Goal: Task Accomplishment & Management: Use online tool/utility

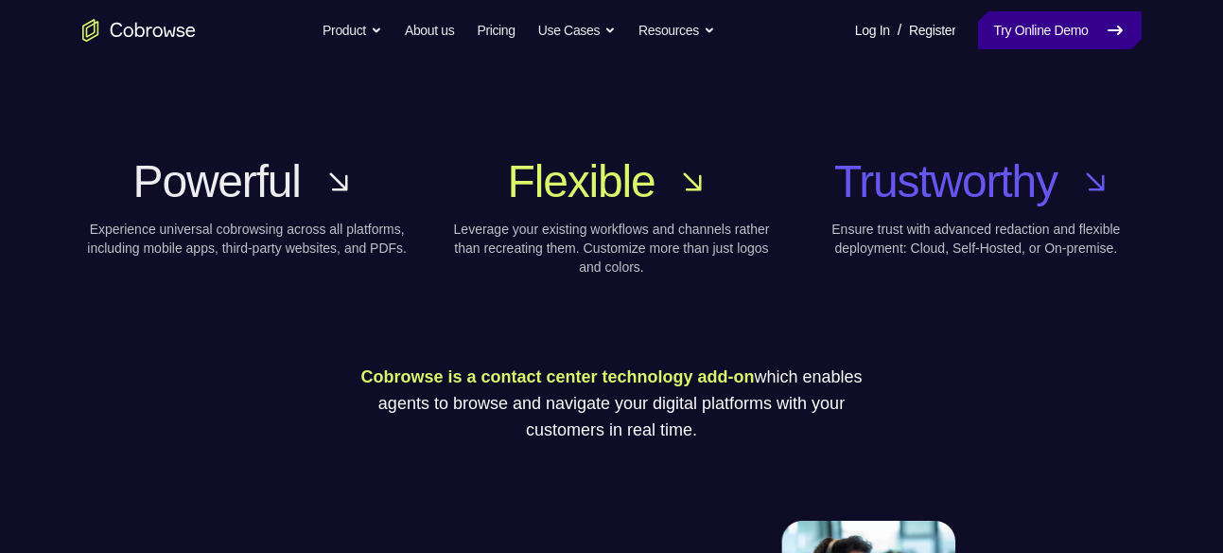
click at [1095, 41] on link "Try Online Demo" at bounding box center [1059, 30] width 163 height 38
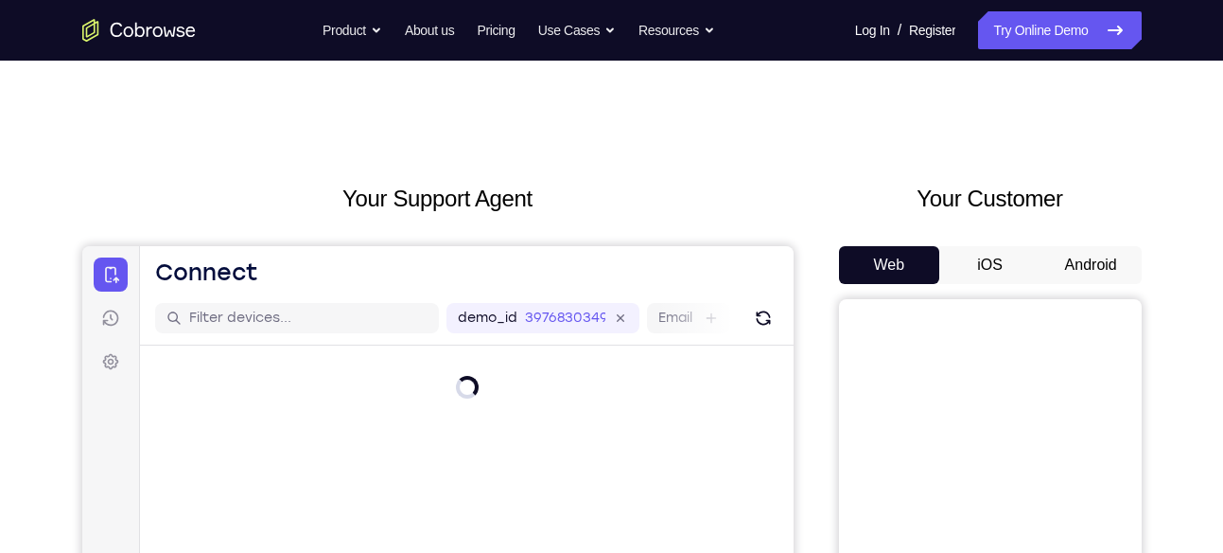
click at [1111, 258] on button "Android" at bounding box center [1091, 265] width 101 height 38
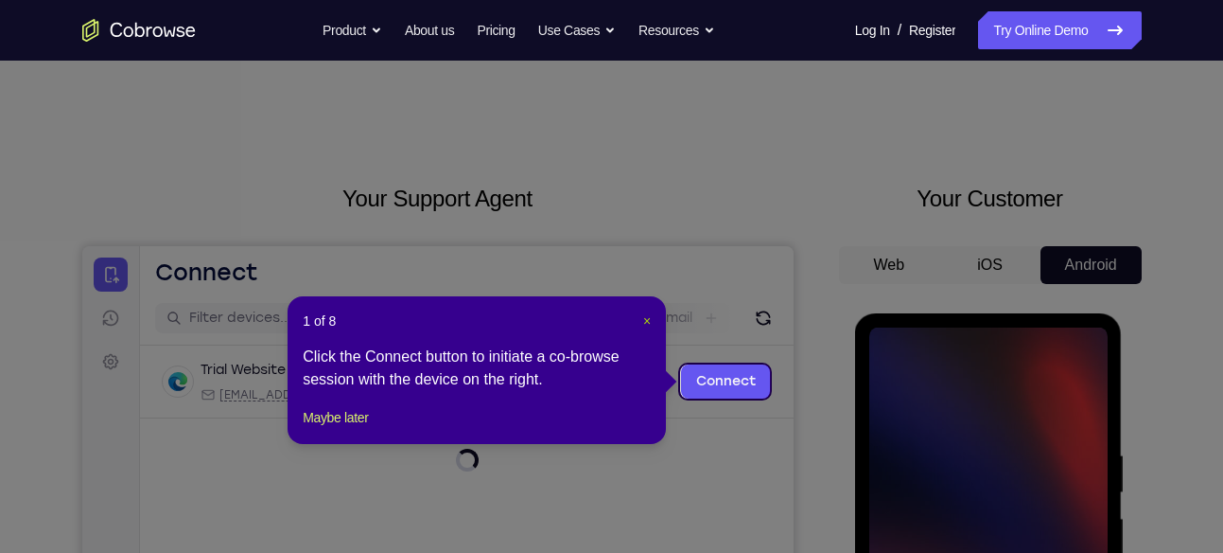
click at [648, 319] on span "×" at bounding box center [647, 320] width 8 height 15
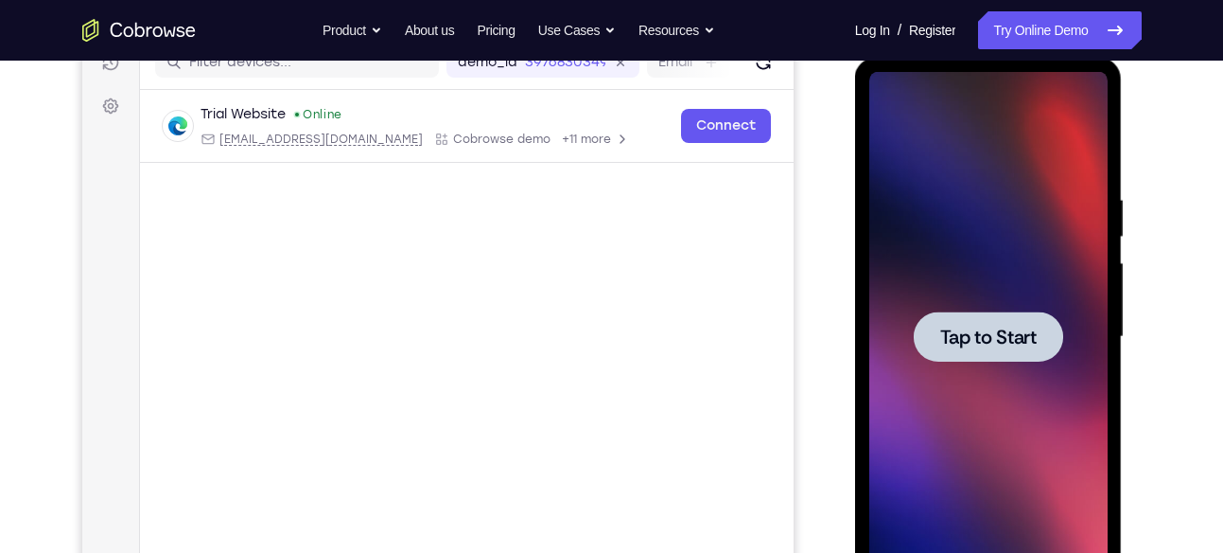
scroll to position [258, 0]
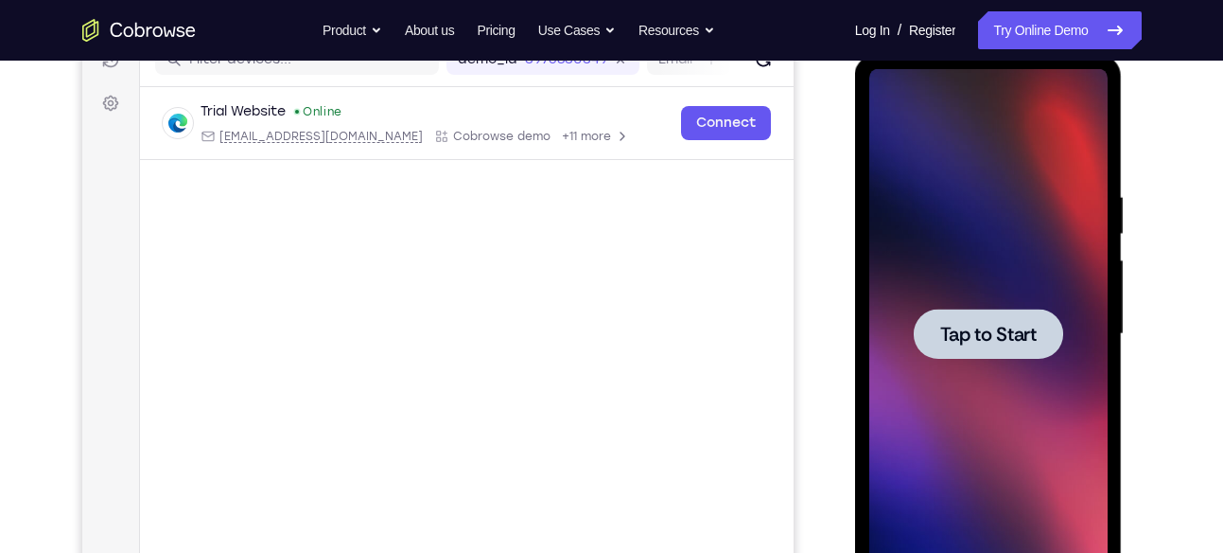
click at [993, 348] on div at bounding box center [988, 333] width 149 height 50
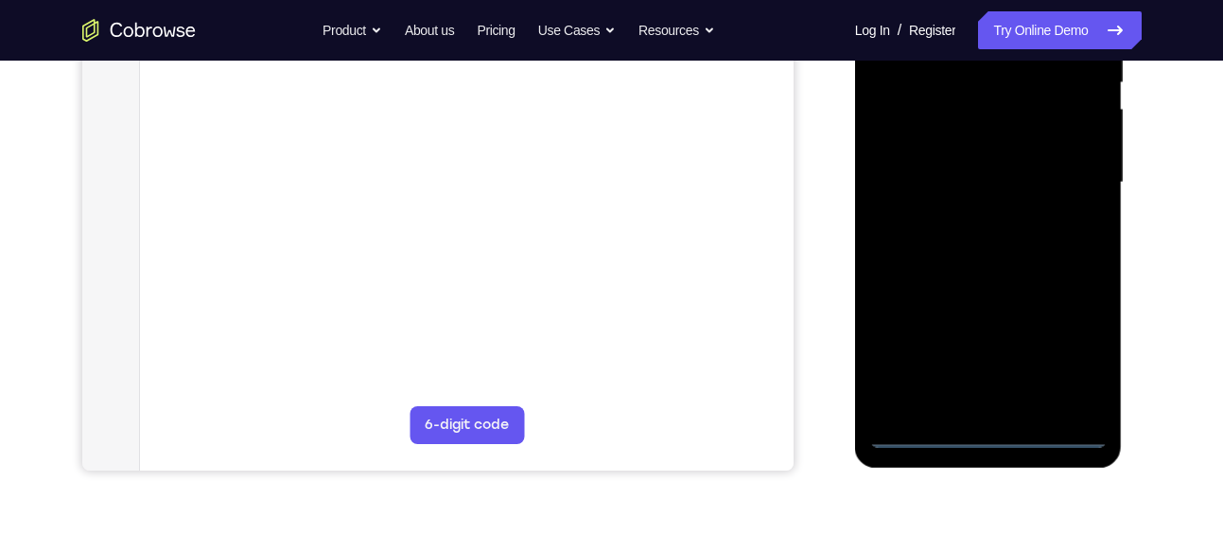
scroll to position [420, 0]
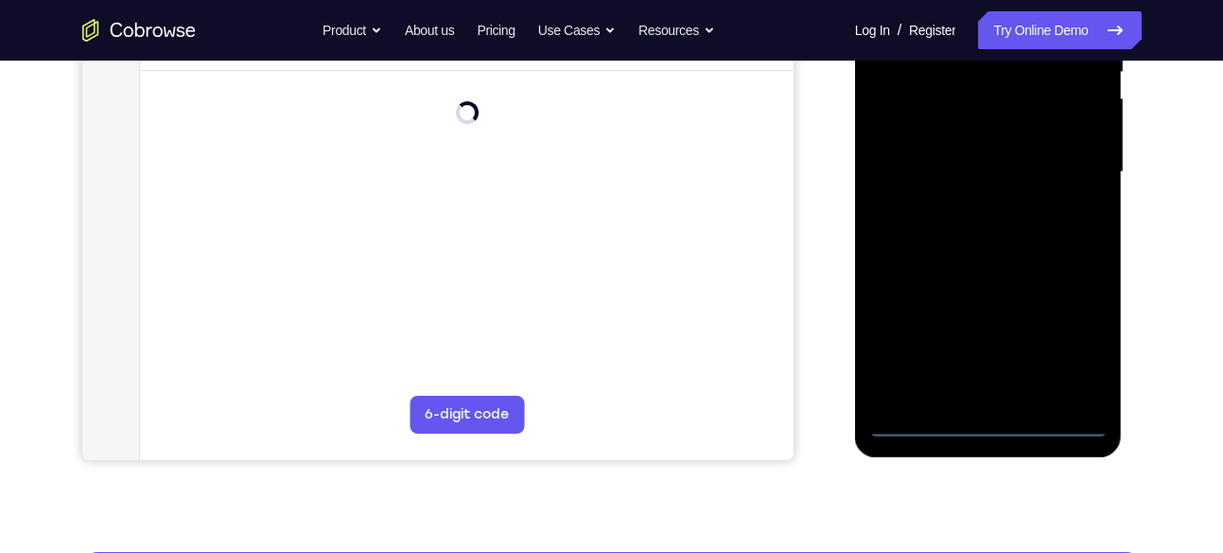
click at [984, 420] on div at bounding box center [989, 172] width 238 height 530
click at [1079, 330] on div at bounding box center [989, 172] width 238 height 530
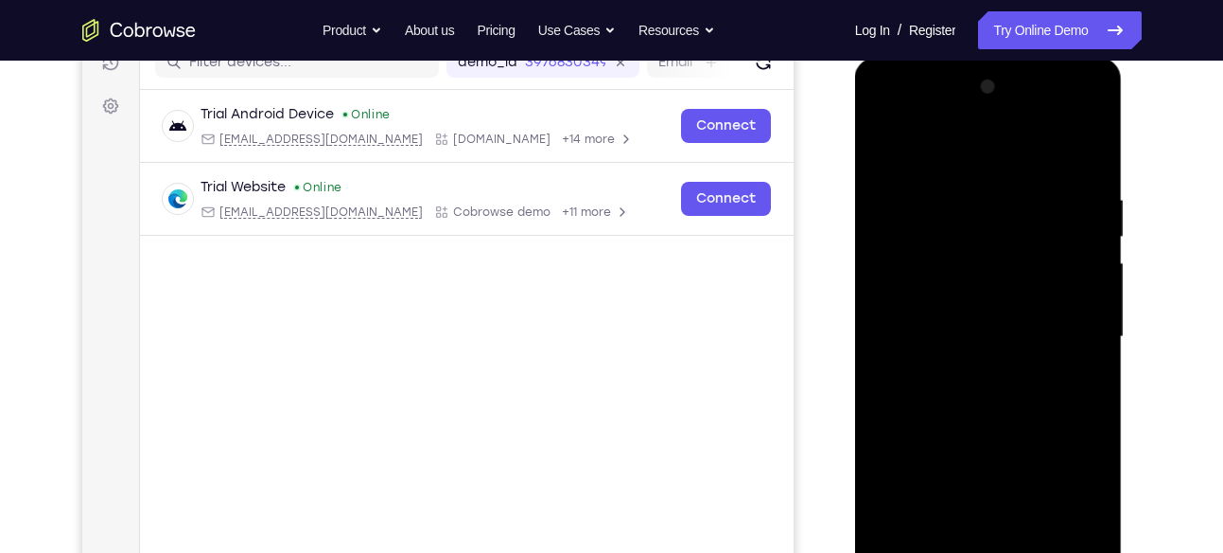
scroll to position [242, 0]
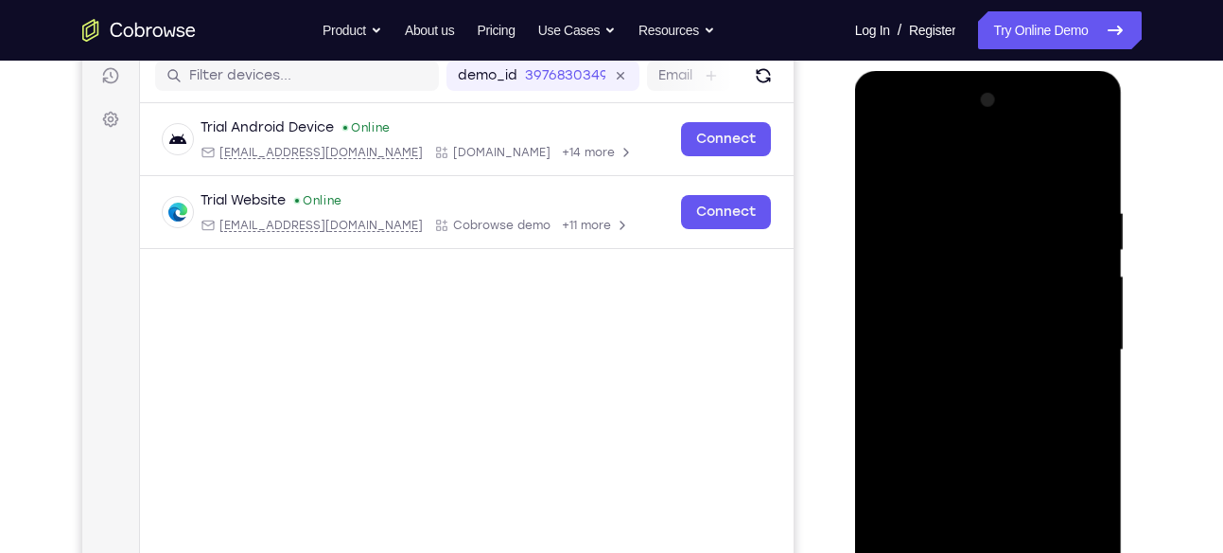
click at [880, 128] on div at bounding box center [989, 350] width 238 height 530
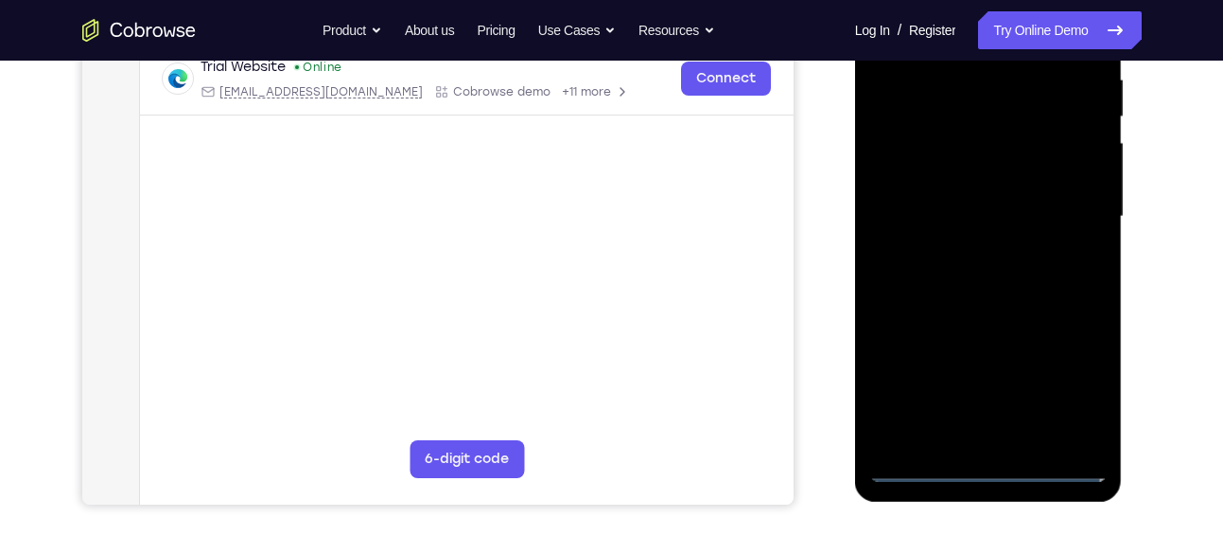
scroll to position [416, 0]
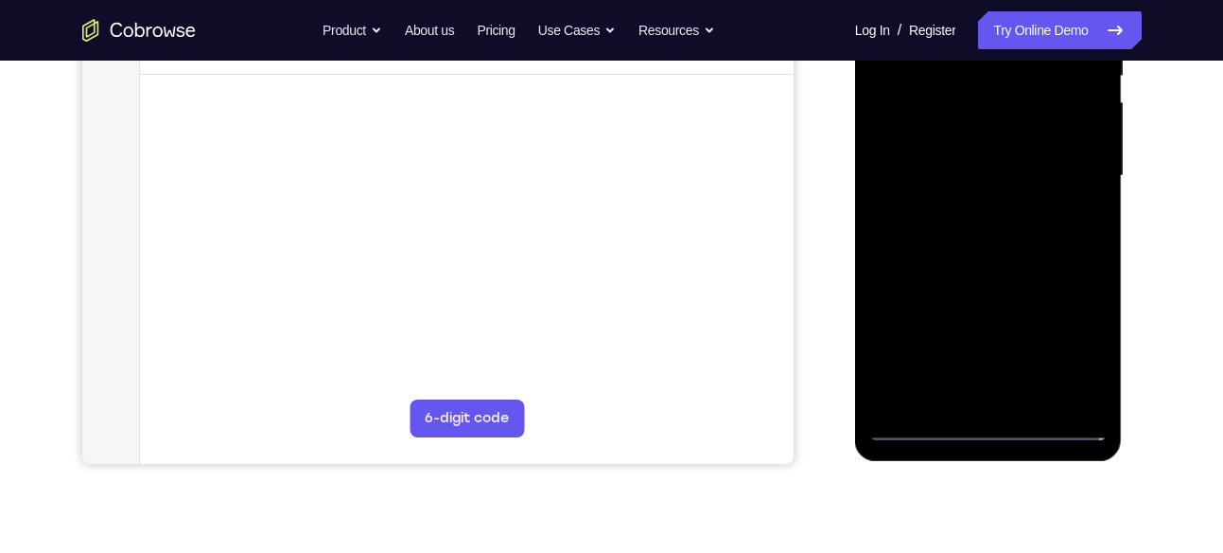
click at [1060, 162] on div at bounding box center [989, 176] width 238 height 530
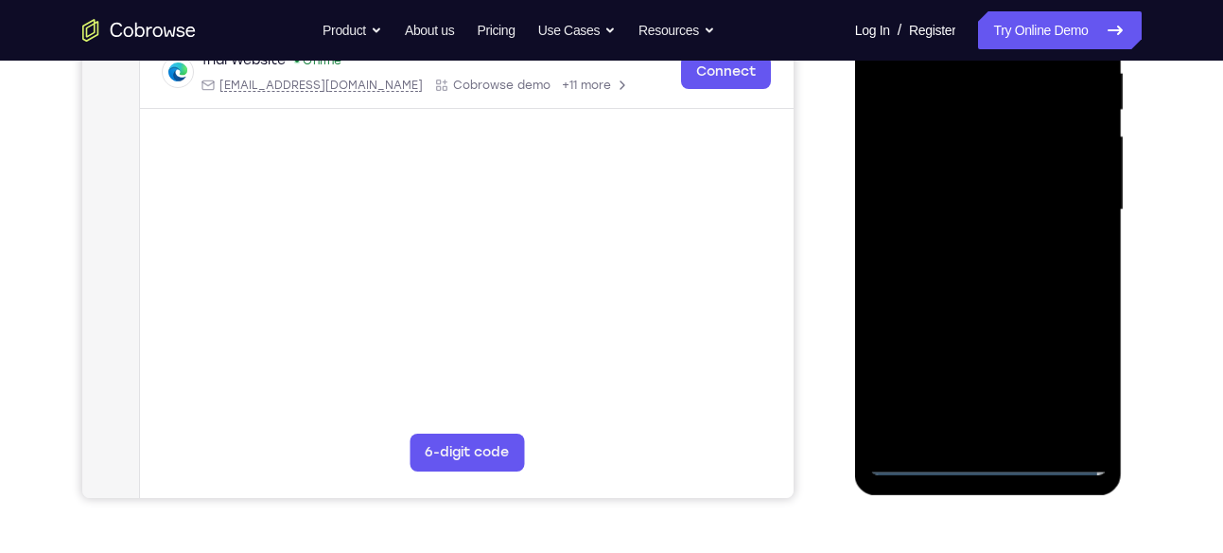
scroll to position [380, 0]
click at [964, 247] on div at bounding box center [989, 212] width 238 height 530
click at [1003, 190] on div at bounding box center [989, 212] width 238 height 530
click at [1022, 168] on div at bounding box center [989, 212] width 238 height 530
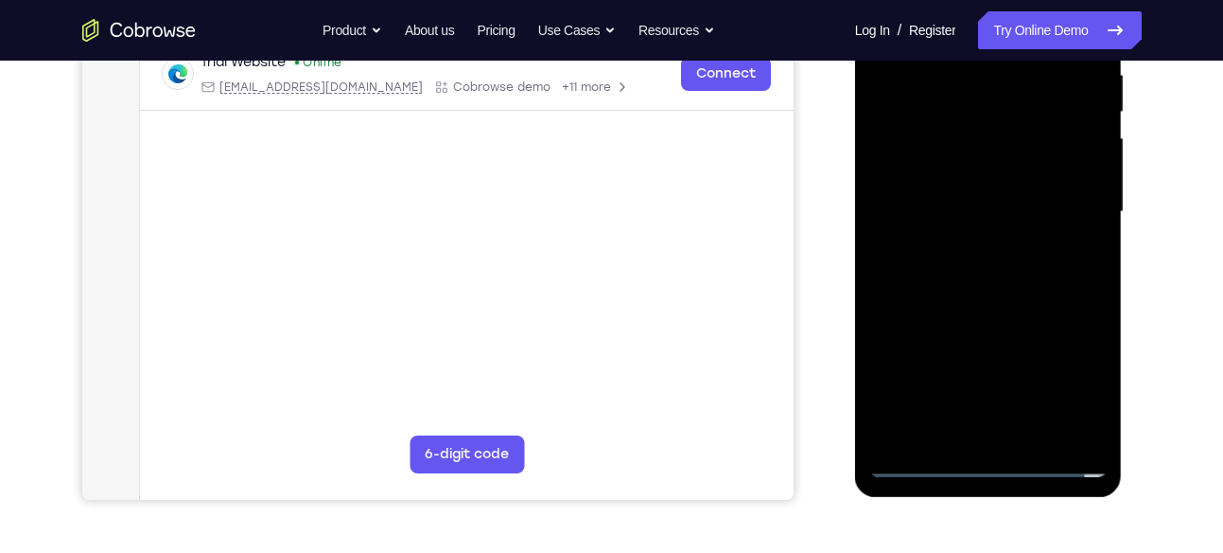
click at [983, 217] on div at bounding box center [989, 212] width 238 height 530
click at [1030, 278] on div at bounding box center [989, 212] width 238 height 530
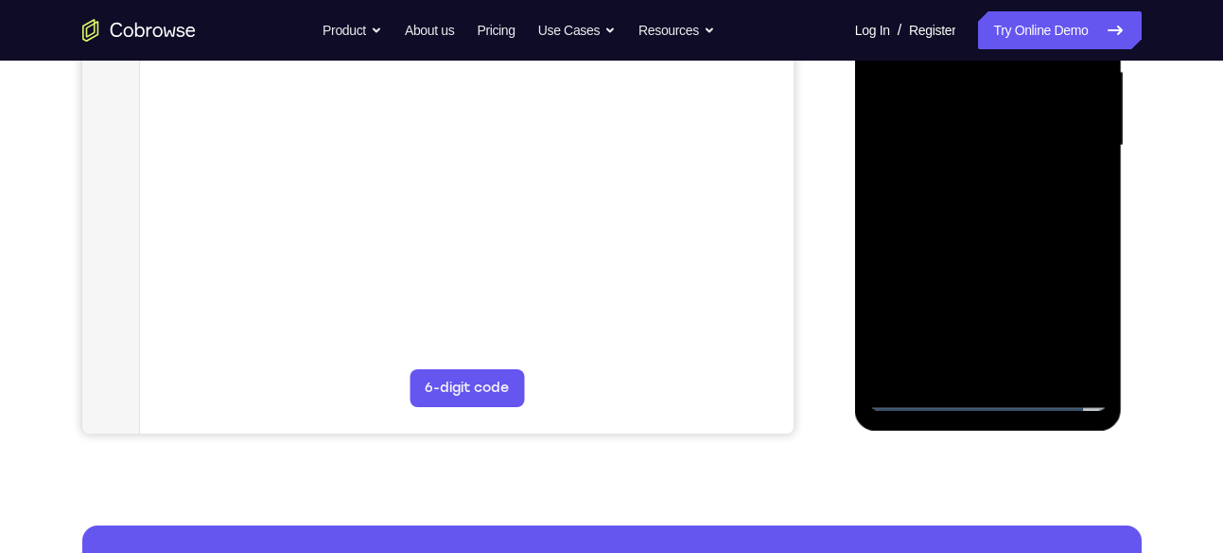
scroll to position [458, 0]
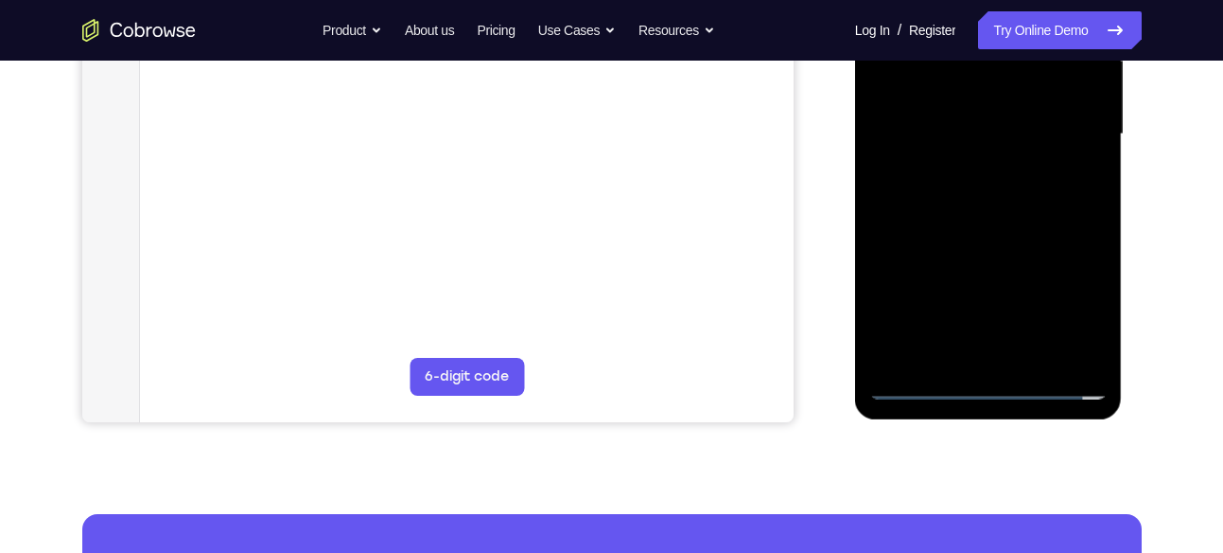
click at [1040, 190] on div at bounding box center [989, 134] width 238 height 530
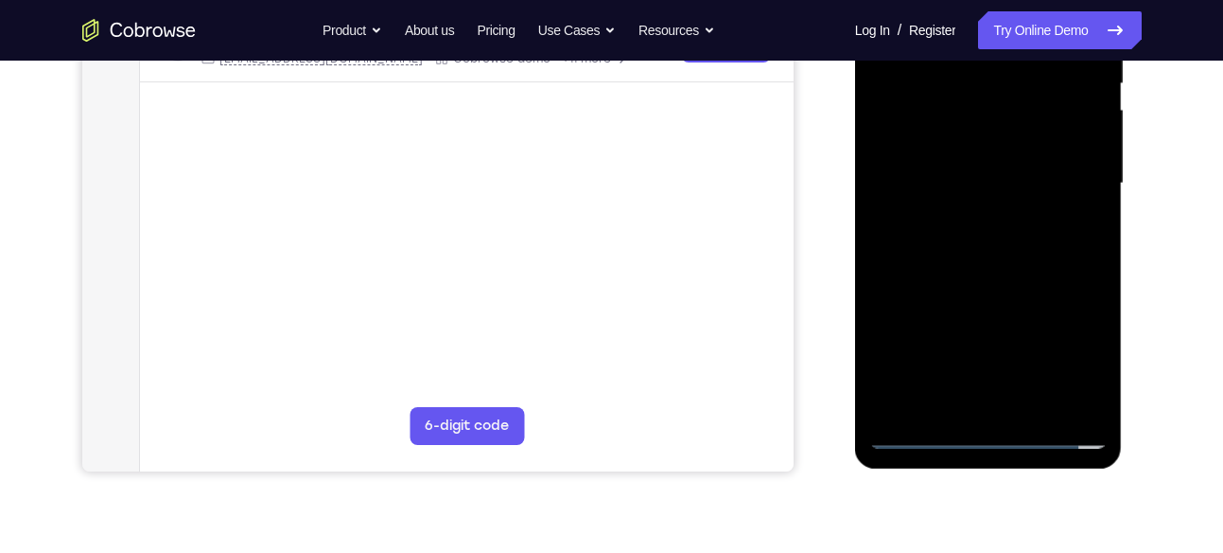
scroll to position [410, 0]
click at [984, 255] on div at bounding box center [989, 183] width 238 height 530
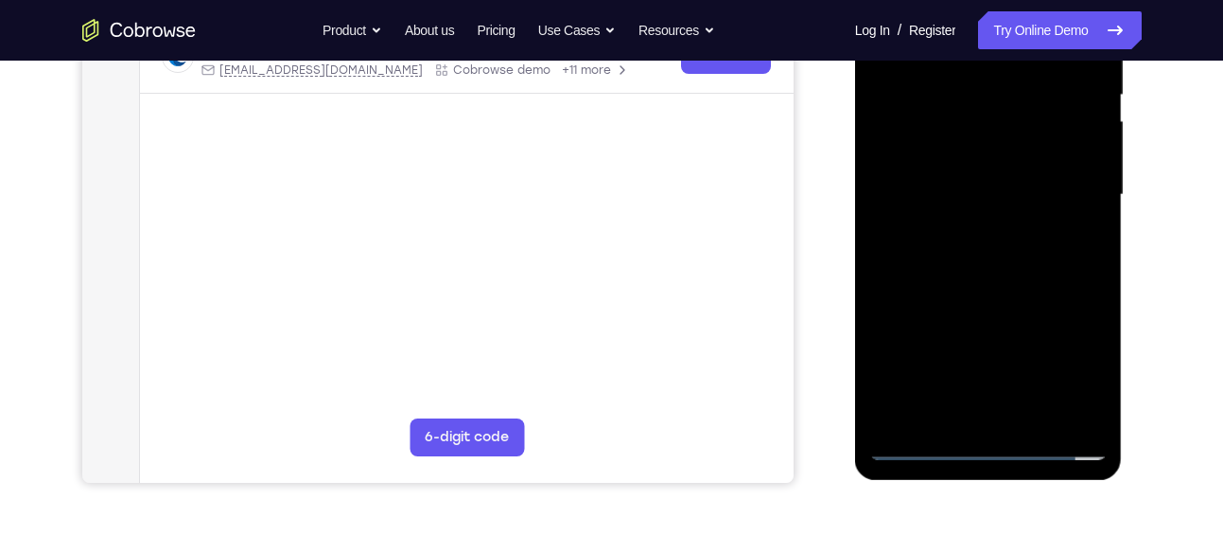
scroll to position [390, 0]
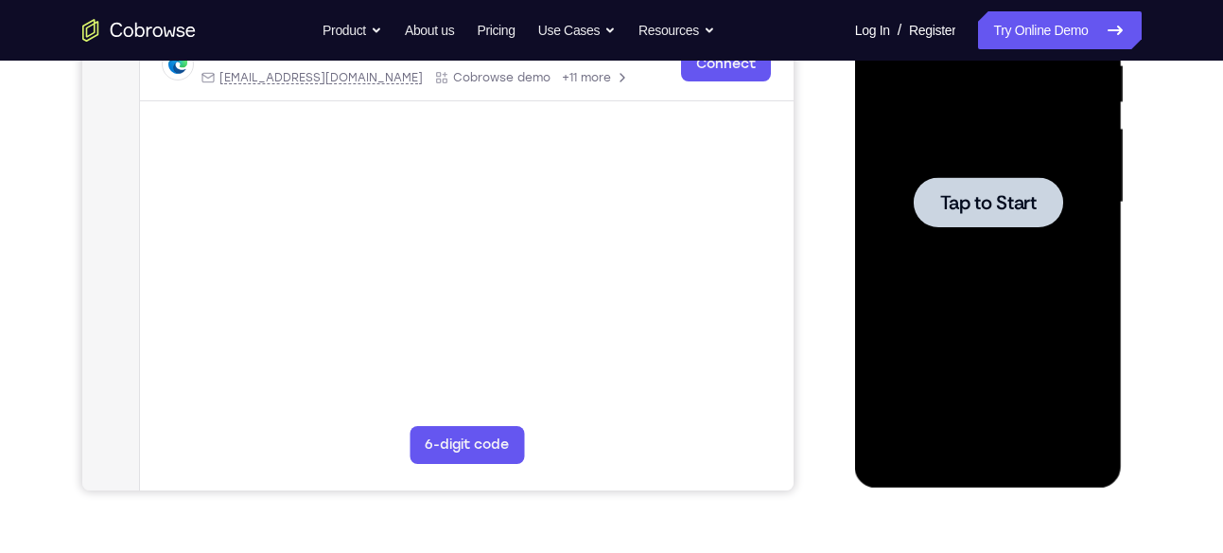
click at [1011, 231] on div at bounding box center [989, 203] width 238 height 530
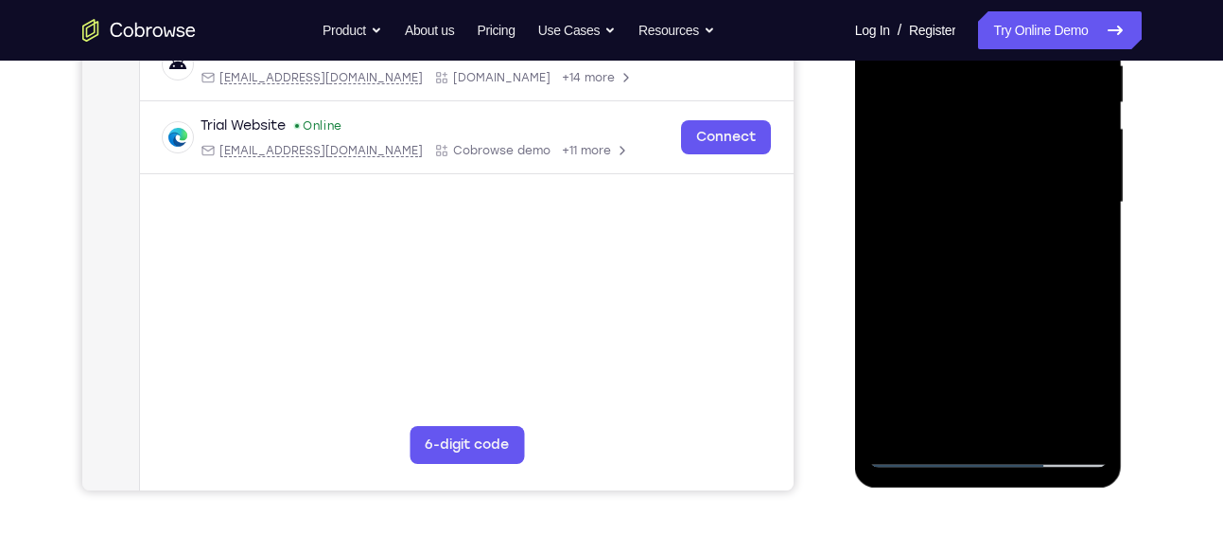
click at [1012, 222] on div at bounding box center [989, 203] width 238 height 530
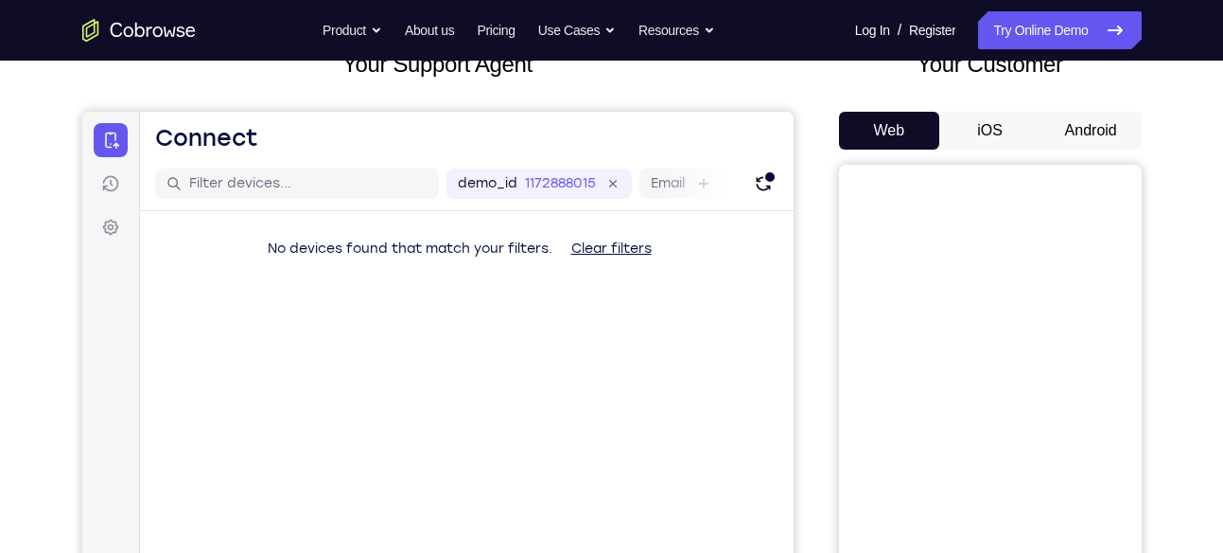
scroll to position [97, 0]
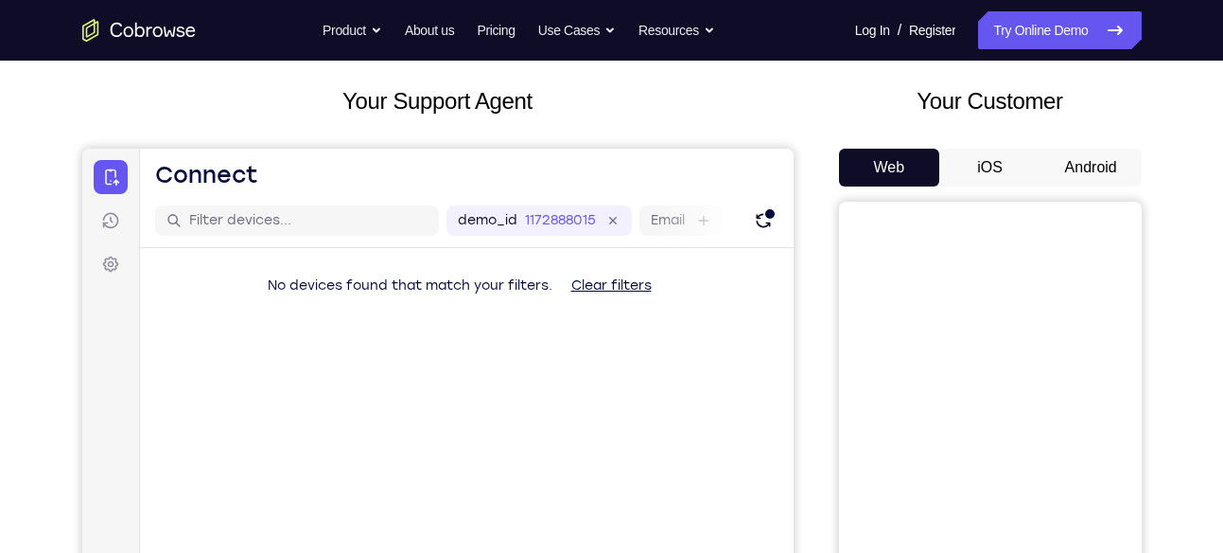
click at [1096, 170] on button "Android" at bounding box center [1091, 168] width 101 height 38
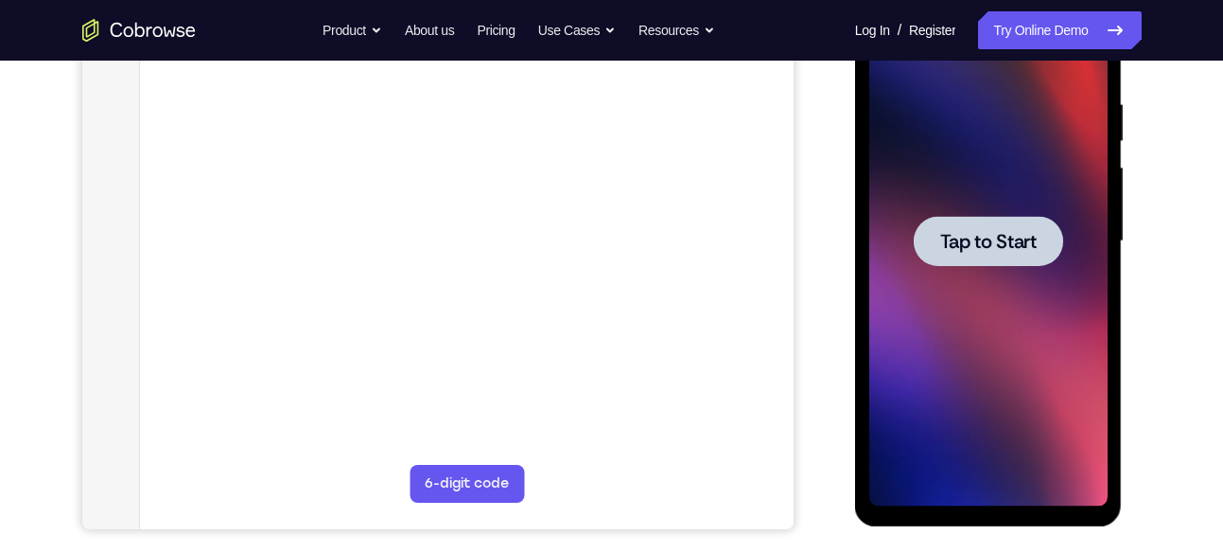
scroll to position [0, 0]
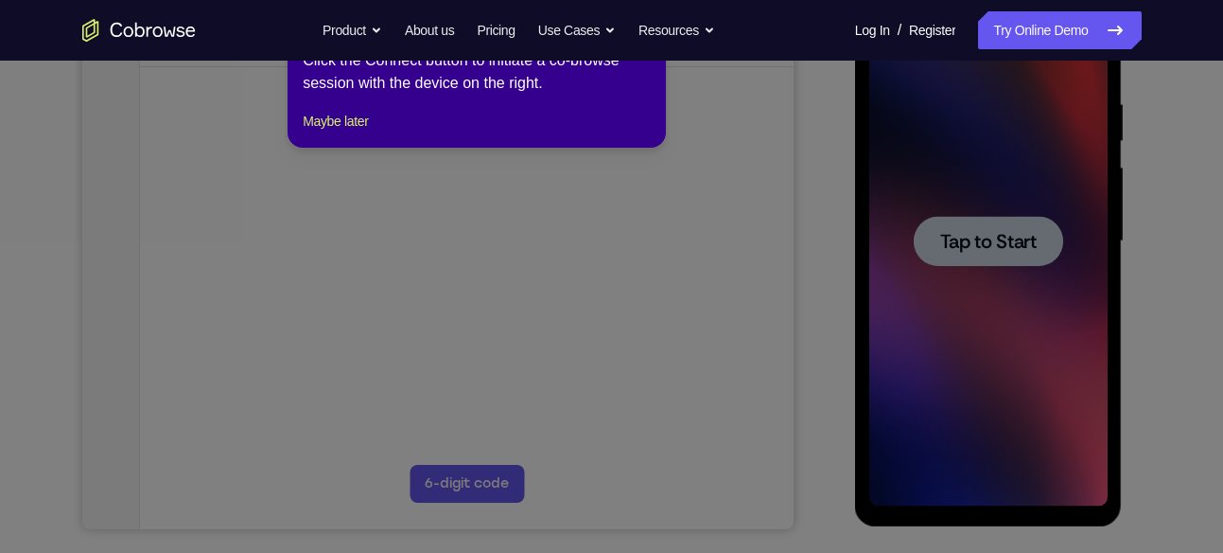
click at [1030, 265] on icon at bounding box center [619, 276] width 1238 height 553
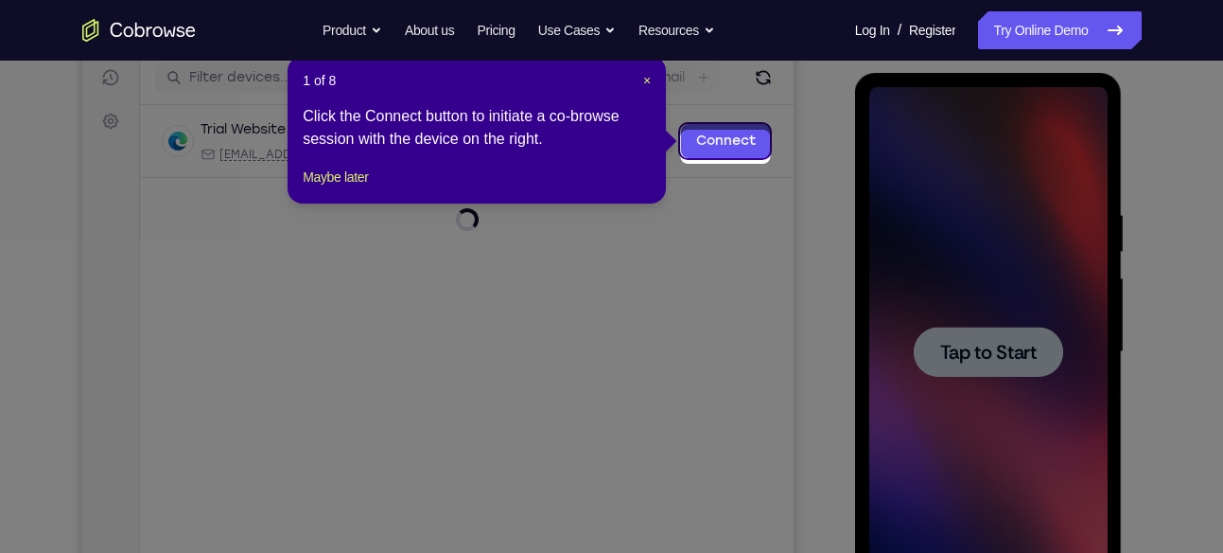
scroll to position [230, 0]
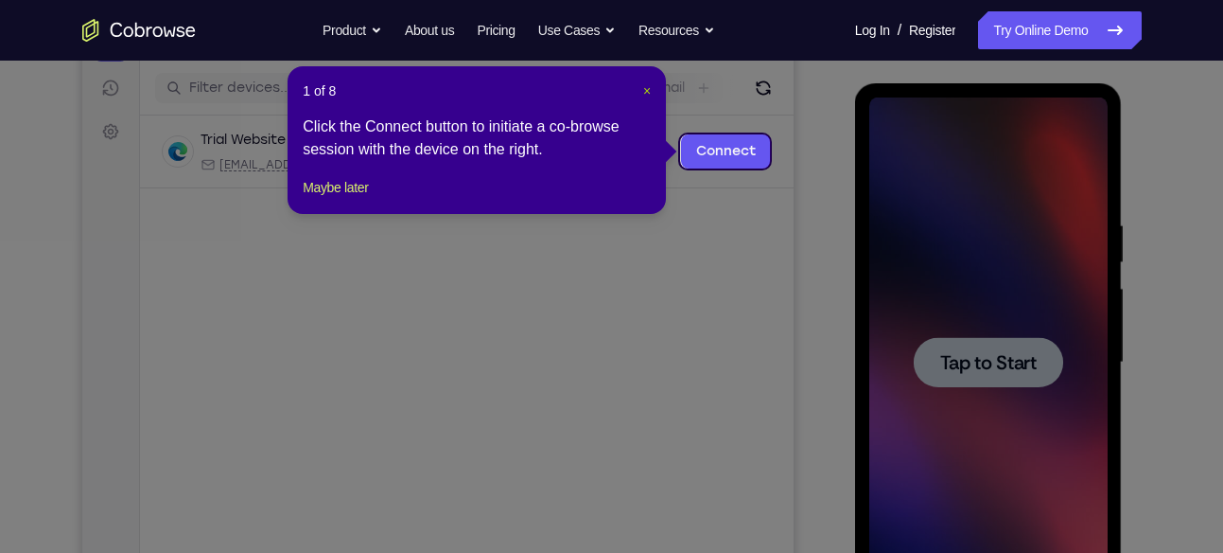
click at [649, 94] on span "×" at bounding box center [647, 90] width 8 height 15
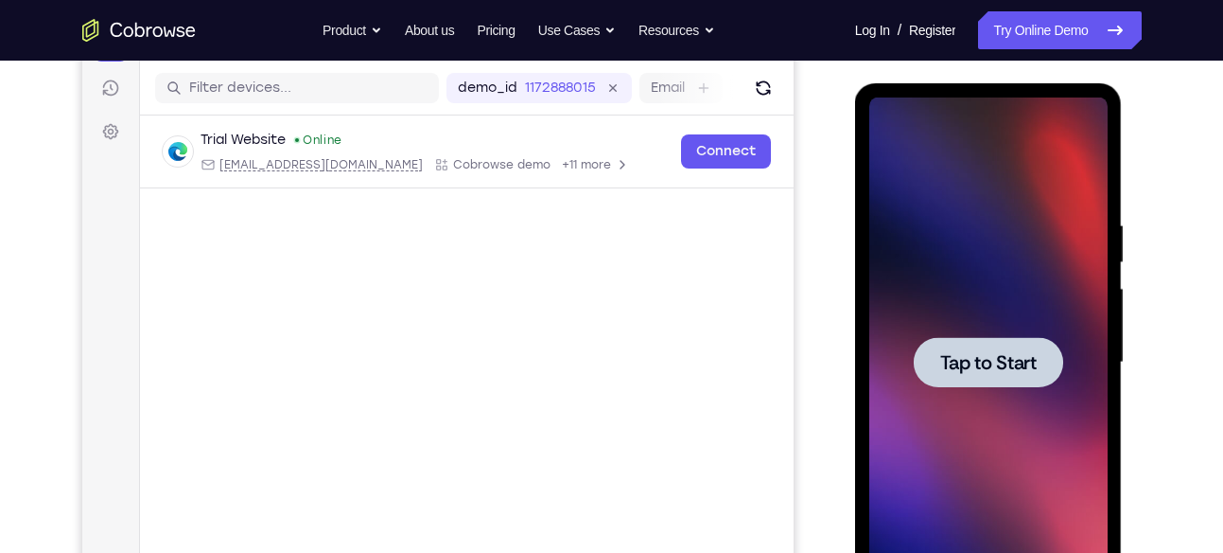
click at [1011, 378] on div at bounding box center [988, 362] width 149 height 50
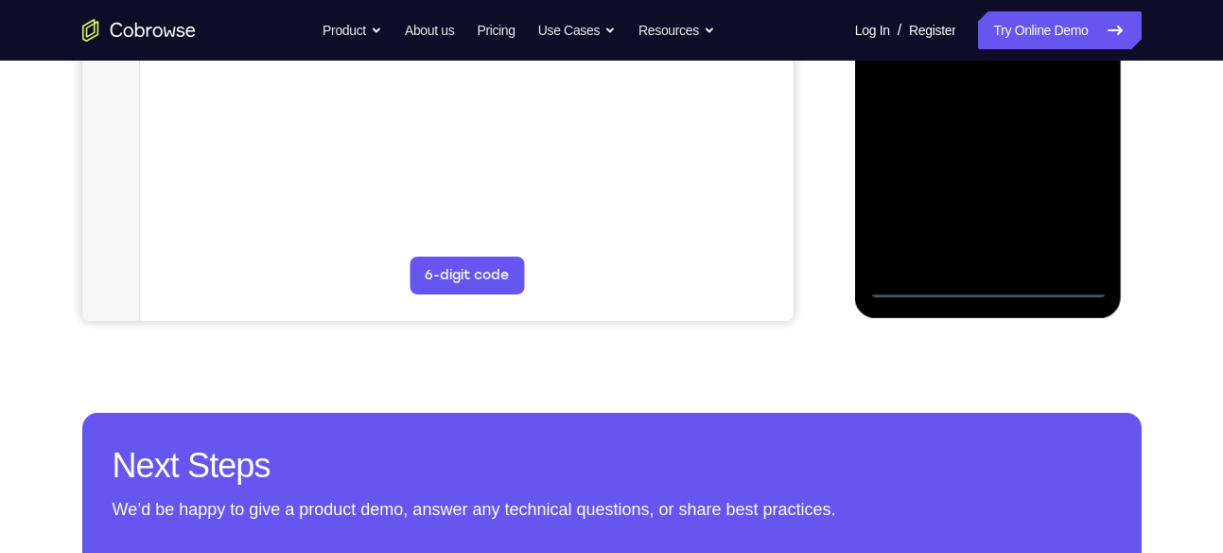
scroll to position [560, 0]
click at [991, 285] on div at bounding box center [989, 32] width 238 height 530
click at [1074, 207] on div at bounding box center [989, 32] width 238 height 530
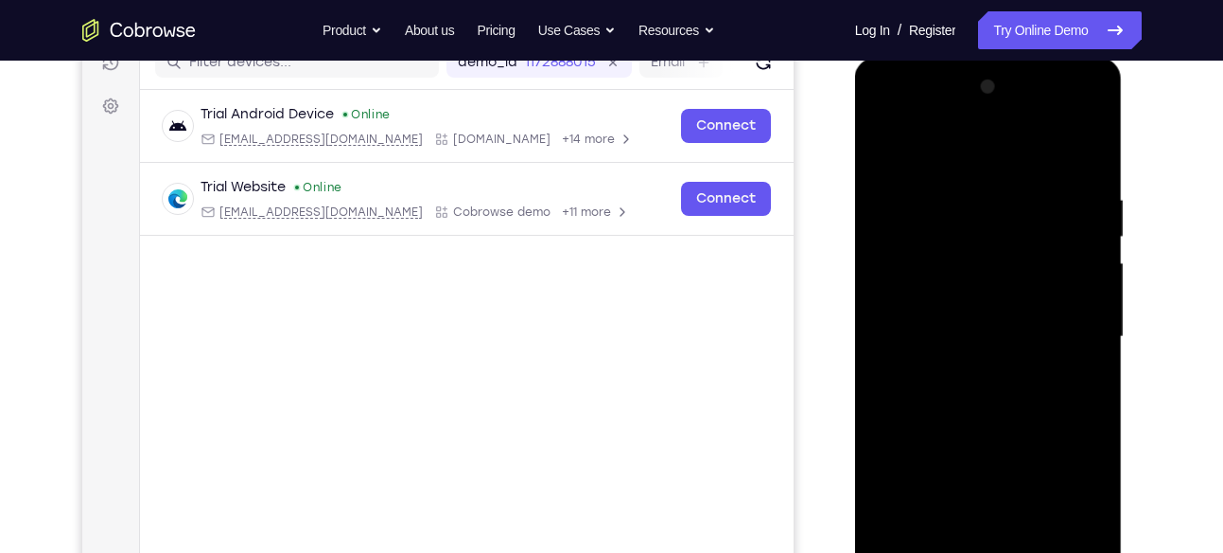
scroll to position [256, 0]
click at [887, 110] on div at bounding box center [989, 336] width 238 height 530
click at [1069, 327] on div at bounding box center [989, 336] width 238 height 530
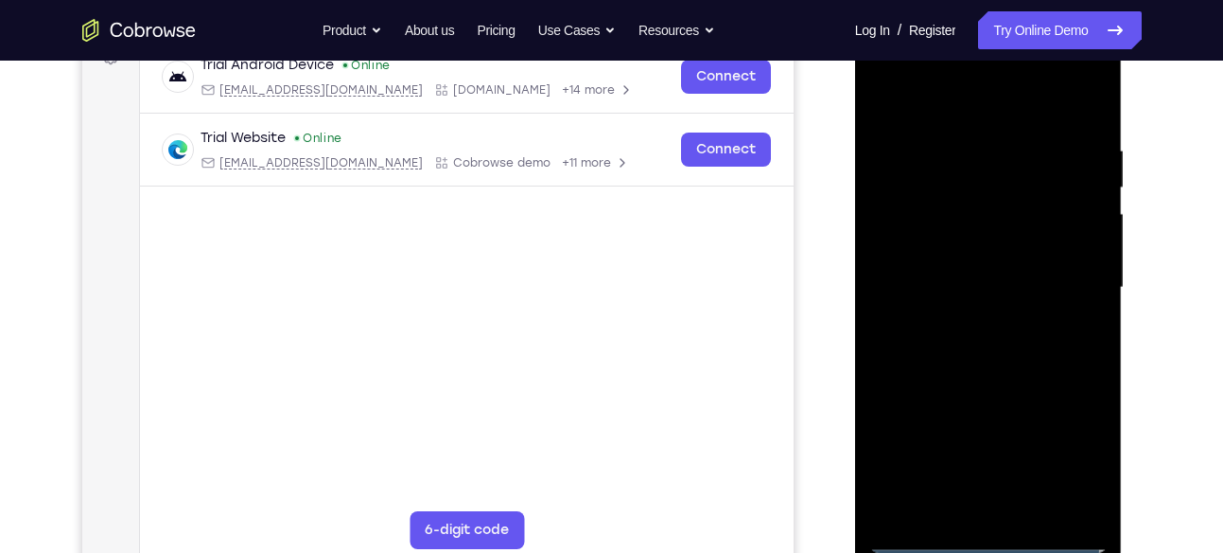
scroll to position [310, 0]
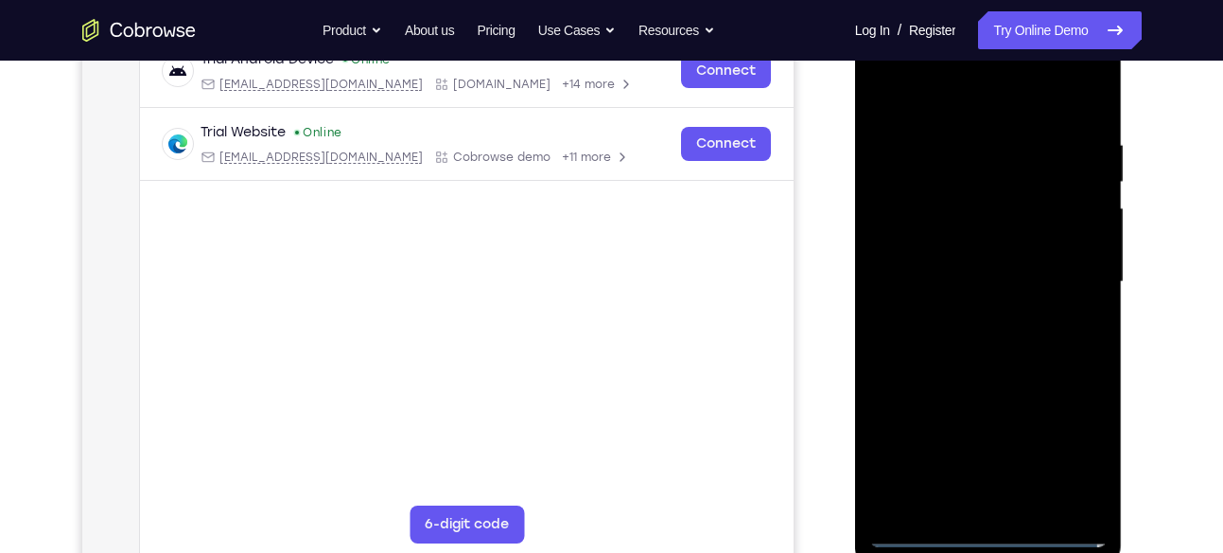
click at [966, 311] on div at bounding box center [989, 282] width 238 height 530
click at [995, 262] on div at bounding box center [989, 282] width 238 height 530
click at [1011, 248] on div at bounding box center [989, 282] width 238 height 530
click at [952, 314] on div at bounding box center [989, 282] width 238 height 530
click at [993, 280] on div at bounding box center [989, 282] width 238 height 530
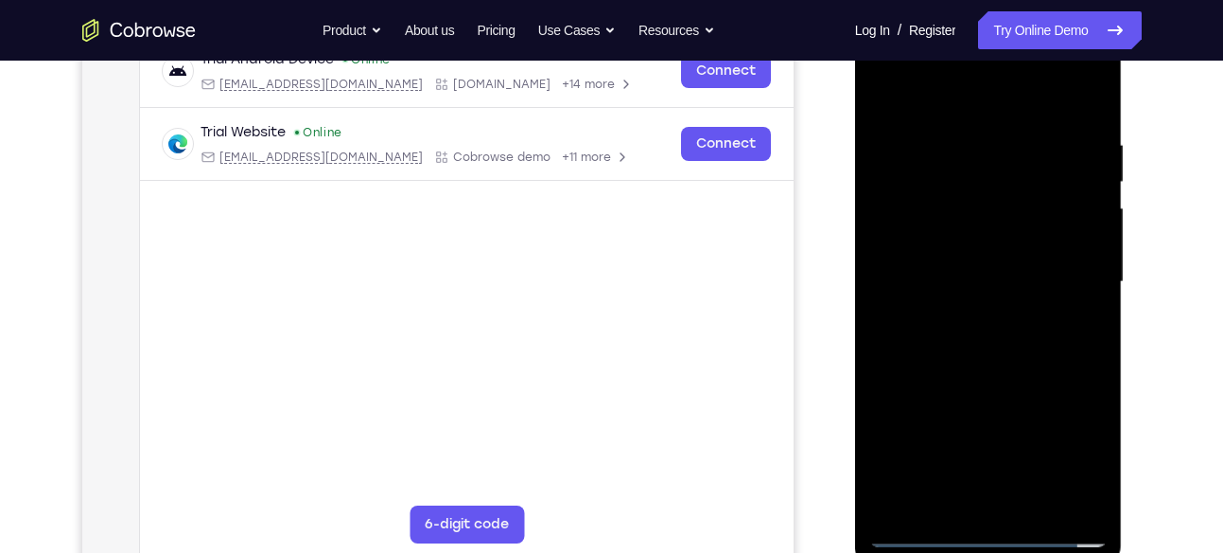
click at [993, 280] on div at bounding box center [989, 282] width 238 height 530
click at [993, 278] on div at bounding box center [989, 282] width 238 height 530
click at [951, 333] on div at bounding box center [989, 282] width 238 height 530
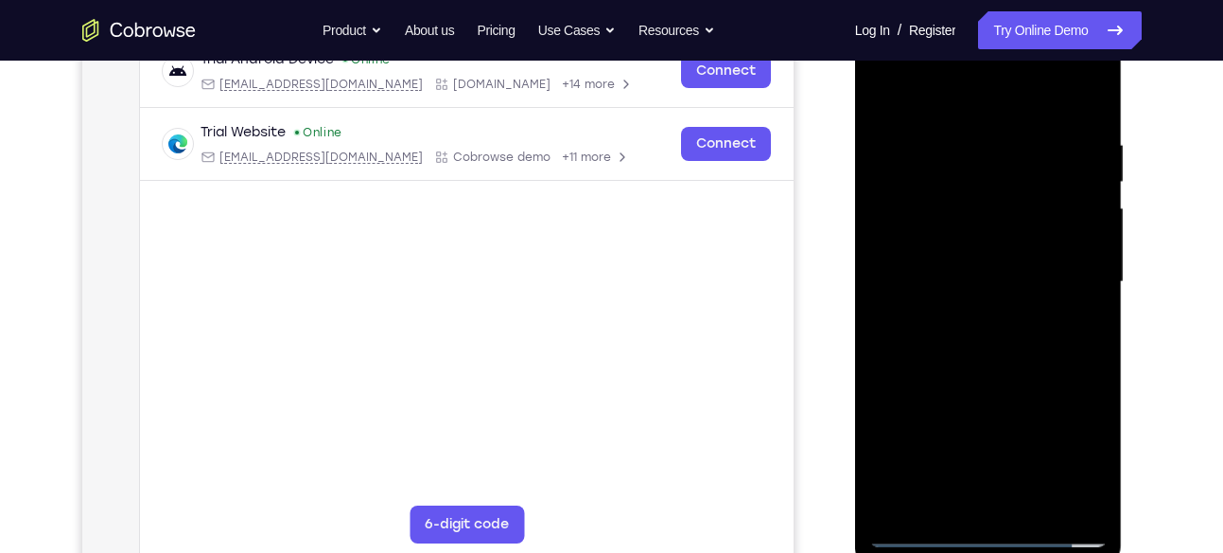
click at [905, 340] on div at bounding box center [989, 282] width 238 height 530
click at [1090, 121] on div at bounding box center [989, 282] width 238 height 530
click at [1077, 91] on div at bounding box center [989, 282] width 238 height 530
click at [1092, 85] on div at bounding box center [989, 282] width 238 height 530
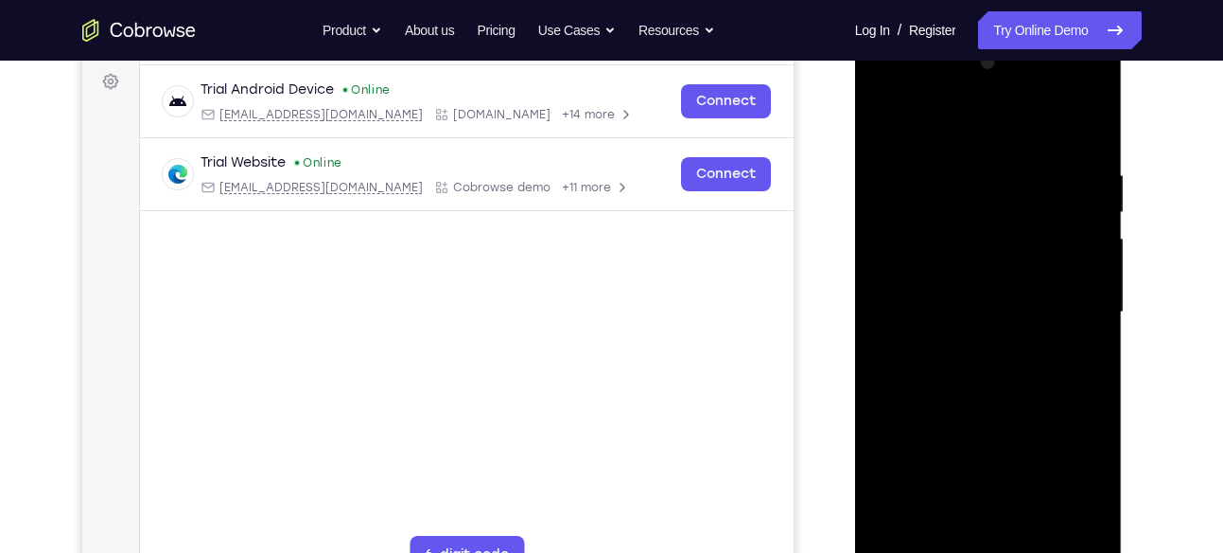
scroll to position [283, 0]
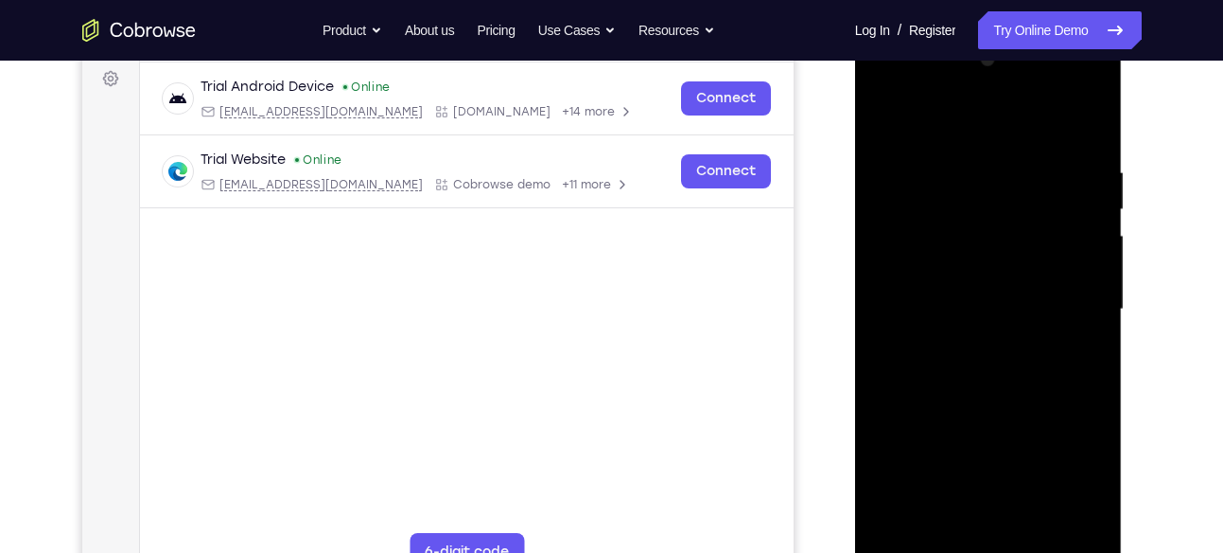
click at [1055, 162] on div at bounding box center [989, 309] width 238 height 530
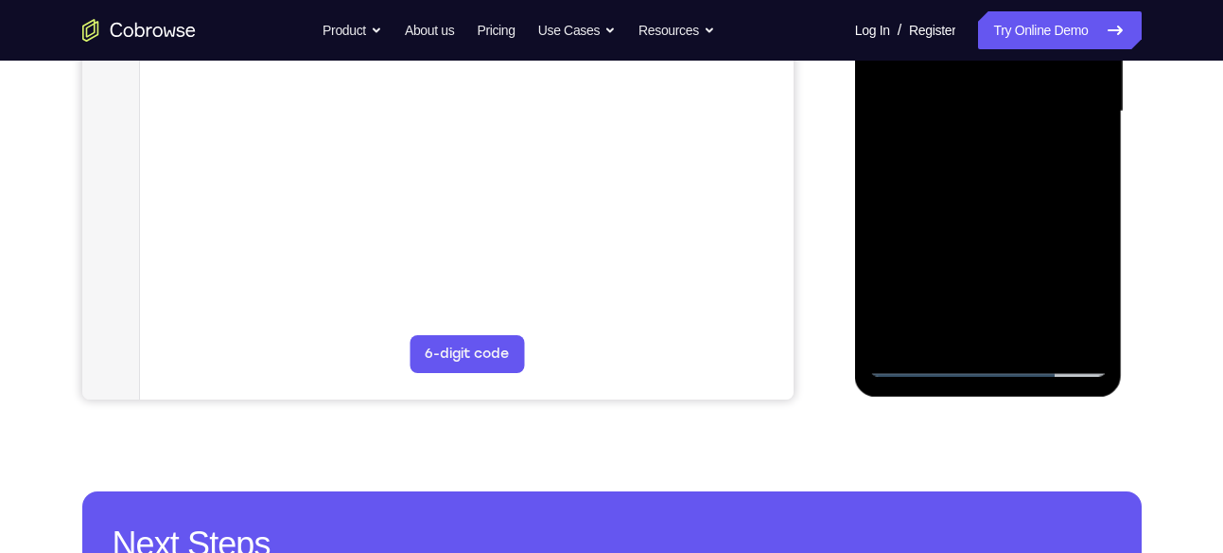
scroll to position [482, 0]
click at [1077, 334] on div at bounding box center [989, 111] width 238 height 530
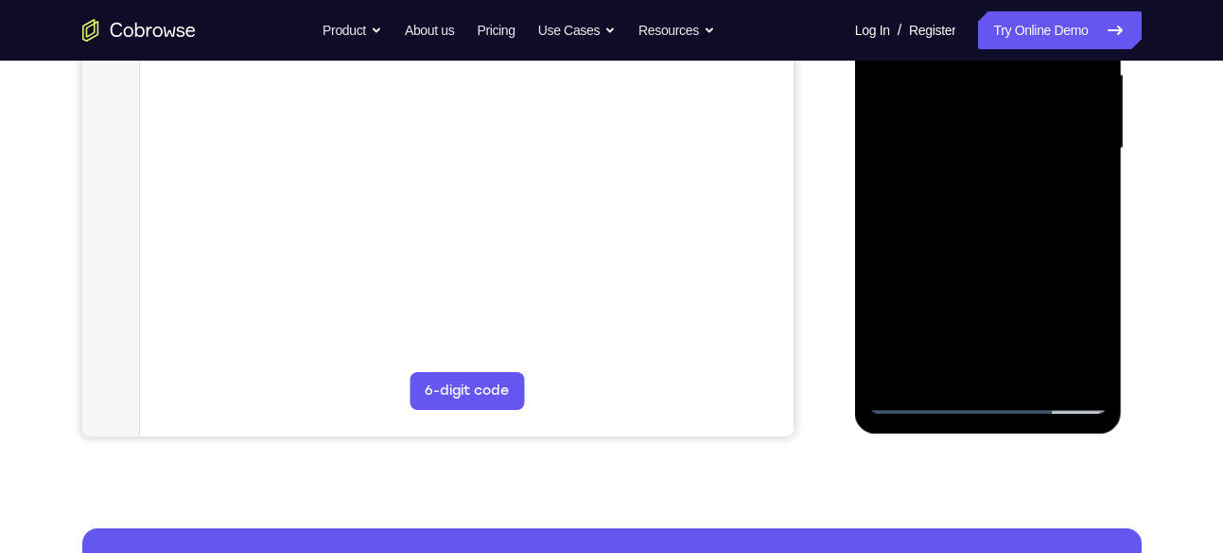
scroll to position [443, 0]
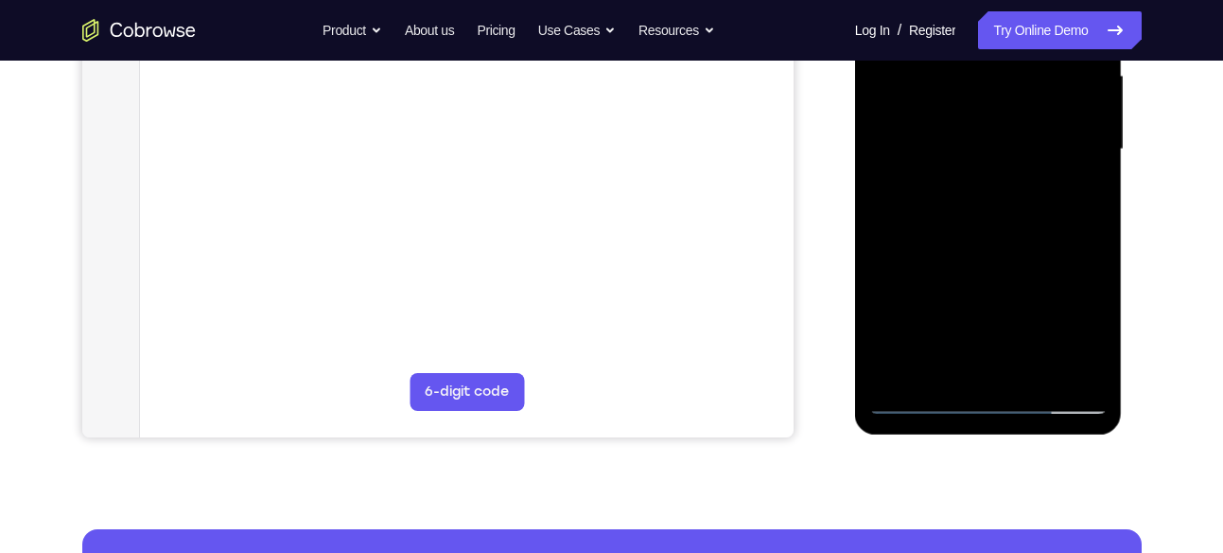
drag, startPoint x: 1035, startPoint y: 222, endPoint x: 1051, endPoint y: 150, distance: 73.7
click at [1051, 150] on div at bounding box center [989, 150] width 238 height 530
click at [901, 308] on div at bounding box center [989, 150] width 238 height 530
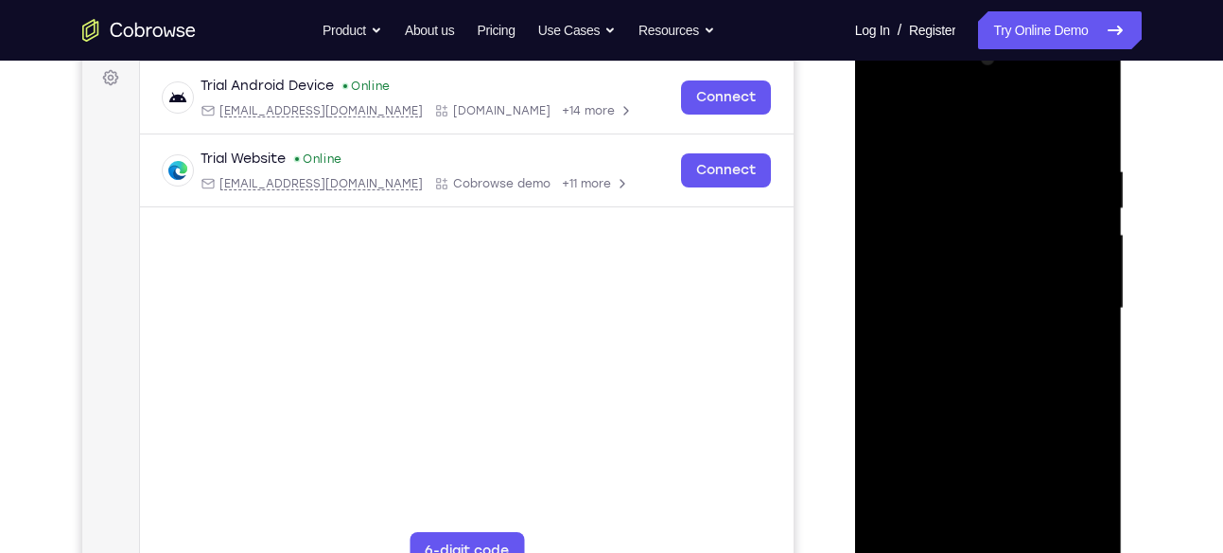
scroll to position [282, 0]
drag, startPoint x: 1039, startPoint y: 185, endPoint x: 1040, endPoint y: 202, distance: 17.1
click at [1040, 202] on div at bounding box center [989, 310] width 238 height 530
click at [1090, 229] on div at bounding box center [989, 310] width 238 height 530
click at [1095, 231] on div at bounding box center [989, 310] width 238 height 530
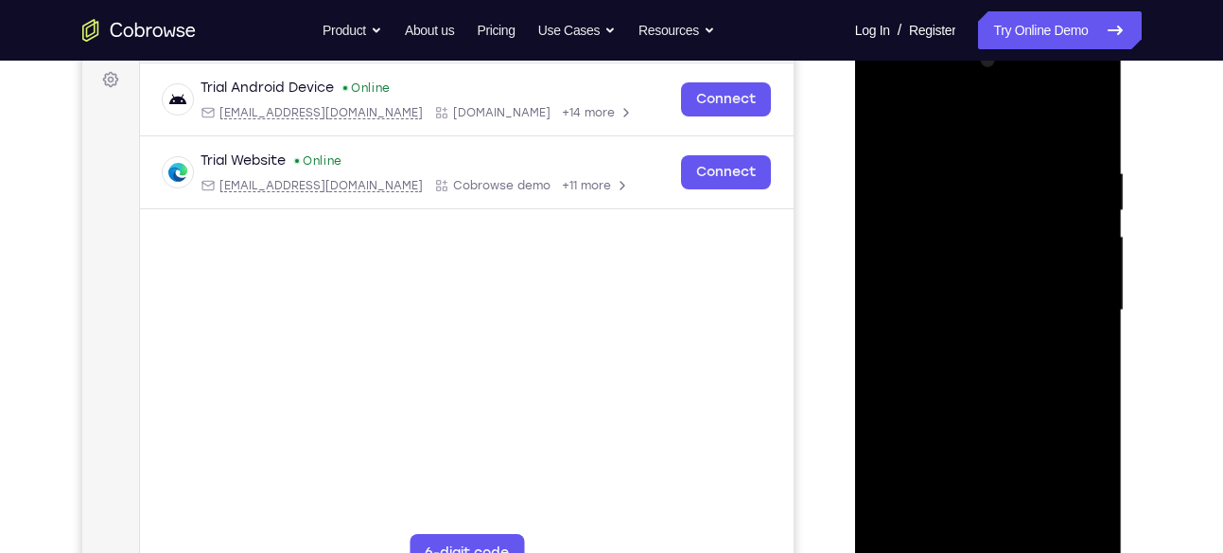
click at [1095, 231] on div at bounding box center [989, 310] width 238 height 530
click at [883, 232] on div at bounding box center [989, 310] width 238 height 530
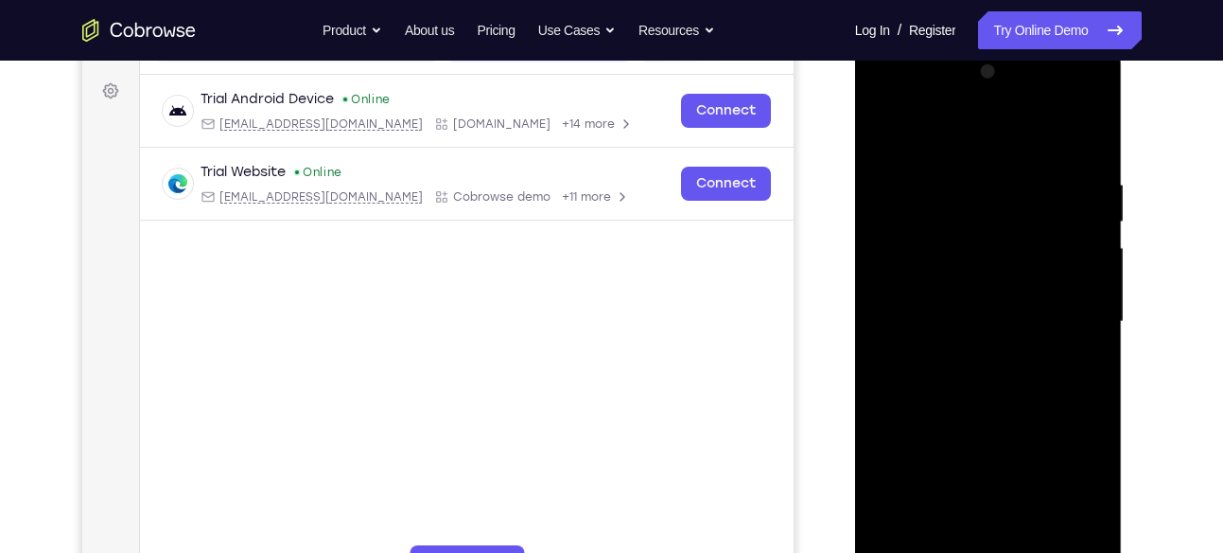
scroll to position [270, 0]
click at [1094, 243] on div at bounding box center [989, 323] width 238 height 530
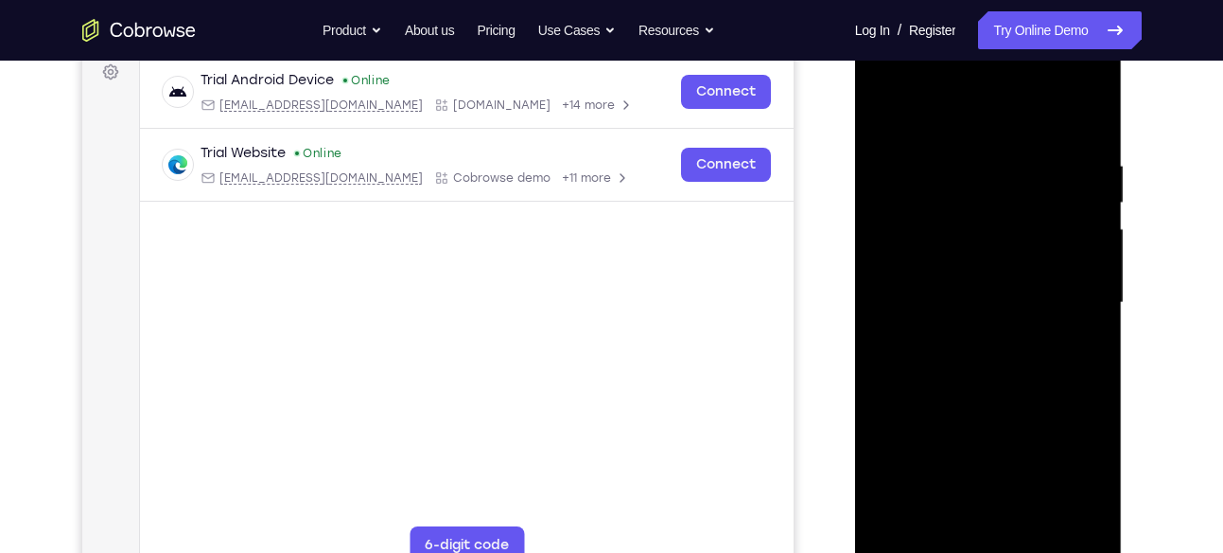
scroll to position [290, 0]
click at [1095, 220] on div at bounding box center [989, 302] width 238 height 530
click at [875, 226] on div at bounding box center [989, 302] width 238 height 530
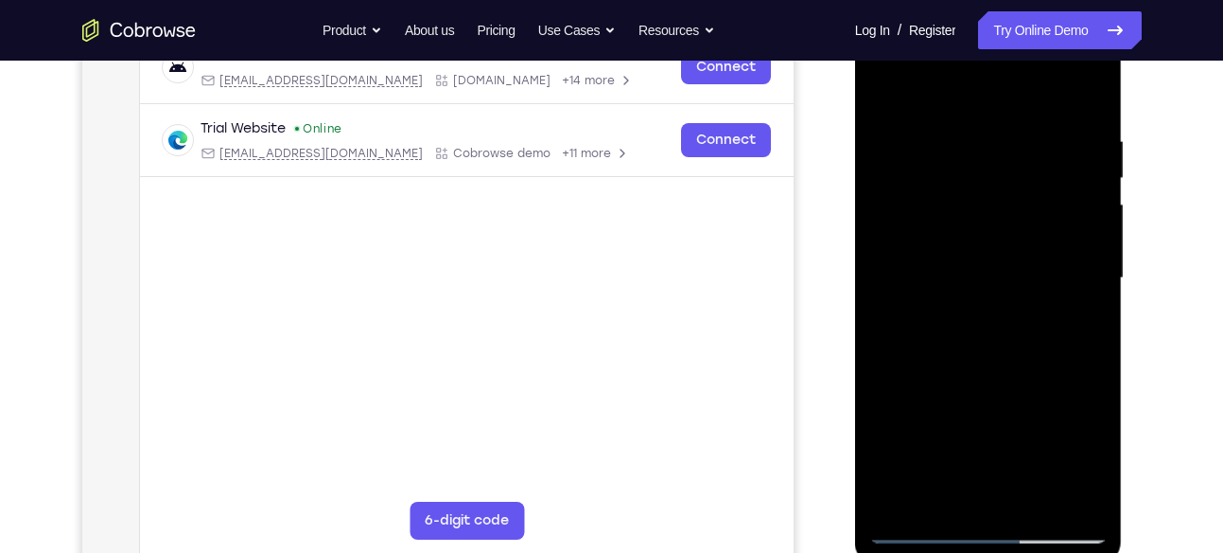
scroll to position [309, 0]
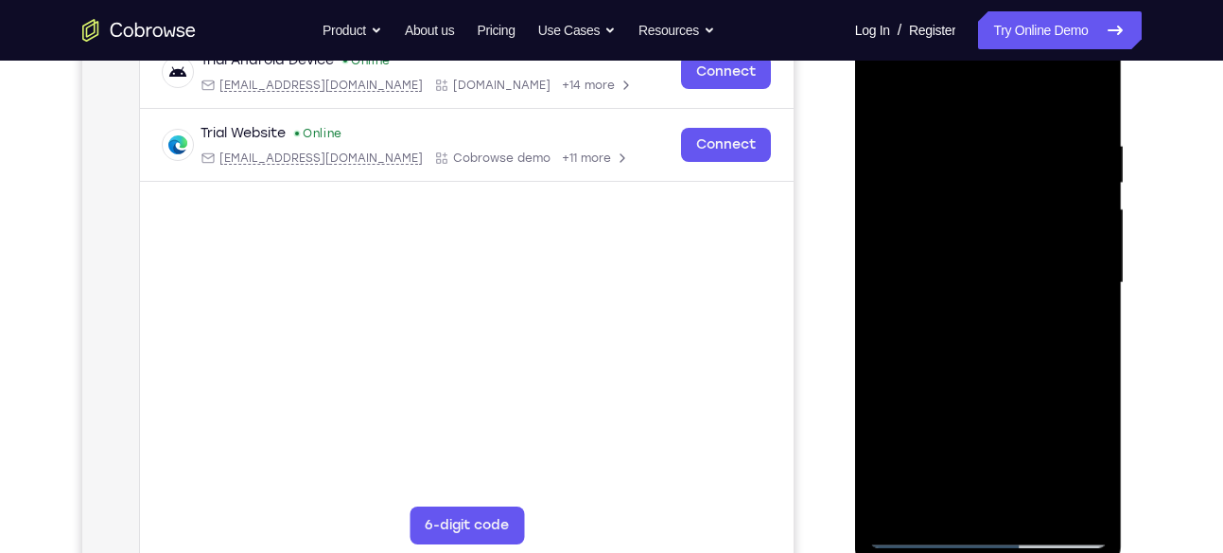
click at [1093, 209] on div at bounding box center [989, 283] width 238 height 530
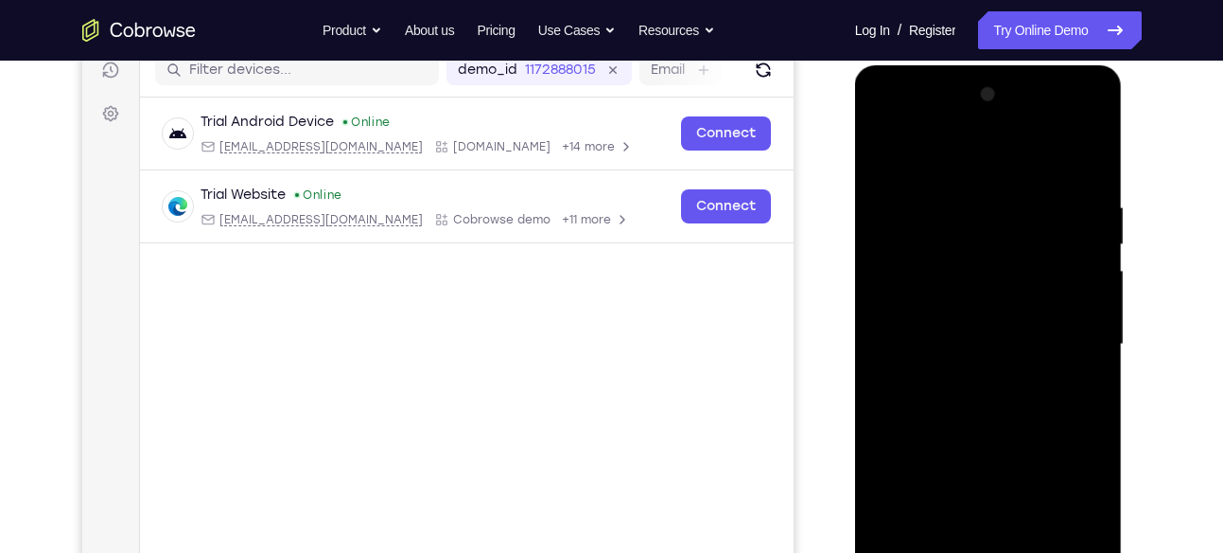
scroll to position [240, 0]
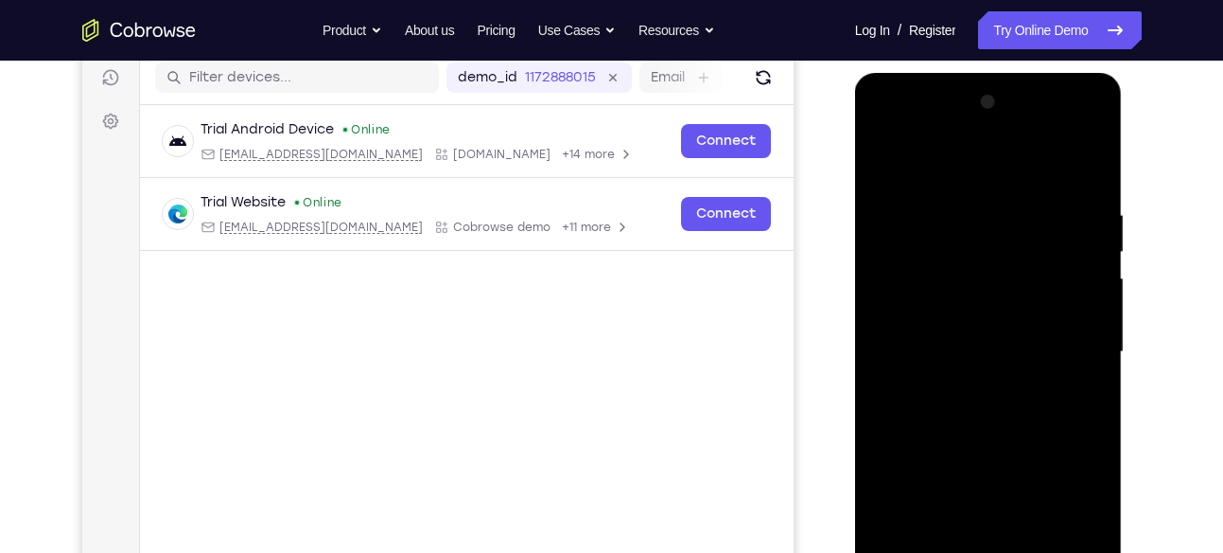
drag, startPoint x: 1079, startPoint y: 242, endPoint x: 1079, endPoint y: 257, distance: 15.1
click at [1079, 257] on div at bounding box center [989, 352] width 238 height 530
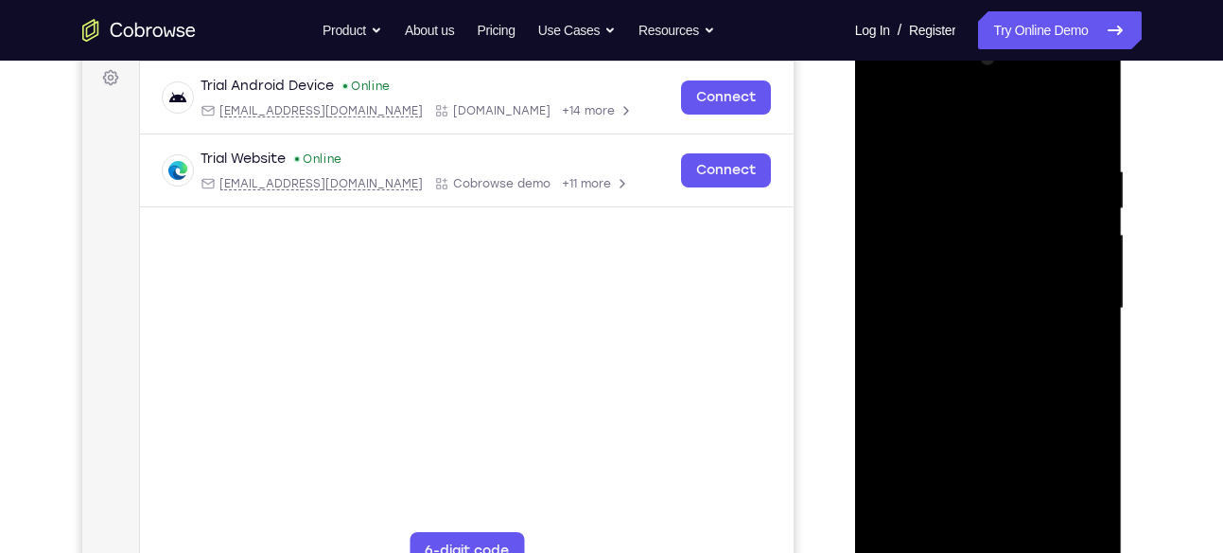
scroll to position [285, 0]
click at [885, 277] on div at bounding box center [989, 308] width 238 height 530
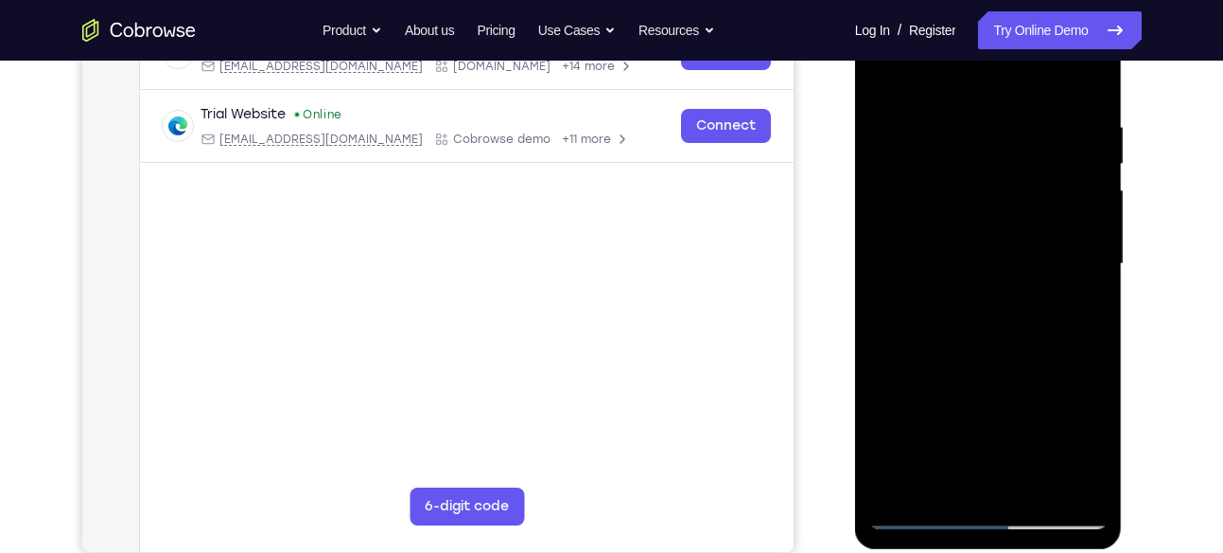
scroll to position [333, 0]
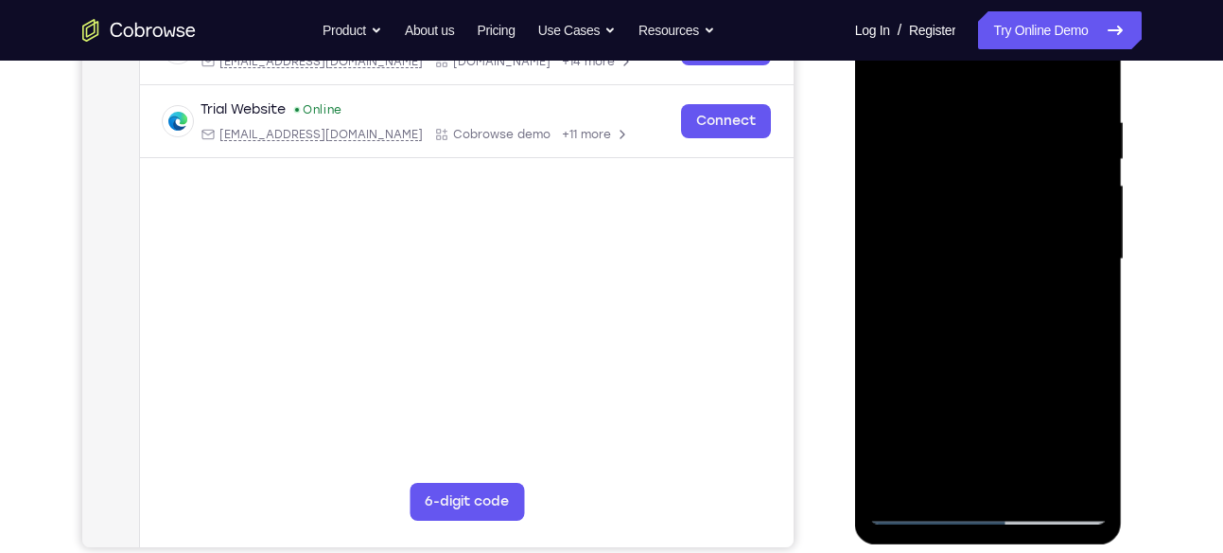
click at [1090, 231] on div at bounding box center [989, 259] width 238 height 530
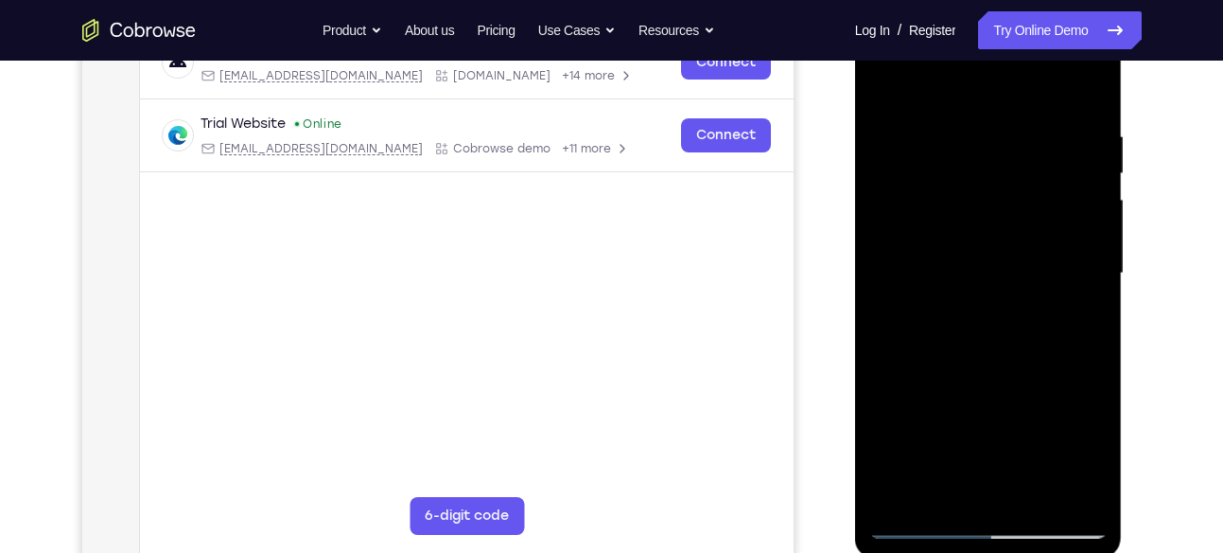
scroll to position [318, 0]
click at [1096, 252] on div at bounding box center [989, 274] width 238 height 530
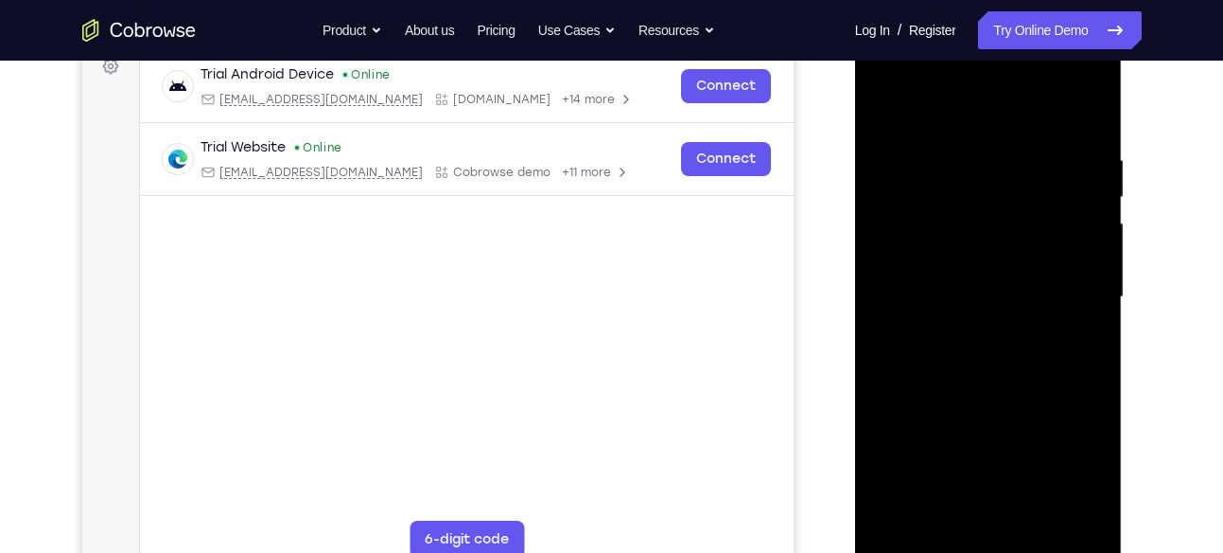
scroll to position [294, 0]
click at [1098, 269] on div at bounding box center [989, 298] width 238 height 530
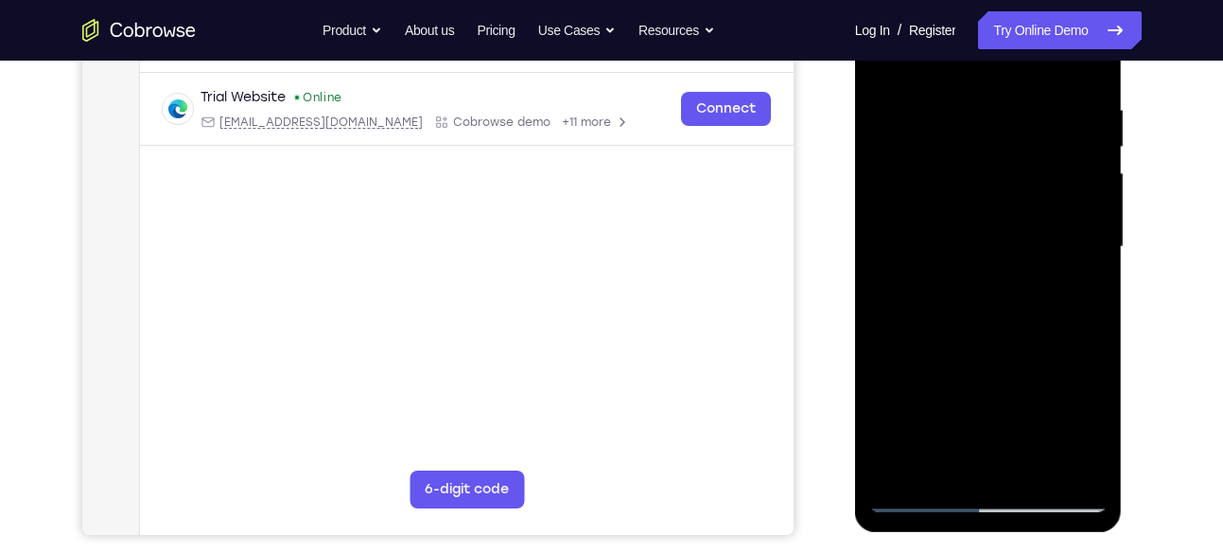
scroll to position [344, 0]
click at [1092, 220] on div at bounding box center [989, 248] width 238 height 530
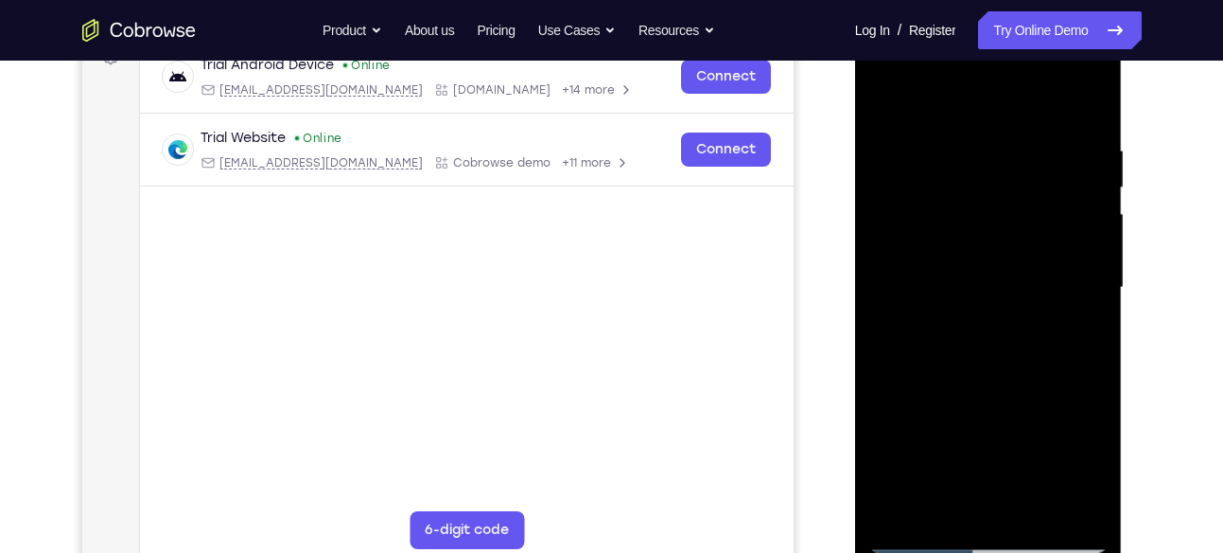
click at [1093, 262] on div at bounding box center [989, 288] width 238 height 530
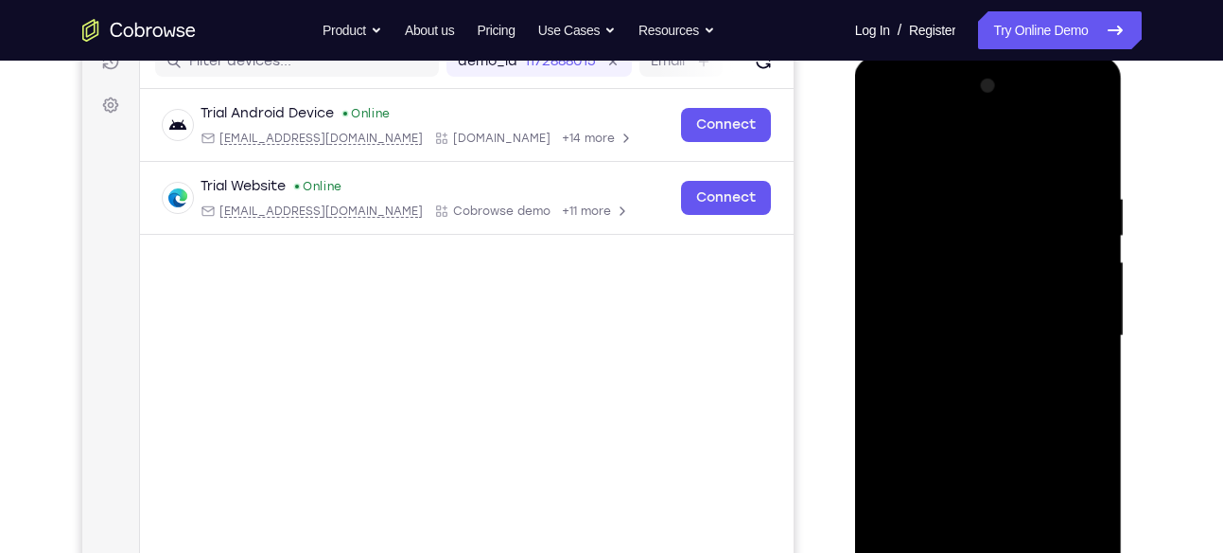
scroll to position [255, 0]
click at [887, 145] on div at bounding box center [989, 337] width 238 height 530
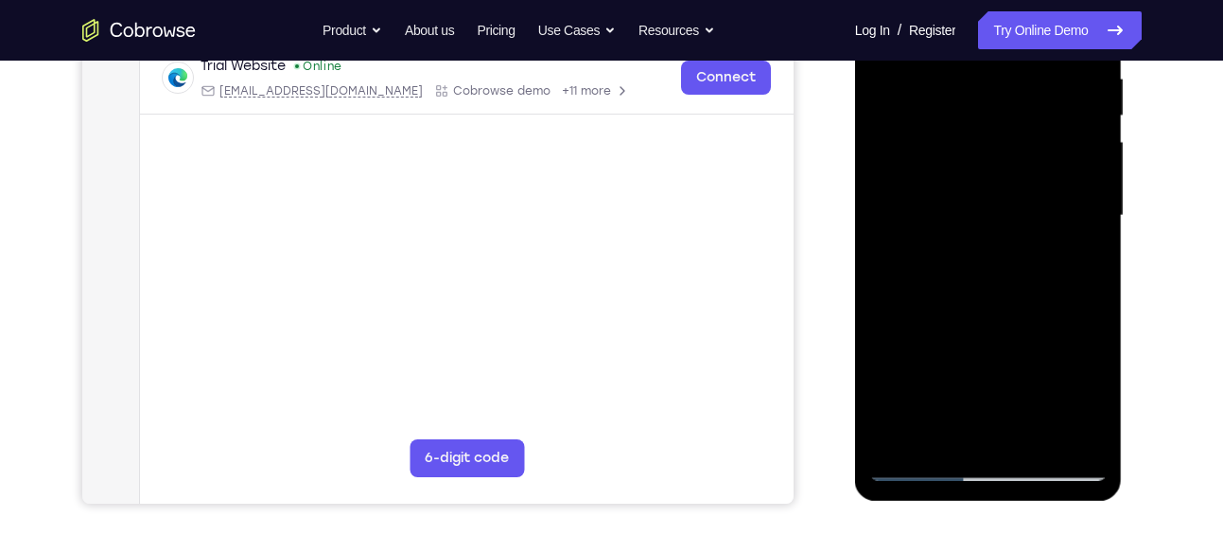
scroll to position [381, 0]
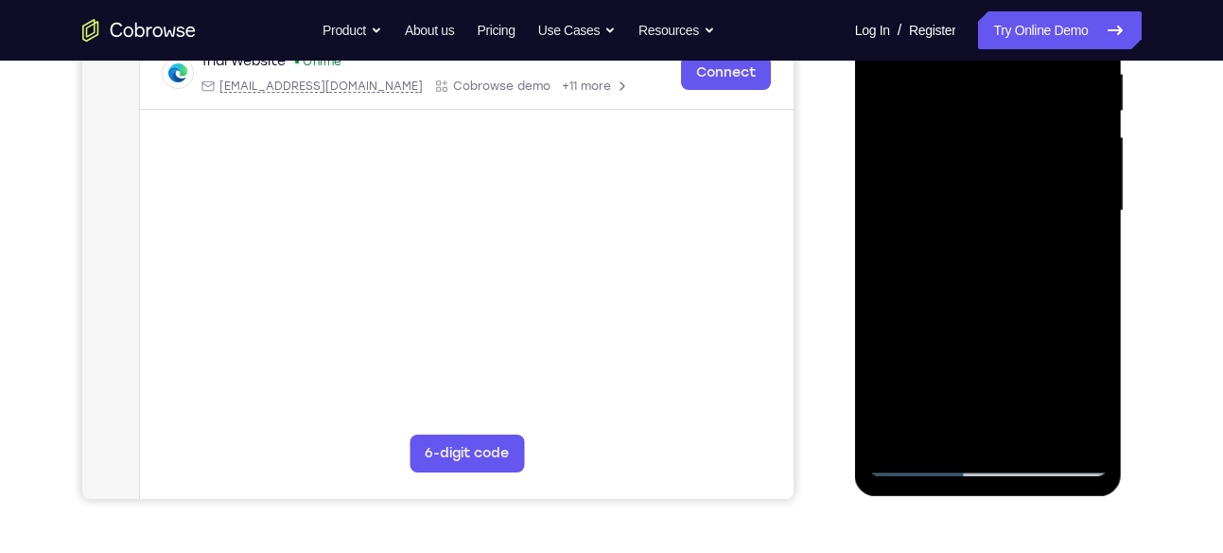
drag, startPoint x: 959, startPoint y: 280, endPoint x: 1010, endPoint y: 132, distance: 156.2
click at [1010, 132] on div at bounding box center [989, 211] width 238 height 530
click at [1069, 211] on div at bounding box center [989, 211] width 238 height 530
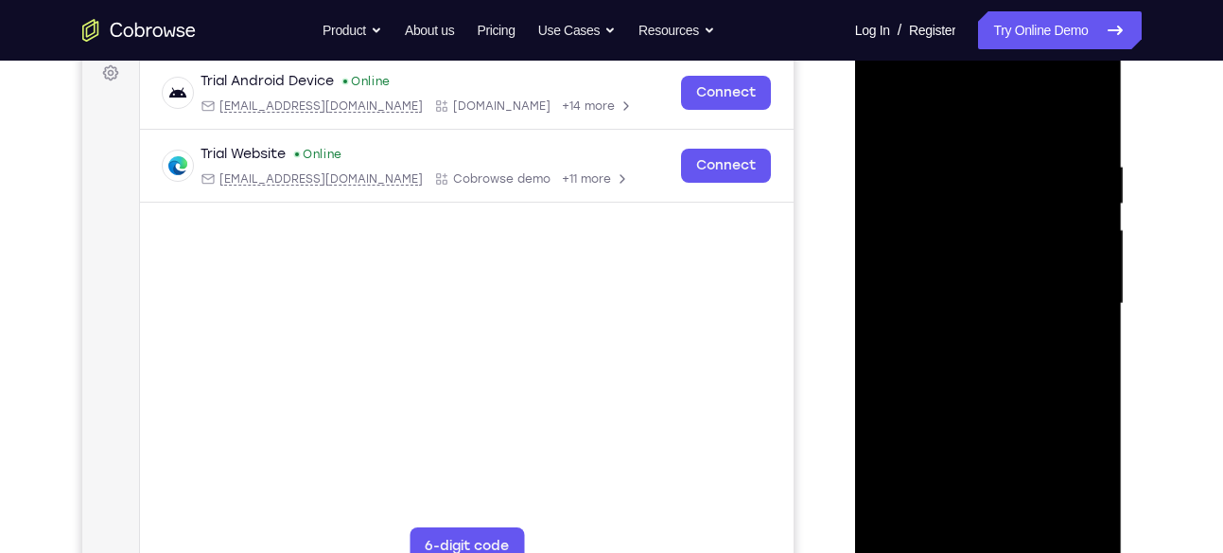
scroll to position [290, 0]
click at [1096, 192] on div at bounding box center [989, 303] width 238 height 530
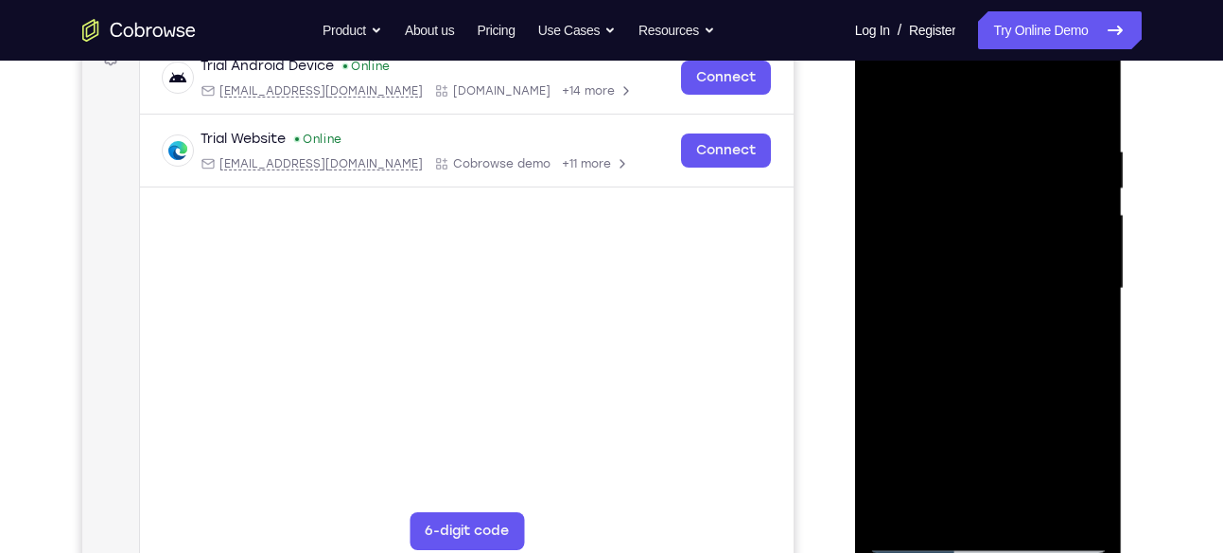
click at [1093, 185] on div at bounding box center [989, 289] width 238 height 530
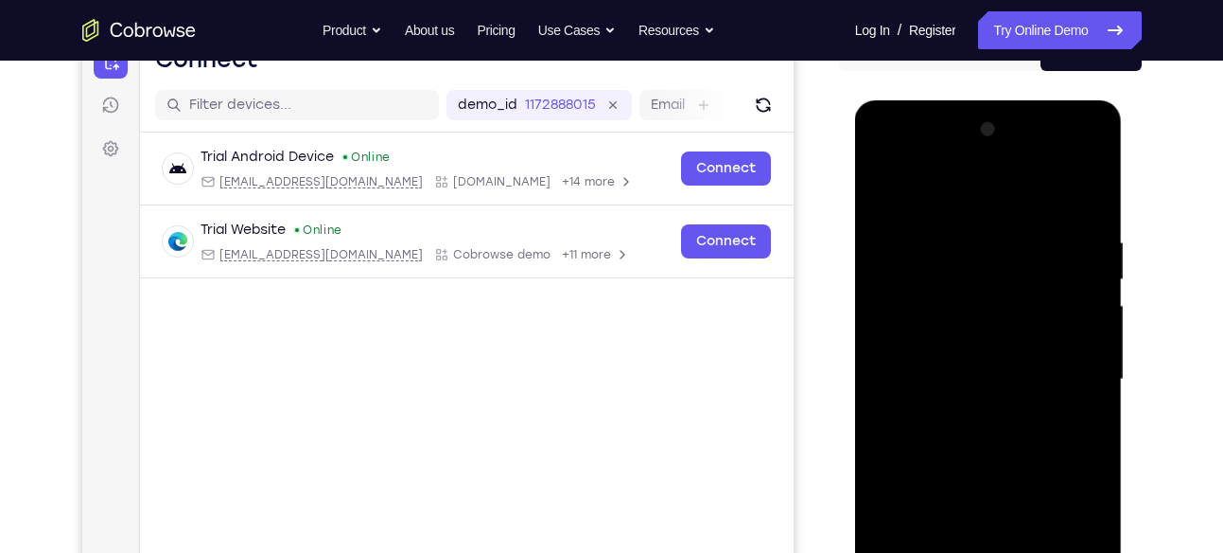
scroll to position [211, 0]
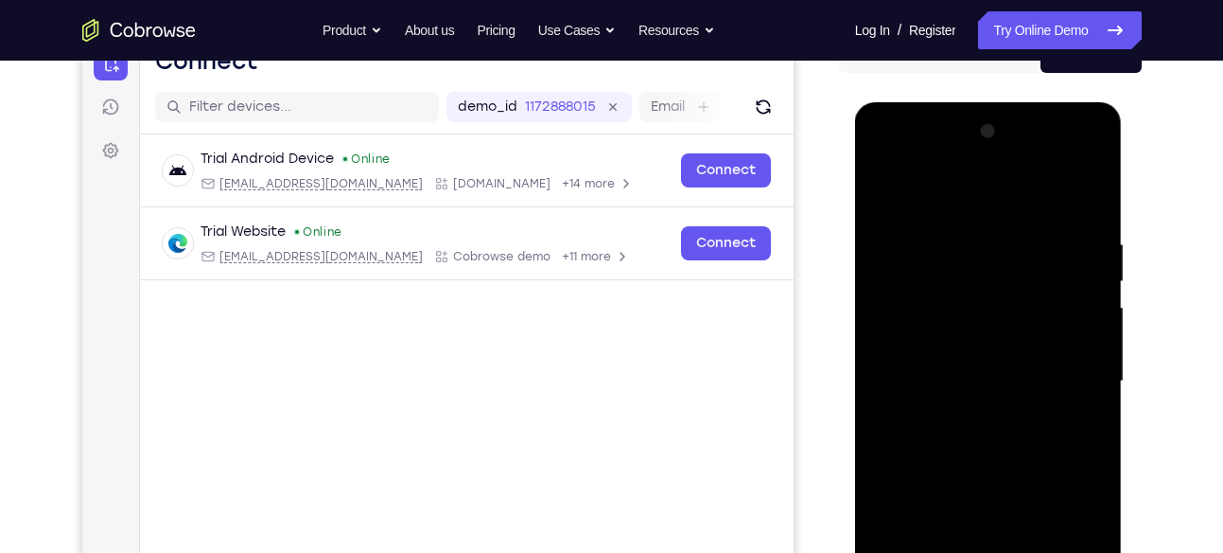
click at [887, 185] on div at bounding box center [989, 381] width 238 height 530
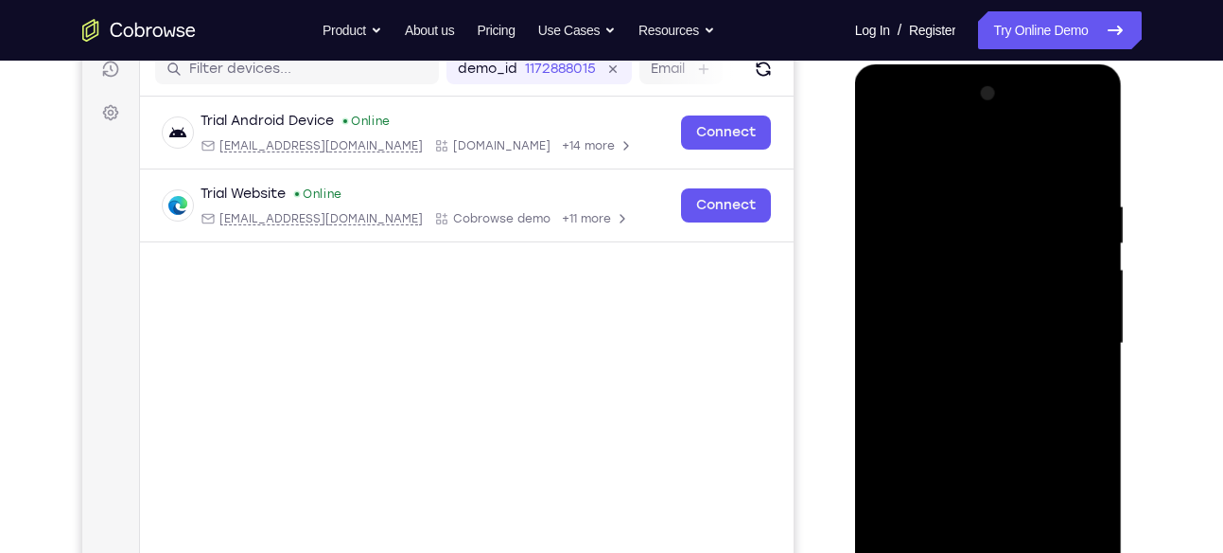
scroll to position [250, 0]
drag, startPoint x: 1030, startPoint y: 299, endPoint x: 1054, endPoint y: 198, distance: 104.0
click at [1054, 198] on div at bounding box center [989, 343] width 238 height 530
drag, startPoint x: 1032, startPoint y: 289, endPoint x: 1057, endPoint y: 194, distance: 97.8
click at [1057, 194] on div at bounding box center [989, 343] width 238 height 530
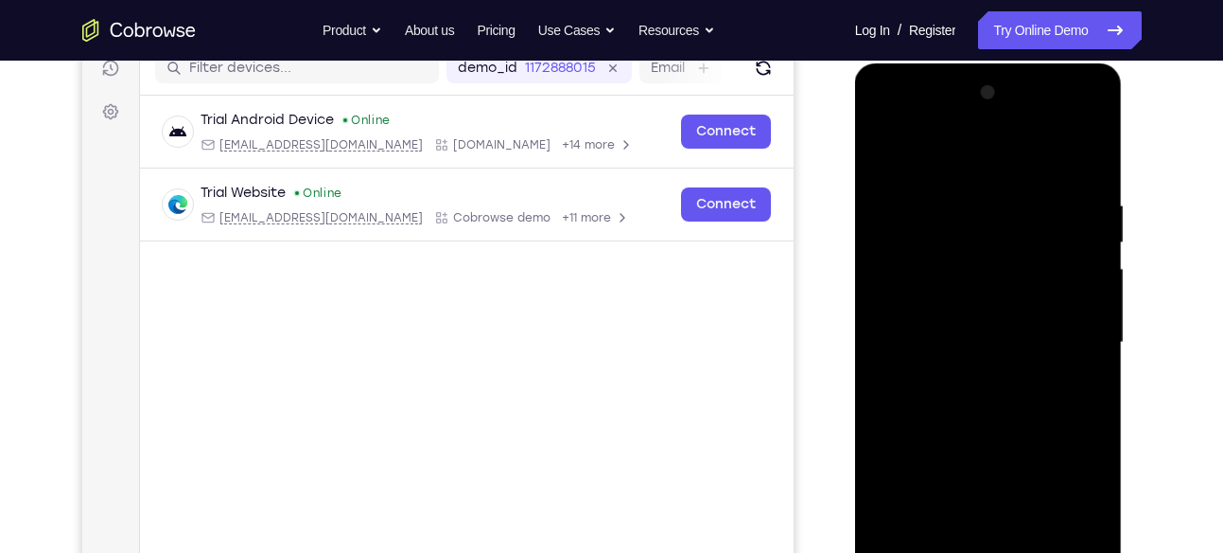
click at [979, 249] on div at bounding box center [989, 343] width 238 height 530
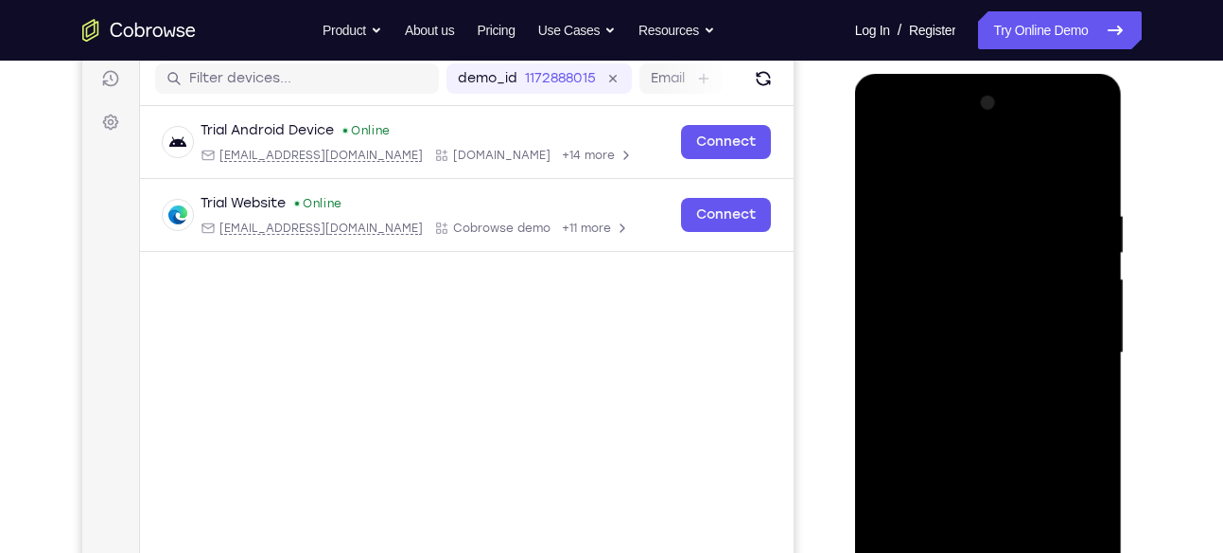
scroll to position [240, 0]
click at [1094, 238] on div at bounding box center [989, 352] width 238 height 530
click at [1097, 237] on div at bounding box center [989, 352] width 238 height 530
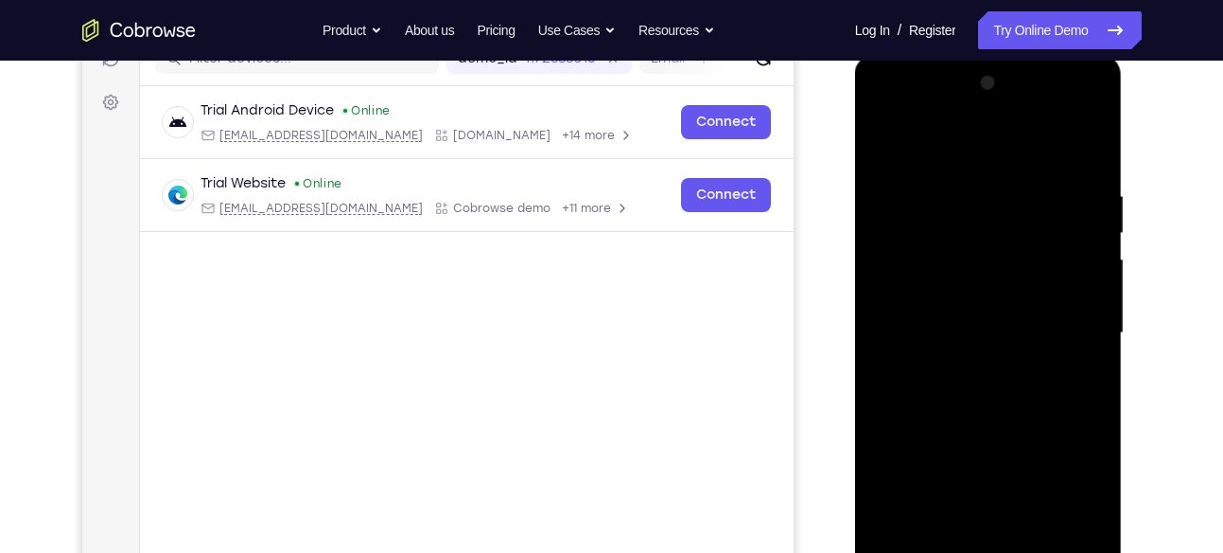
scroll to position [257, 0]
click at [1091, 217] on div at bounding box center [989, 335] width 238 height 530
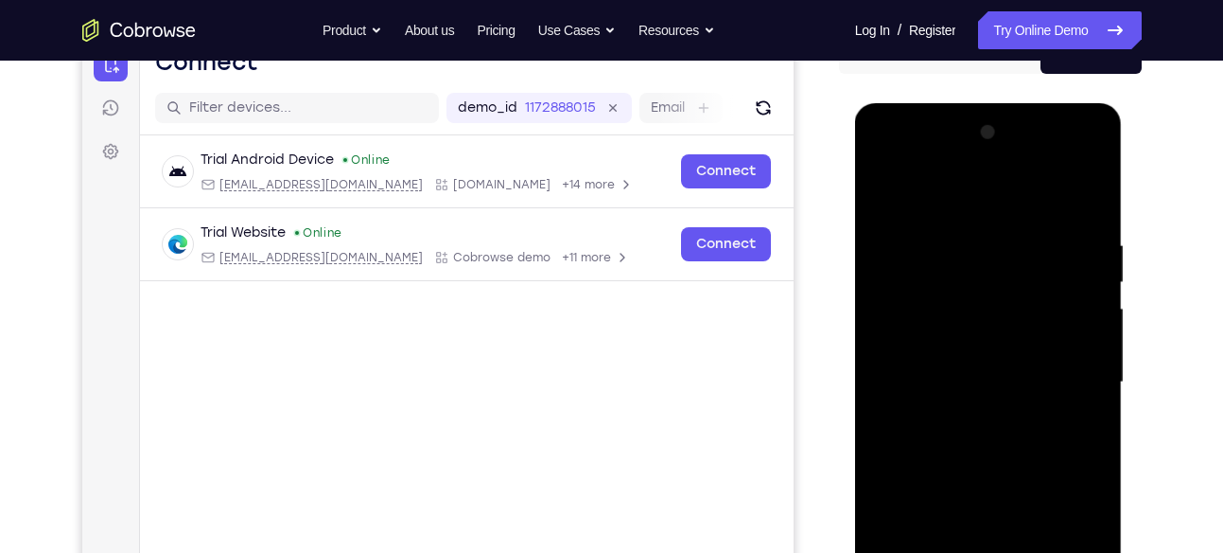
drag, startPoint x: 1041, startPoint y: 249, endPoint x: 1037, endPoint y: 268, distance: 19.3
click at [1037, 268] on div at bounding box center [989, 382] width 238 height 530
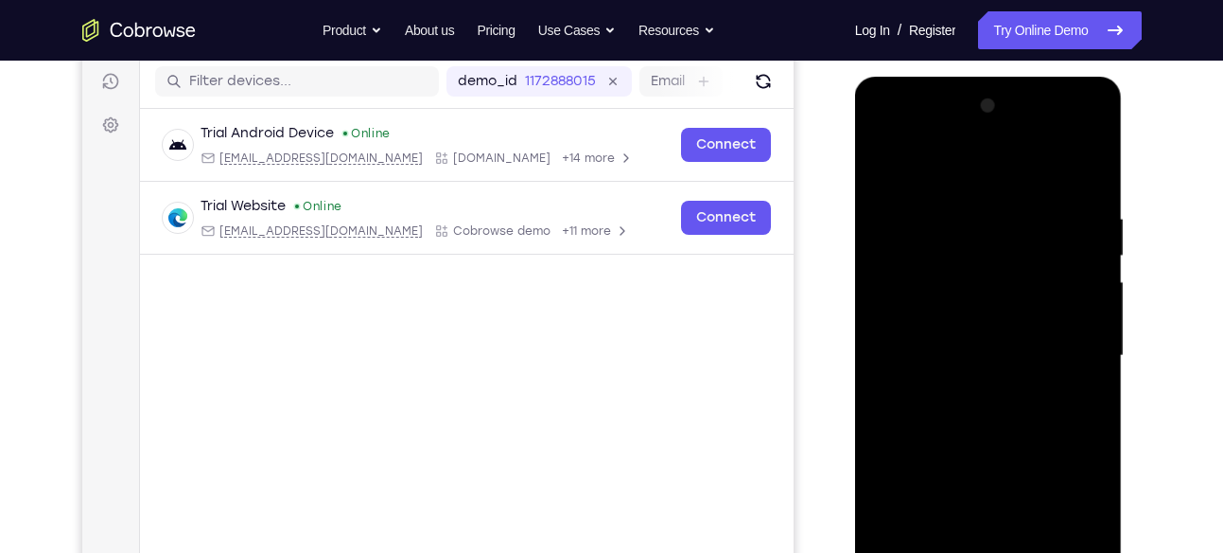
scroll to position [240, 0]
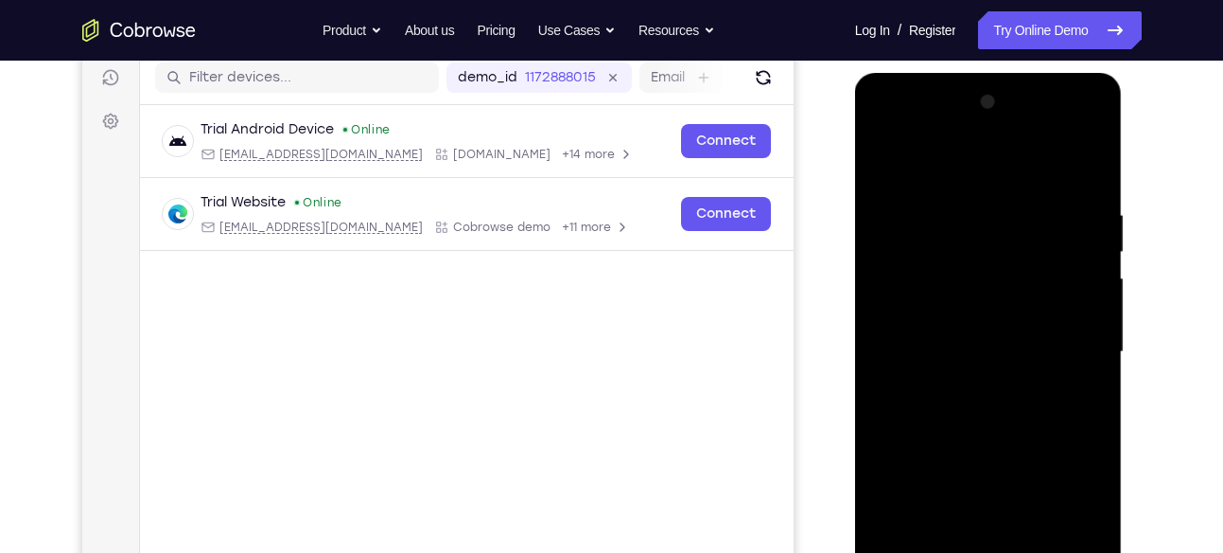
click at [1042, 245] on div at bounding box center [989, 352] width 238 height 530
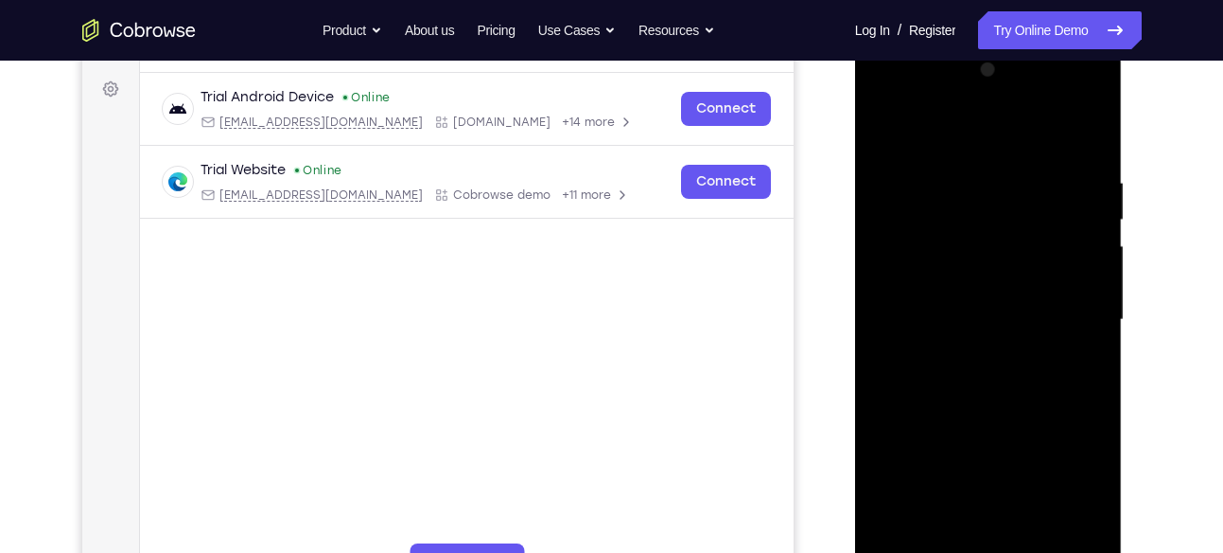
scroll to position [275, 0]
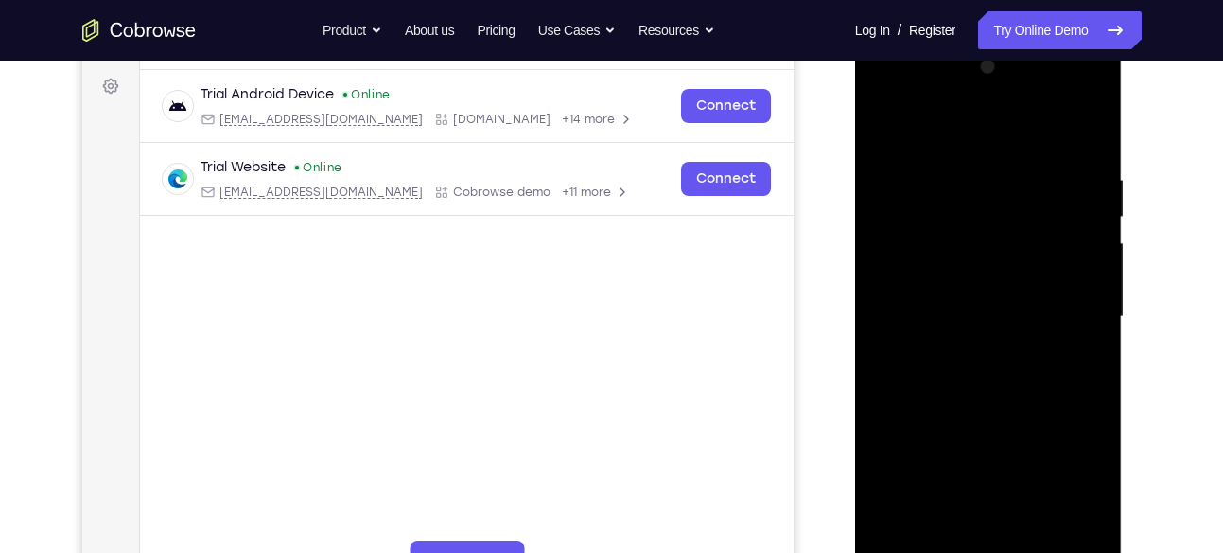
click at [1091, 276] on div at bounding box center [989, 317] width 238 height 530
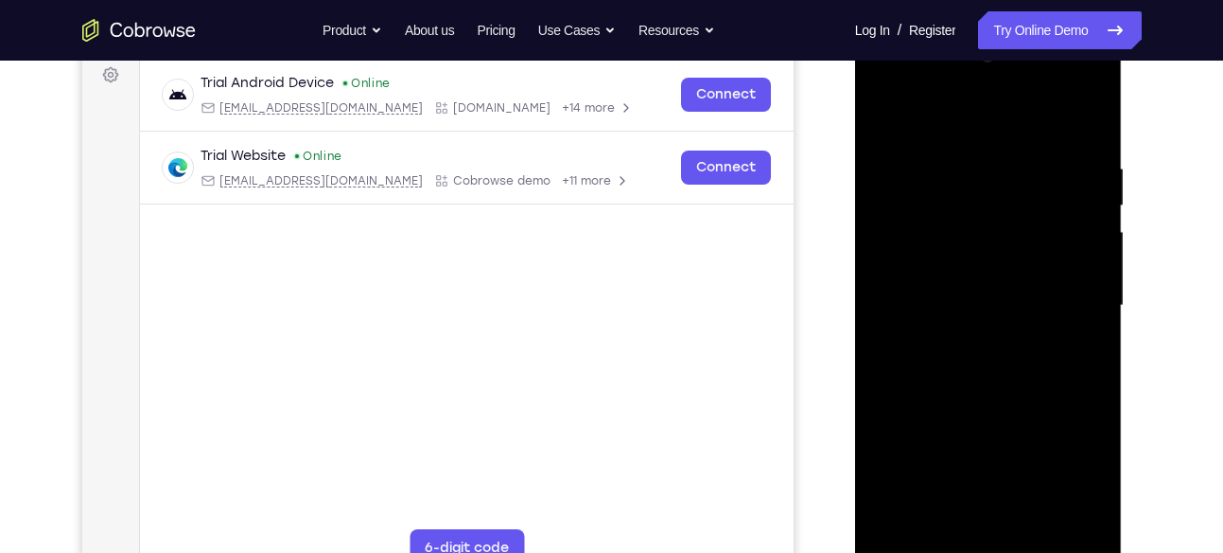
scroll to position [288, 0]
click at [1096, 262] on div at bounding box center [989, 305] width 238 height 530
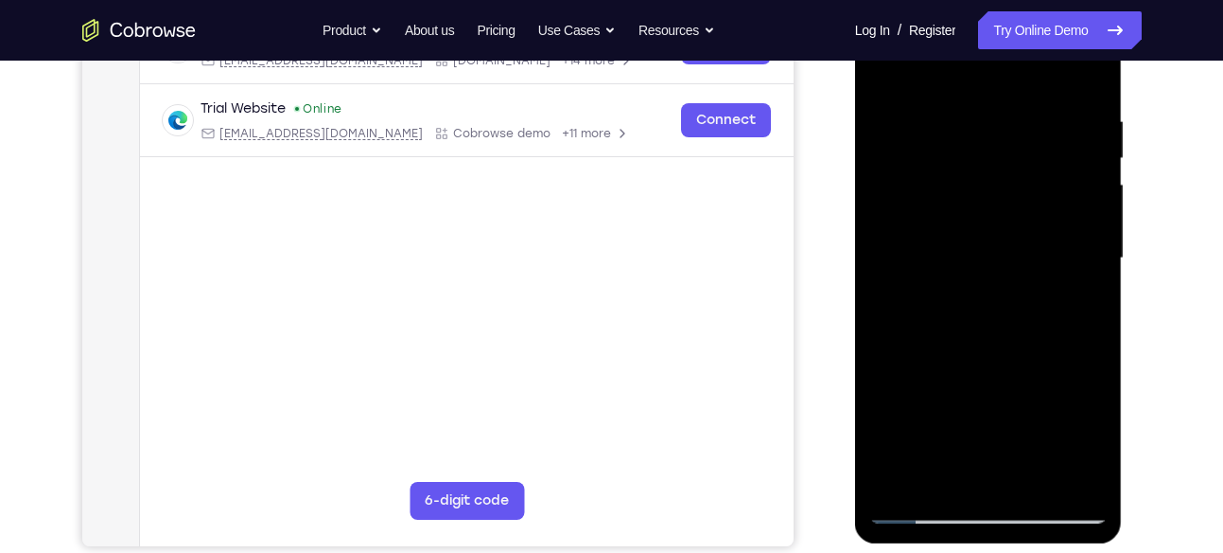
scroll to position [333, 0]
click at [1092, 214] on div at bounding box center [989, 259] width 238 height 530
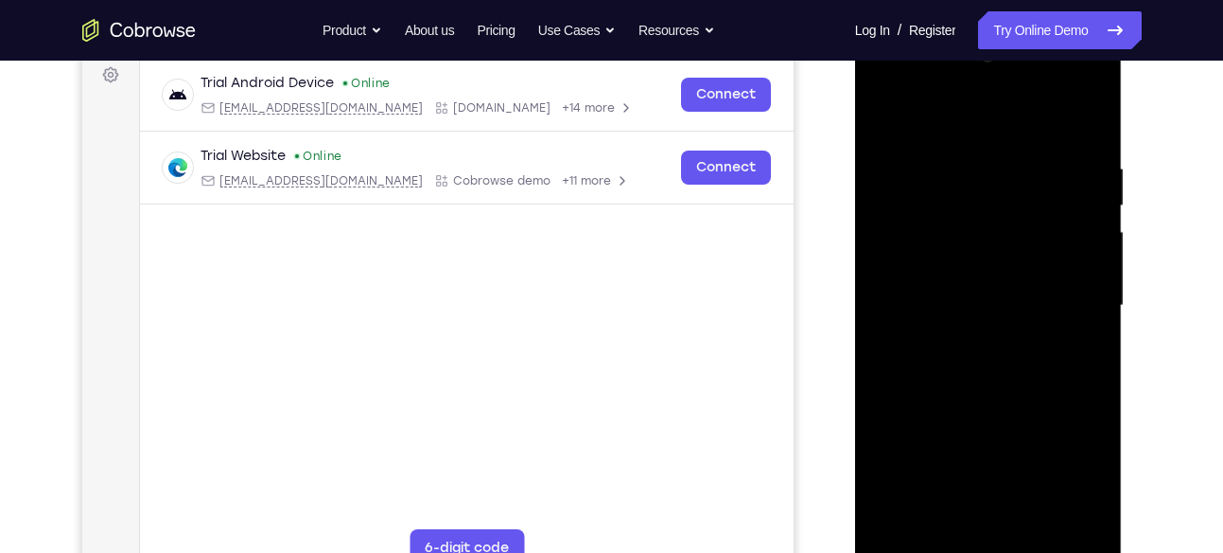
scroll to position [284, 0]
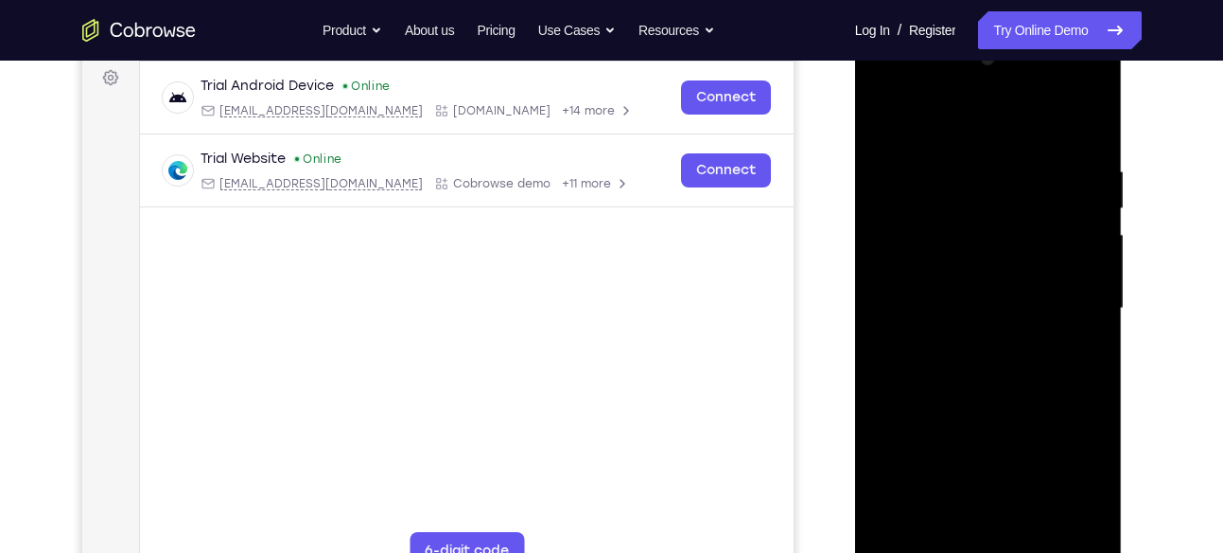
click at [1097, 267] on div at bounding box center [989, 309] width 238 height 530
click at [883, 266] on div at bounding box center [989, 309] width 238 height 530
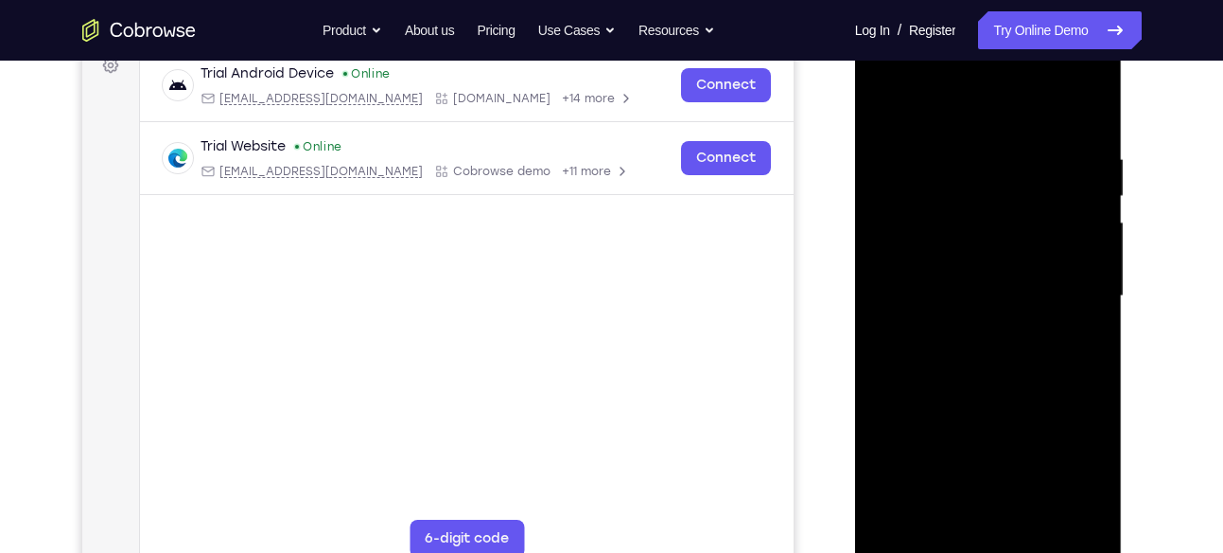
scroll to position [233, 0]
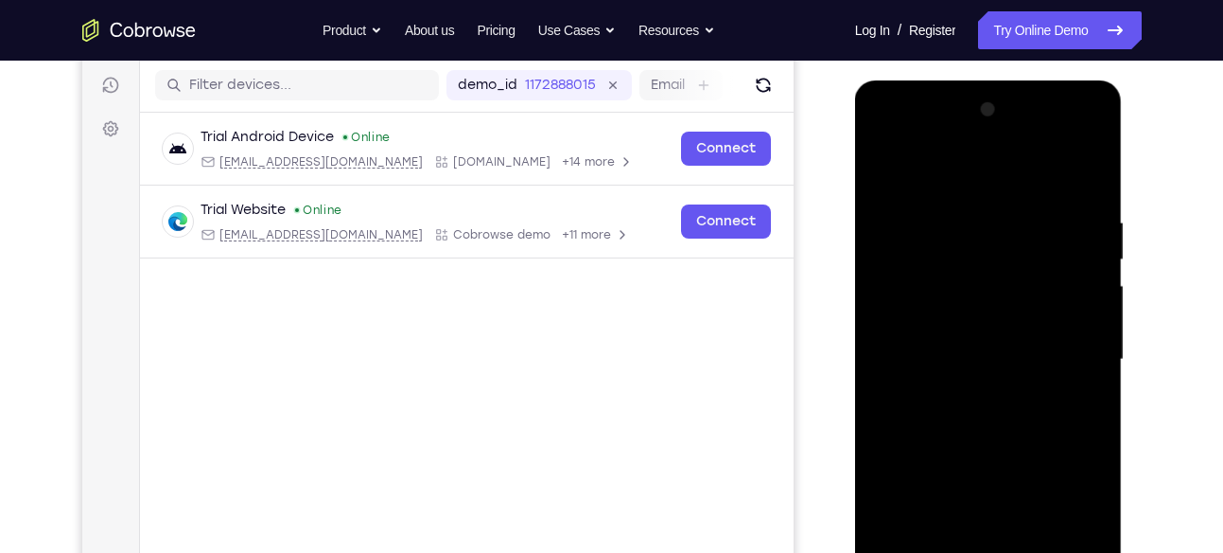
click at [881, 169] on div at bounding box center [989, 360] width 238 height 530
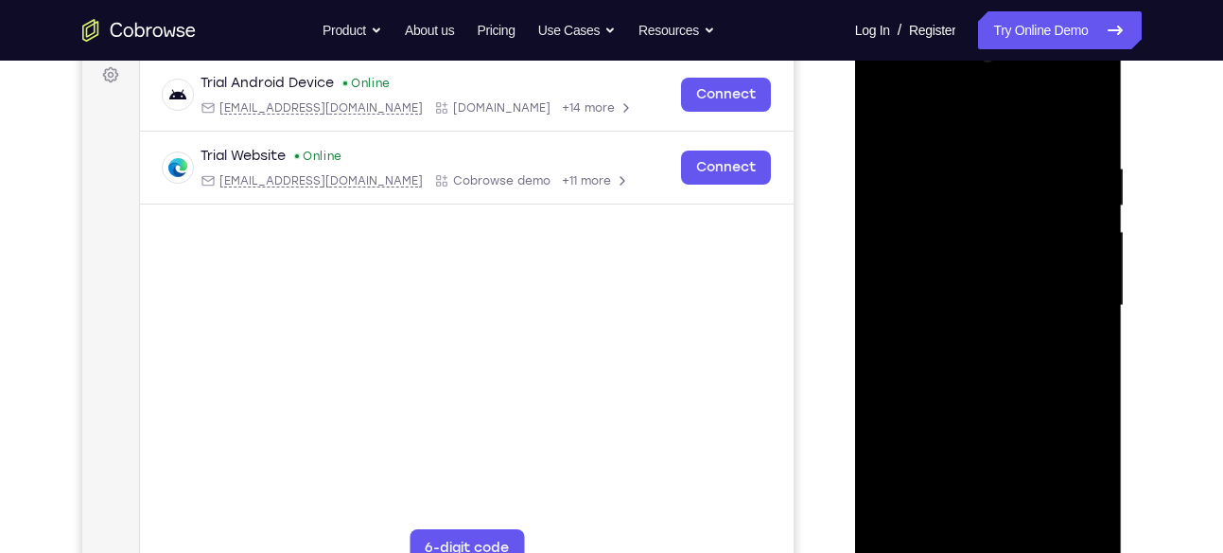
scroll to position [289, 0]
drag, startPoint x: 977, startPoint y: 284, endPoint x: 1020, endPoint y: 135, distance: 154.5
click at [1020, 135] on div at bounding box center [989, 304] width 238 height 530
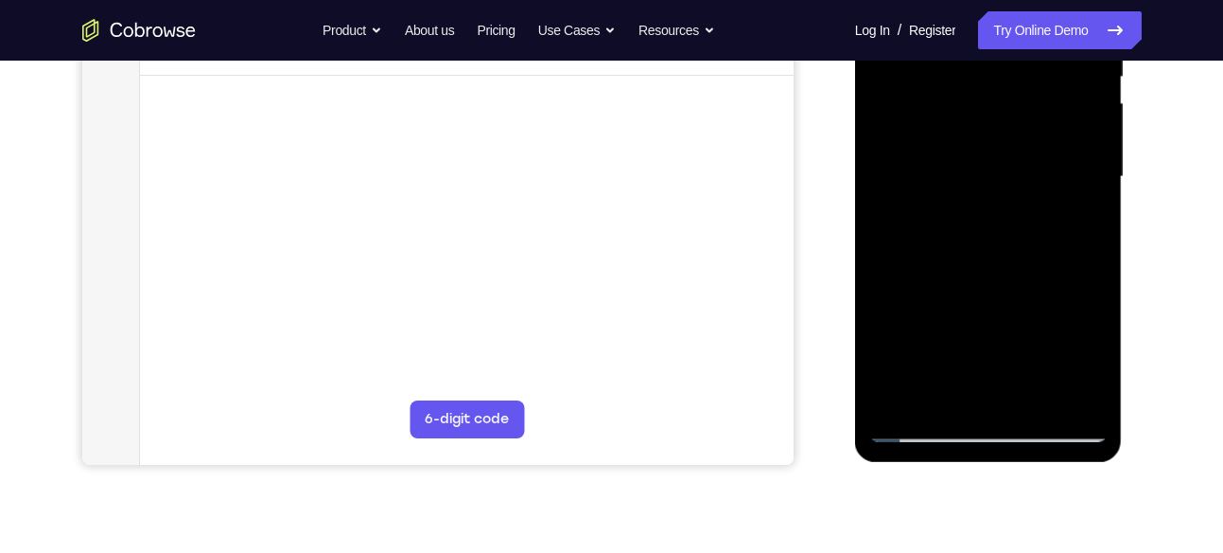
scroll to position [418, 0]
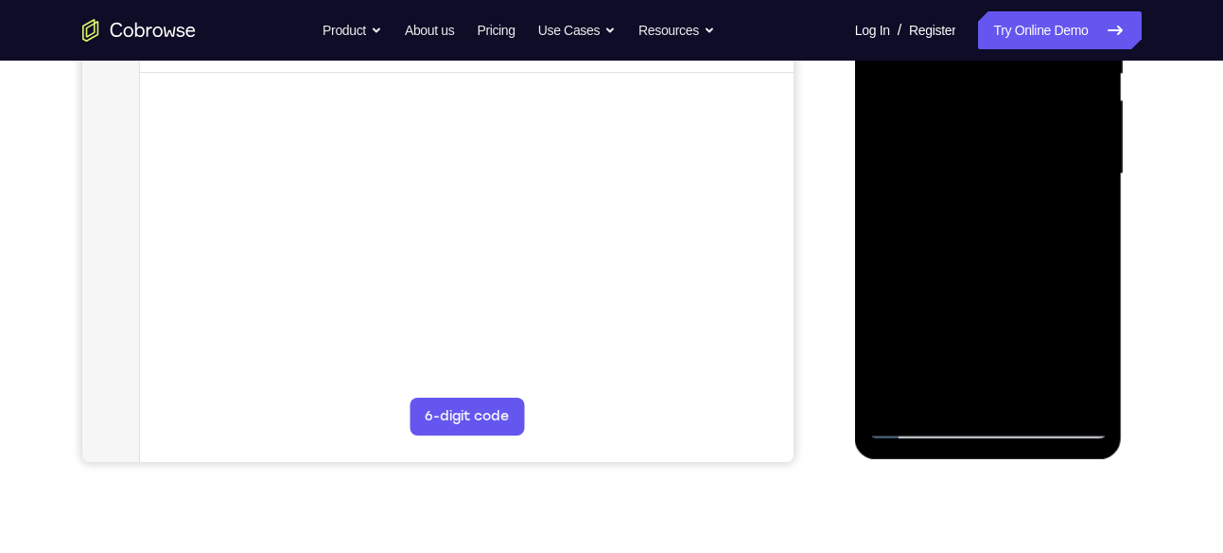
drag, startPoint x: 1002, startPoint y: 276, endPoint x: 1034, endPoint y: 135, distance: 144.6
click at [1034, 135] on div at bounding box center [989, 174] width 238 height 530
click at [1059, 223] on div at bounding box center [989, 174] width 238 height 530
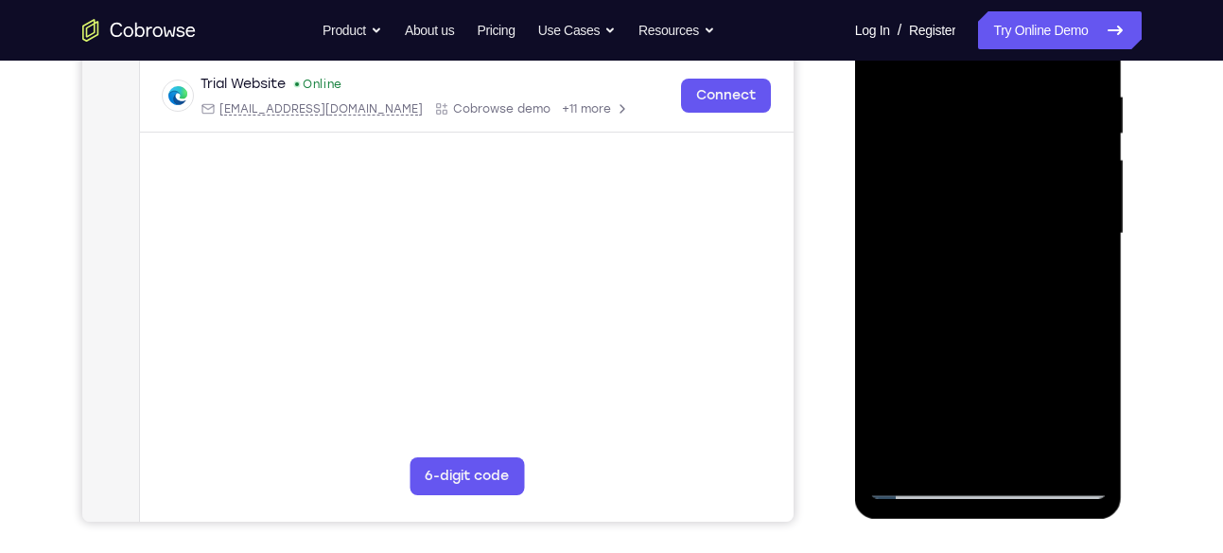
scroll to position [358, 0]
drag, startPoint x: 1060, startPoint y: 231, endPoint x: 1061, endPoint y: 261, distance: 30.3
click at [1061, 261] on div at bounding box center [989, 235] width 238 height 530
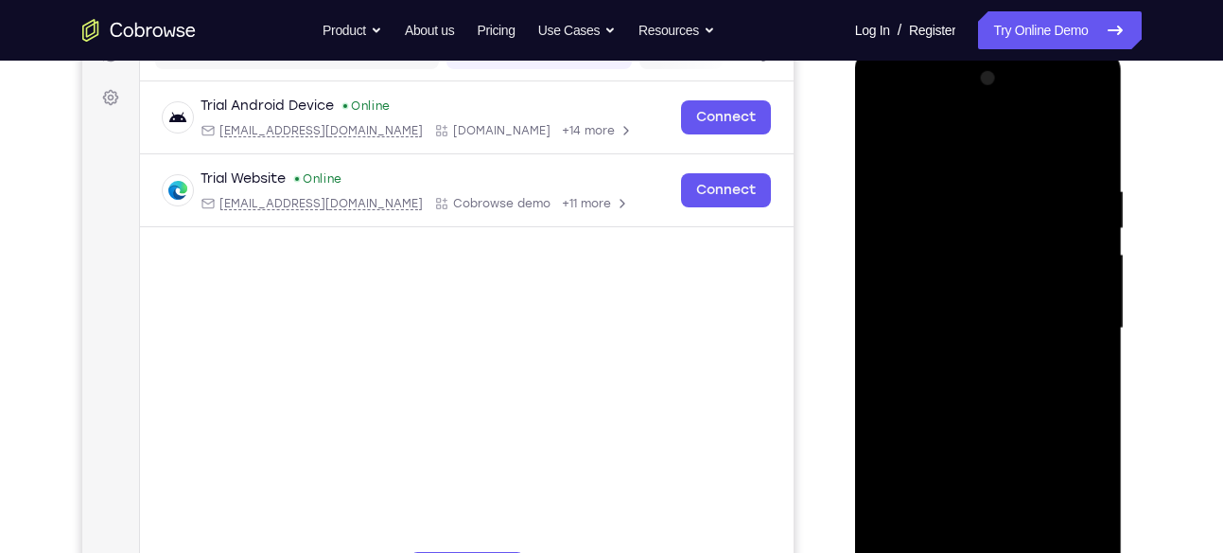
scroll to position [263, 0]
click at [1097, 276] on div at bounding box center [989, 329] width 238 height 530
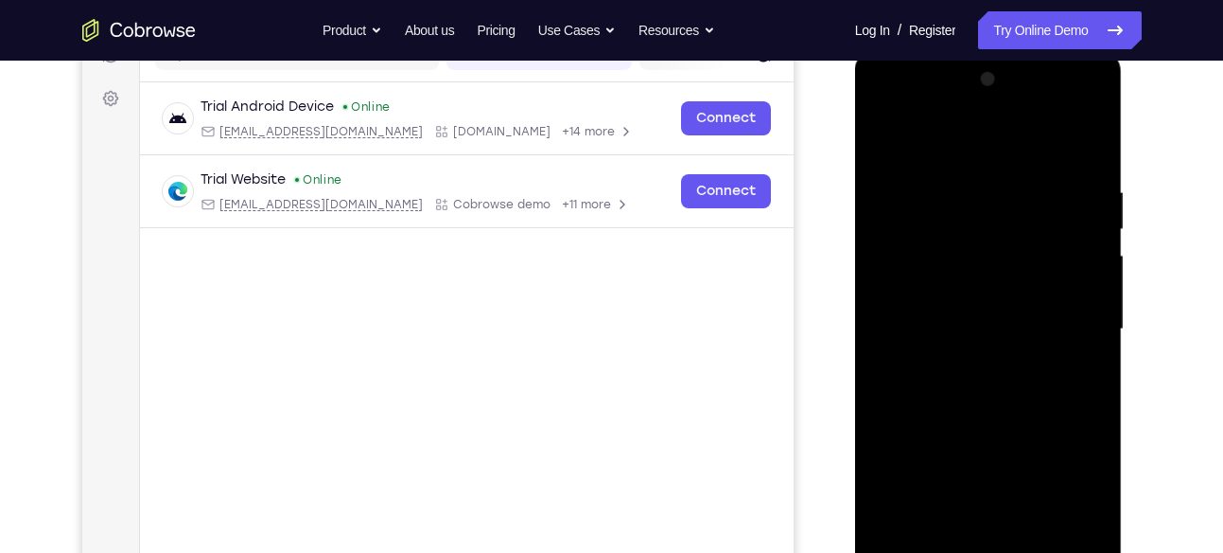
click at [1097, 276] on div at bounding box center [989, 329] width 238 height 530
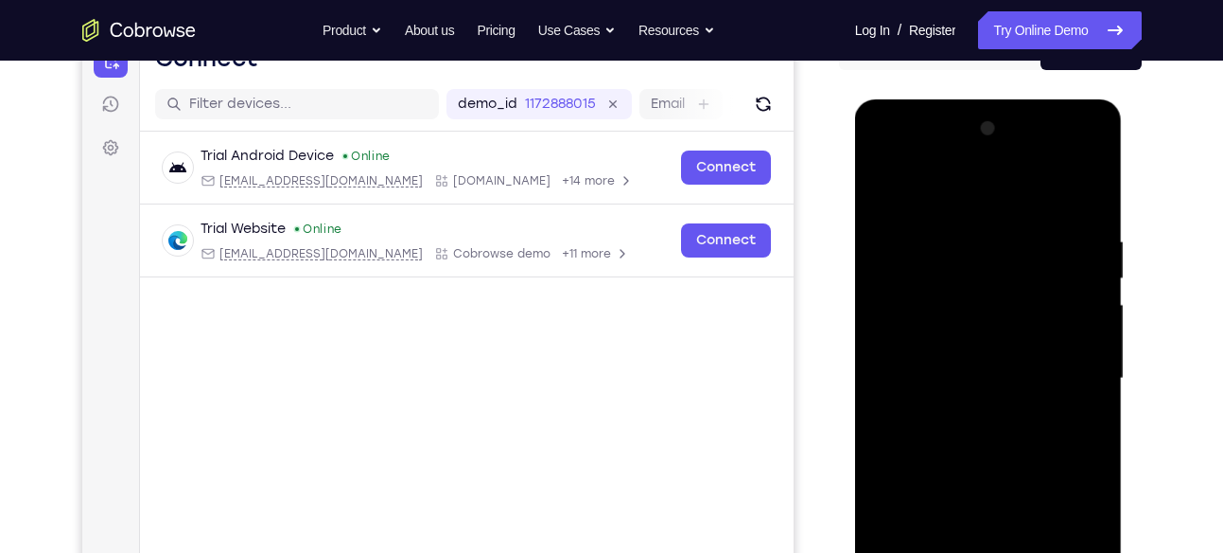
scroll to position [213, 0]
click at [889, 187] on div at bounding box center [989, 379] width 238 height 530
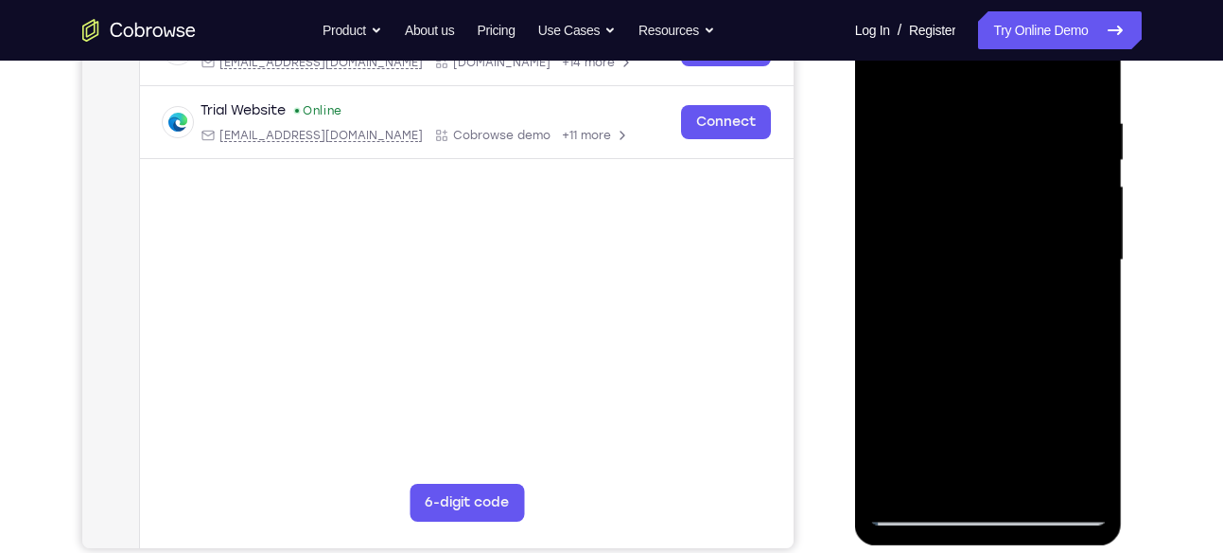
scroll to position [337, 0]
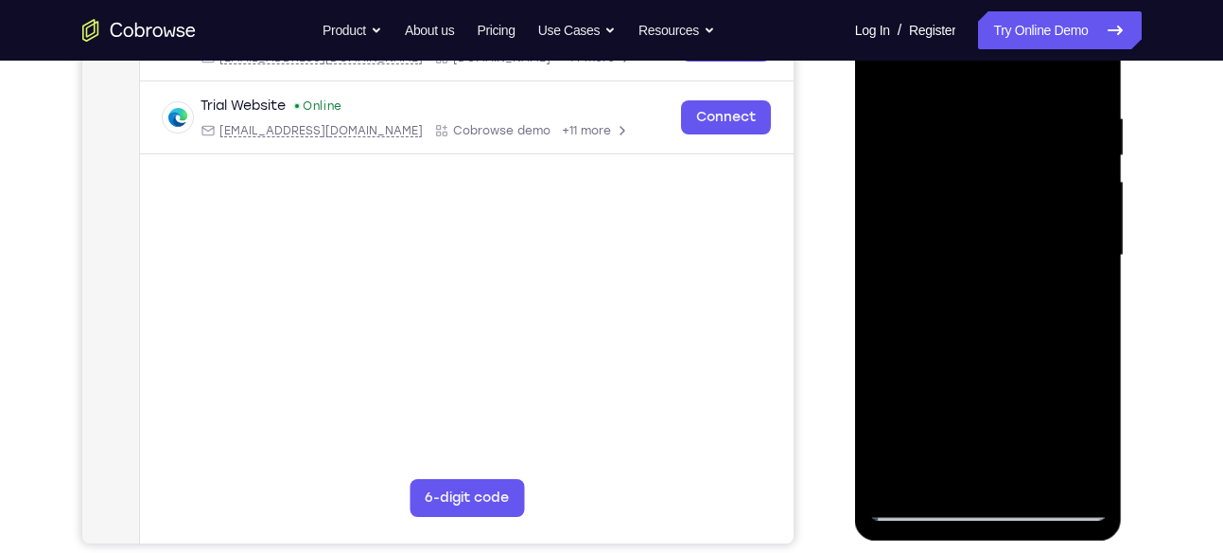
drag, startPoint x: 948, startPoint y: 293, endPoint x: 1006, endPoint y: 143, distance: 161.1
click at [1006, 143] on div at bounding box center [989, 256] width 238 height 530
drag, startPoint x: 963, startPoint y: 276, endPoint x: 1011, endPoint y: 135, distance: 149.0
click at [1011, 135] on div at bounding box center [989, 256] width 238 height 530
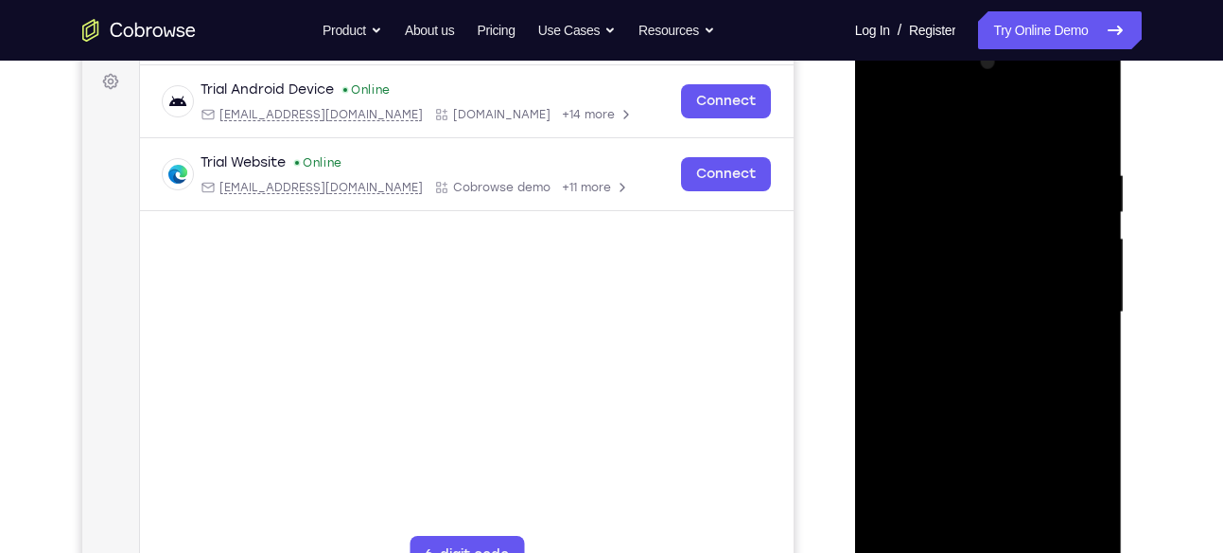
scroll to position [205, 0]
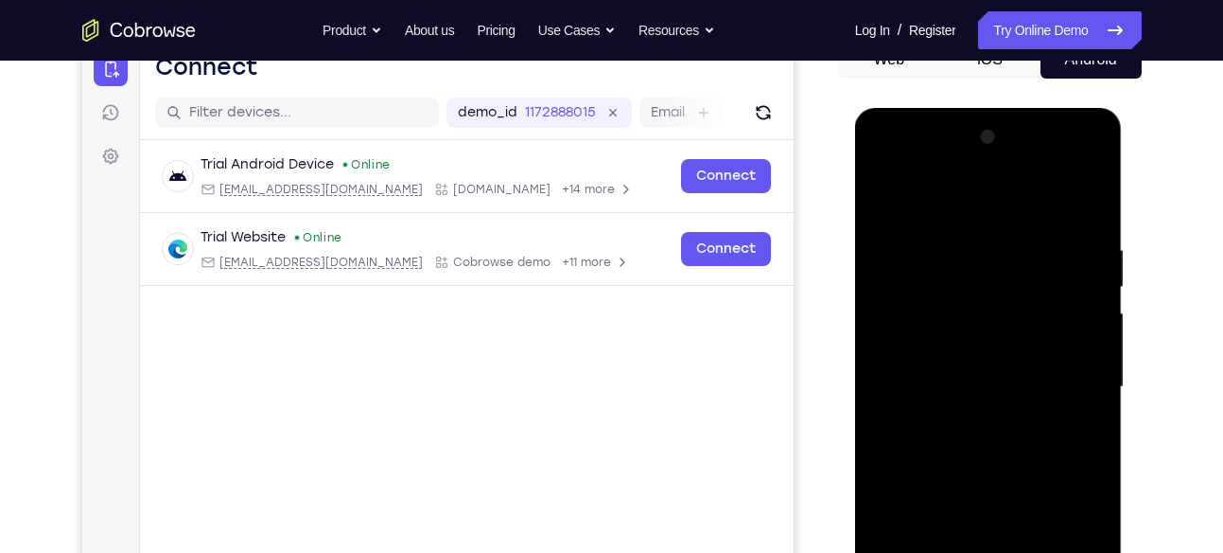
drag, startPoint x: 993, startPoint y: 267, endPoint x: 988, endPoint y: 299, distance: 32.5
click at [988, 299] on div at bounding box center [989, 387] width 238 height 530
drag, startPoint x: 998, startPoint y: 213, endPoint x: 988, endPoint y: 261, distance: 49.4
click at [988, 261] on div at bounding box center [989, 387] width 238 height 530
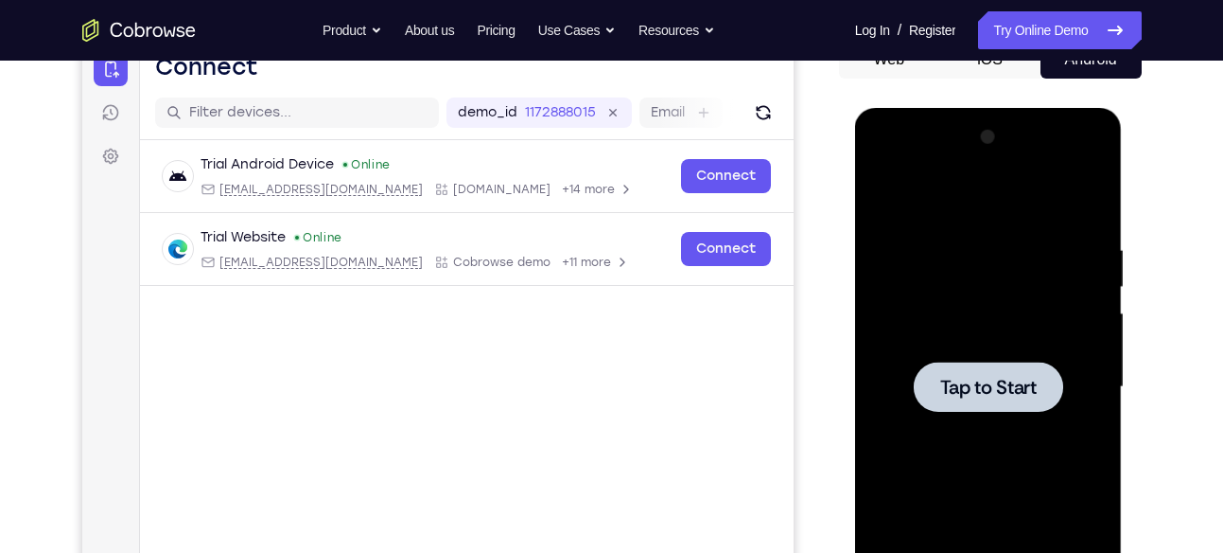
drag, startPoint x: 988, startPoint y: 261, endPoint x: 925, endPoint y: 231, distance: 69.4
click at [925, 231] on div at bounding box center [989, 387] width 238 height 530
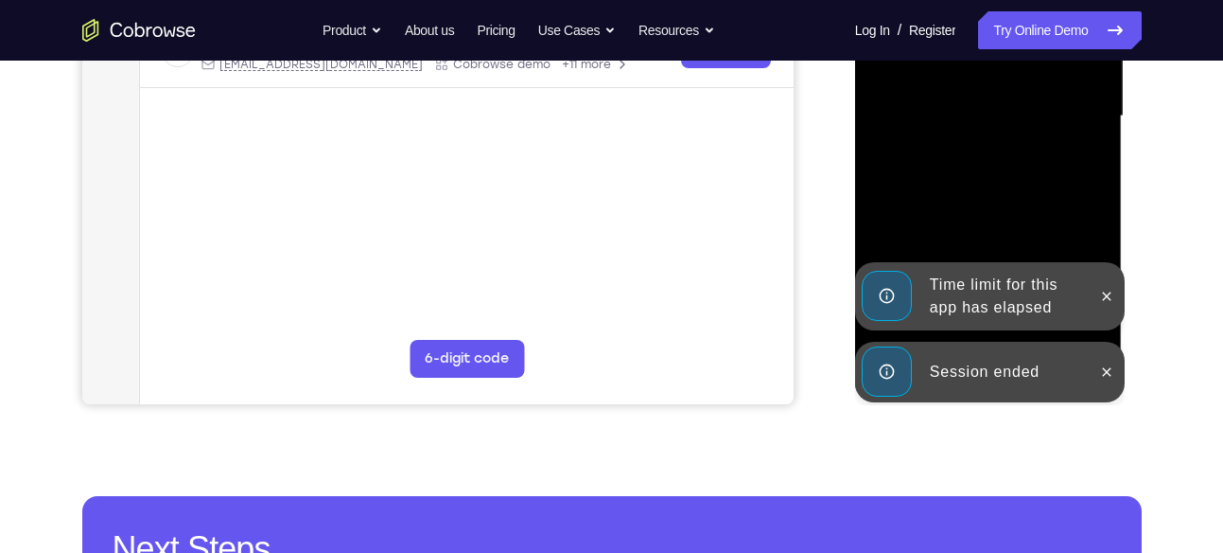
scroll to position [490, 0]
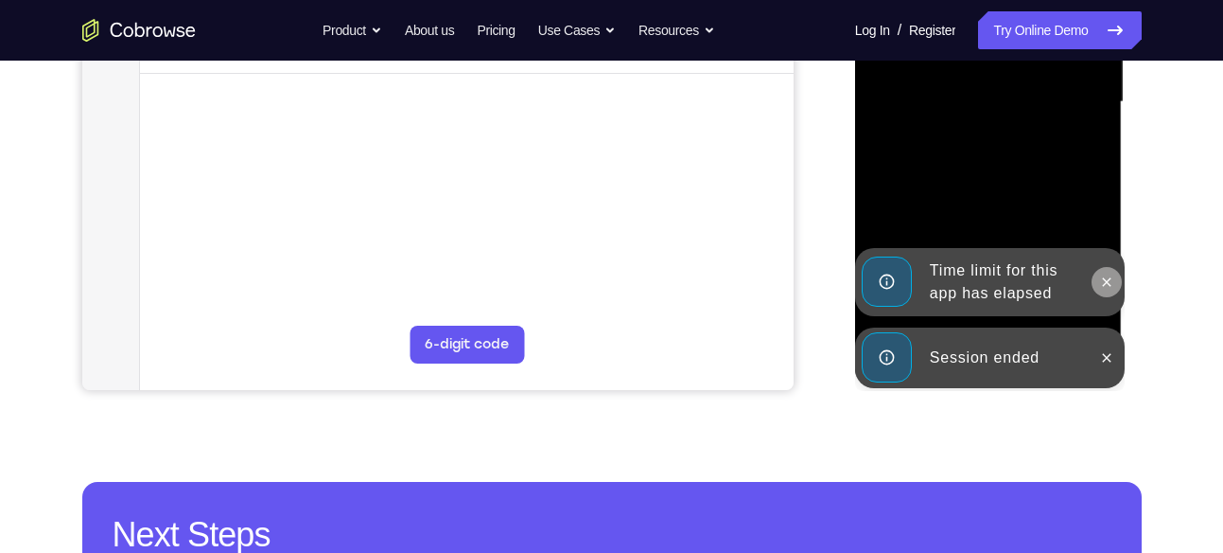
click at [1108, 285] on icon at bounding box center [1106, 281] width 15 height 15
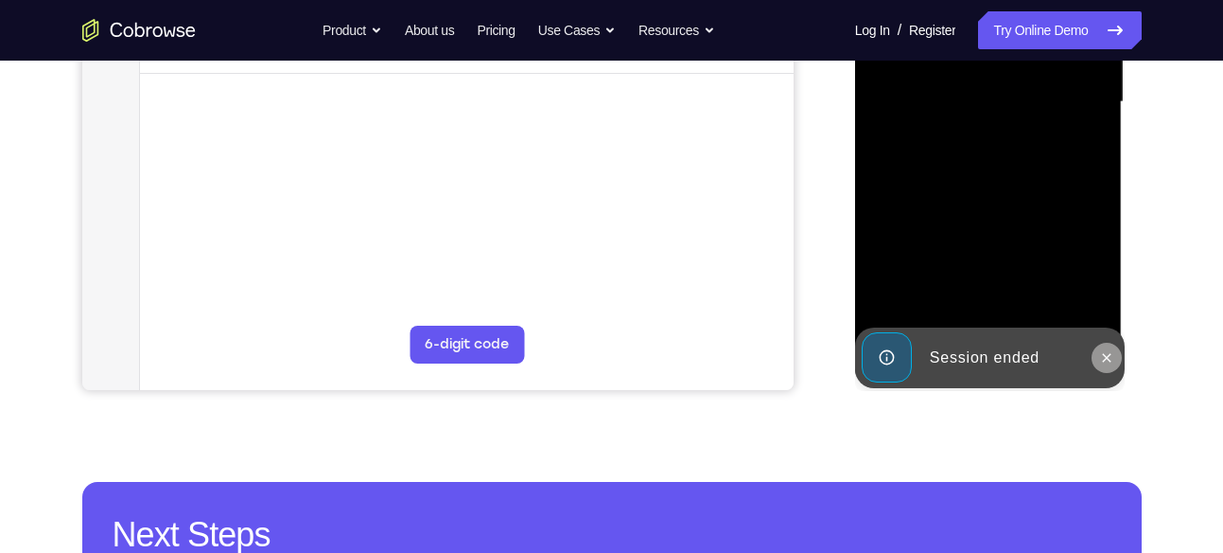
click at [1101, 359] on icon at bounding box center [1106, 357] width 15 height 15
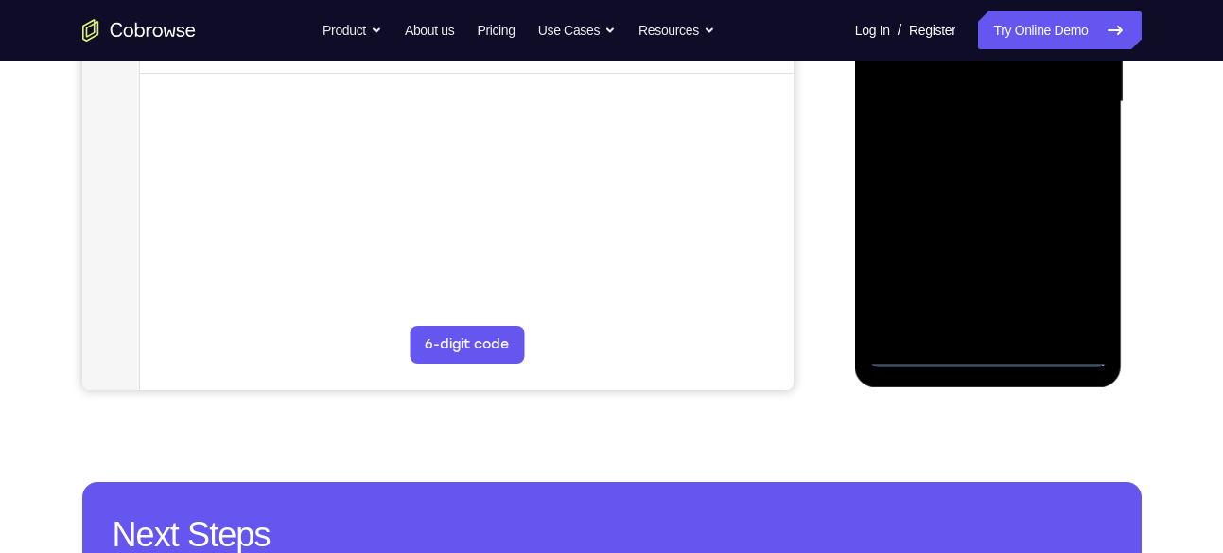
click at [989, 356] on div at bounding box center [989, 102] width 238 height 530
click at [1076, 274] on div at bounding box center [989, 102] width 238 height 530
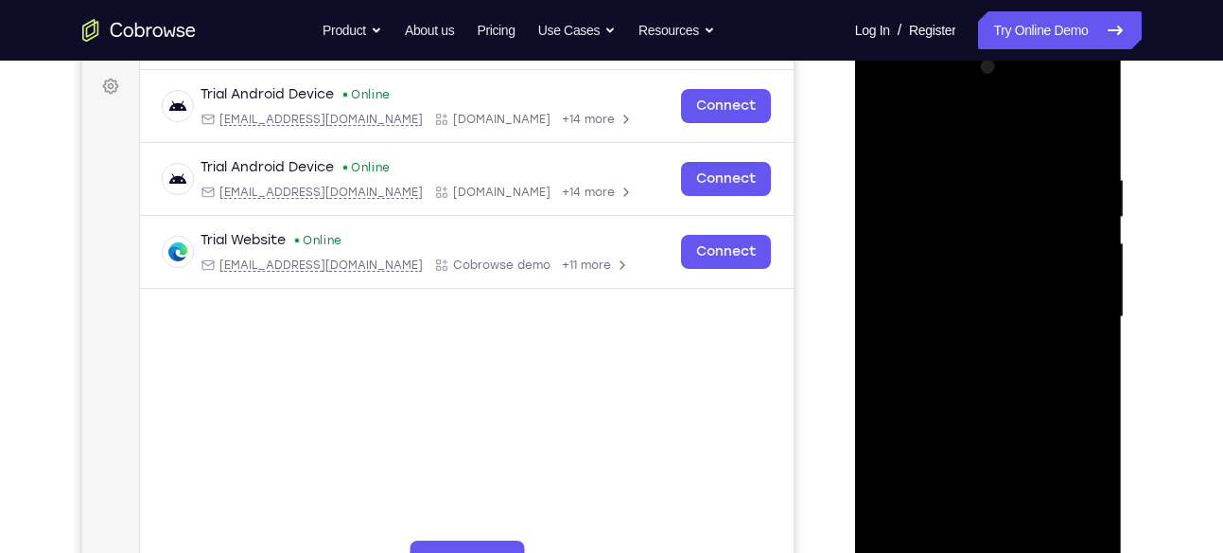
scroll to position [262, 0]
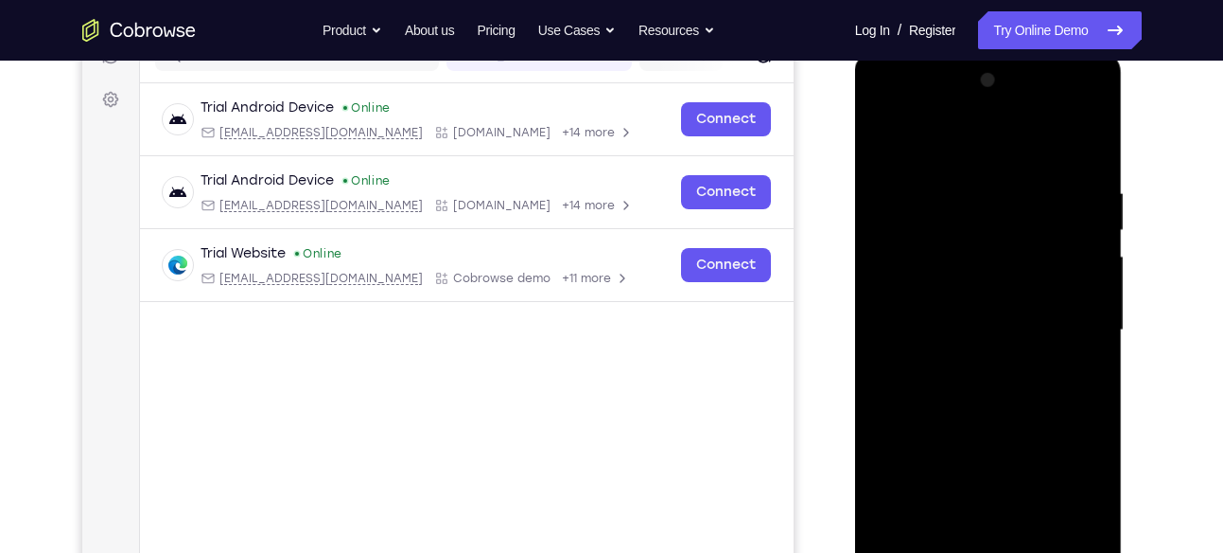
click at [887, 110] on div at bounding box center [989, 330] width 238 height 530
click at [1067, 318] on div at bounding box center [989, 330] width 238 height 530
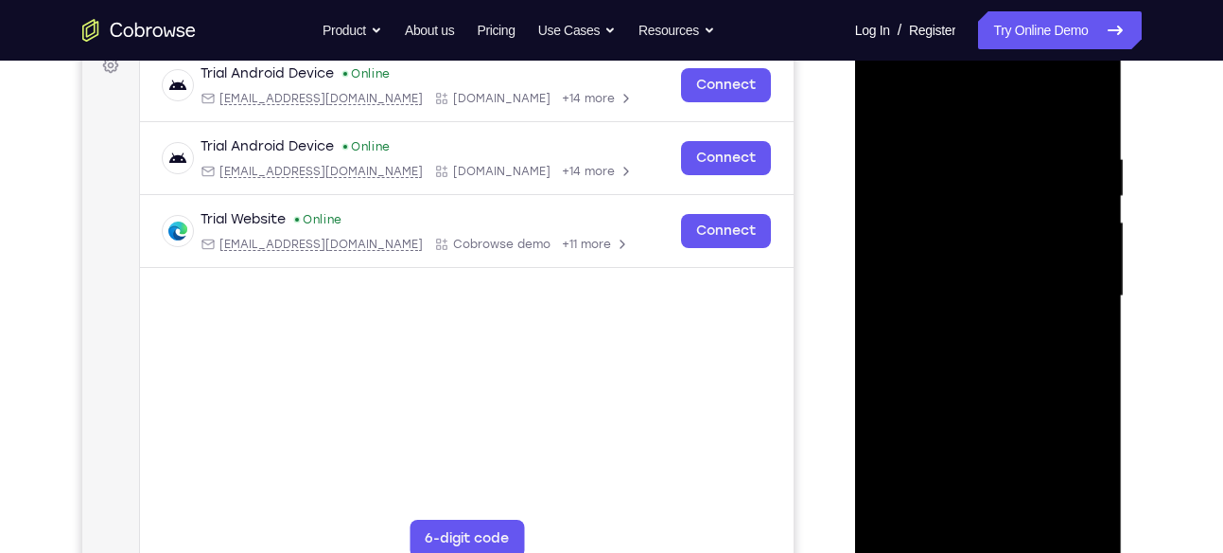
scroll to position [297, 0]
click at [971, 325] on div at bounding box center [989, 295] width 238 height 530
click at [975, 262] on div at bounding box center [989, 295] width 238 height 530
click at [977, 259] on div at bounding box center [989, 295] width 238 height 530
click at [960, 288] on div at bounding box center [989, 295] width 238 height 530
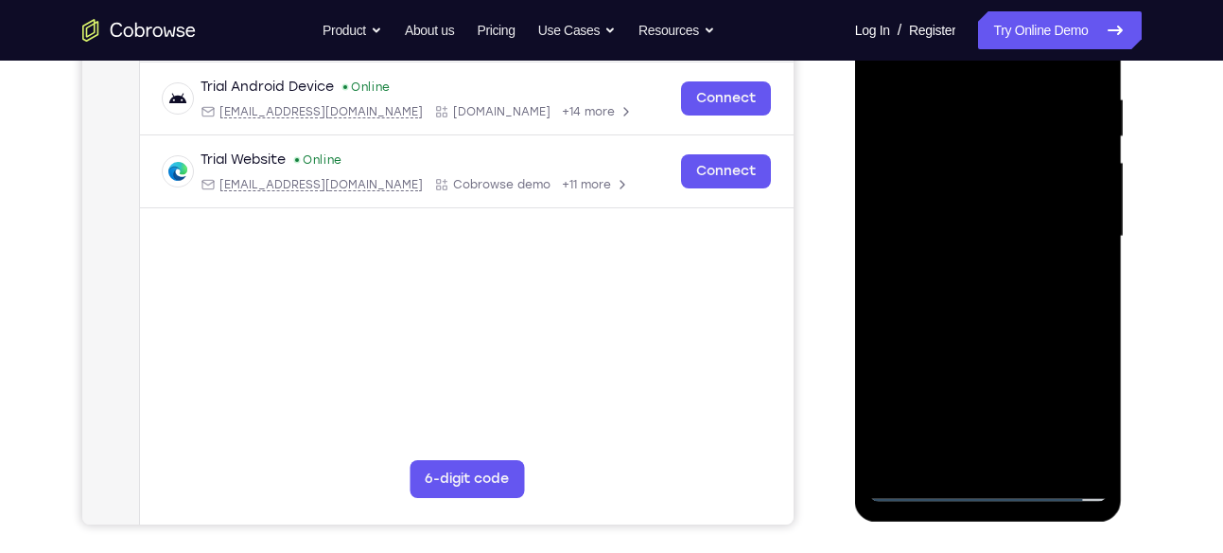
scroll to position [358, 0]
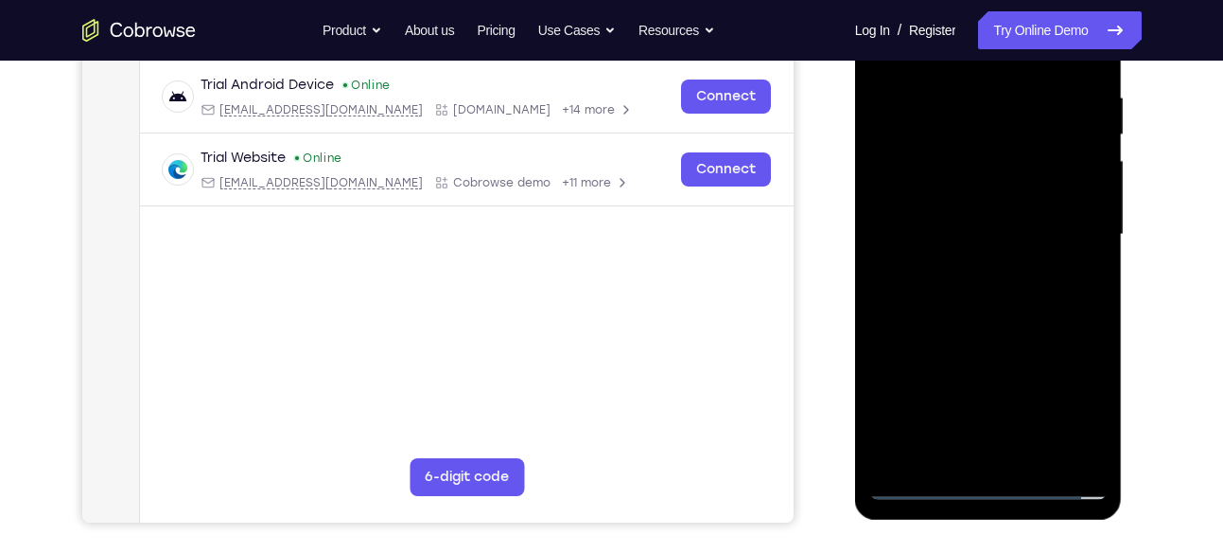
click at [1026, 290] on div at bounding box center [989, 235] width 238 height 530
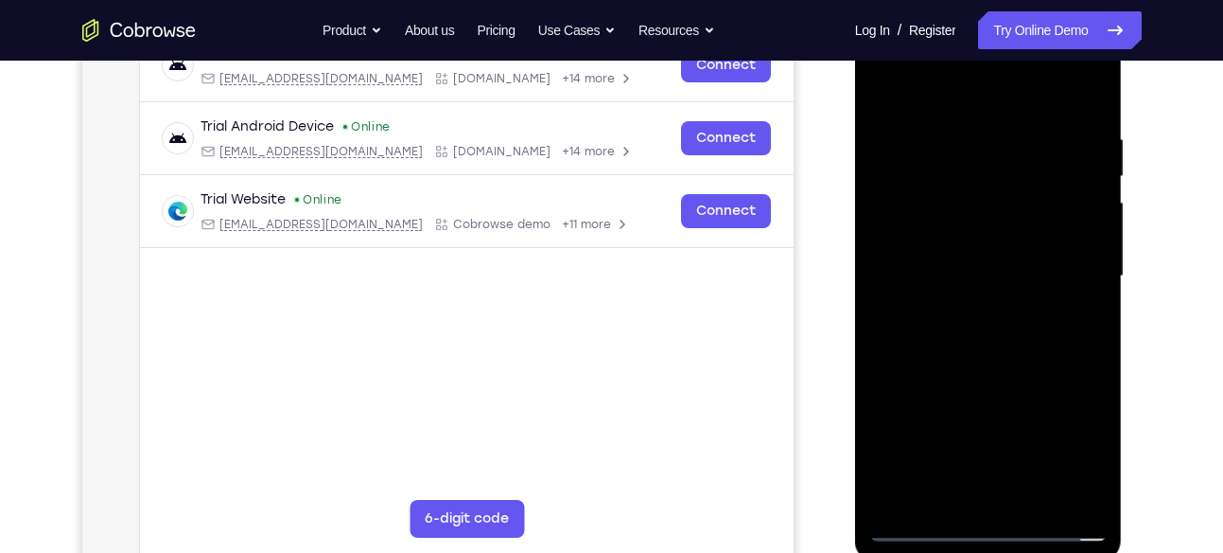
scroll to position [315, 0]
click at [992, 325] on div at bounding box center [989, 277] width 238 height 530
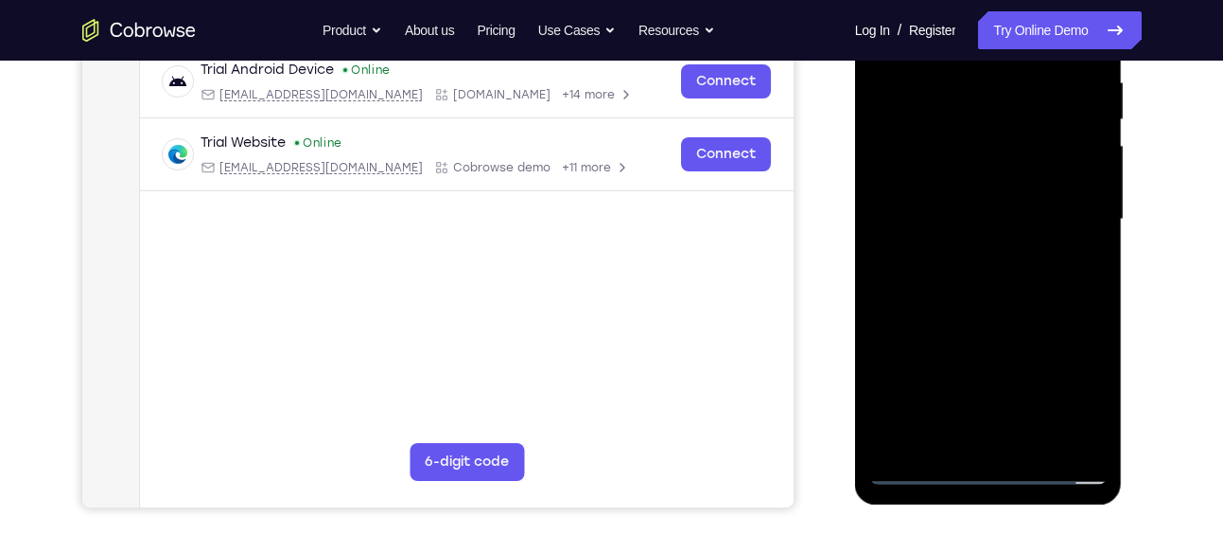
scroll to position [432, 0]
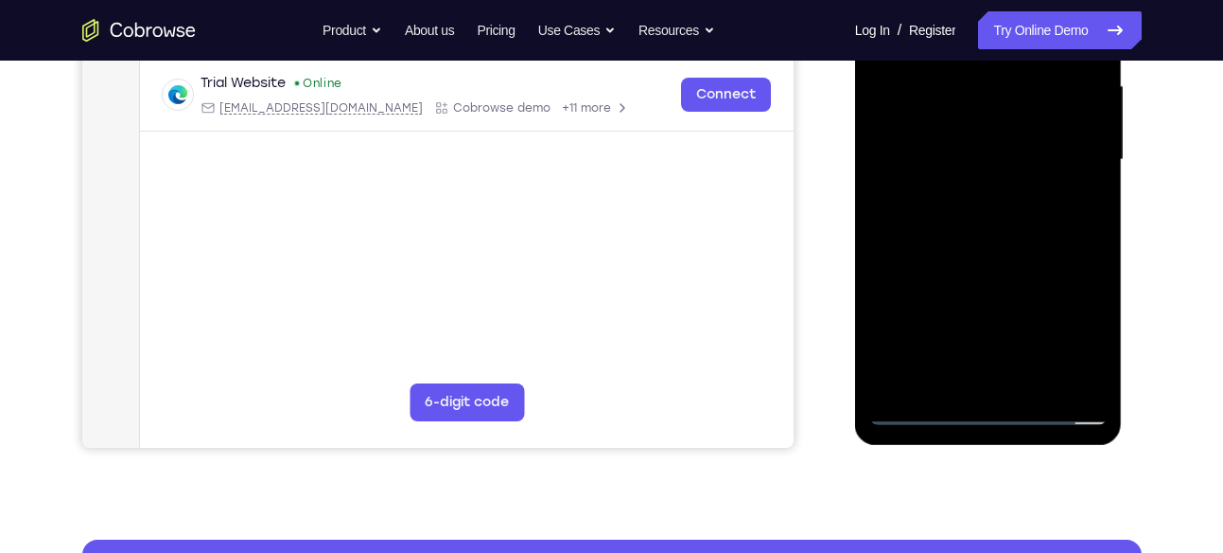
click at [1012, 237] on div at bounding box center [989, 160] width 238 height 530
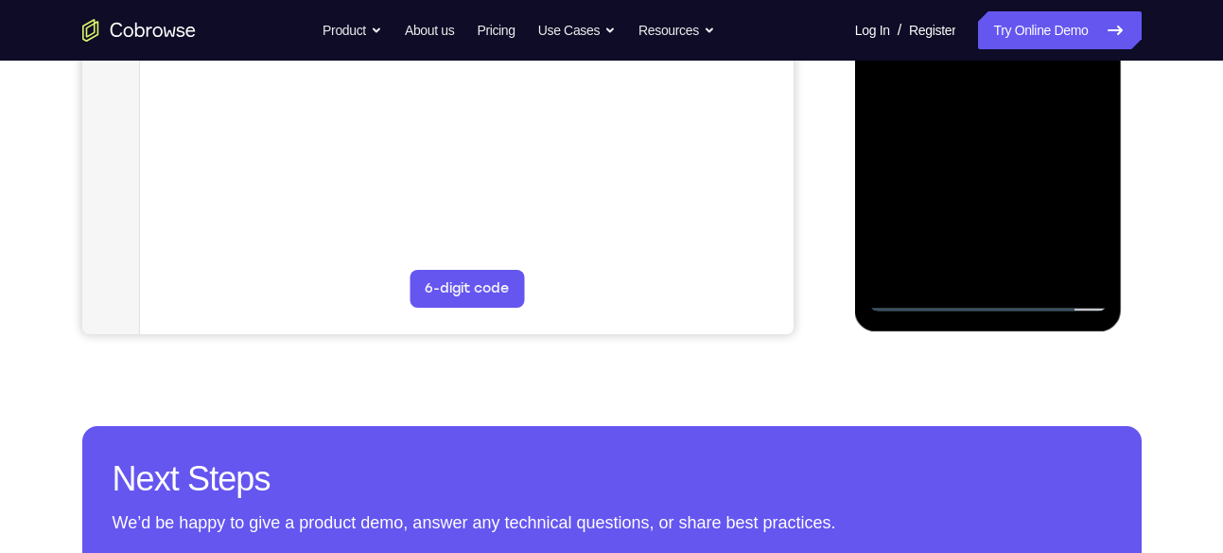
scroll to position [547, 0]
click at [1083, 262] on div at bounding box center [989, 45] width 238 height 530
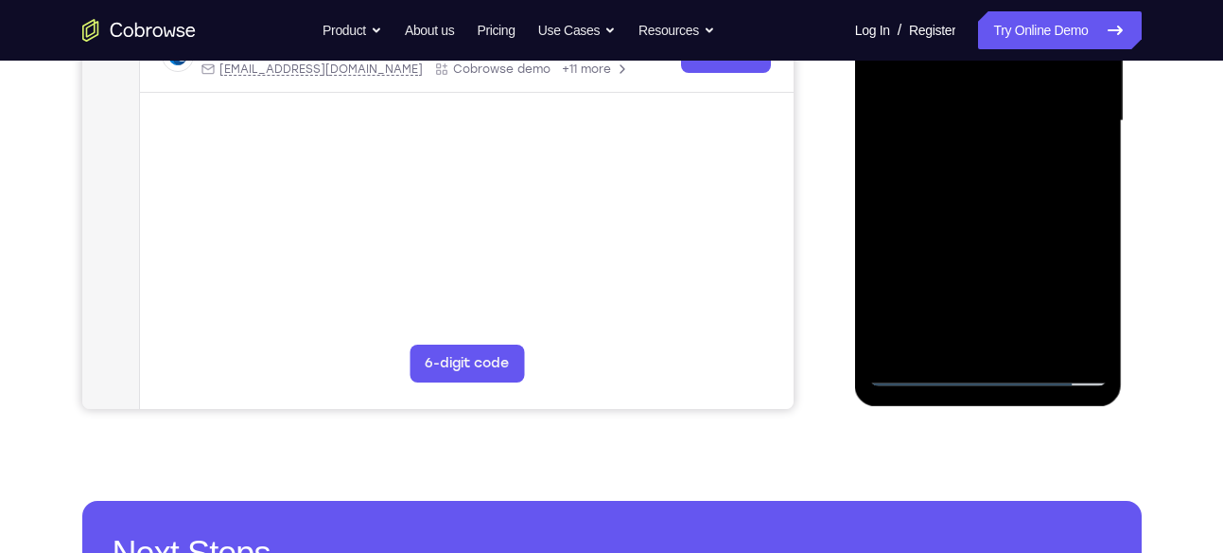
scroll to position [470, 0]
drag, startPoint x: 1017, startPoint y: 234, endPoint x: 1044, endPoint y: 125, distance: 112.0
click at [1043, 130] on div at bounding box center [989, 122] width 238 height 530
click at [1007, 109] on div at bounding box center [989, 122] width 238 height 530
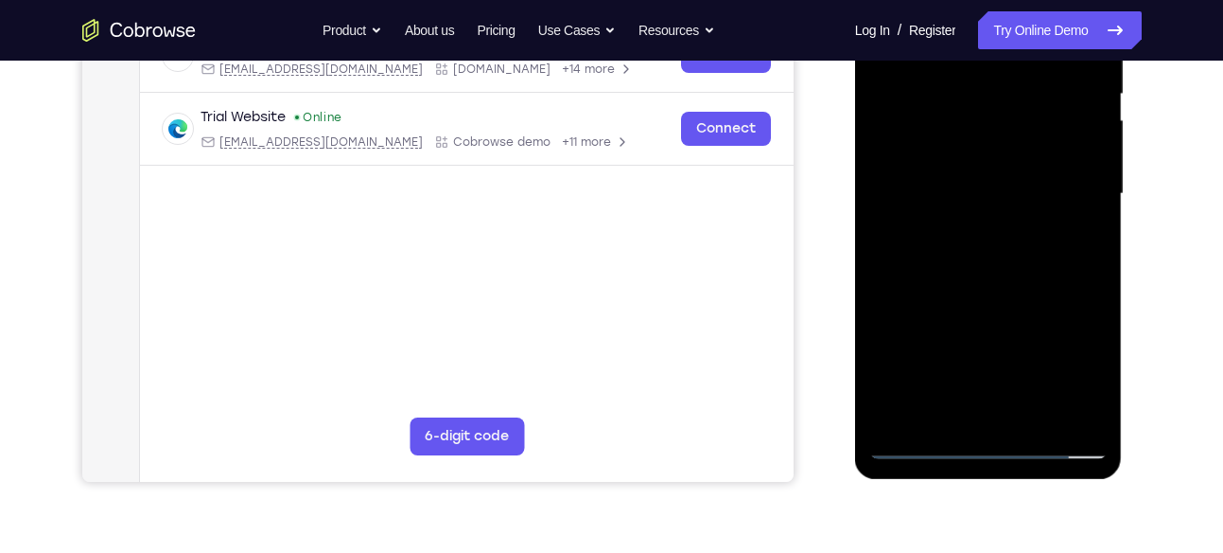
scroll to position [397, 0]
click at [987, 226] on div at bounding box center [989, 195] width 238 height 530
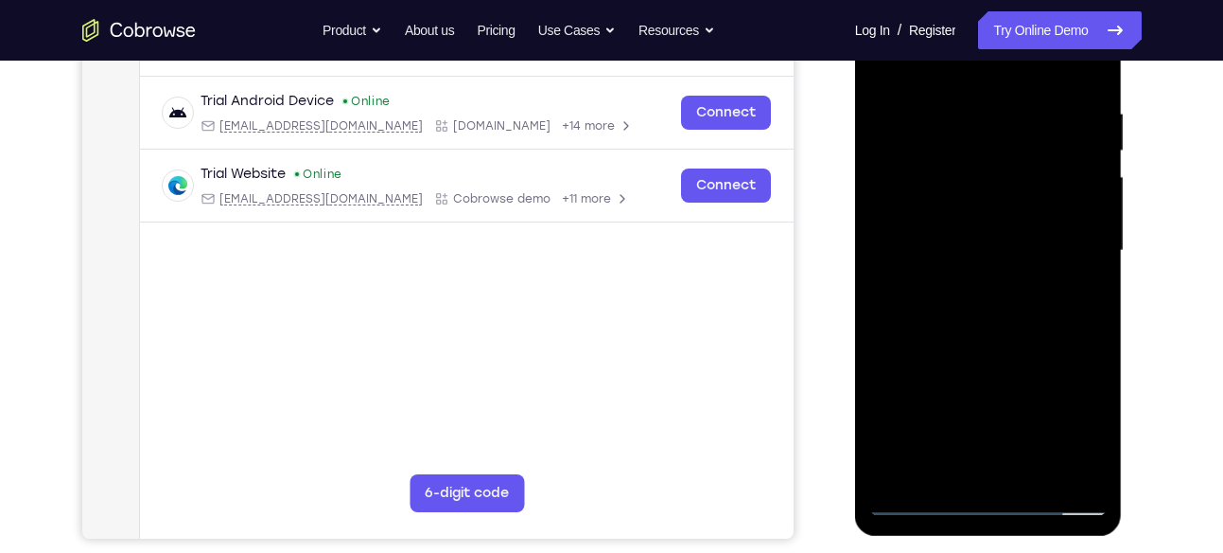
click at [1094, 221] on div at bounding box center [989, 251] width 238 height 530
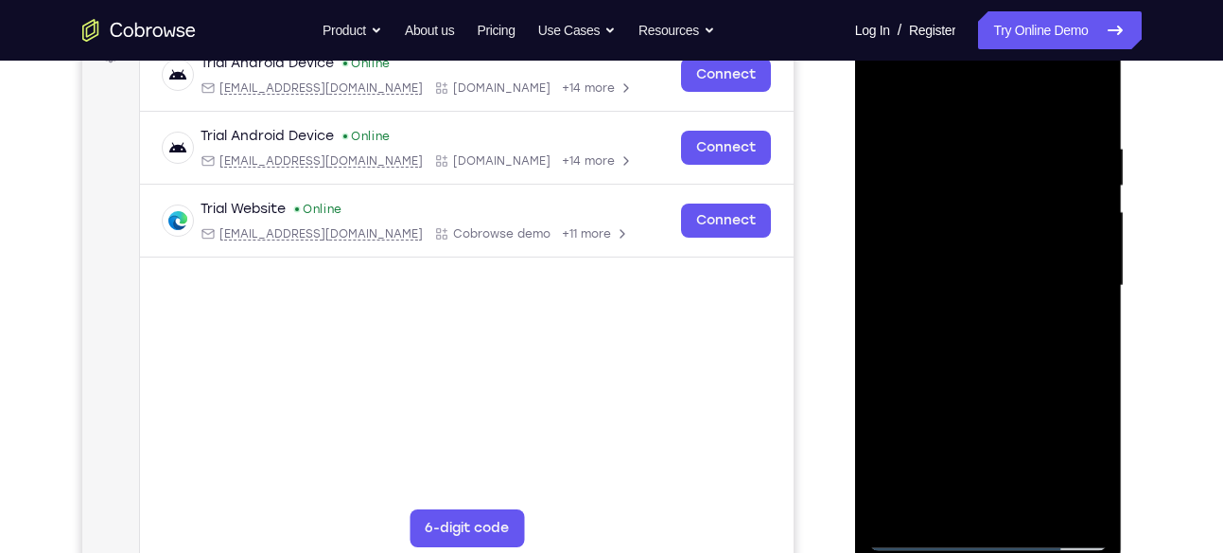
scroll to position [306, 0]
click at [1095, 249] on div at bounding box center [989, 287] width 238 height 530
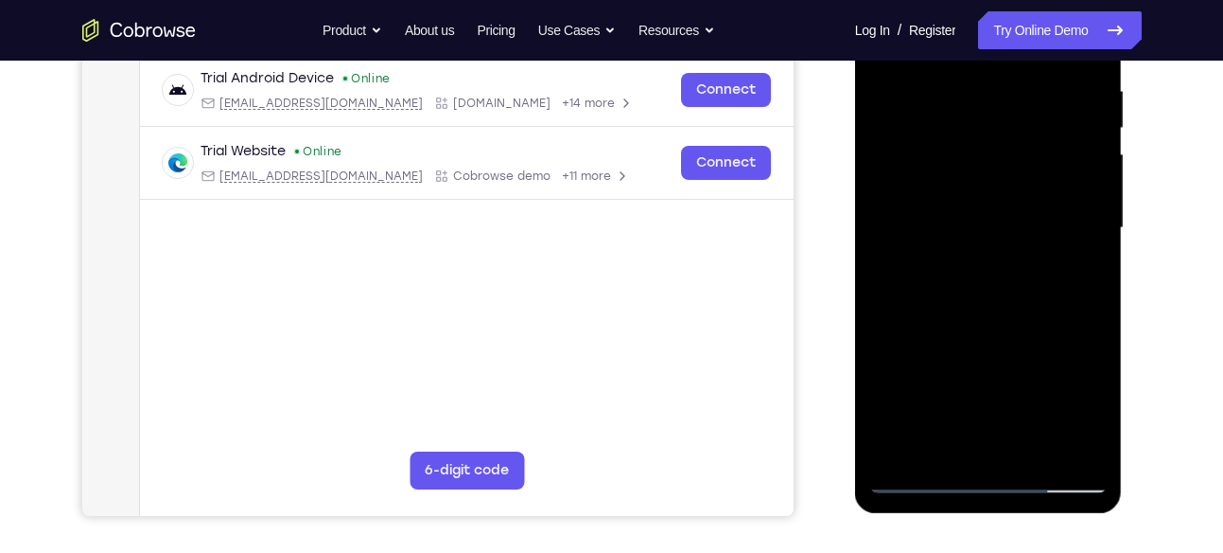
scroll to position [361, 0]
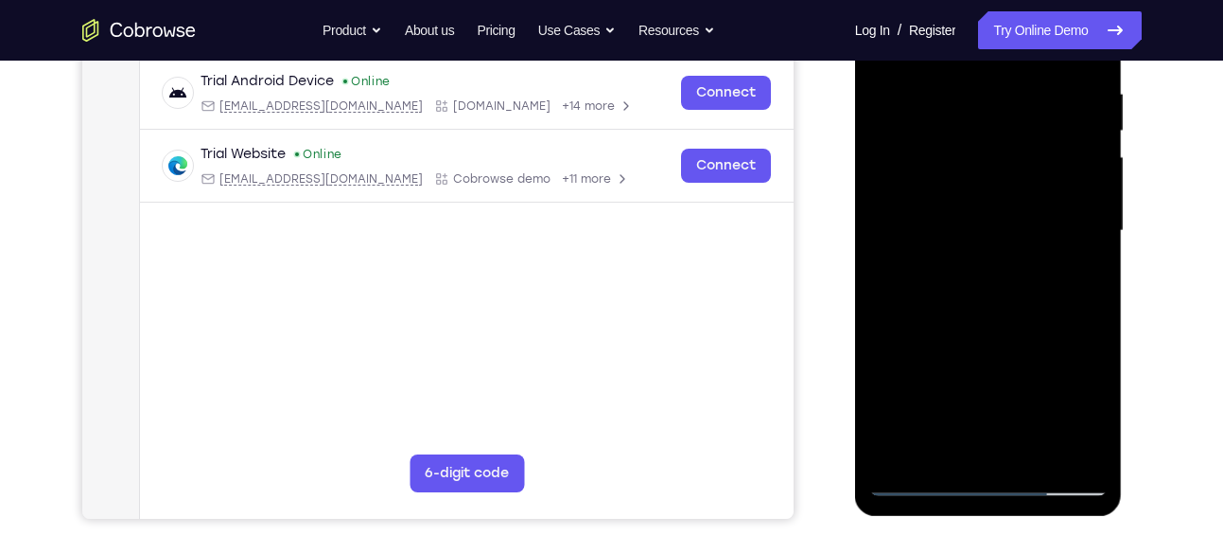
click at [884, 198] on div at bounding box center [989, 231] width 238 height 530
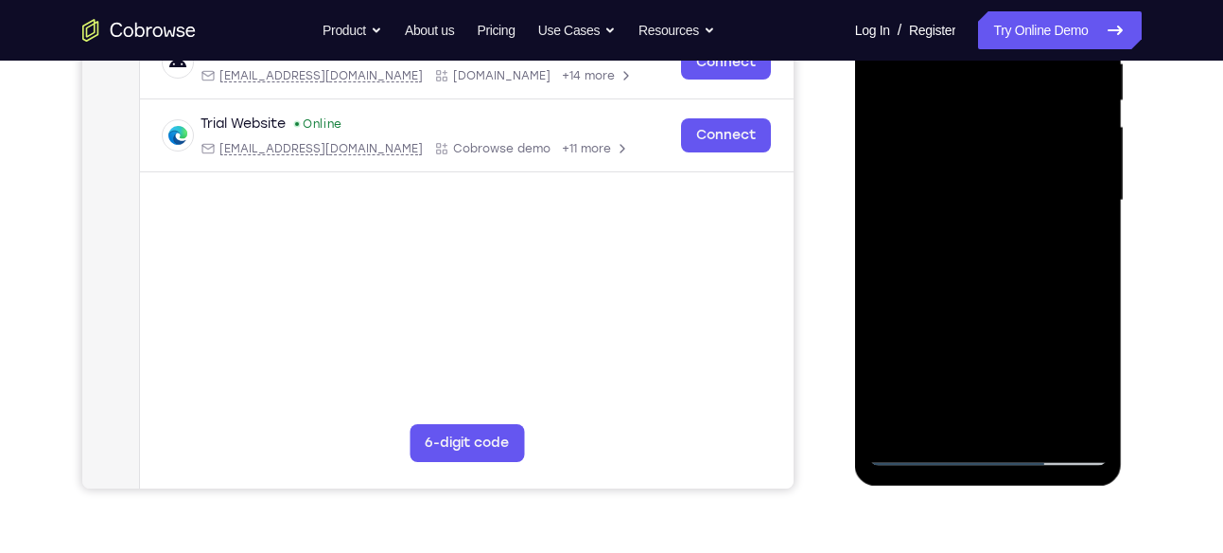
scroll to position [362, 0]
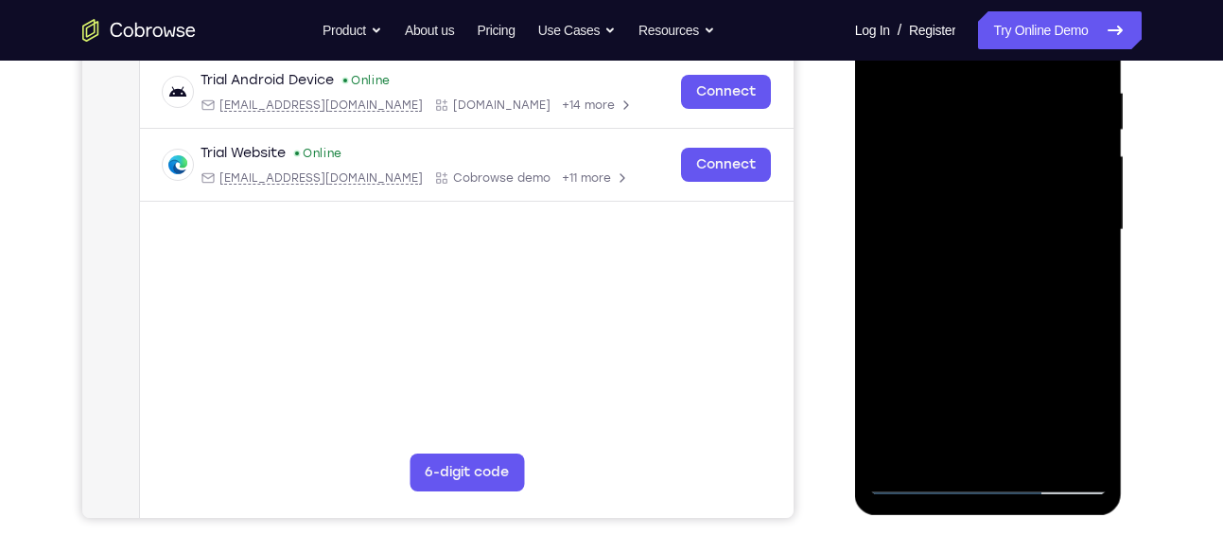
click at [1095, 200] on div at bounding box center [989, 230] width 238 height 530
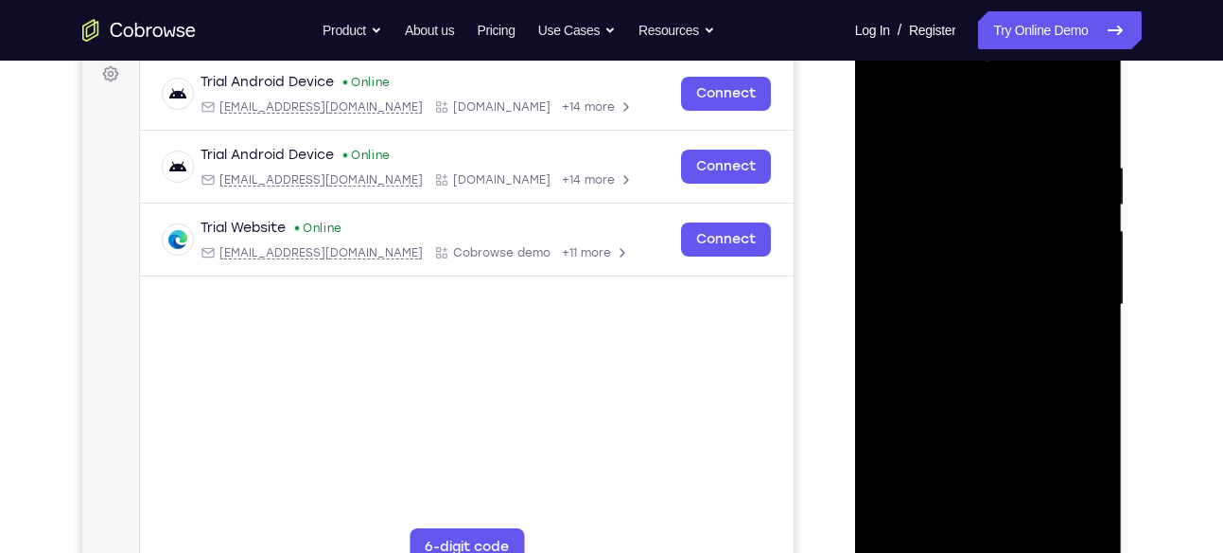
scroll to position [286, 0]
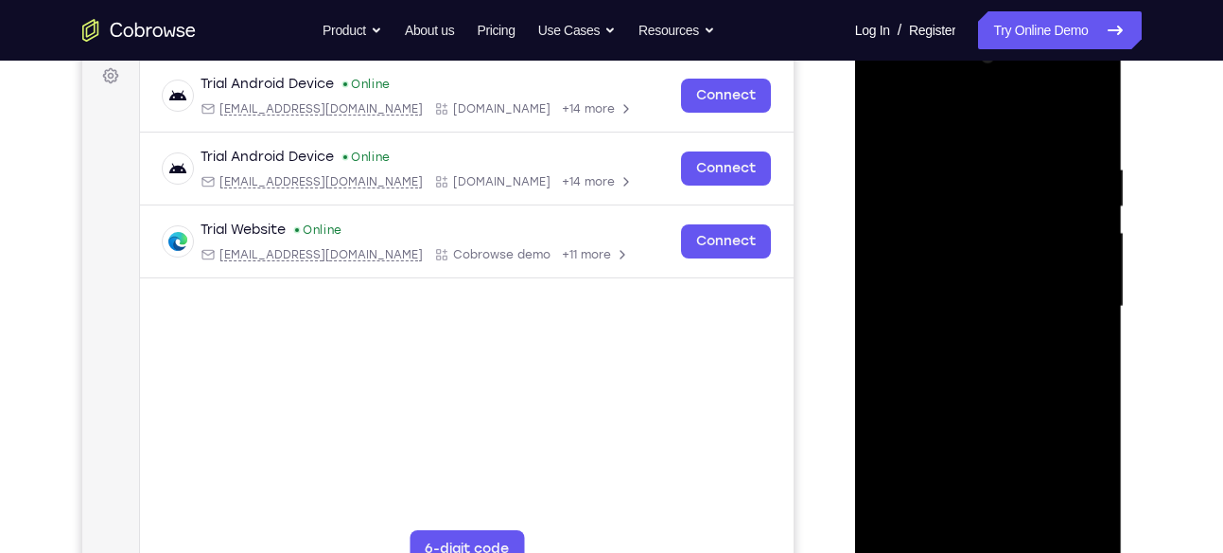
click at [886, 272] on div at bounding box center [989, 307] width 238 height 530
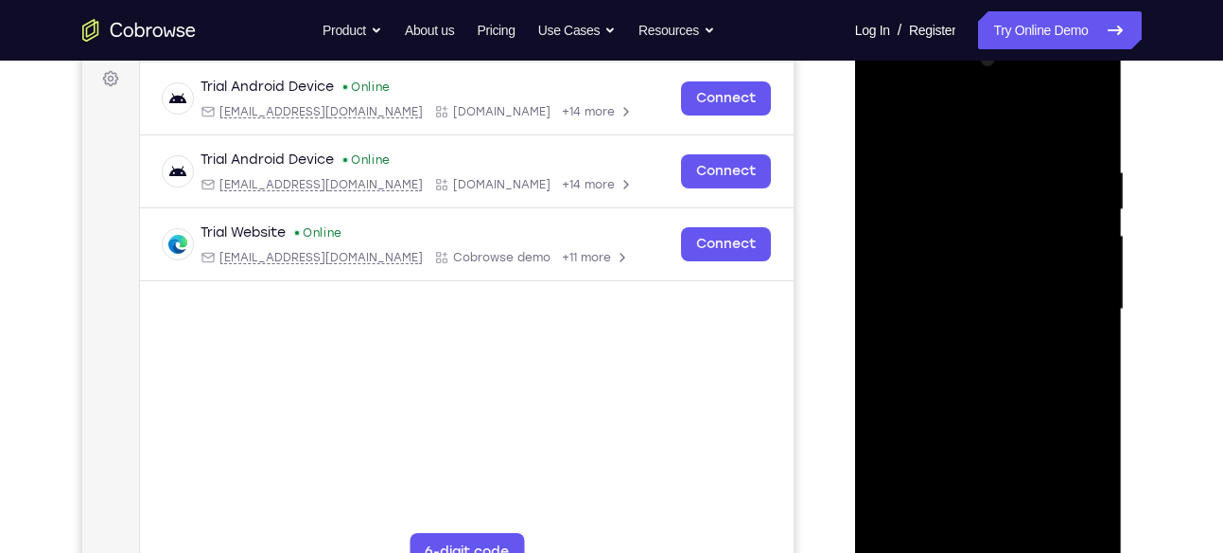
click at [1091, 282] on div at bounding box center [989, 309] width 238 height 530
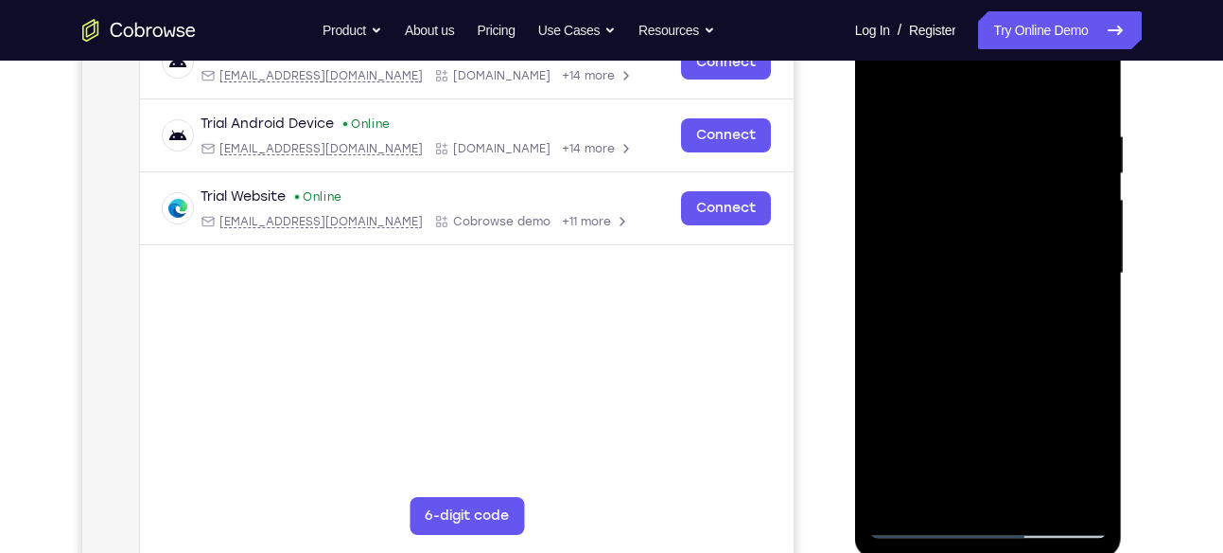
scroll to position [318, 0]
click at [888, 90] on div at bounding box center [989, 274] width 238 height 530
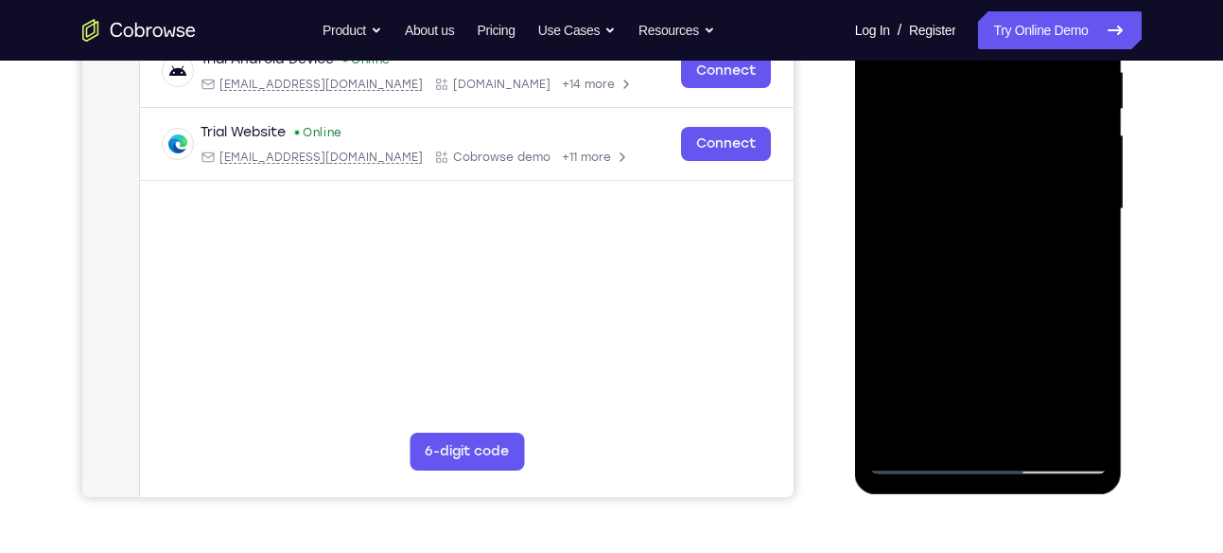
scroll to position [384, 0]
drag, startPoint x: 979, startPoint y: 311, endPoint x: 1011, endPoint y: 119, distance: 194.7
click at [1011, 119] on div at bounding box center [989, 208] width 238 height 530
drag, startPoint x: 955, startPoint y: 147, endPoint x: 945, endPoint y: 241, distance: 95.1
click at [945, 241] on div at bounding box center [989, 208] width 238 height 530
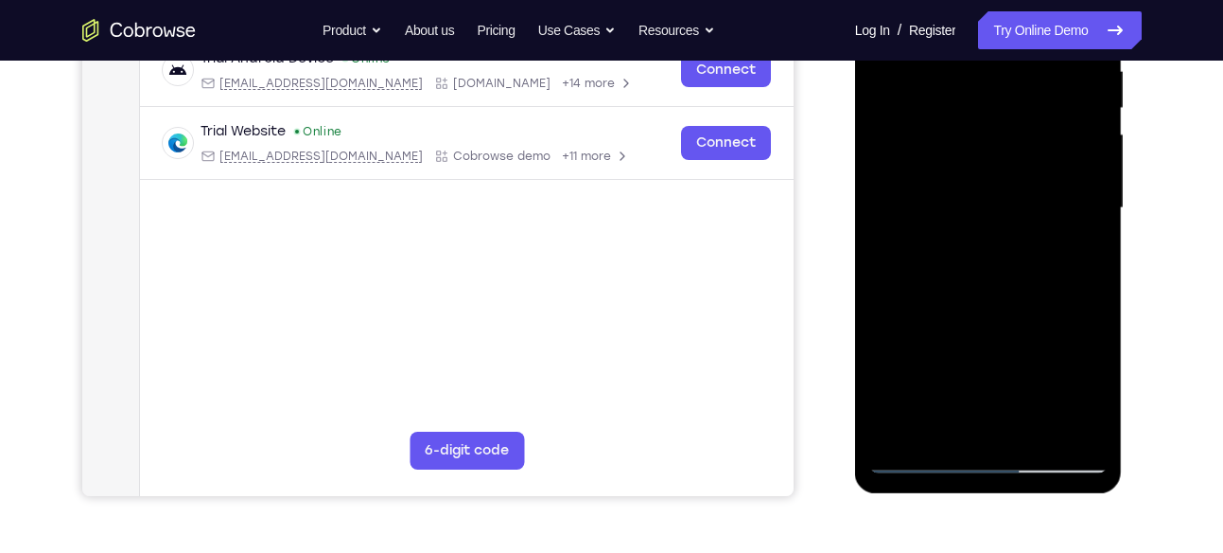
drag, startPoint x: 981, startPoint y: 149, endPoint x: 975, endPoint y: 206, distance: 58.0
click at [975, 206] on div at bounding box center [989, 208] width 238 height 530
click at [931, 105] on div at bounding box center [989, 208] width 238 height 530
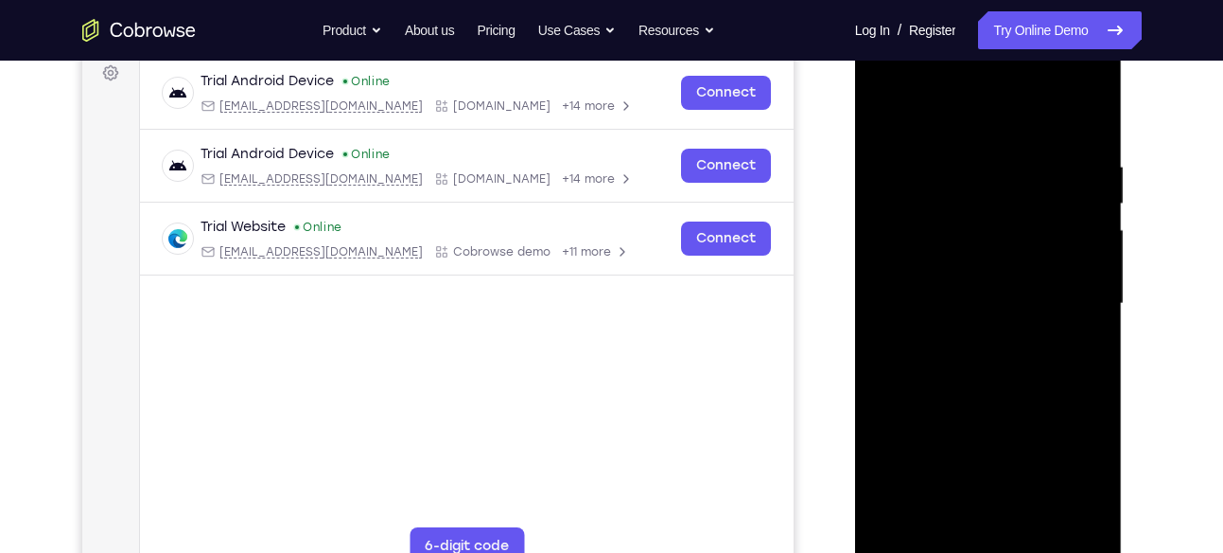
scroll to position [288, 0]
drag, startPoint x: 1010, startPoint y: 167, endPoint x: 1005, endPoint y: 193, distance: 26.2
click at [1005, 193] on div at bounding box center [989, 305] width 238 height 530
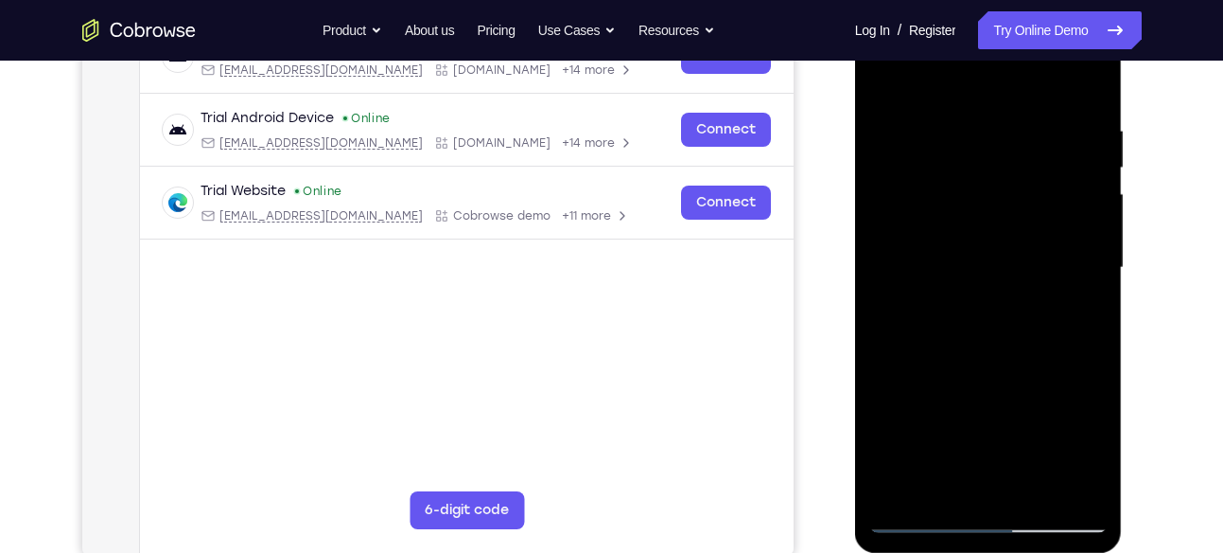
scroll to position [325, 0]
drag, startPoint x: 1011, startPoint y: 157, endPoint x: 1006, endPoint y: 180, distance: 23.4
click at [1006, 180] on div at bounding box center [989, 267] width 238 height 530
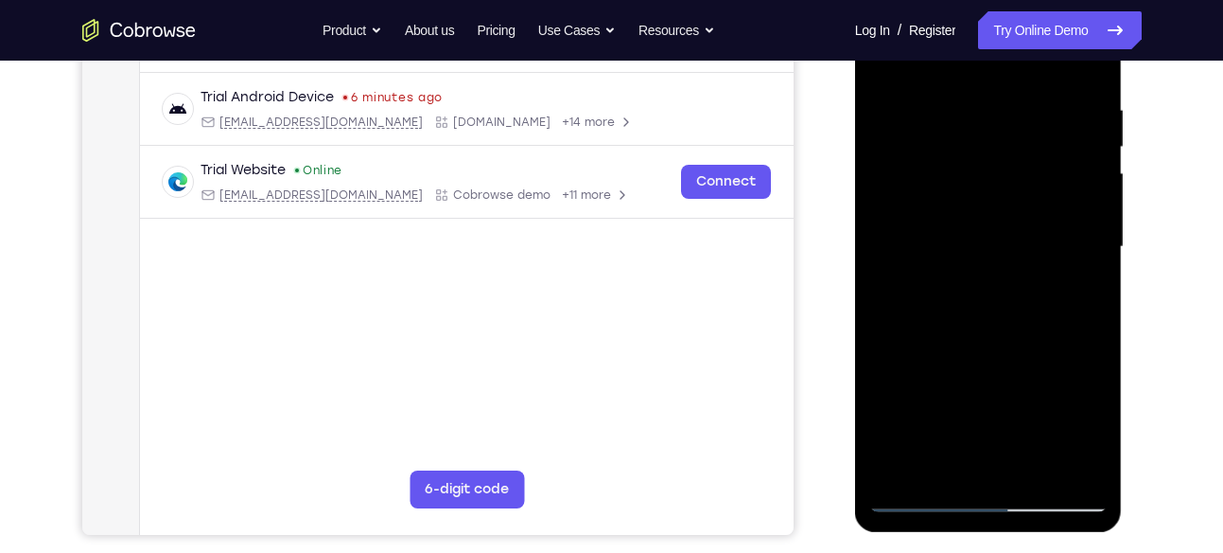
scroll to position [354, 0]
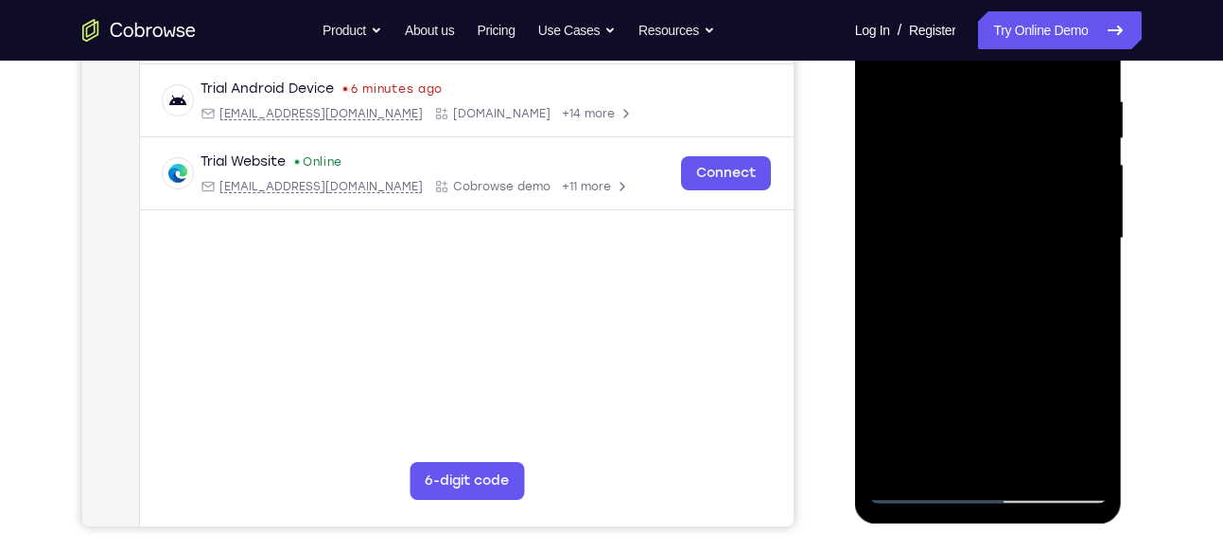
click at [1096, 199] on div at bounding box center [989, 239] width 238 height 530
click at [1092, 200] on div at bounding box center [989, 239] width 238 height 530
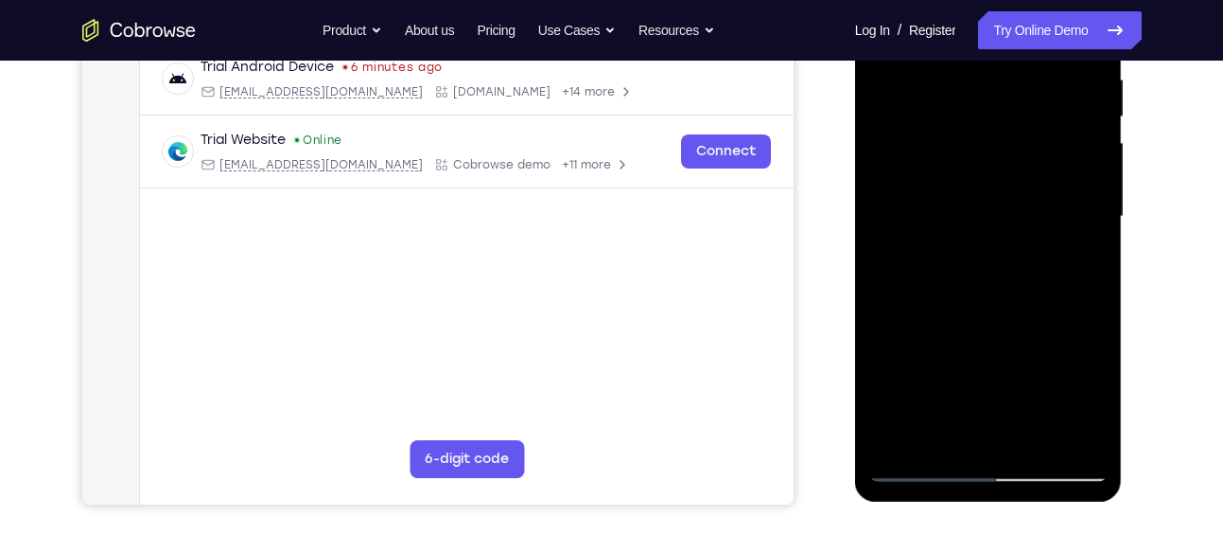
scroll to position [377, 0]
click at [883, 175] on div at bounding box center [989, 216] width 238 height 530
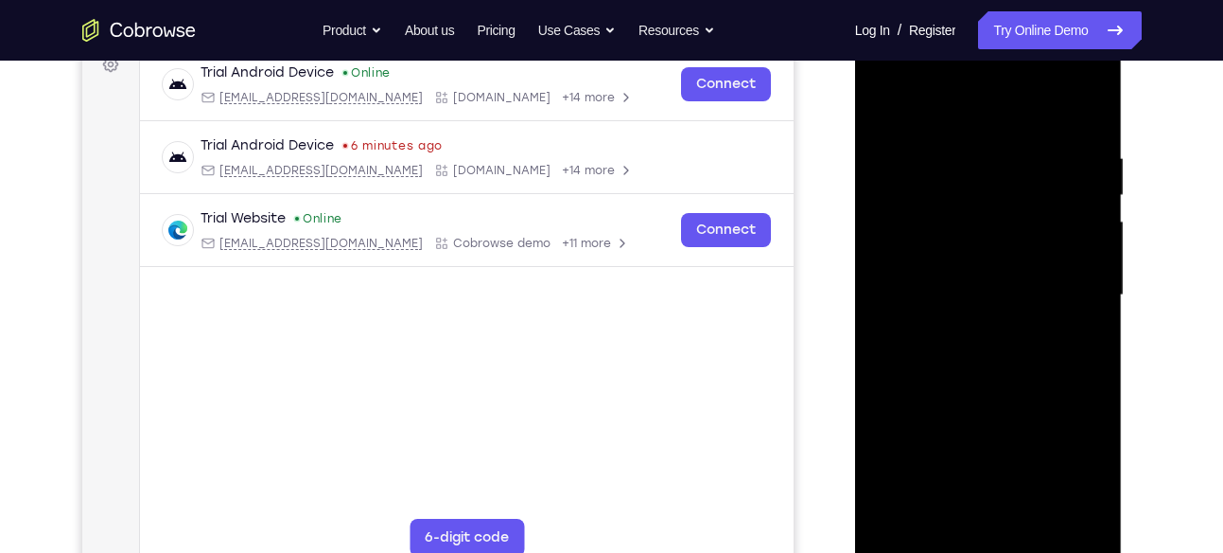
scroll to position [298, 0]
click at [884, 97] on div at bounding box center [989, 294] width 238 height 530
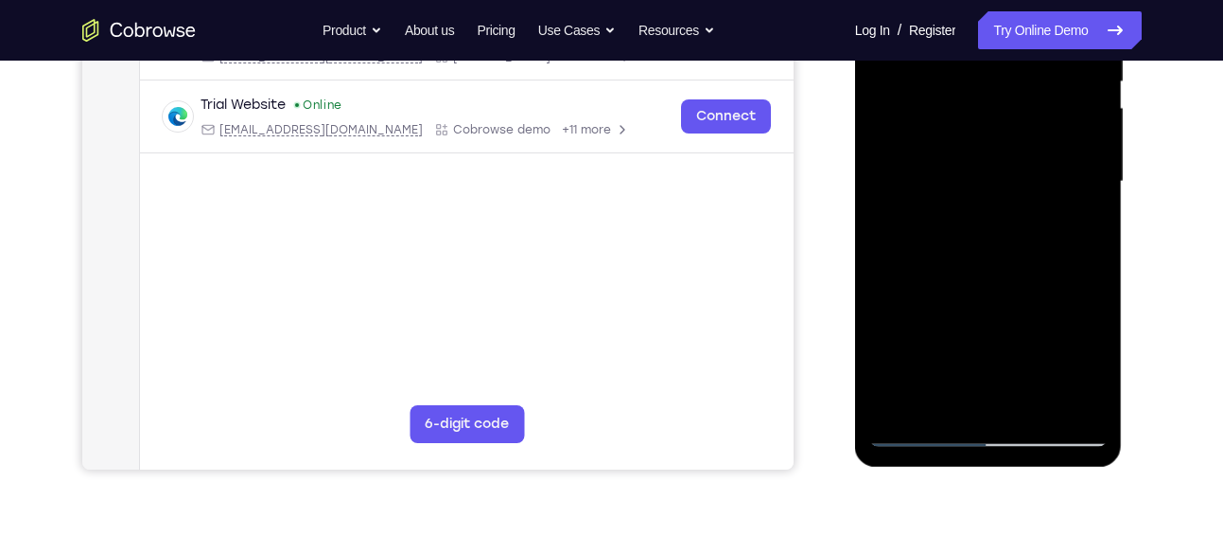
scroll to position [412, 0]
drag, startPoint x: 951, startPoint y: 320, endPoint x: 1002, endPoint y: 115, distance: 210.7
click at [1001, 118] on div at bounding box center [989, 181] width 238 height 530
click at [987, 155] on div at bounding box center [989, 181] width 238 height 530
drag, startPoint x: 1010, startPoint y: 137, endPoint x: 996, endPoint y: 215, distance: 78.9
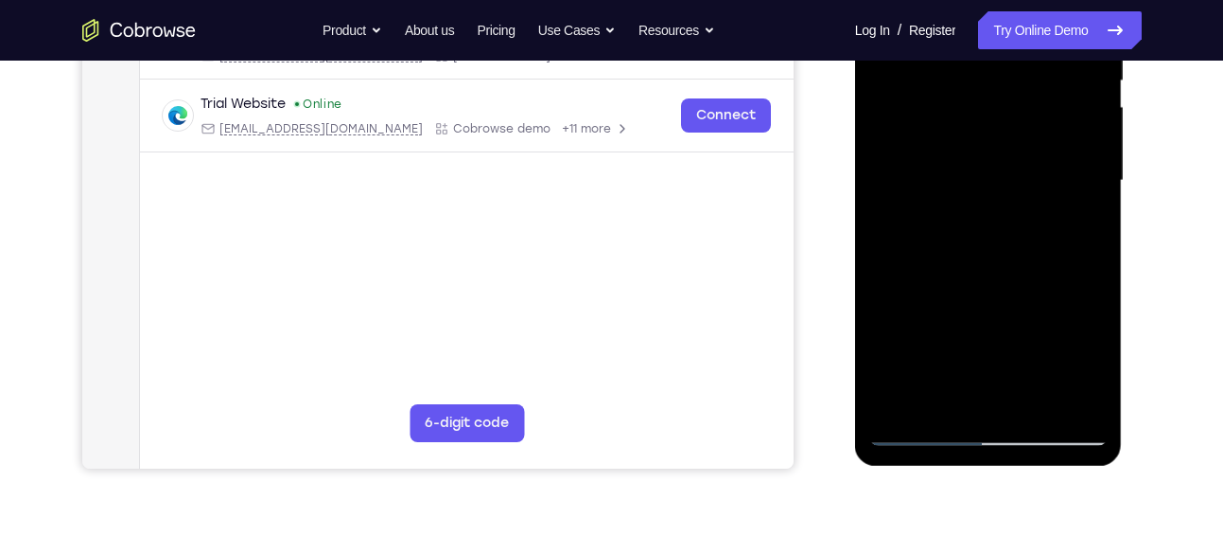
click at [996, 215] on div at bounding box center [989, 181] width 238 height 530
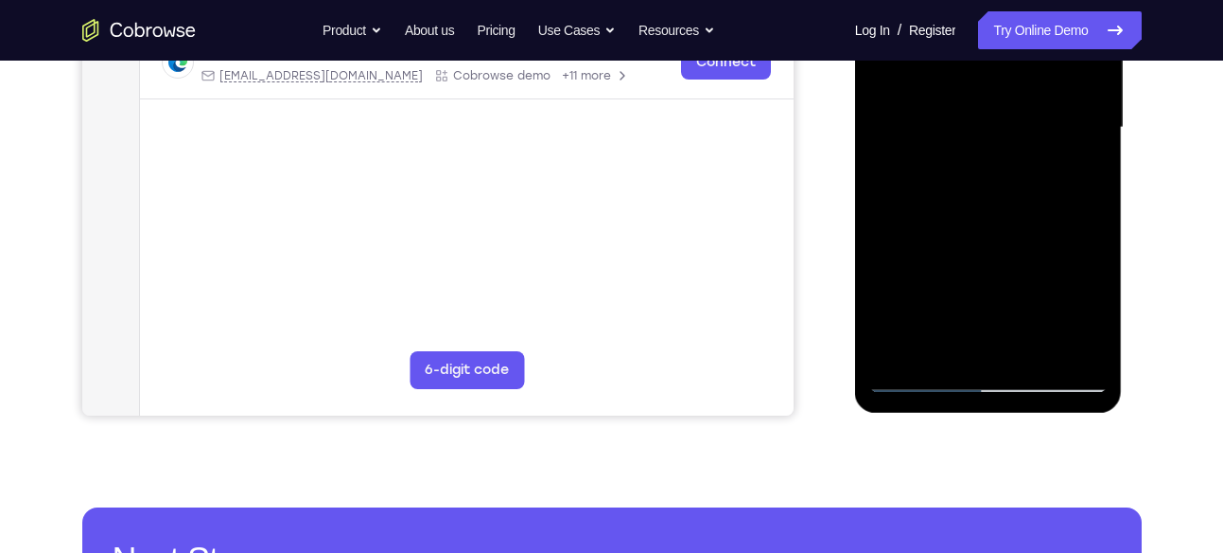
scroll to position [466, 0]
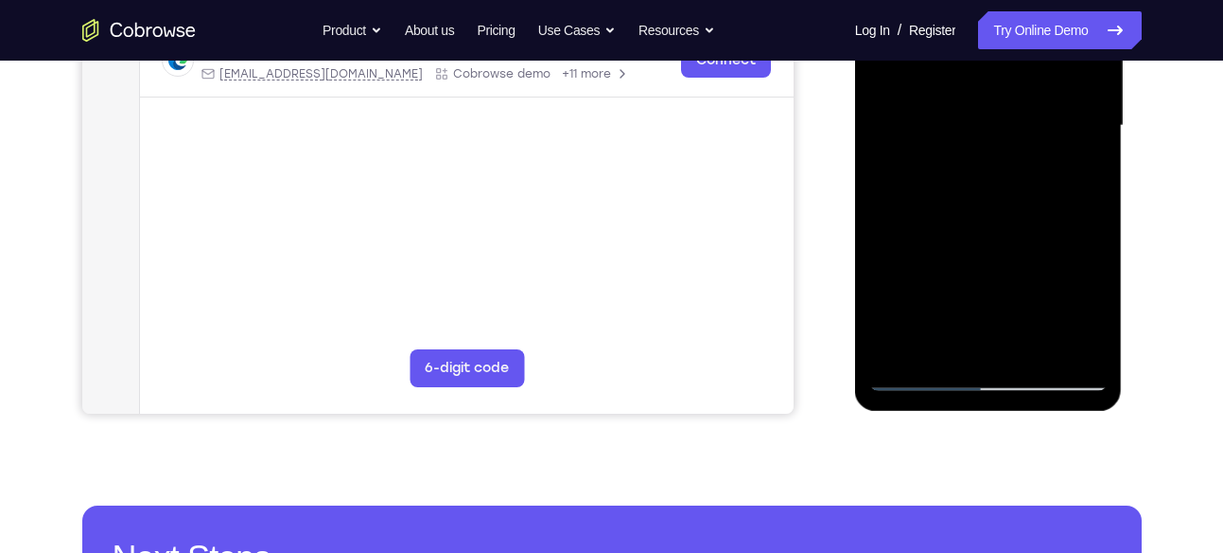
drag, startPoint x: 1015, startPoint y: 149, endPoint x: 1004, endPoint y: 216, distance: 67.2
click at [1004, 216] on div at bounding box center [989, 126] width 238 height 530
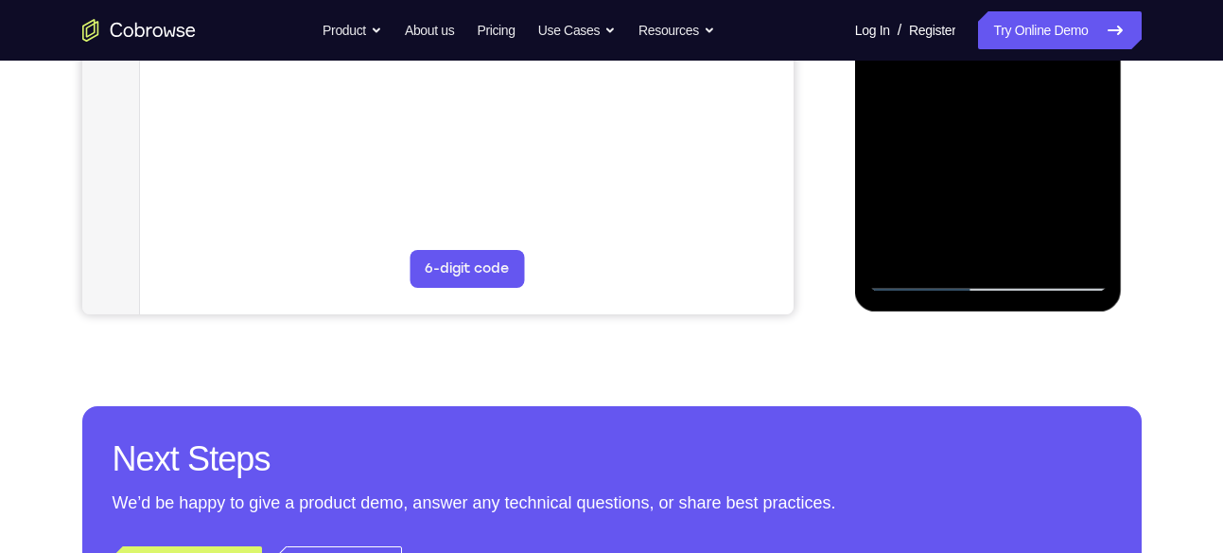
scroll to position [585, 0]
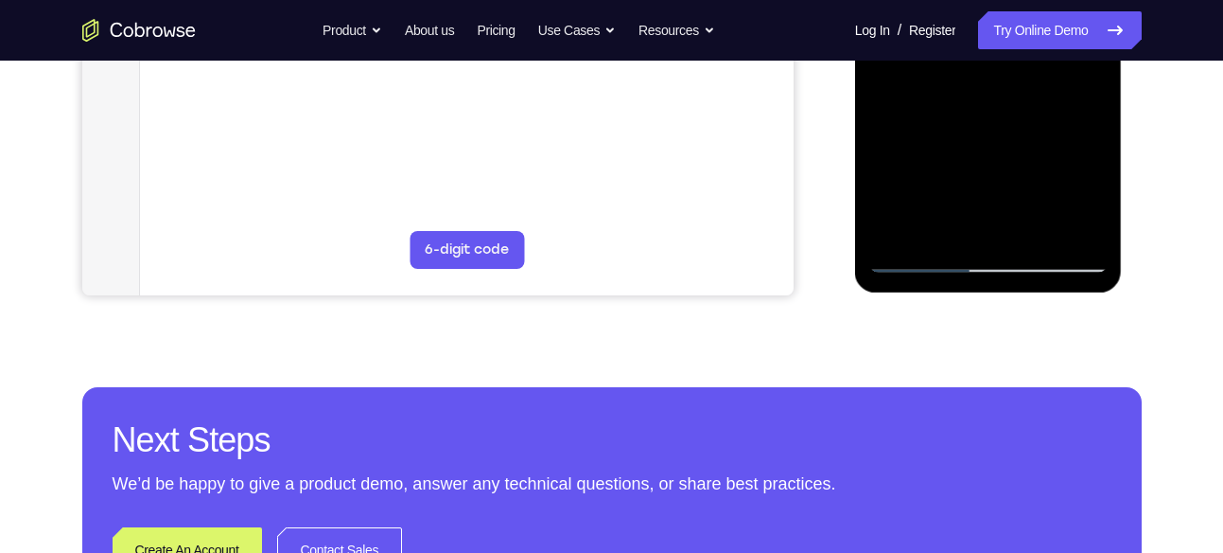
drag, startPoint x: 1038, startPoint y: 187, endPoint x: 1064, endPoint y: 70, distance: 120.3
click at [1064, 70] on div at bounding box center [989, 8] width 238 height 530
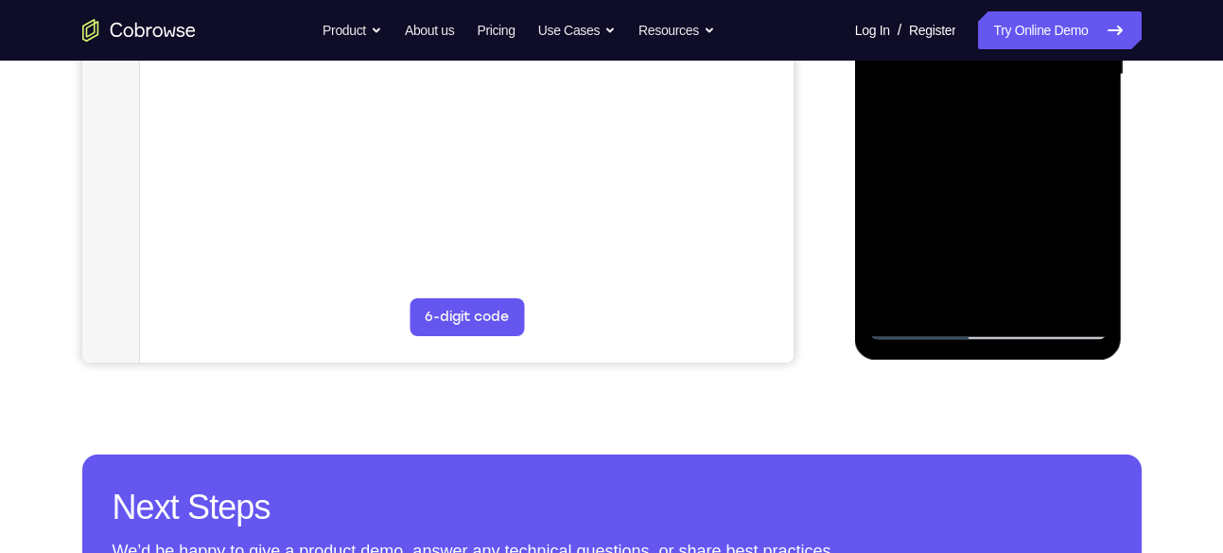
scroll to position [517, 0]
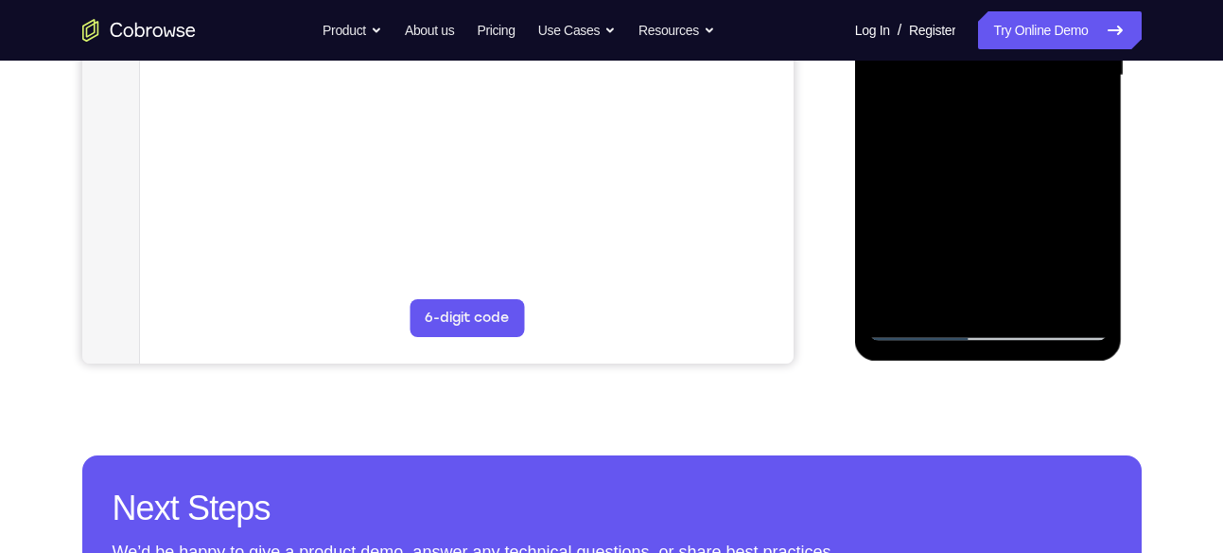
drag, startPoint x: 1028, startPoint y: 139, endPoint x: 1022, endPoint y: 240, distance: 101.4
click at [1022, 240] on div at bounding box center [989, 76] width 238 height 530
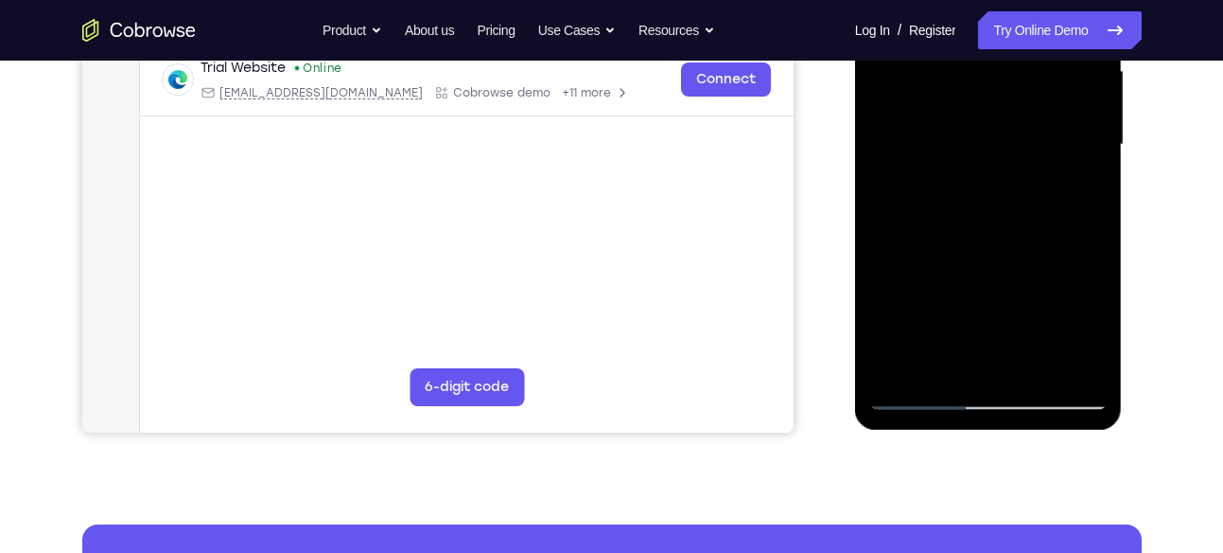
click at [1042, 185] on div at bounding box center [989, 145] width 238 height 530
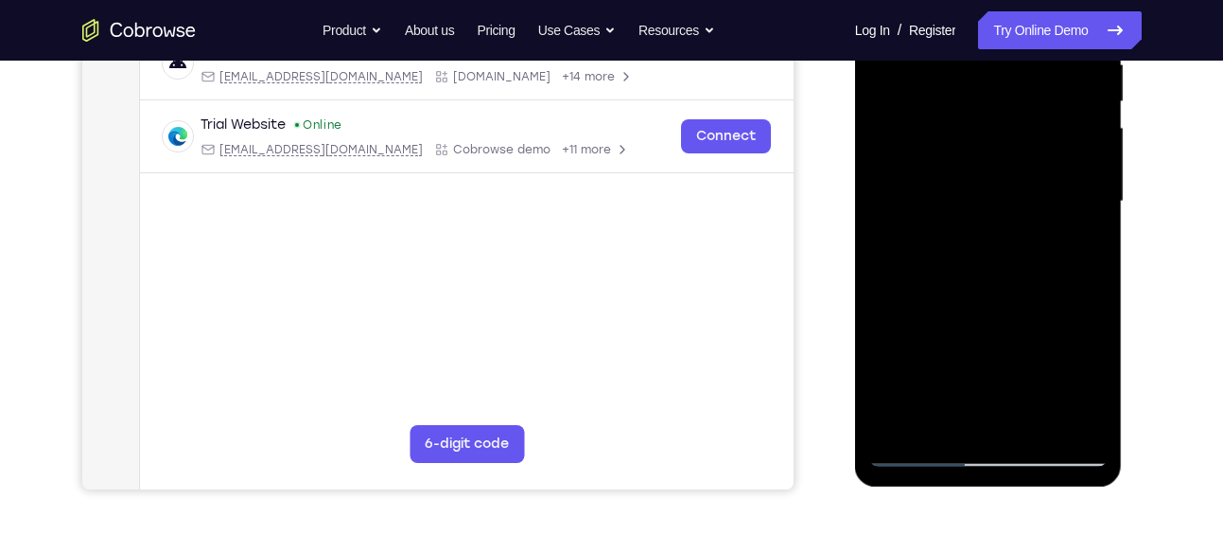
scroll to position [378, 0]
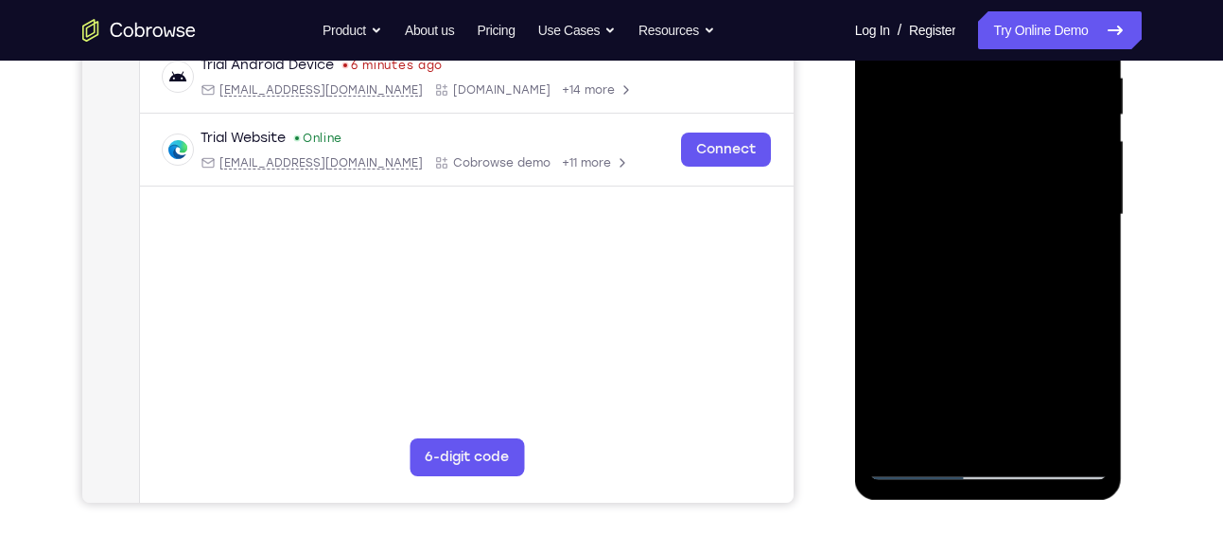
click at [1092, 213] on div at bounding box center [989, 215] width 238 height 530
click at [1096, 213] on div at bounding box center [989, 215] width 238 height 530
click at [886, 212] on div at bounding box center [989, 215] width 238 height 530
click at [876, 214] on div at bounding box center [989, 215] width 238 height 530
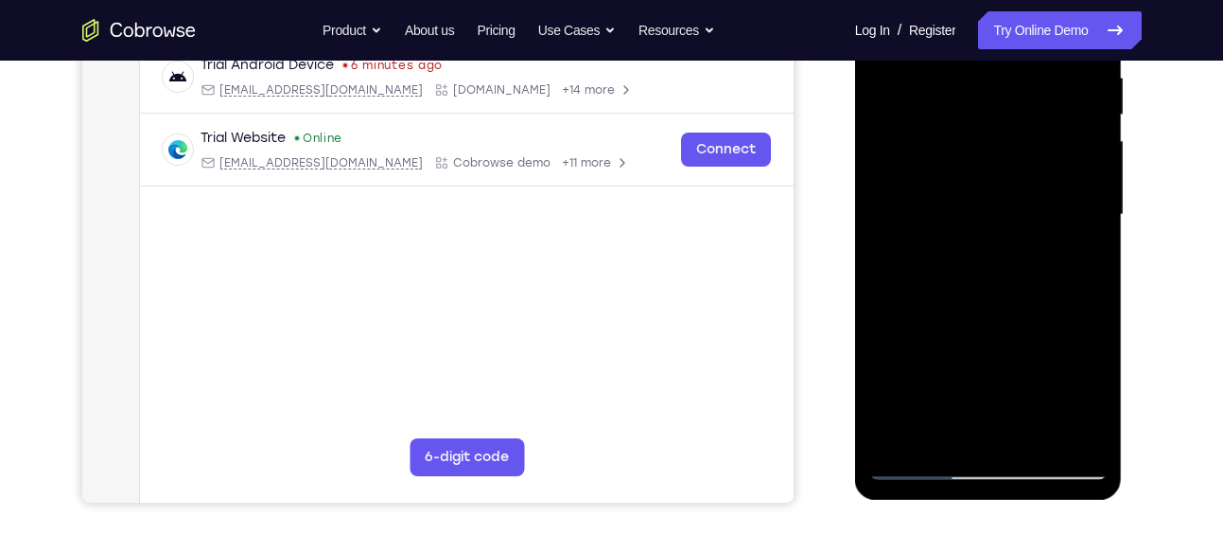
click at [1098, 210] on div at bounding box center [989, 215] width 238 height 530
click at [876, 209] on div at bounding box center [989, 215] width 238 height 530
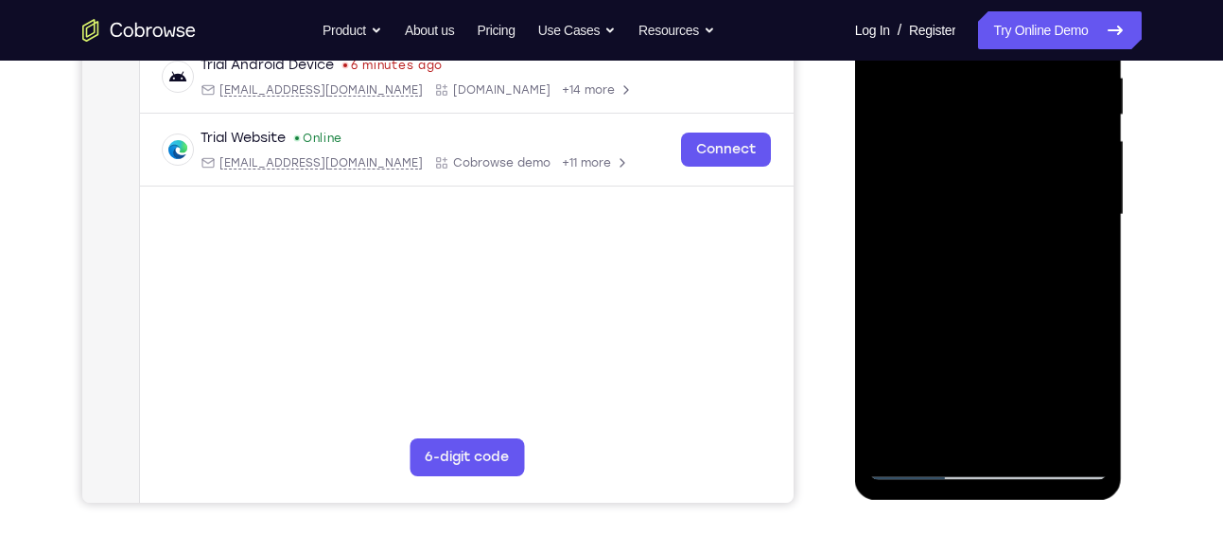
click at [1096, 213] on div at bounding box center [989, 215] width 238 height 530
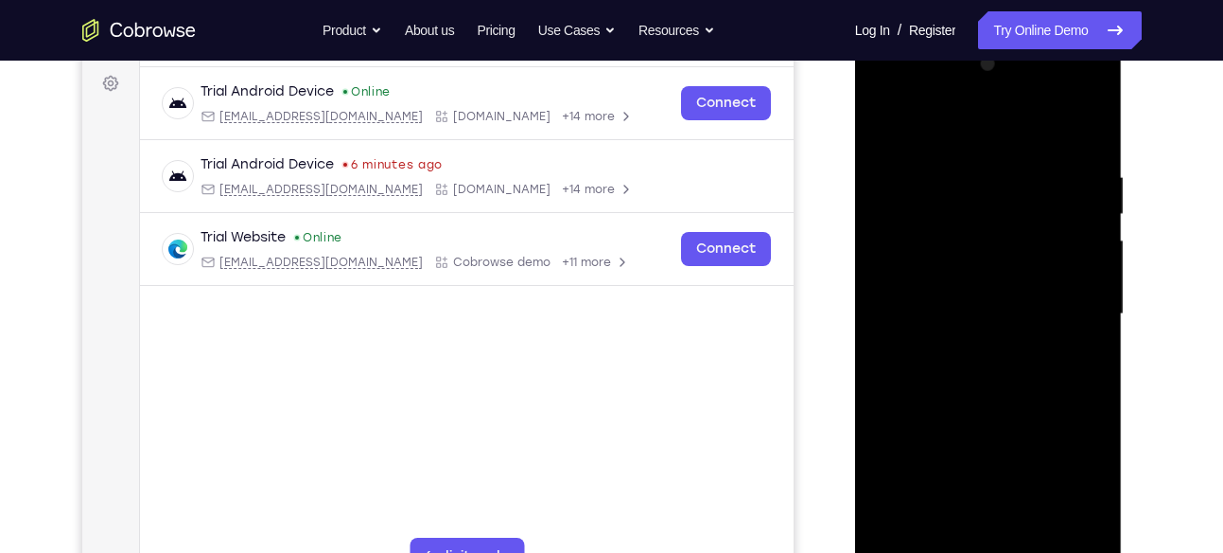
scroll to position [273, 0]
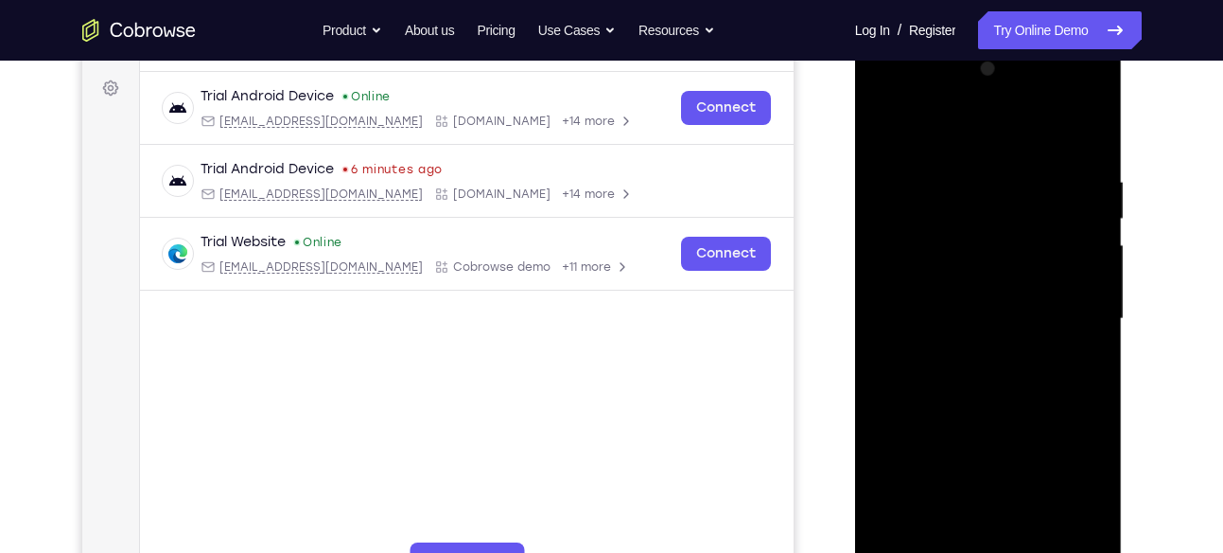
click at [884, 132] on div at bounding box center [989, 319] width 238 height 530
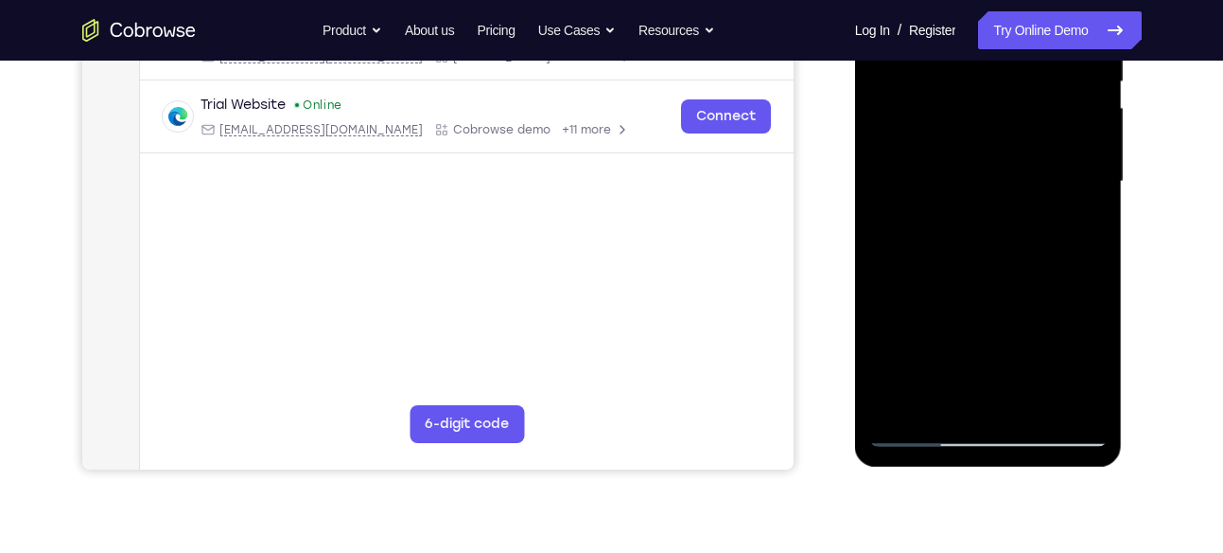
scroll to position [416, 0]
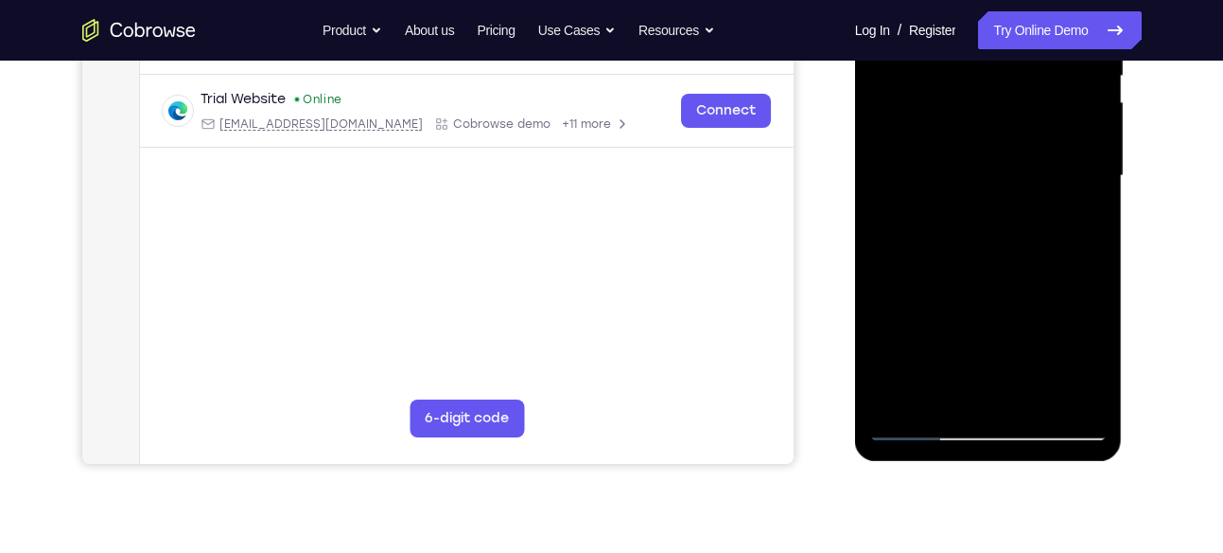
drag, startPoint x: 1009, startPoint y: 279, endPoint x: 1040, endPoint y: 66, distance: 215.2
click at [1040, 66] on div at bounding box center [989, 176] width 238 height 530
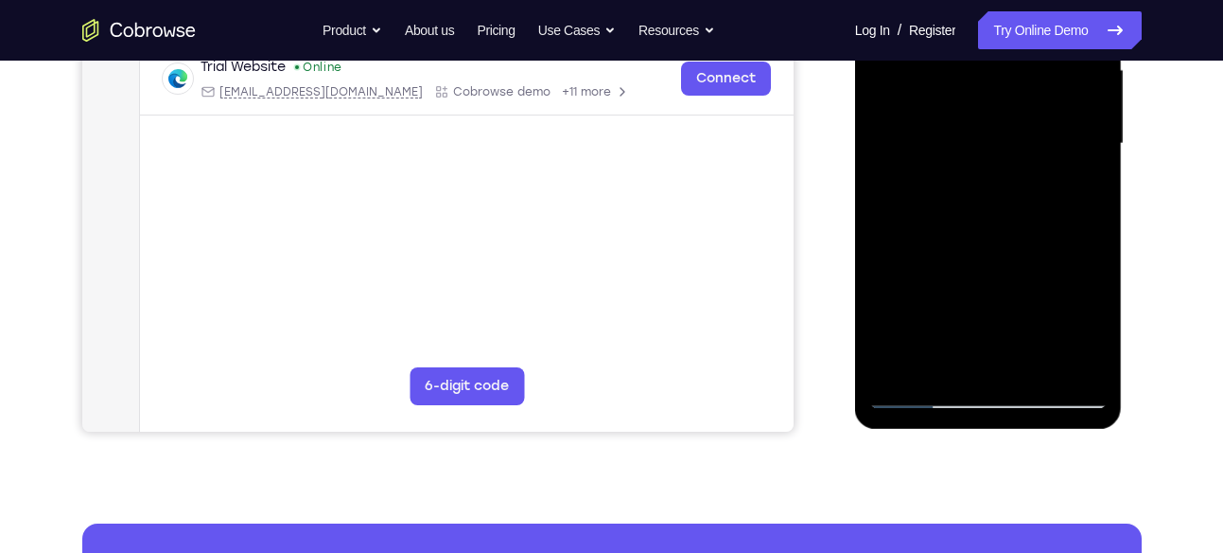
drag, startPoint x: 984, startPoint y: 262, endPoint x: 1000, endPoint y: 200, distance: 64.5
click at [999, 201] on div at bounding box center [989, 144] width 238 height 530
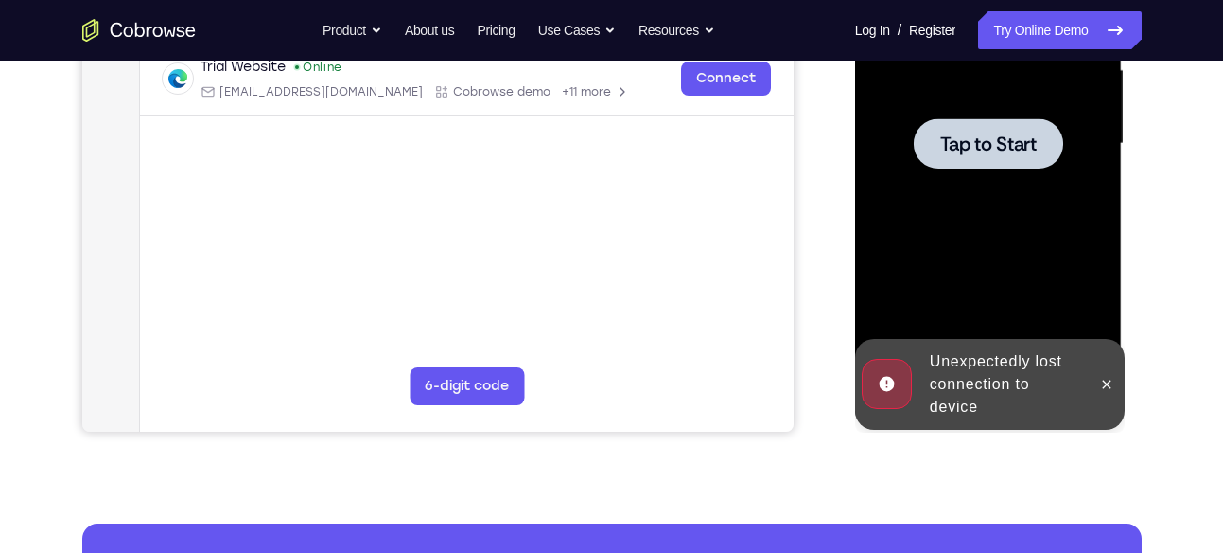
click at [1009, 200] on div at bounding box center [989, 144] width 238 height 530
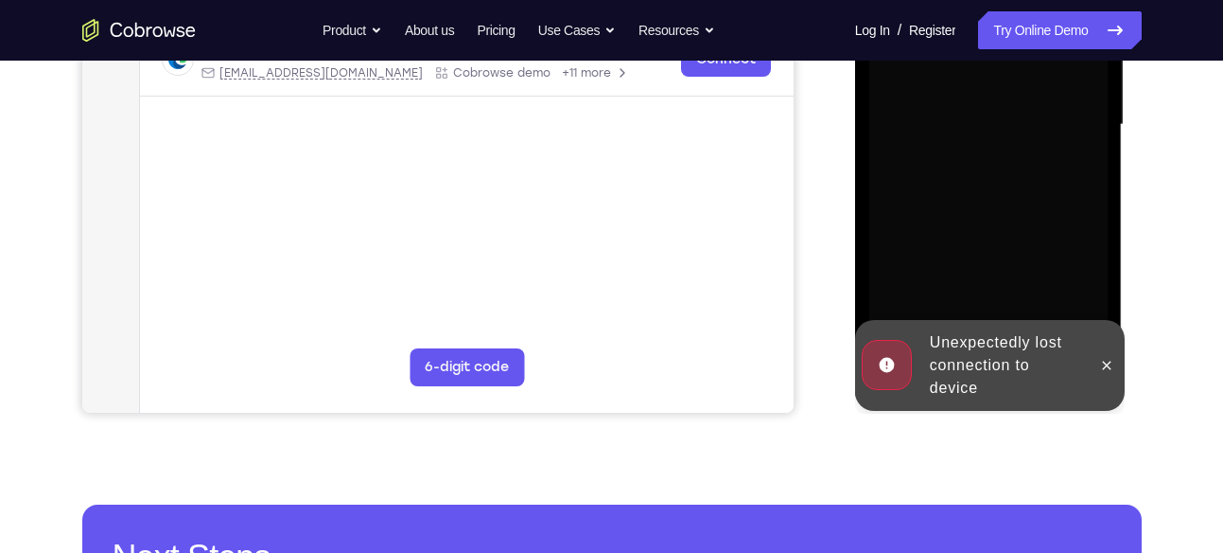
scroll to position [470, 0]
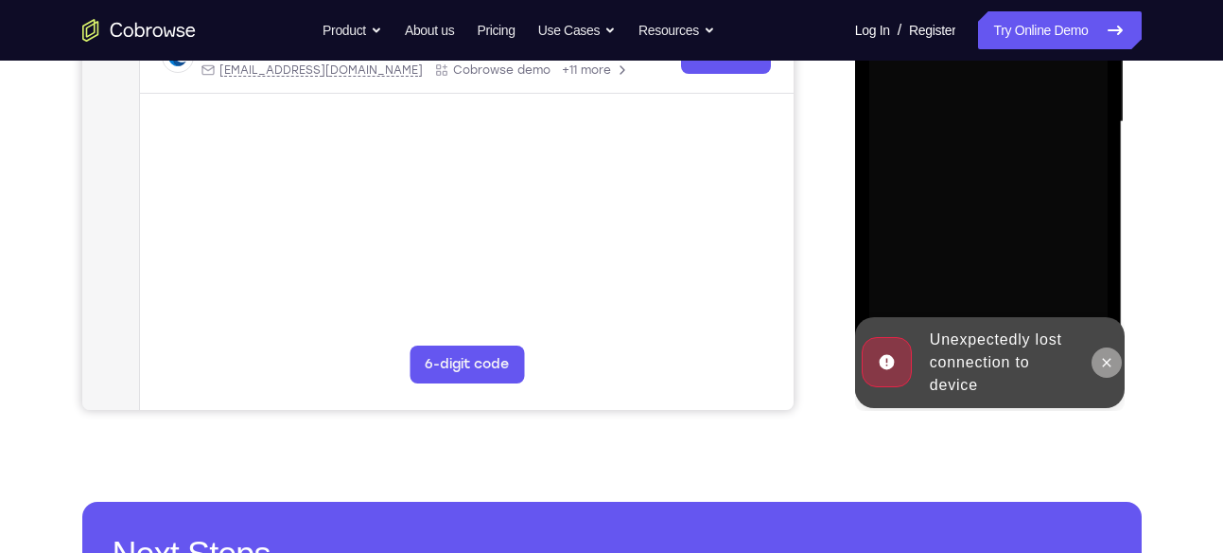
click at [1113, 356] on icon at bounding box center [1106, 362] width 15 height 15
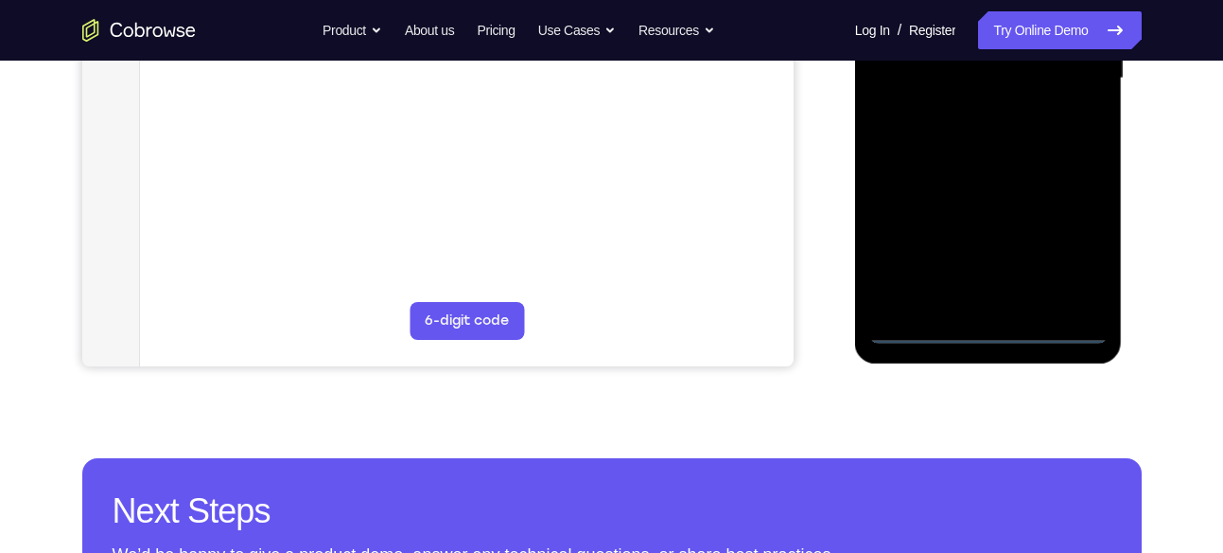
scroll to position [515, 0]
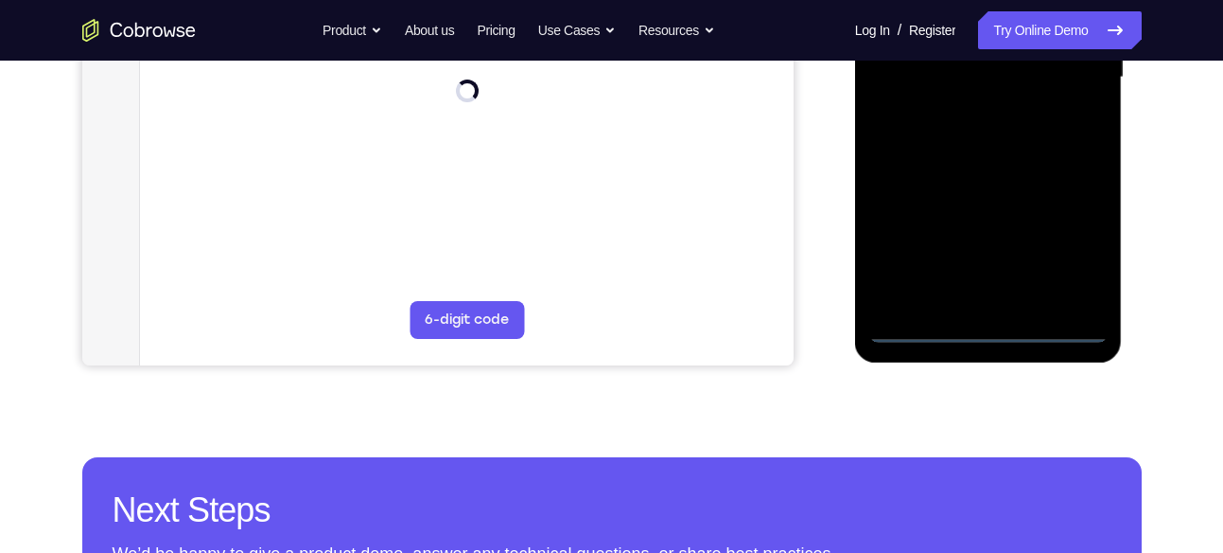
click at [987, 323] on div at bounding box center [989, 78] width 238 height 530
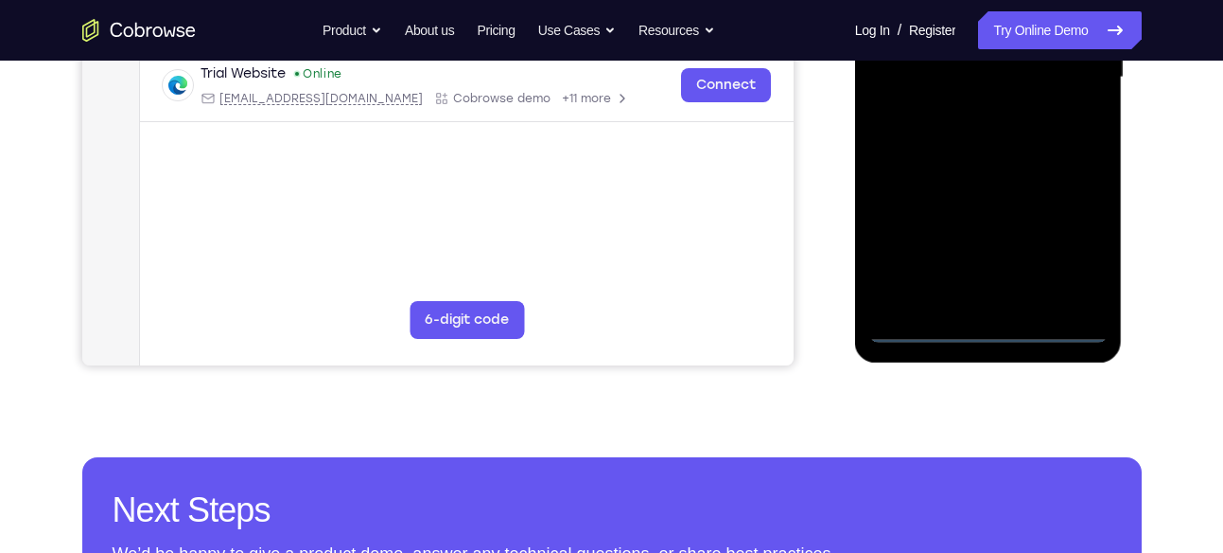
click at [1065, 234] on div at bounding box center [989, 78] width 238 height 530
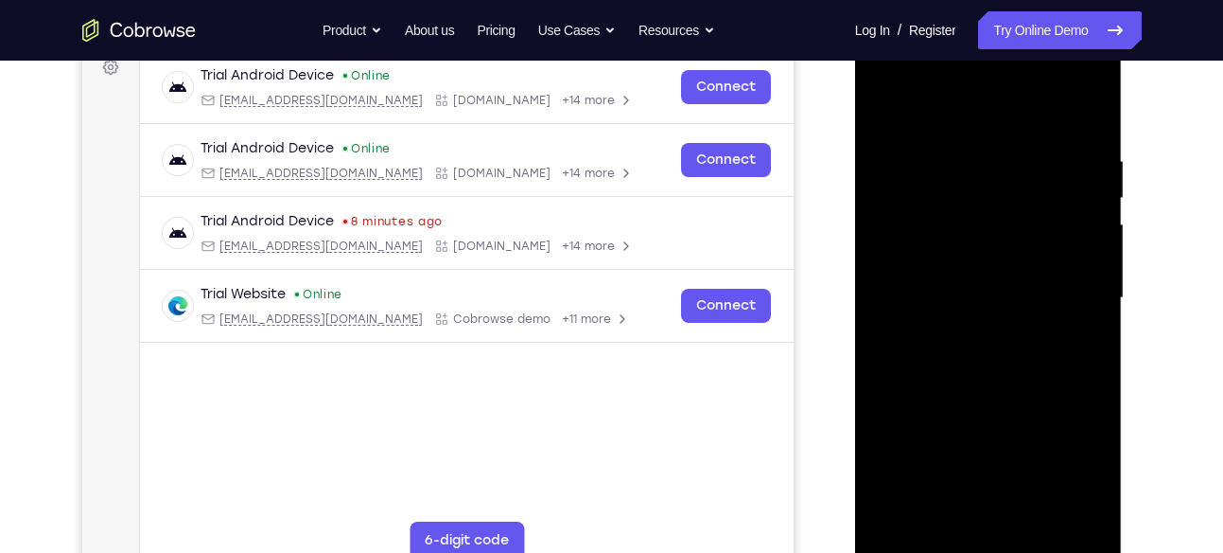
scroll to position [231, 0]
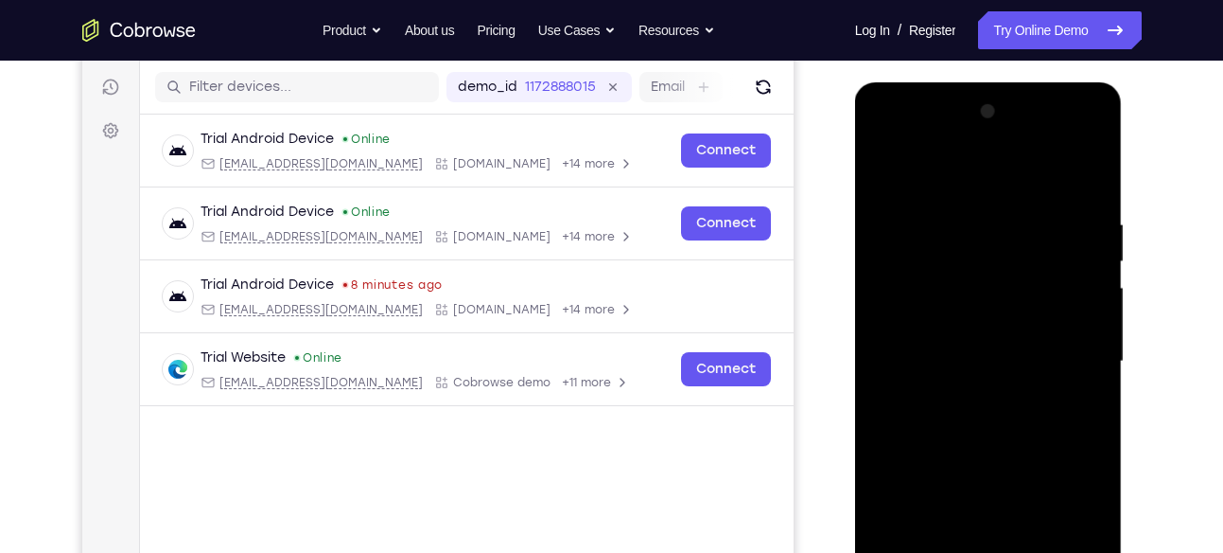
click at [886, 138] on div at bounding box center [989, 362] width 238 height 530
click at [1072, 355] on div at bounding box center [989, 362] width 238 height 530
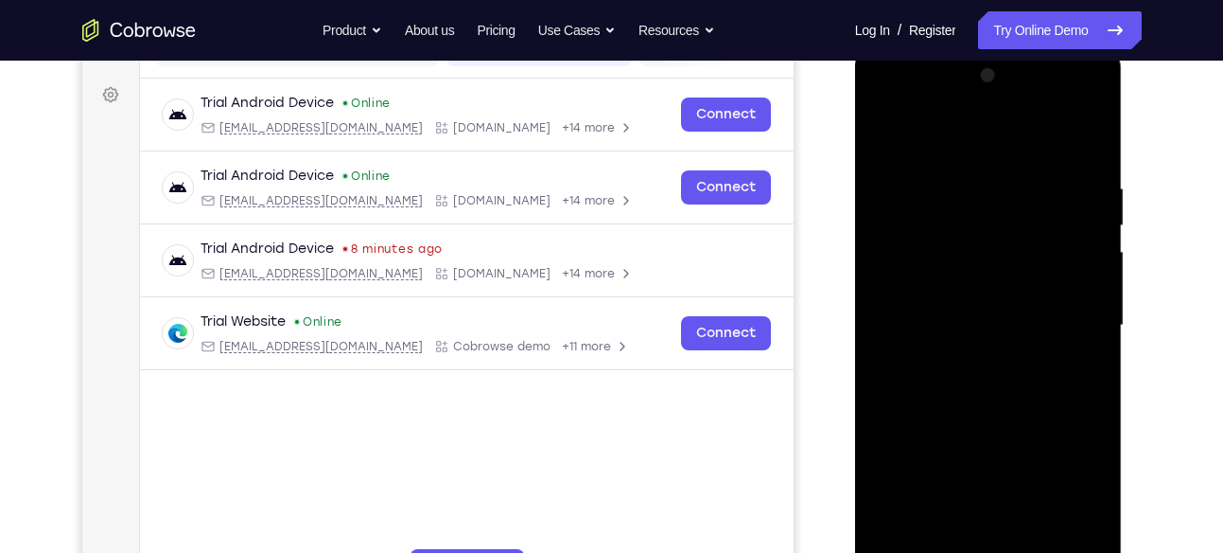
click at [966, 357] on div at bounding box center [989, 326] width 238 height 530
click at [966, 296] on div at bounding box center [989, 326] width 238 height 530
click at [956, 284] on div at bounding box center [989, 326] width 238 height 530
click at [940, 317] on div at bounding box center [989, 326] width 238 height 530
click at [1004, 383] on div at bounding box center [989, 326] width 238 height 530
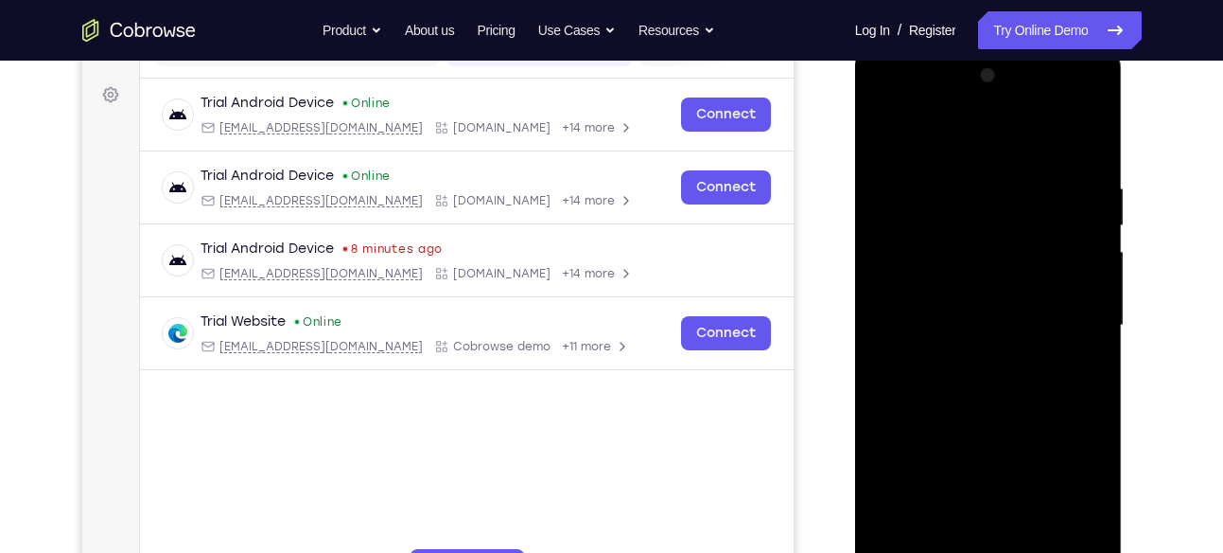
click at [1006, 377] on div at bounding box center [989, 326] width 238 height 530
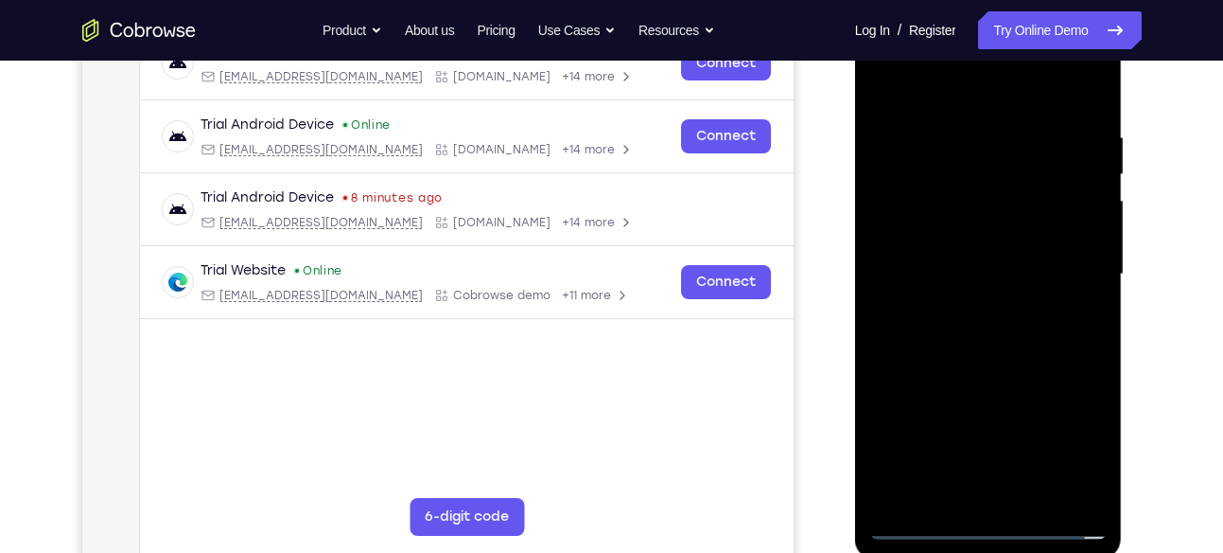
scroll to position [320, 0]
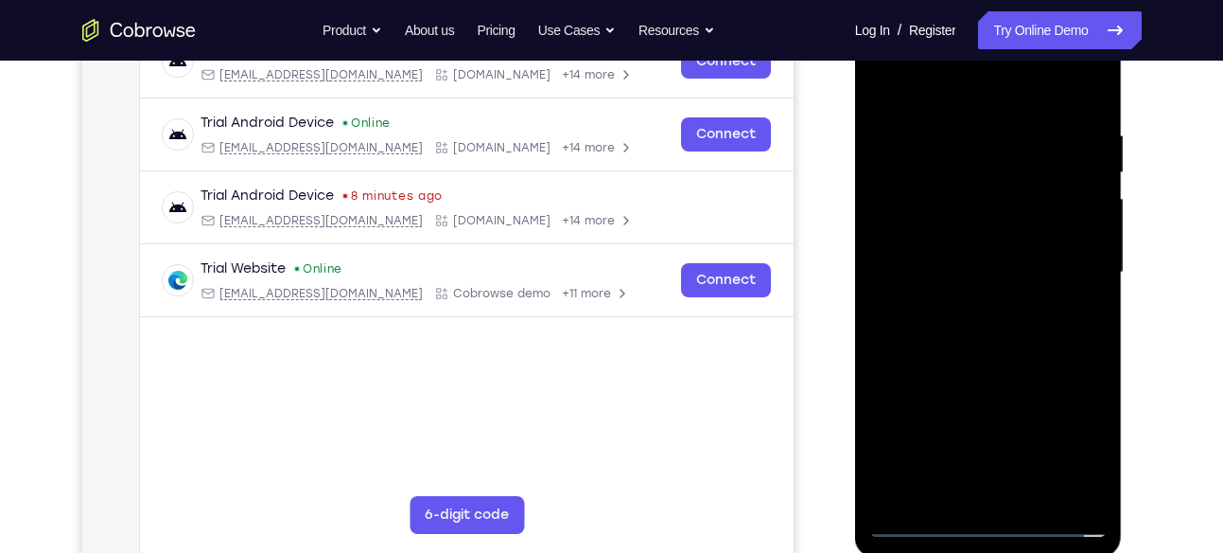
click at [993, 326] on div at bounding box center [989, 273] width 238 height 530
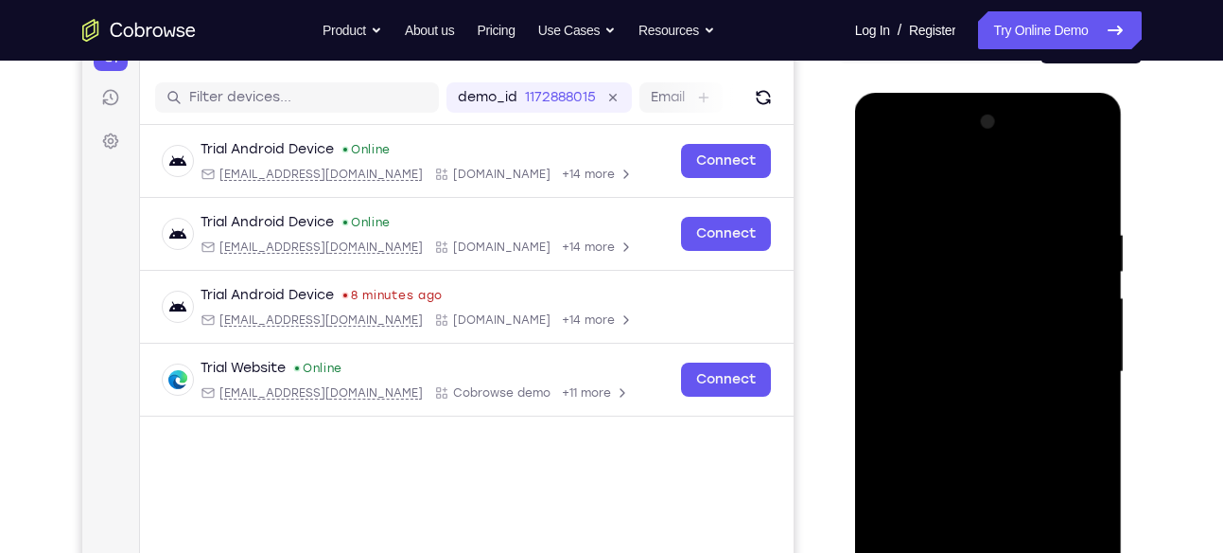
click at [1074, 184] on div at bounding box center [989, 372] width 238 height 530
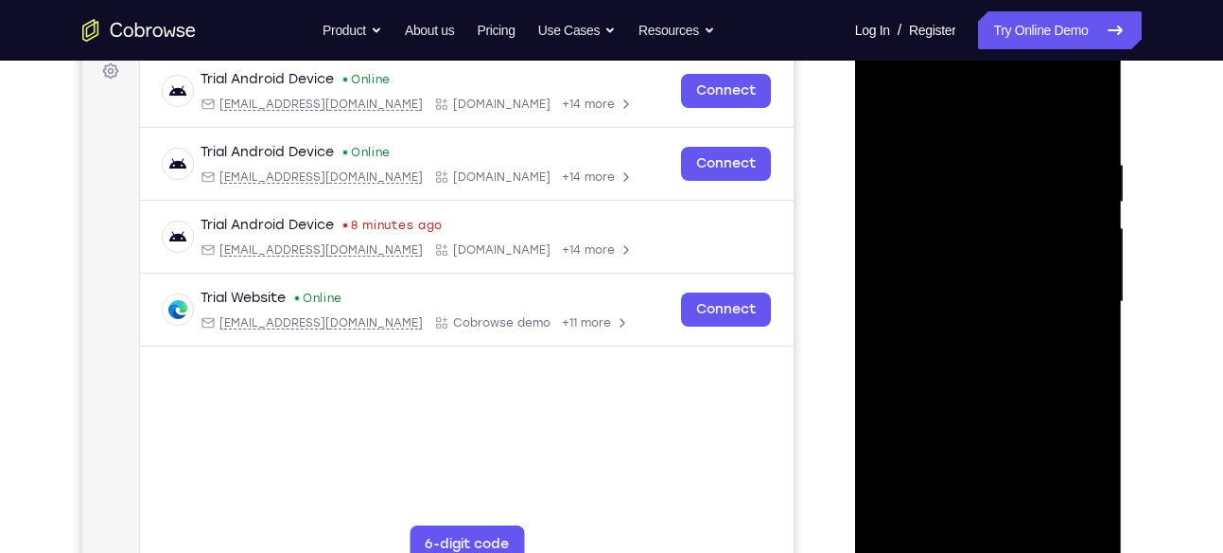
scroll to position [295, 0]
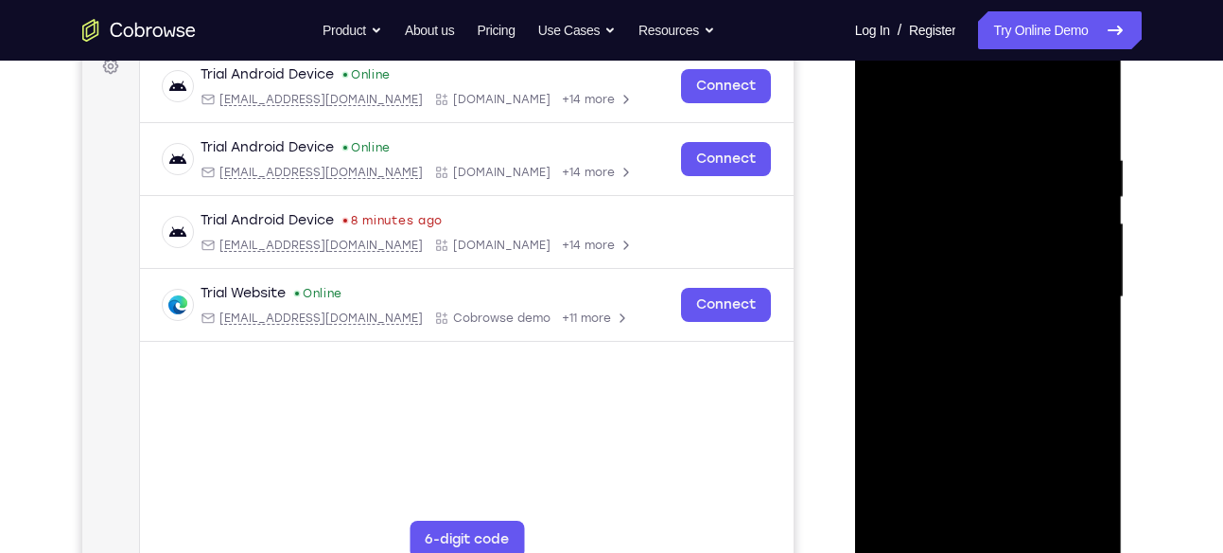
click at [1005, 361] on div at bounding box center [989, 297] width 238 height 530
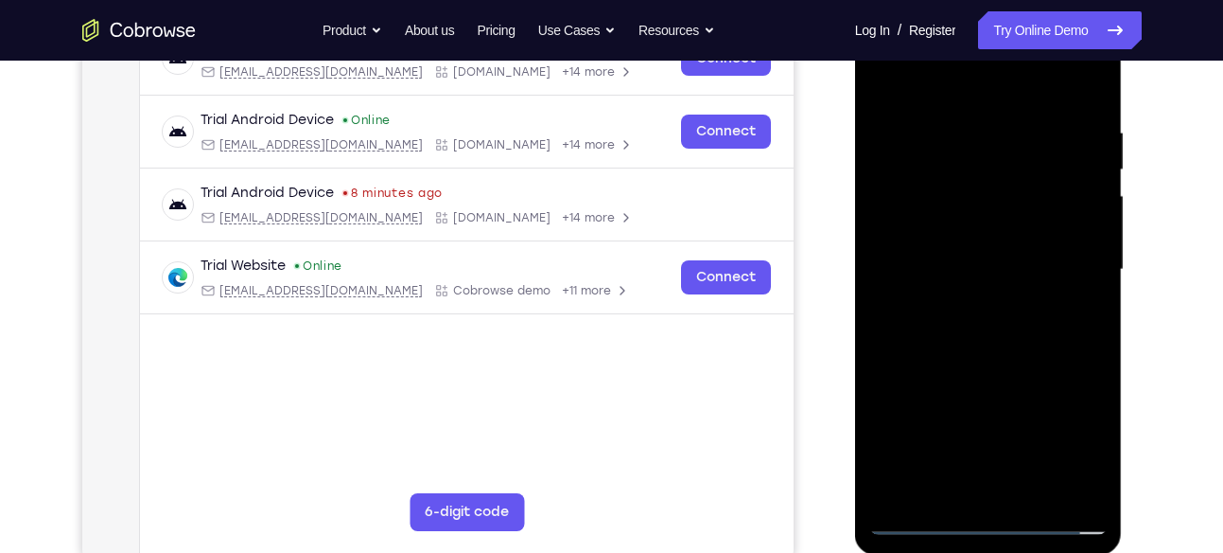
scroll to position [326, 0]
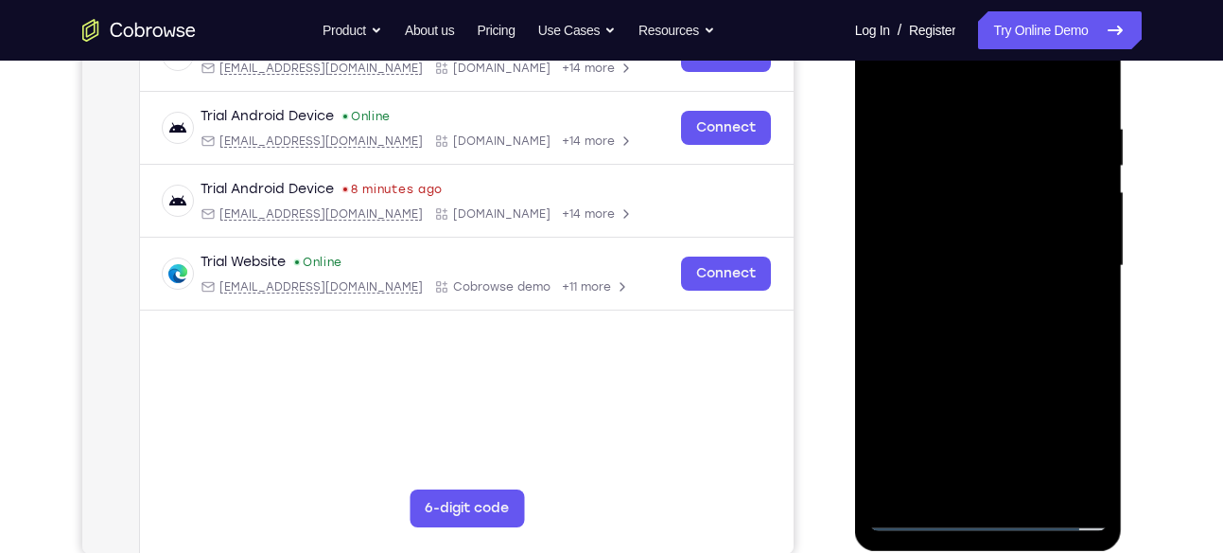
click at [1037, 317] on div at bounding box center [989, 266] width 238 height 530
click at [1083, 286] on div at bounding box center [989, 266] width 238 height 530
click at [957, 232] on div at bounding box center [989, 266] width 238 height 530
click at [1076, 225] on div at bounding box center [989, 266] width 238 height 530
click at [1024, 263] on div at bounding box center [989, 266] width 238 height 530
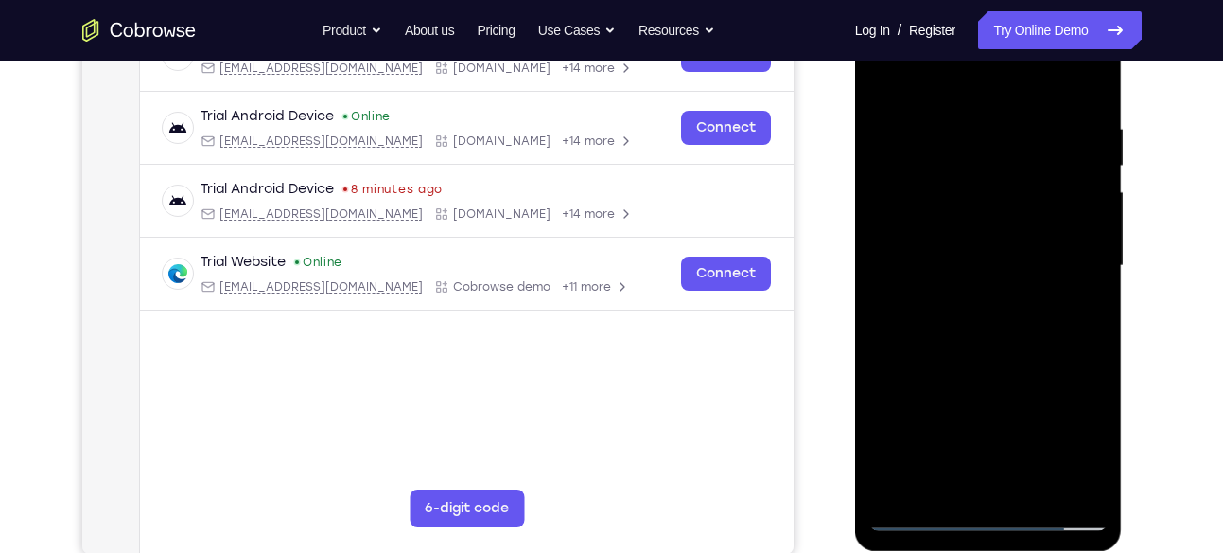
scroll to position [438, 0]
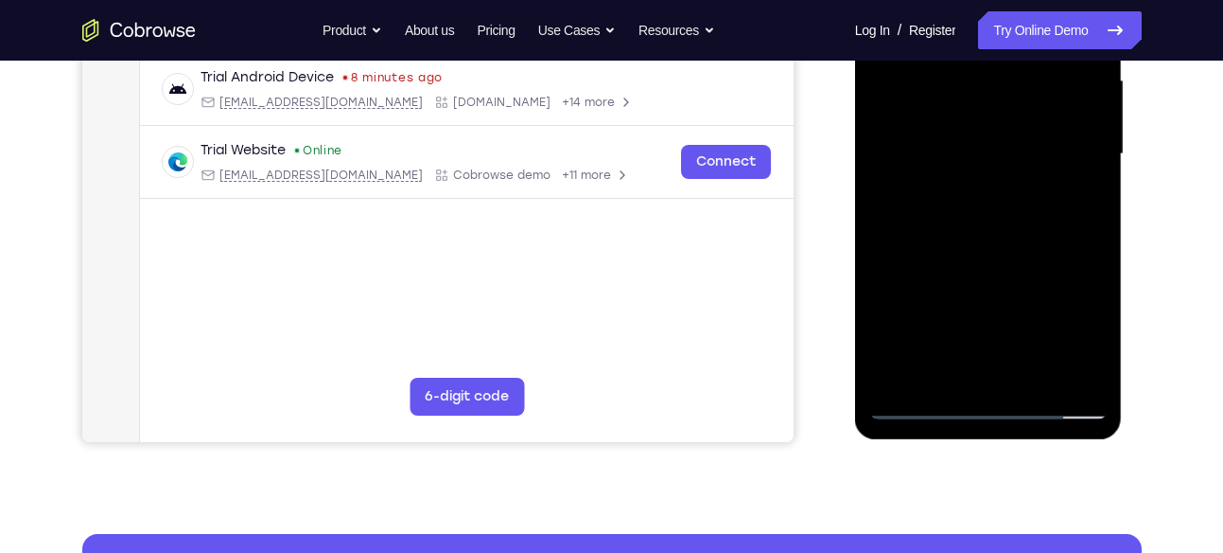
click at [984, 359] on div at bounding box center [989, 154] width 238 height 530
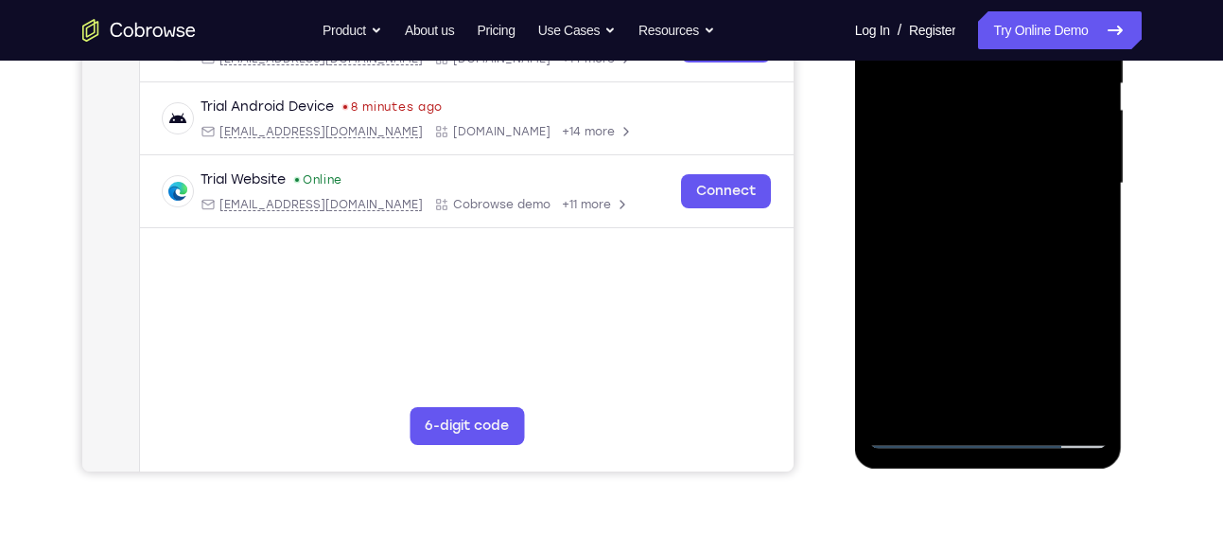
scroll to position [406, 0]
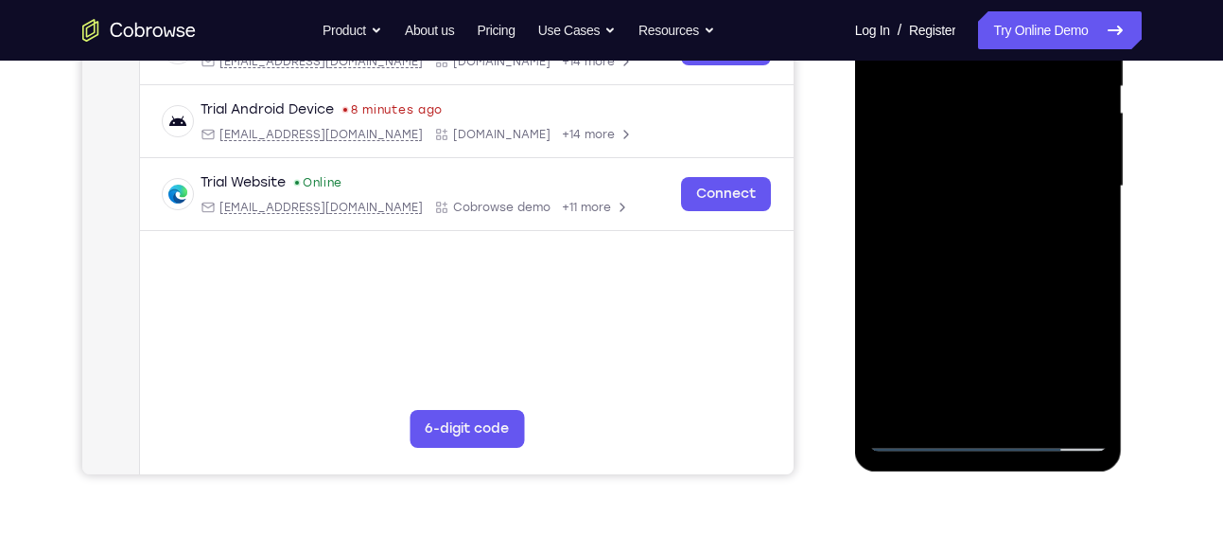
click at [1003, 240] on div at bounding box center [989, 186] width 238 height 530
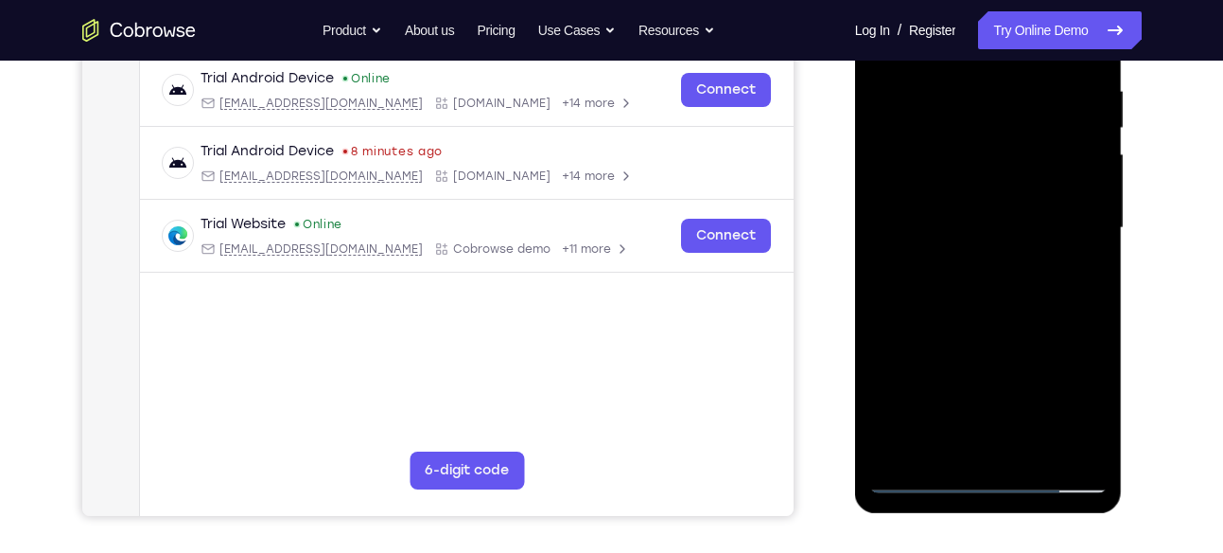
scroll to position [366, 0]
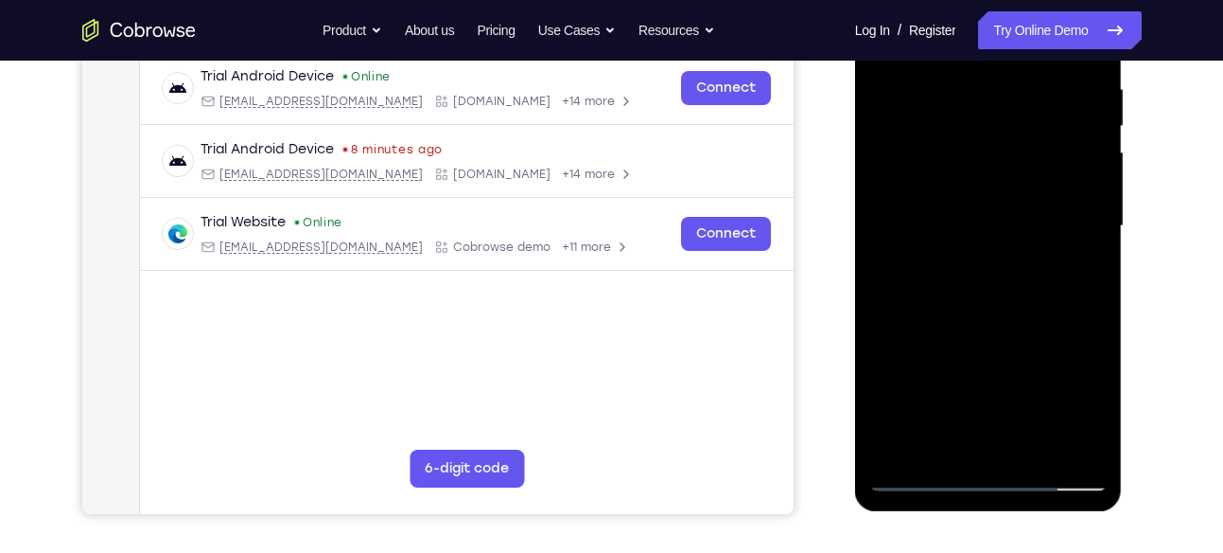
click at [1044, 317] on div at bounding box center [989, 226] width 238 height 530
drag, startPoint x: 1030, startPoint y: 370, endPoint x: 1052, endPoint y: 264, distance: 108.2
click at [1052, 264] on div at bounding box center [989, 226] width 238 height 530
drag, startPoint x: 1045, startPoint y: 365, endPoint x: 1063, endPoint y: 292, distance: 75.0
click at [1063, 292] on div at bounding box center [989, 226] width 238 height 530
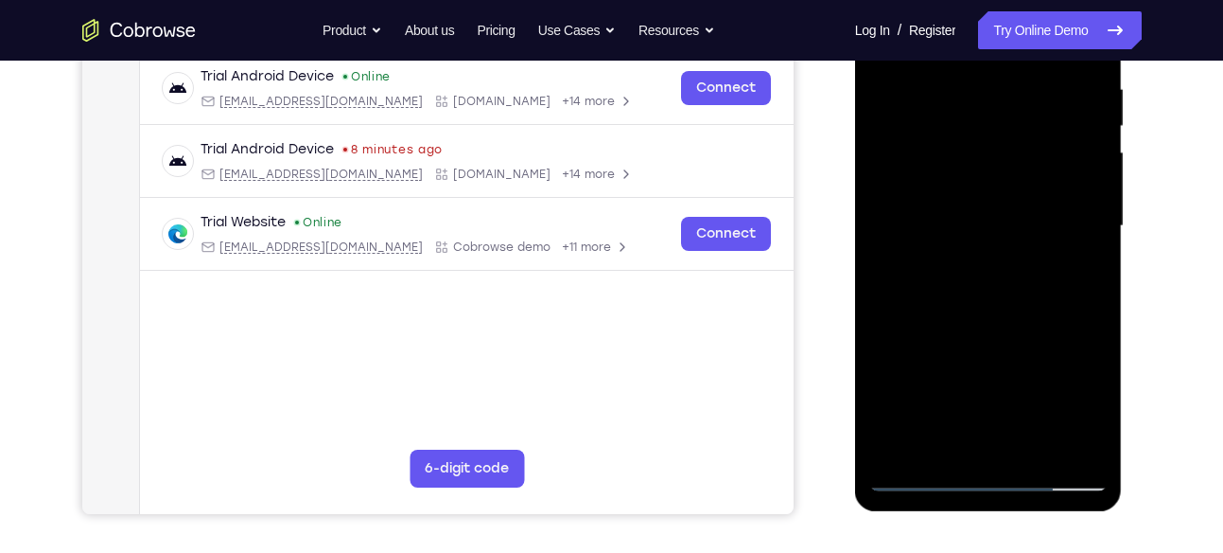
click at [909, 355] on div at bounding box center [989, 226] width 238 height 530
click at [1077, 447] on div at bounding box center [989, 226] width 238 height 530
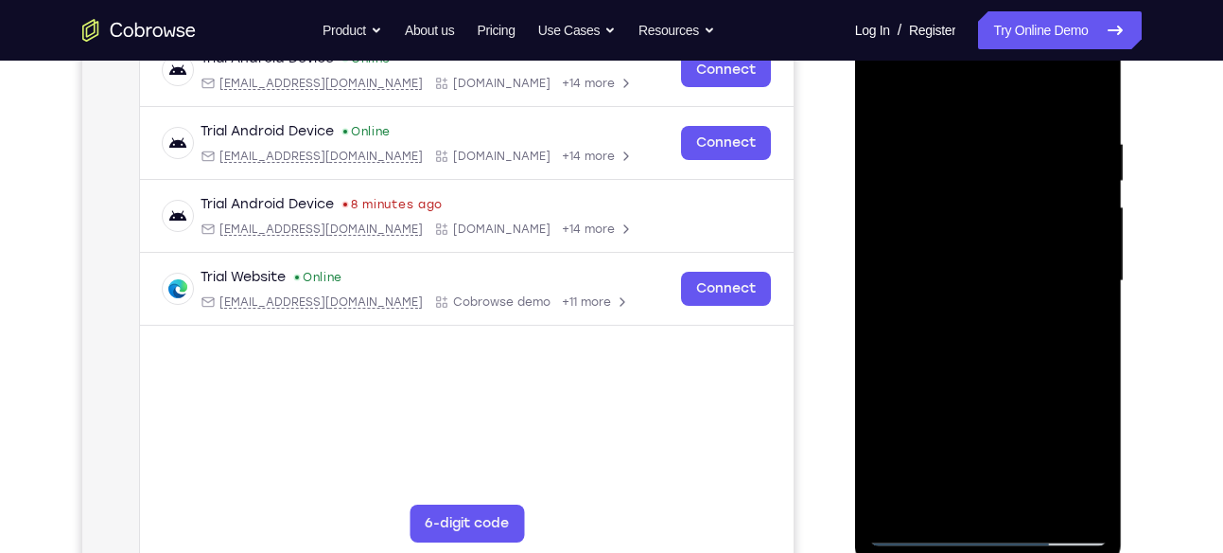
scroll to position [308, 0]
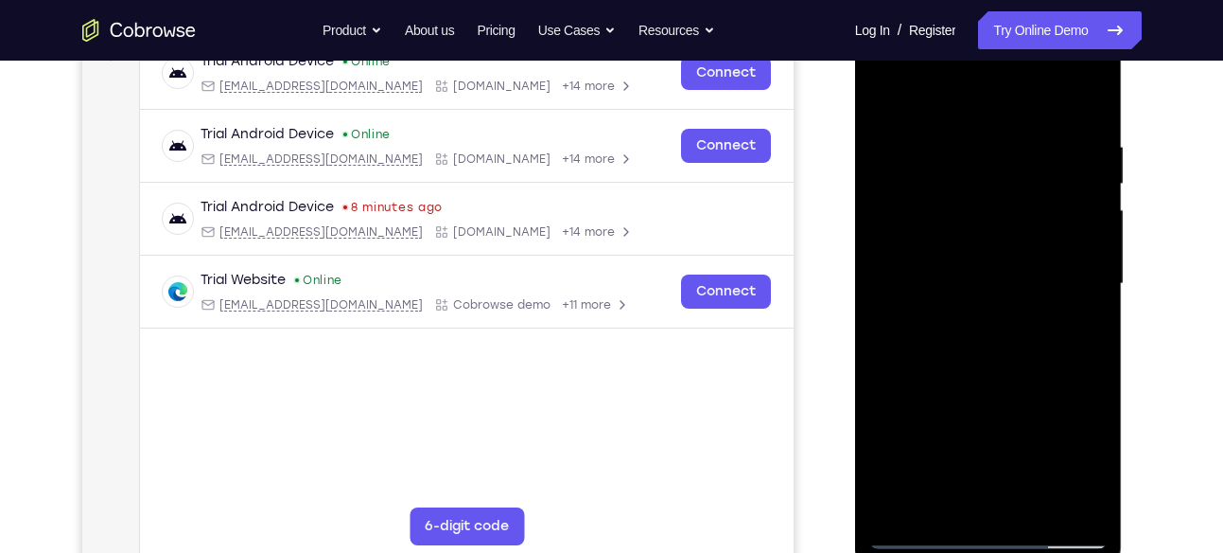
drag, startPoint x: 983, startPoint y: 375, endPoint x: 1007, endPoint y: 261, distance: 116.0
click at [1007, 261] on div at bounding box center [989, 284] width 238 height 530
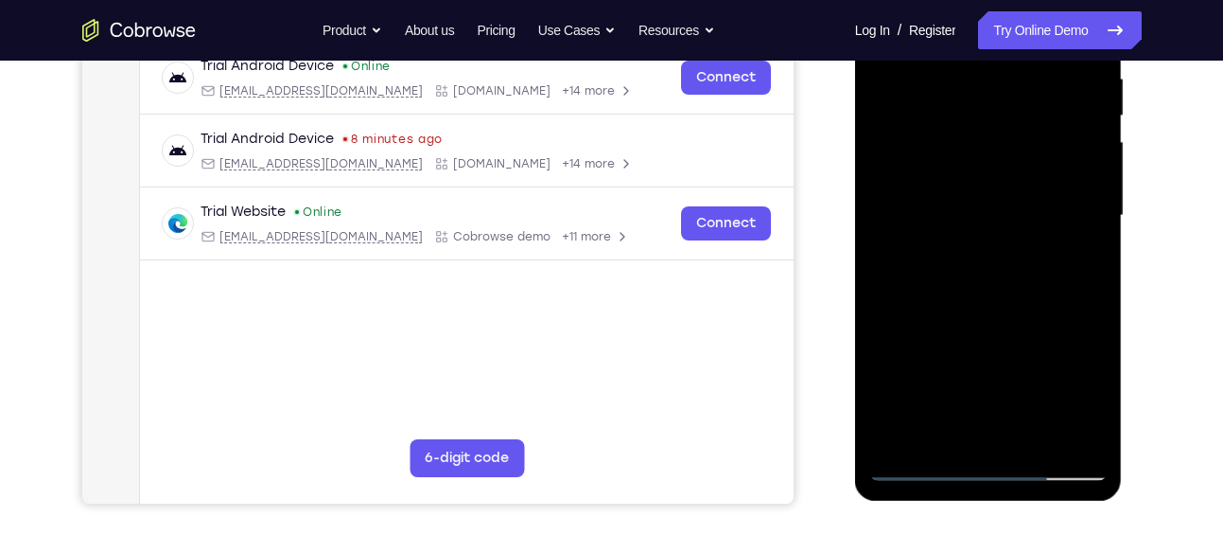
scroll to position [379, 0]
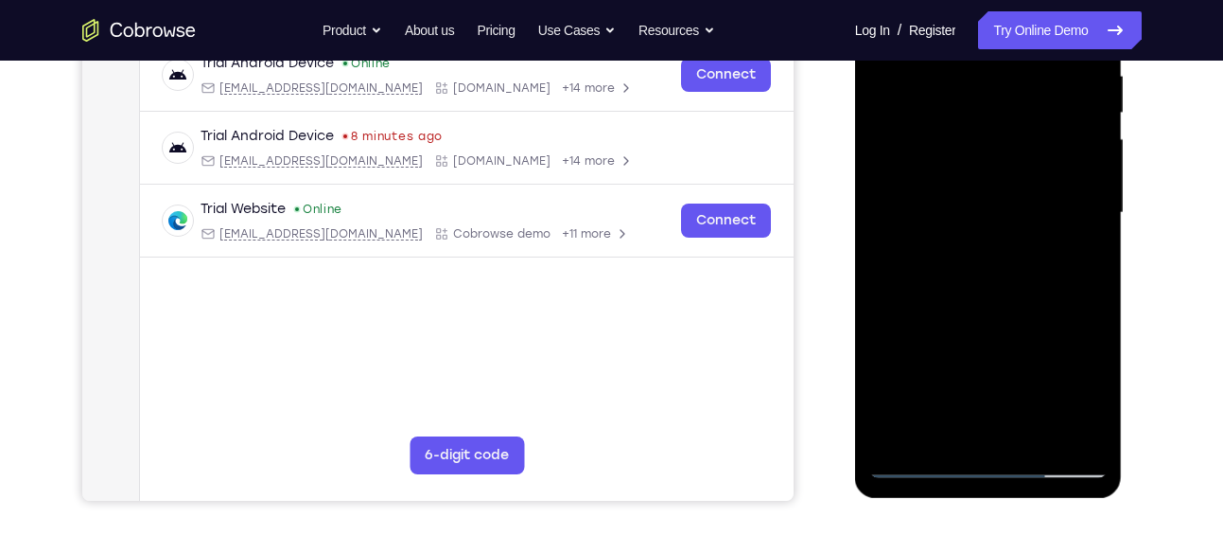
click at [1058, 321] on div at bounding box center [989, 213] width 238 height 530
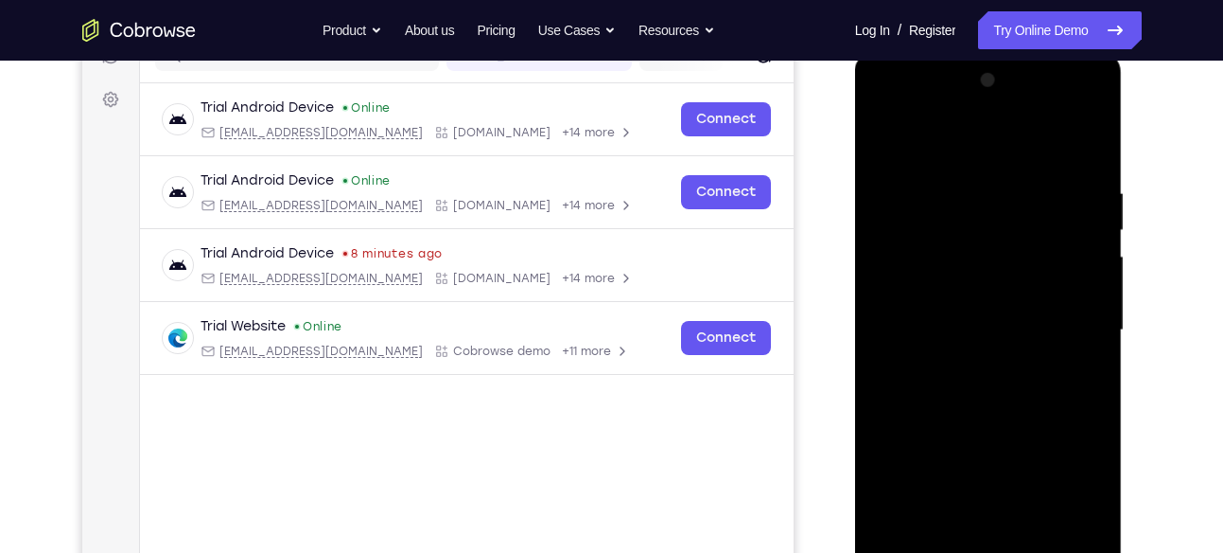
scroll to position [260, 0]
click at [1092, 236] on div at bounding box center [989, 332] width 238 height 530
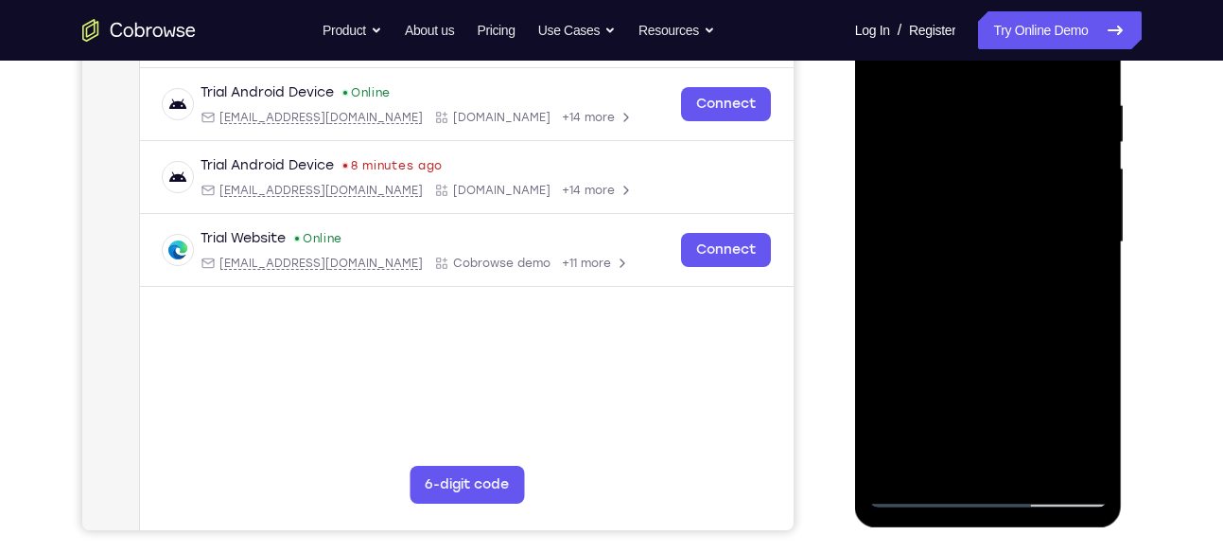
scroll to position [351, 0]
drag, startPoint x: 999, startPoint y: 372, endPoint x: 1023, endPoint y: 290, distance: 85.6
click at [1023, 290] on div at bounding box center [989, 241] width 238 height 530
drag, startPoint x: 1023, startPoint y: 261, endPoint x: 990, endPoint y: 364, distance: 108.3
click at [990, 364] on div at bounding box center [989, 241] width 238 height 530
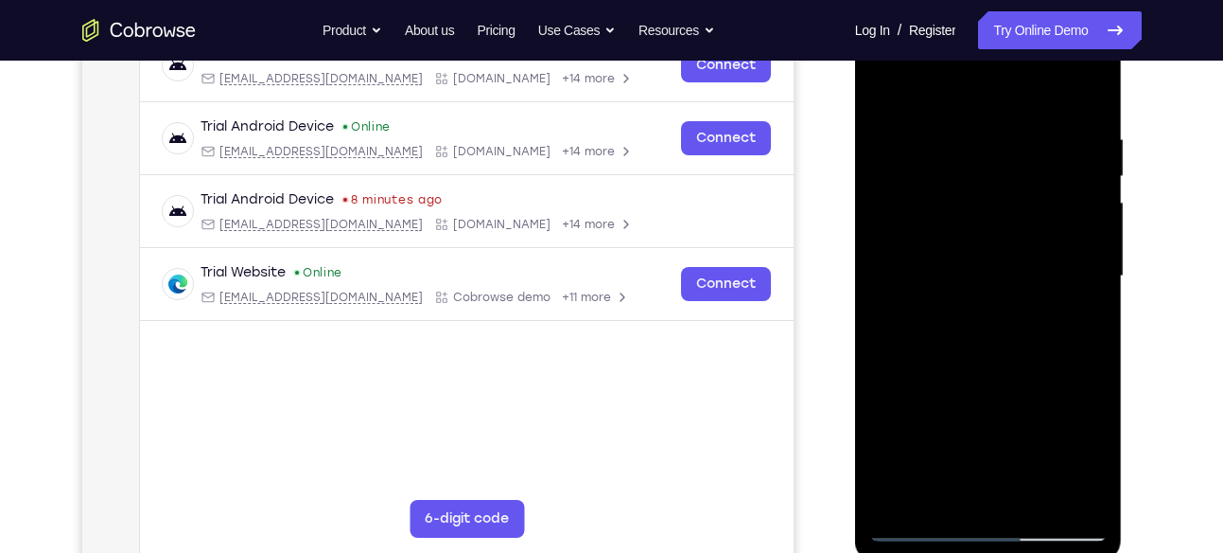
scroll to position [313, 0]
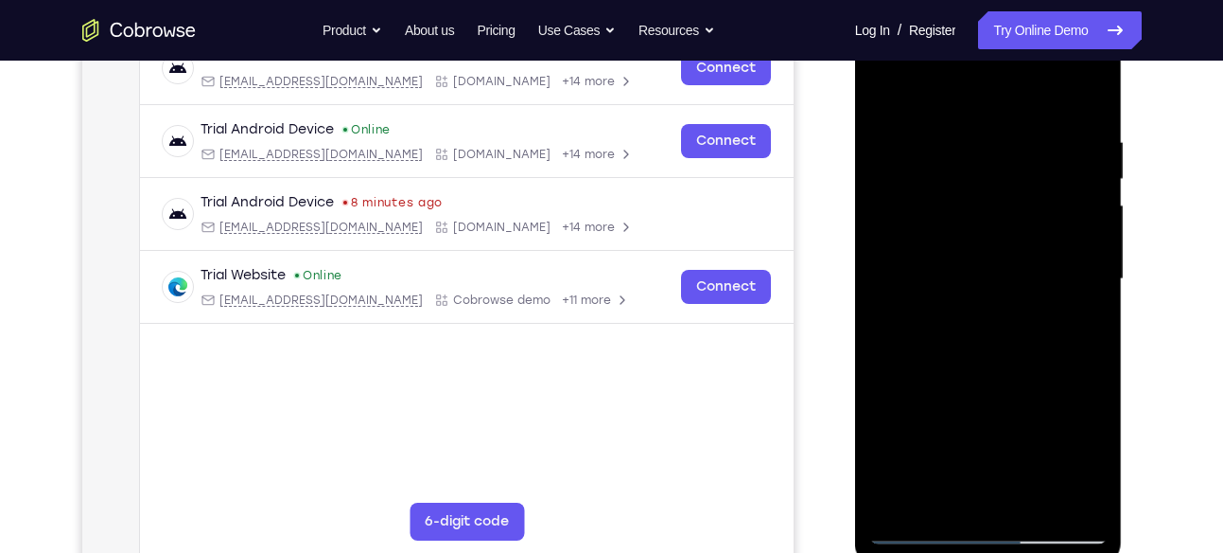
click at [1097, 277] on div at bounding box center [989, 279] width 238 height 530
click at [1094, 275] on div at bounding box center [989, 279] width 238 height 530
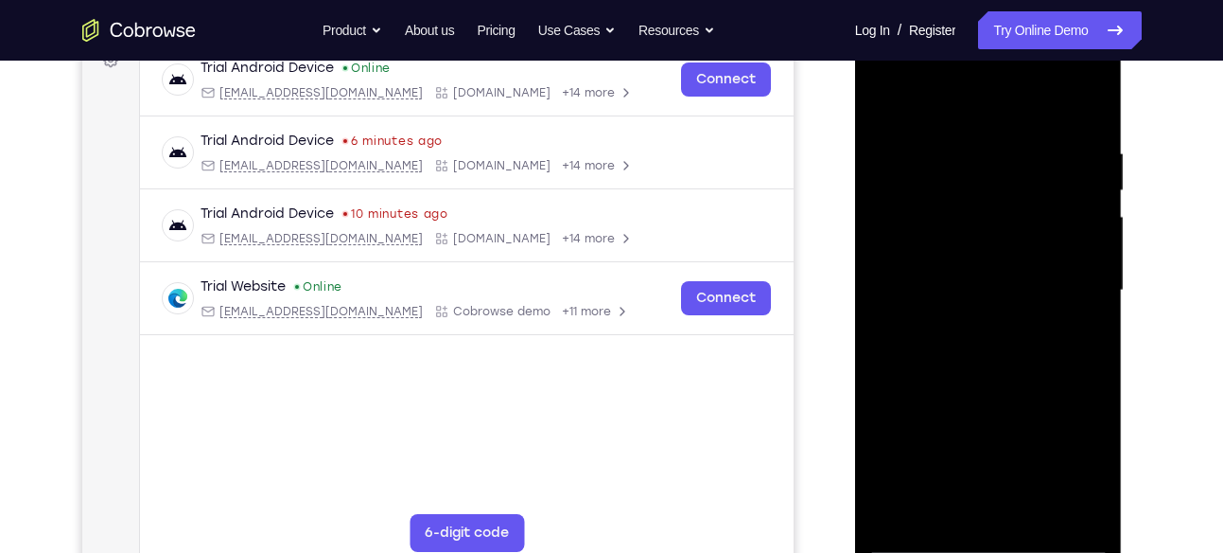
scroll to position [301, 0]
click at [1094, 286] on div at bounding box center [989, 291] width 238 height 530
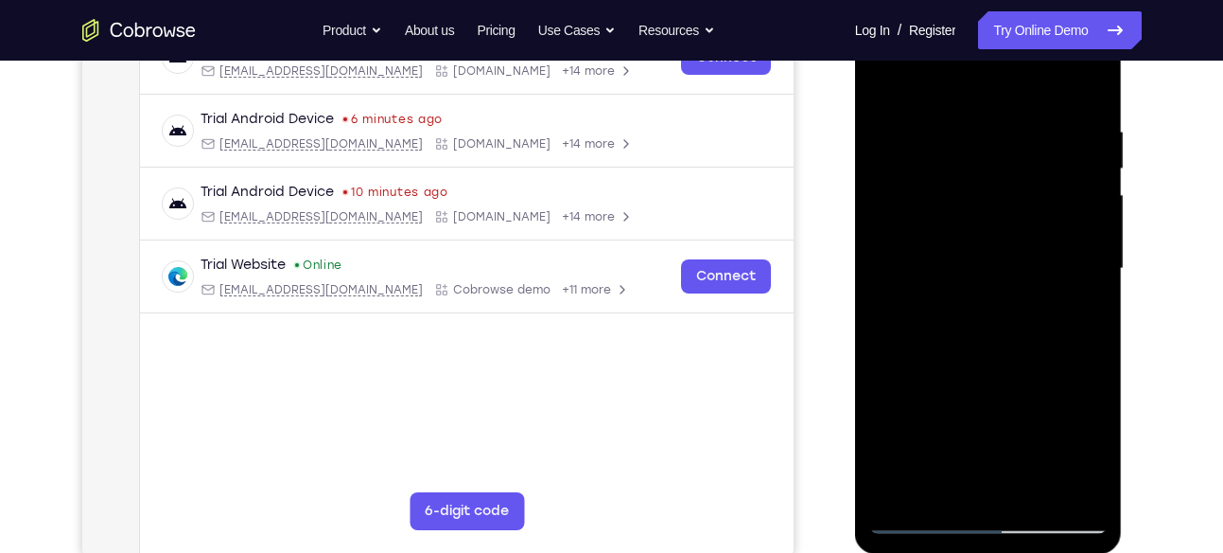
scroll to position [327, 0]
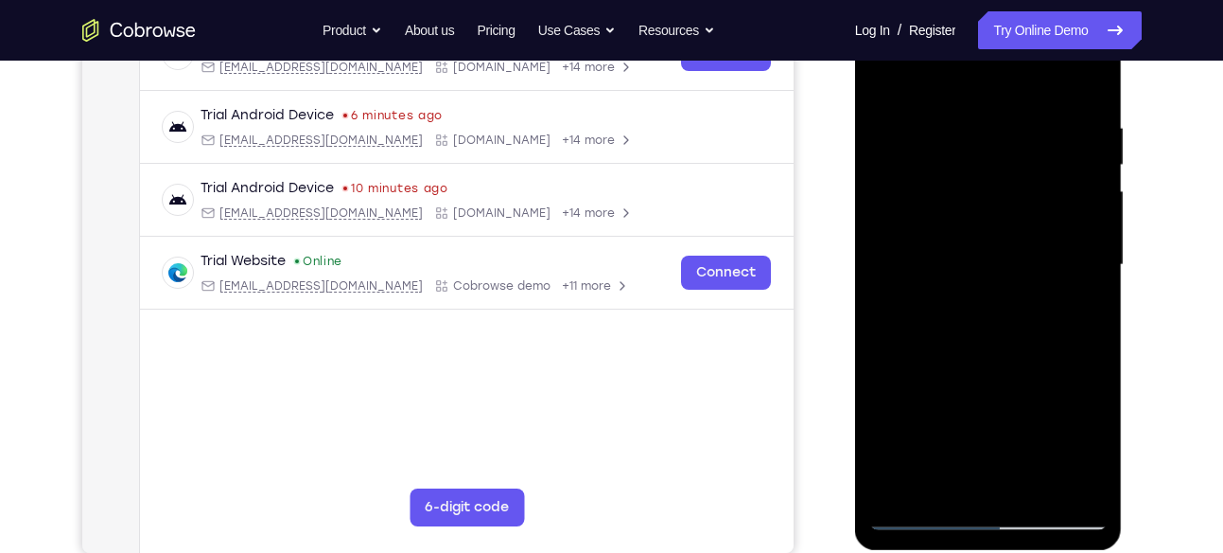
click at [1097, 261] on div at bounding box center [989, 265] width 238 height 530
drag, startPoint x: 1047, startPoint y: 256, endPoint x: 1046, endPoint y: 290, distance: 34.1
click at [1046, 290] on div at bounding box center [989, 265] width 238 height 530
click at [1098, 277] on div at bounding box center [989, 265] width 238 height 530
click at [886, 273] on div at bounding box center [989, 265] width 238 height 530
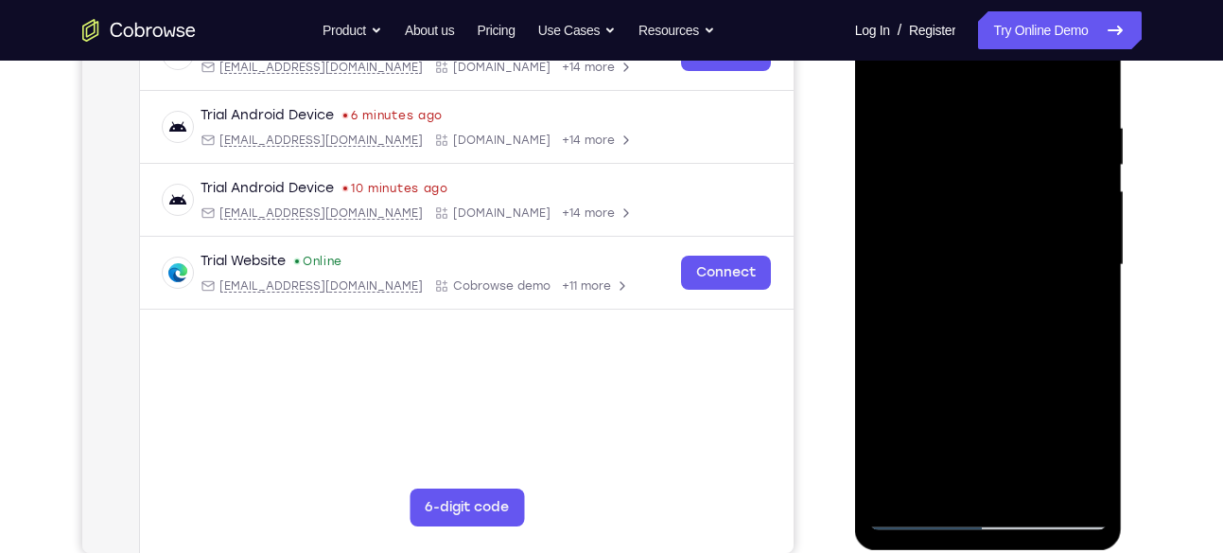
click at [1092, 273] on div at bounding box center [989, 265] width 238 height 530
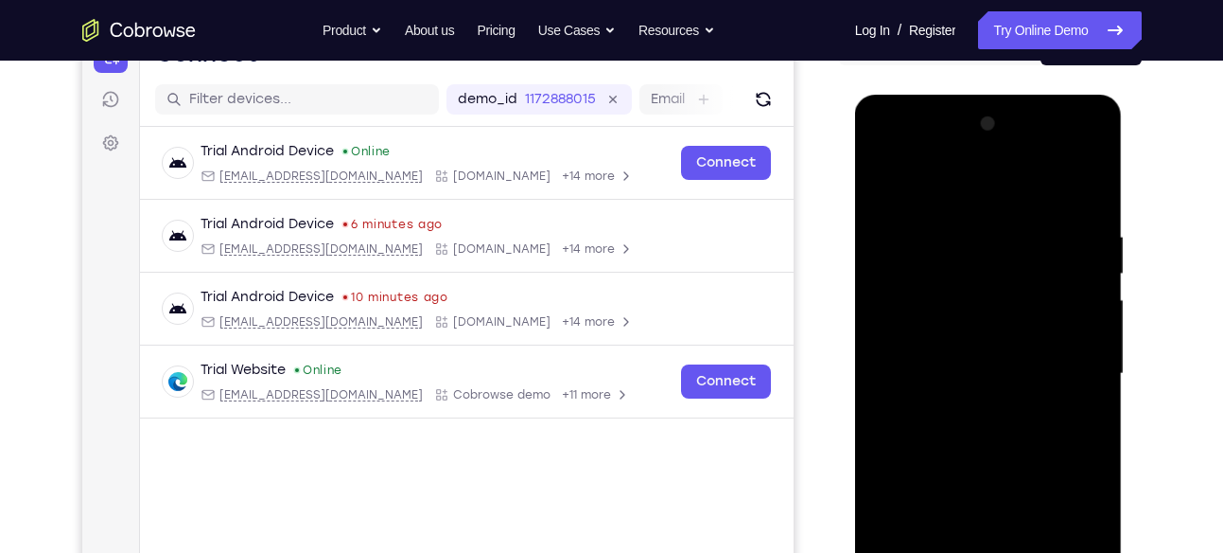
scroll to position [215, 0]
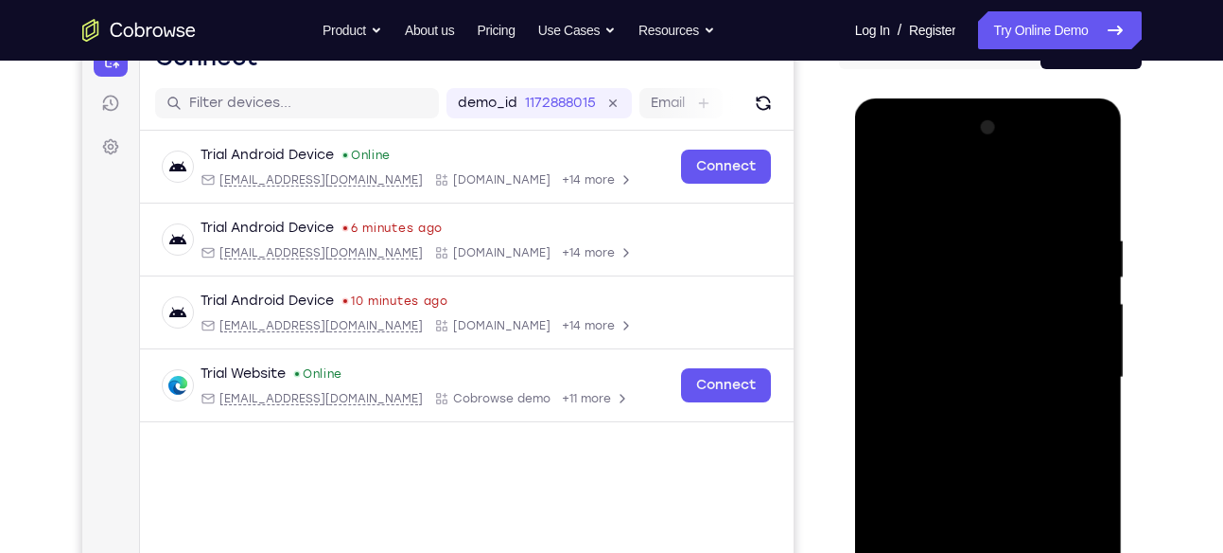
click at [878, 181] on div at bounding box center [989, 378] width 238 height 530
drag, startPoint x: 1033, startPoint y: 389, endPoint x: 1096, endPoint y: 150, distance: 246.5
click at [1096, 150] on div at bounding box center [989, 378] width 238 height 530
drag, startPoint x: 1016, startPoint y: 375, endPoint x: 1072, endPoint y: 217, distance: 167.6
click at [1072, 217] on div at bounding box center [989, 378] width 238 height 530
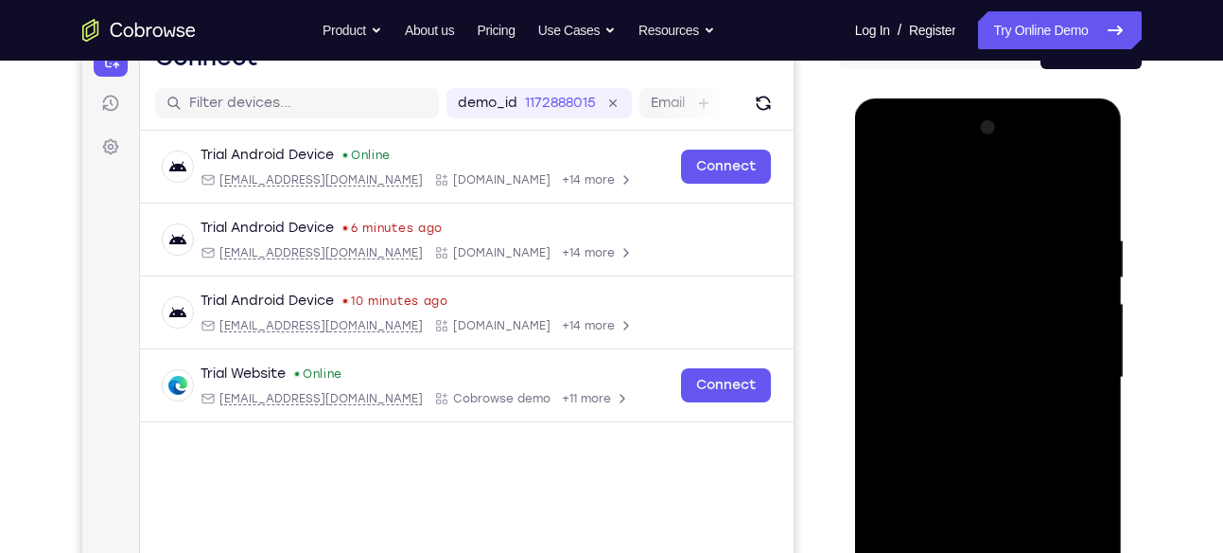
drag, startPoint x: 1012, startPoint y: 394, endPoint x: 1039, endPoint y: 326, distance: 72.2
click at [1039, 326] on div at bounding box center [989, 378] width 238 height 530
click at [1066, 307] on div at bounding box center [989, 378] width 238 height 530
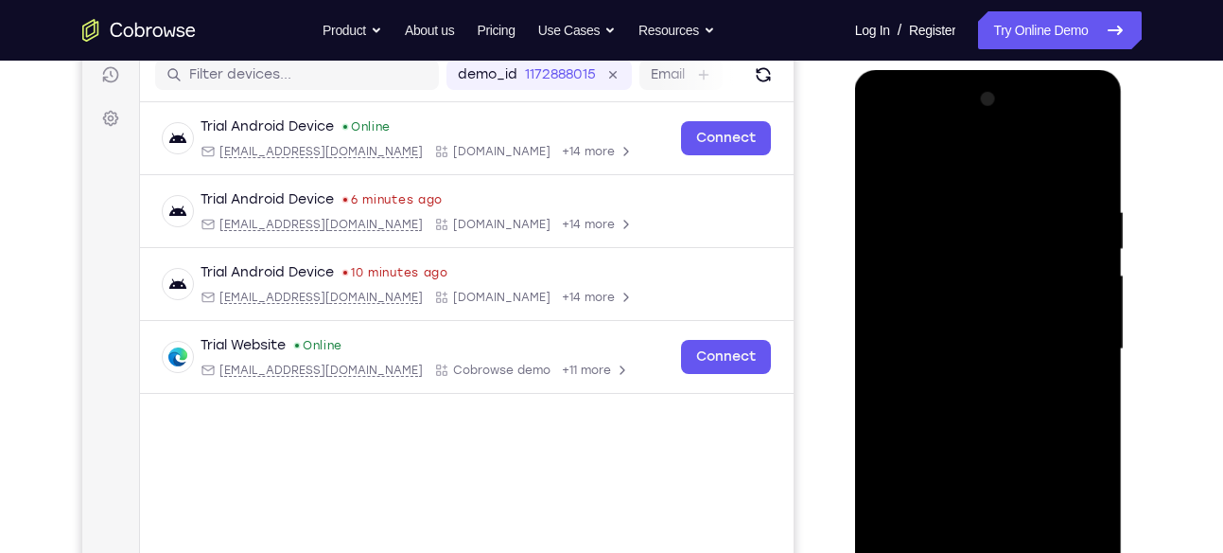
scroll to position [244, 0]
drag, startPoint x: 1033, startPoint y: 370, endPoint x: 1032, endPoint y: 381, distance: 11.4
click at [1032, 381] on div at bounding box center [989, 348] width 238 height 530
click at [1089, 313] on div at bounding box center [989, 348] width 238 height 530
click at [1091, 313] on div at bounding box center [989, 348] width 238 height 530
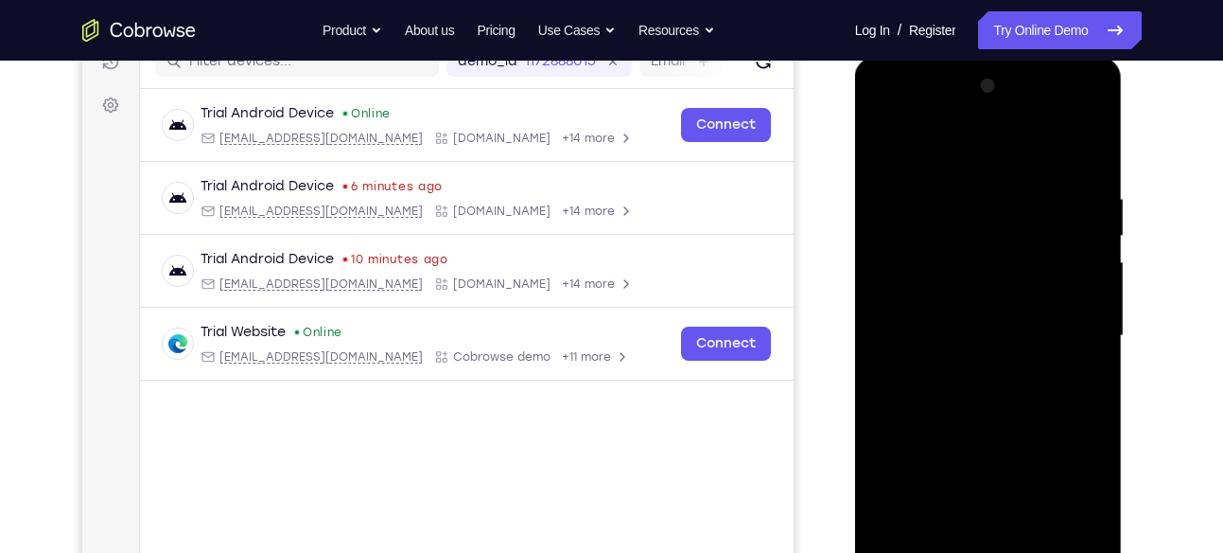
scroll to position [258, 0]
click at [1095, 295] on div at bounding box center [989, 334] width 238 height 530
click at [879, 303] on div at bounding box center [989, 334] width 238 height 530
click at [1093, 301] on div at bounding box center [989, 334] width 238 height 530
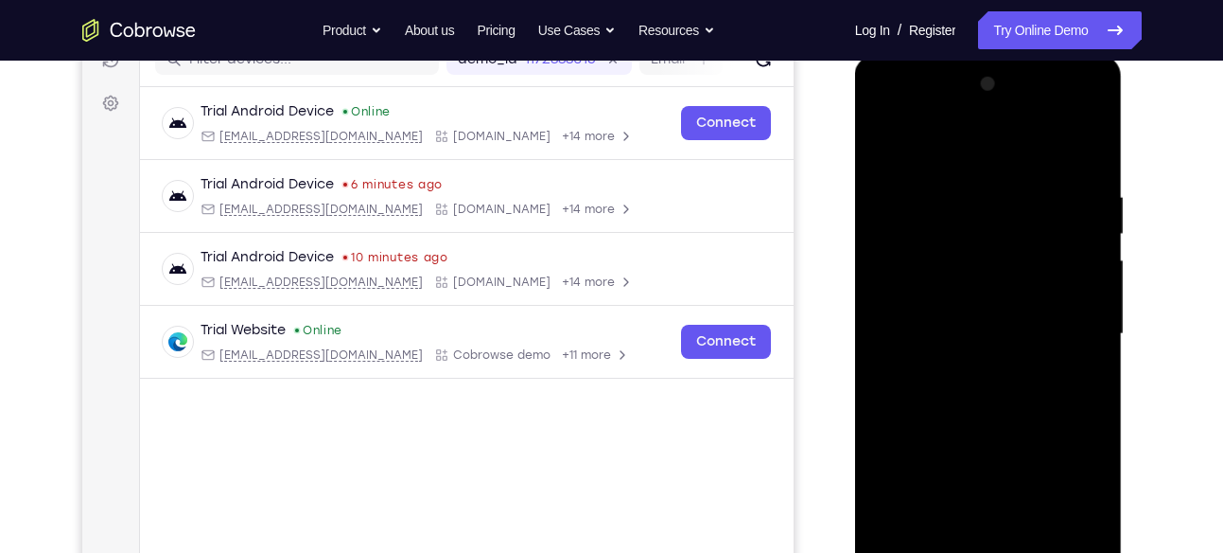
click at [1093, 301] on div at bounding box center [989, 334] width 238 height 530
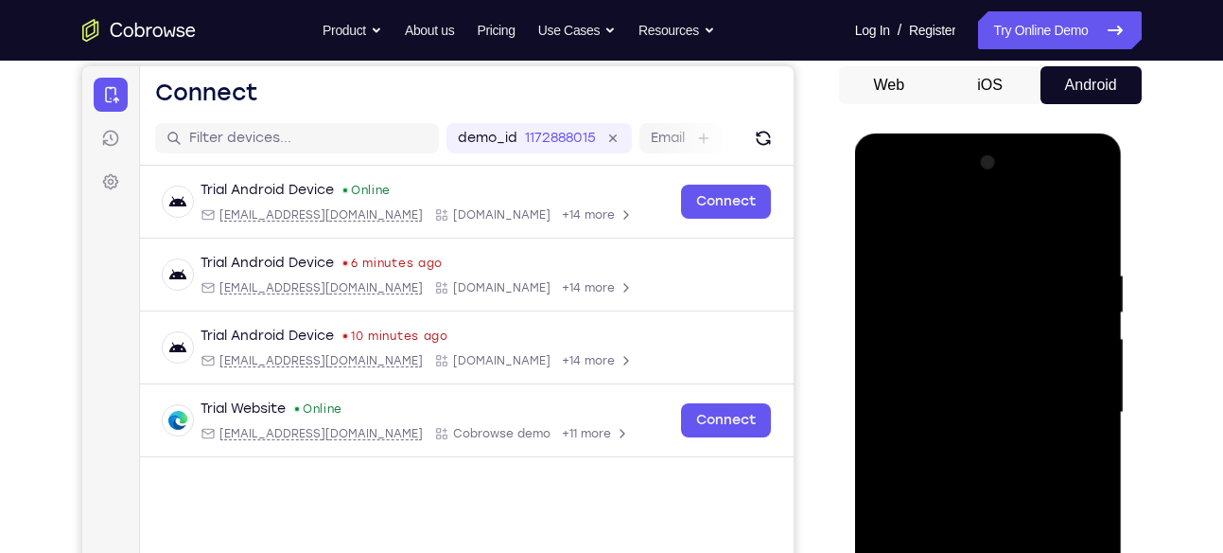
scroll to position [177, 0]
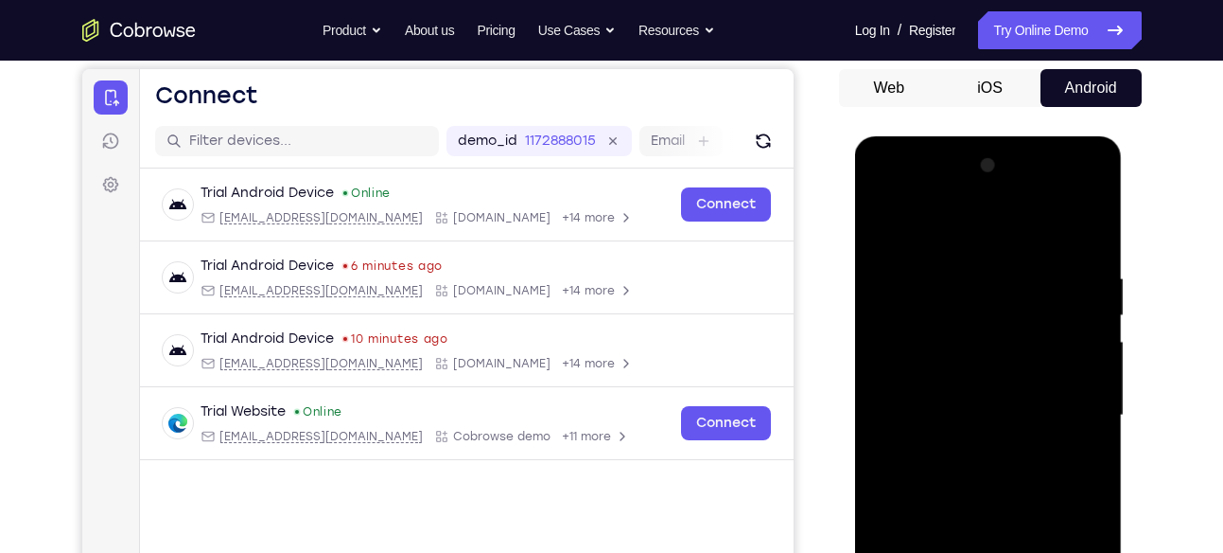
click at [883, 226] on div at bounding box center [989, 415] width 238 height 530
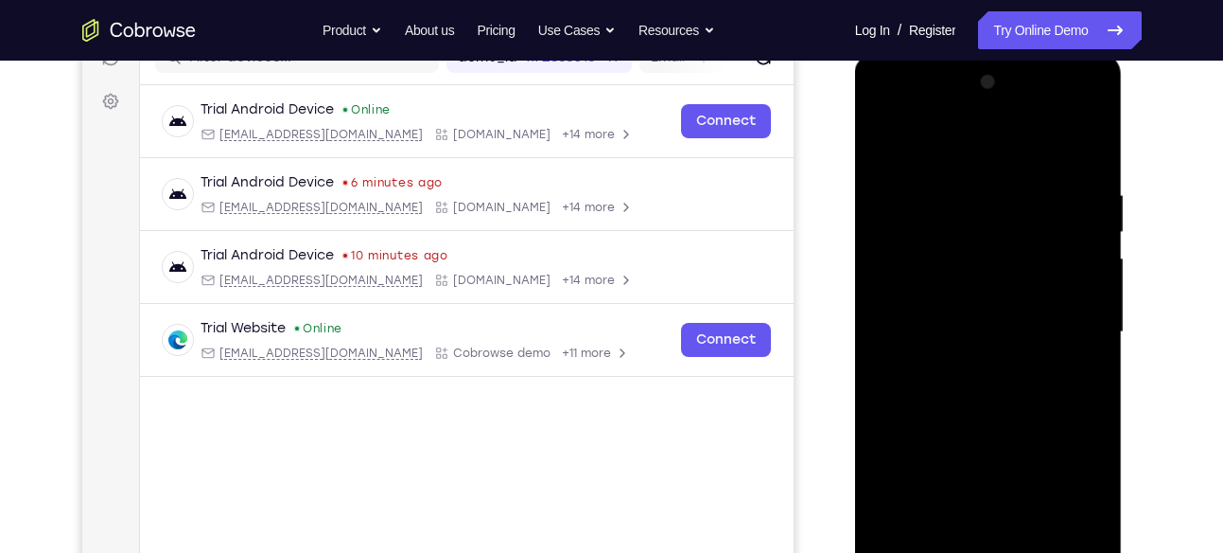
scroll to position [268, 0]
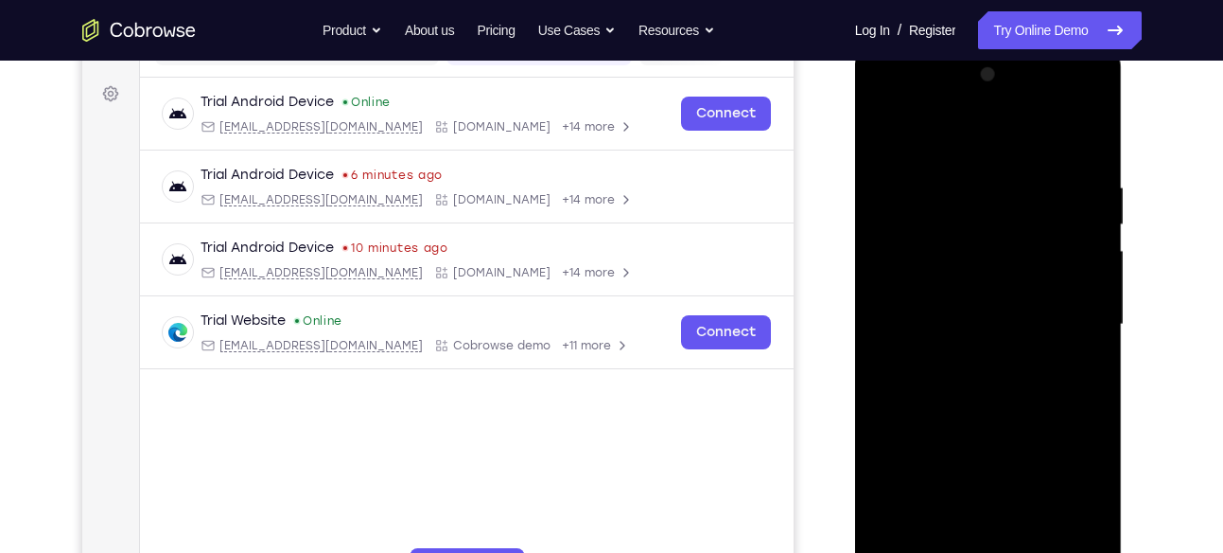
drag, startPoint x: 965, startPoint y: 404, endPoint x: 1006, endPoint y: 235, distance: 174.2
click at [1006, 235] on div at bounding box center [989, 325] width 238 height 530
drag, startPoint x: 1001, startPoint y: 402, endPoint x: 1053, endPoint y: 232, distance: 178.1
click at [1052, 236] on div at bounding box center [989, 325] width 238 height 530
drag, startPoint x: 1047, startPoint y: 200, endPoint x: 1028, endPoint y: 356, distance: 157.4
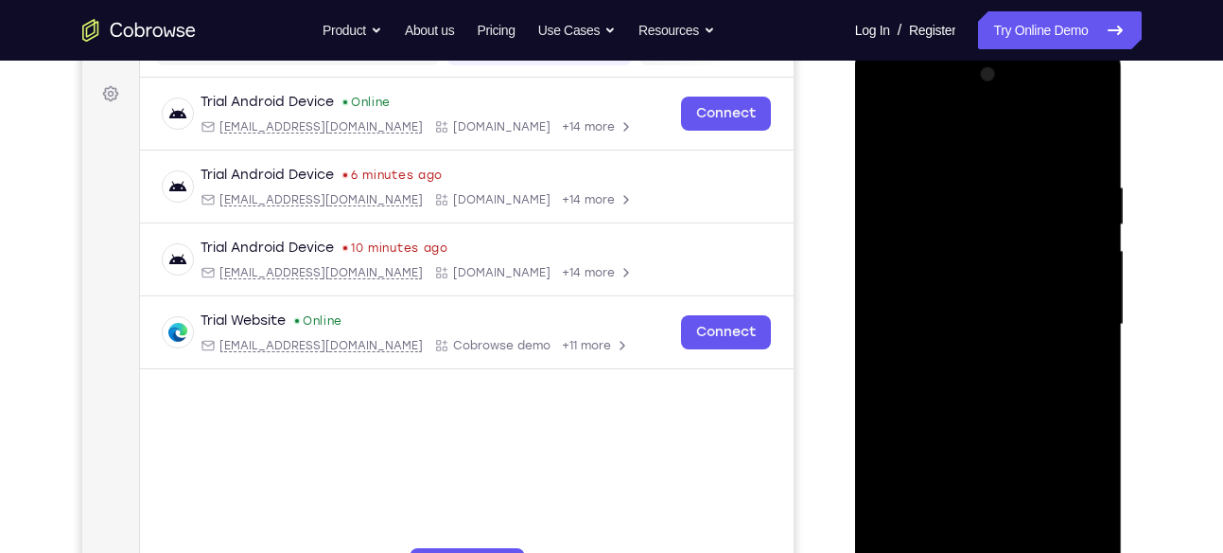
click at [1028, 356] on div at bounding box center [989, 325] width 238 height 530
drag, startPoint x: 1075, startPoint y: 216, endPoint x: 1058, endPoint y: 334, distance: 119.5
click at [1058, 334] on div at bounding box center [989, 325] width 238 height 530
click at [1062, 201] on div at bounding box center [989, 325] width 238 height 530
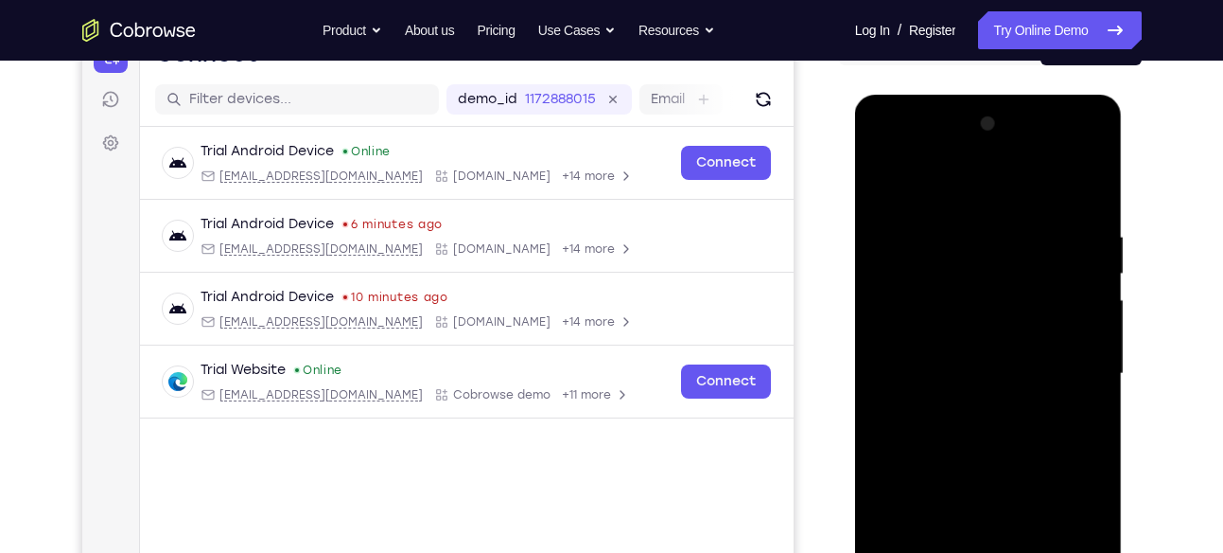
scroll to position [208, 0]
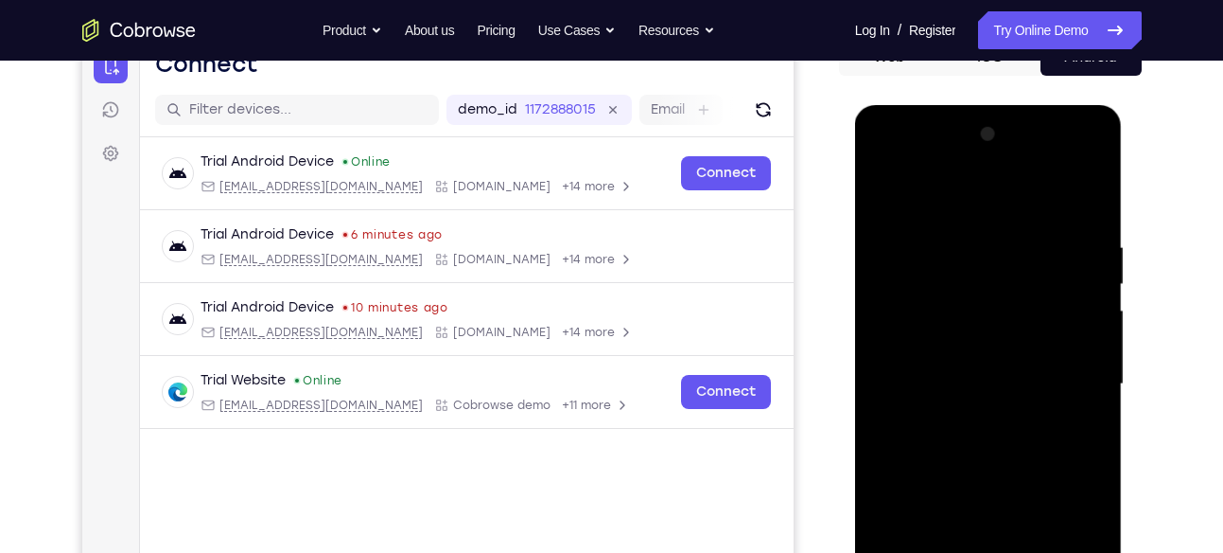
drag, startPoint x: 1019, startPoint y: 256, endPoint x: 998, endPoint y: 348, distance: 94.1
click at [998, 348] on div at bounding box center [989, 384] width 238 height 530
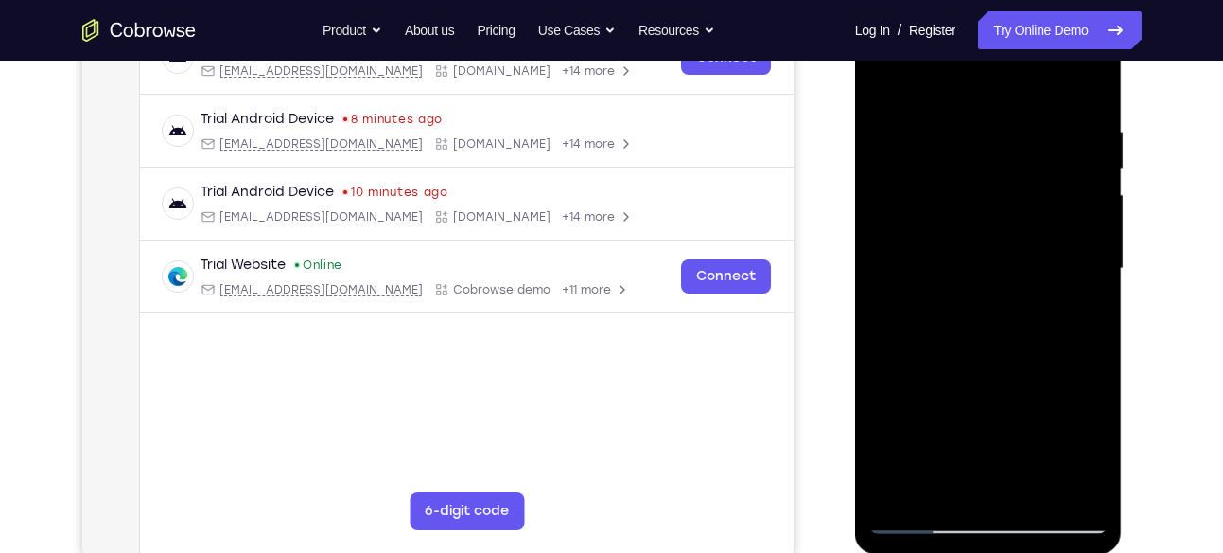
scroll to position [326, 0]
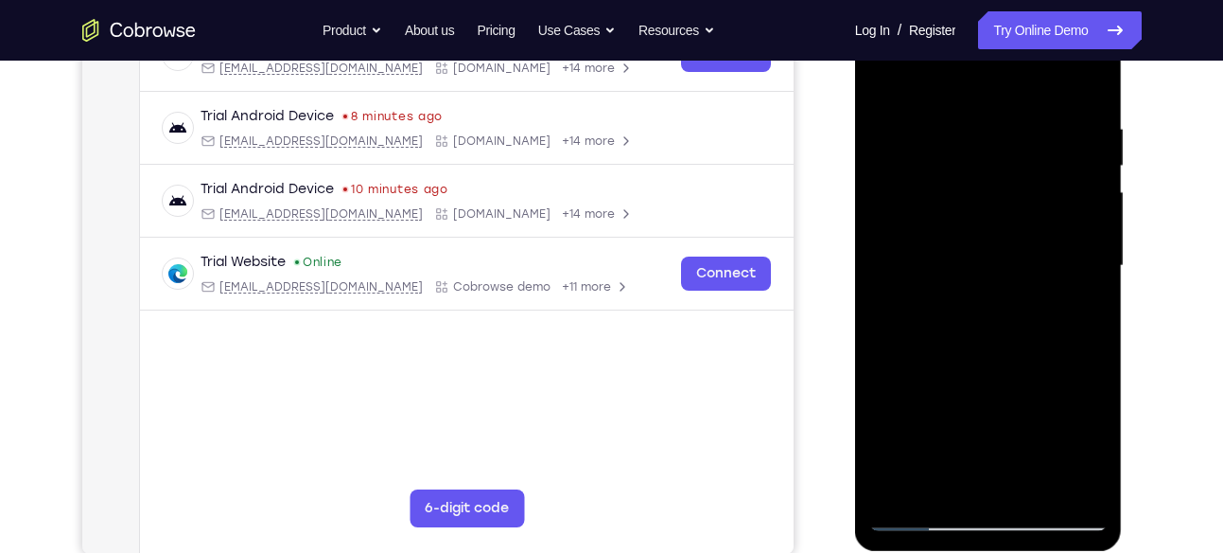
click at [1094, 253] on div at bounding box center [989, 266] width 238 height 530
click at [1096, 254] on div at bounding box center [989, 266] width 238 height 530
click at [880, 254] on div at bounding box center [989, 266] width 238 height 530
click at [1092, 254] on div at bounding box center [989, 266] width 238 height 530
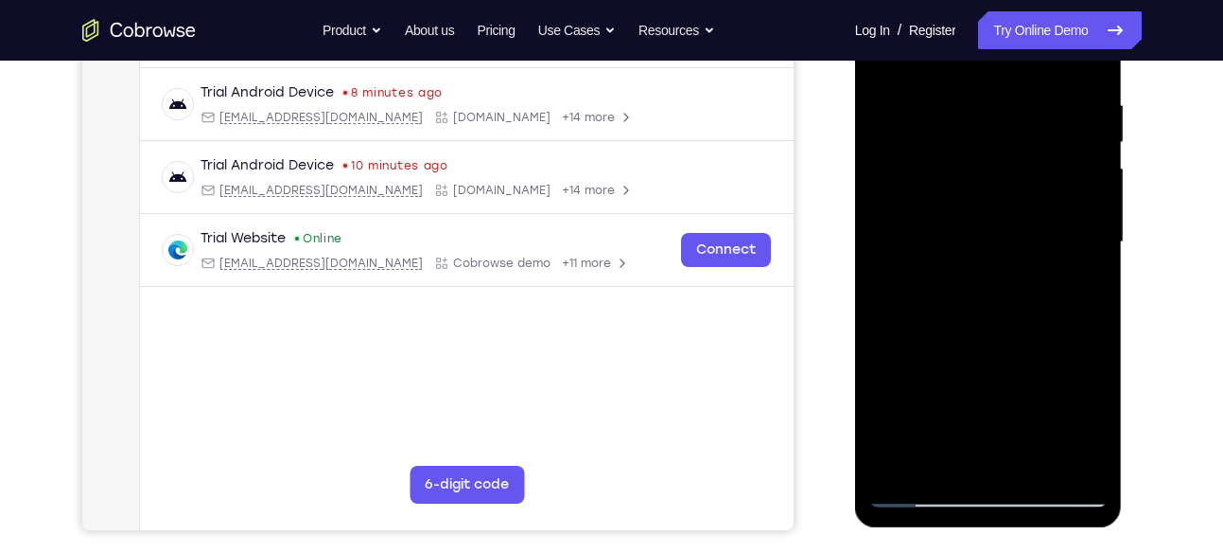
scroll to position [349, 0]
click at [1094, 231] on div at bounding box center [989, 243] width 238 height 530
click at [880, 226] on div at bounding box center [989, 243] width 238 height 530
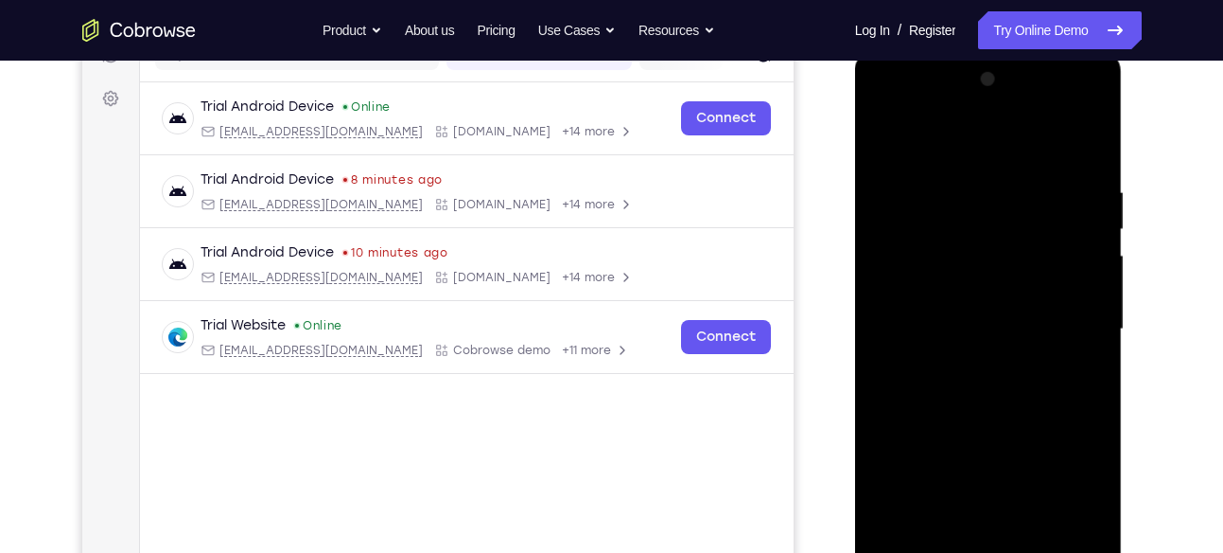
scroll to position [262, 0]
click at [885, 135] on div at bounding box center [989, 330] width 238 height 530
drag, startPoint x: 997, startPoint y: 349, endPoint x: 1081, endPoint y: 119, distance: 244.9
click at [1081, 120] on div at bounding box center [989, 330] width 238 height 530
click at [1005, 211] on div at bounding box center [989, 330] width 238 height 530
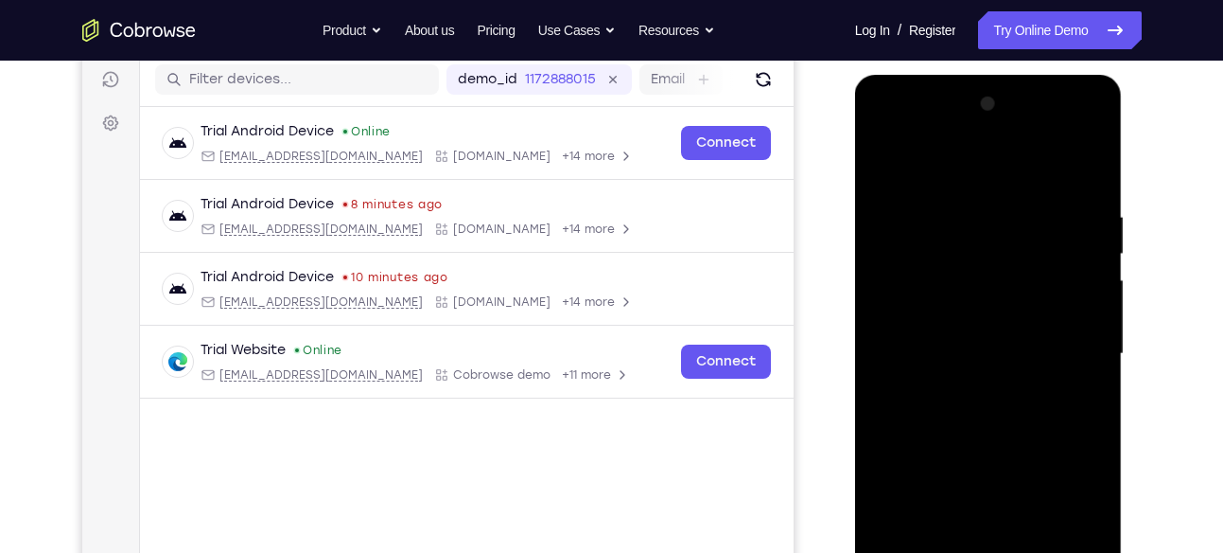
scroll to position [237, 0]
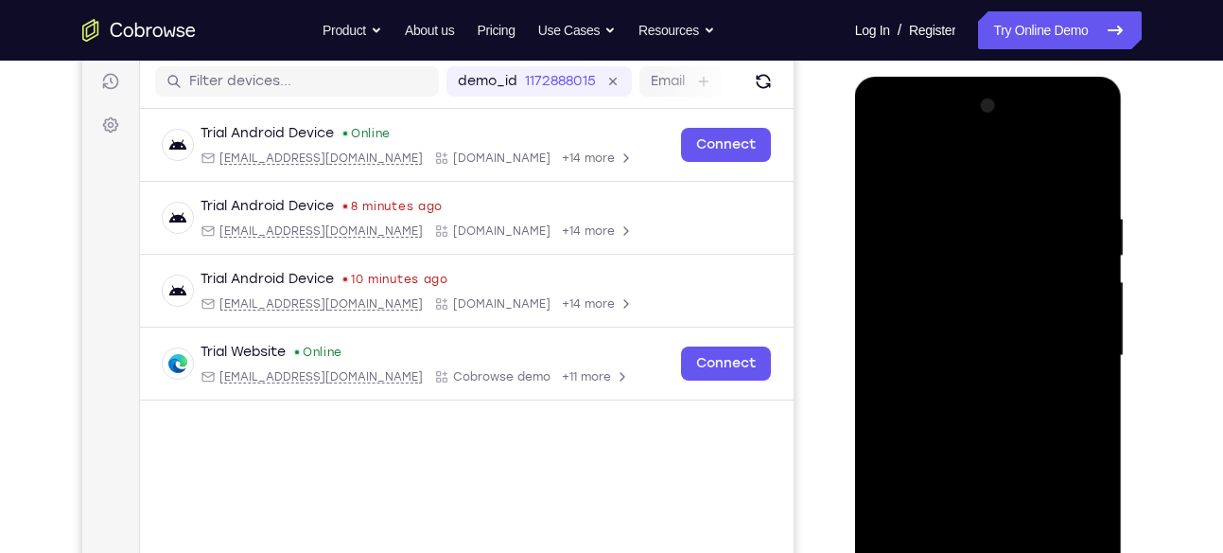
drag, startPoint x: 1032, startPoint y: 185, endPoint x: 1018, endPoint y: 256, distance: 73.3
click at [1018, 256] on div at bounding box center [989, 356] width 238 height 530
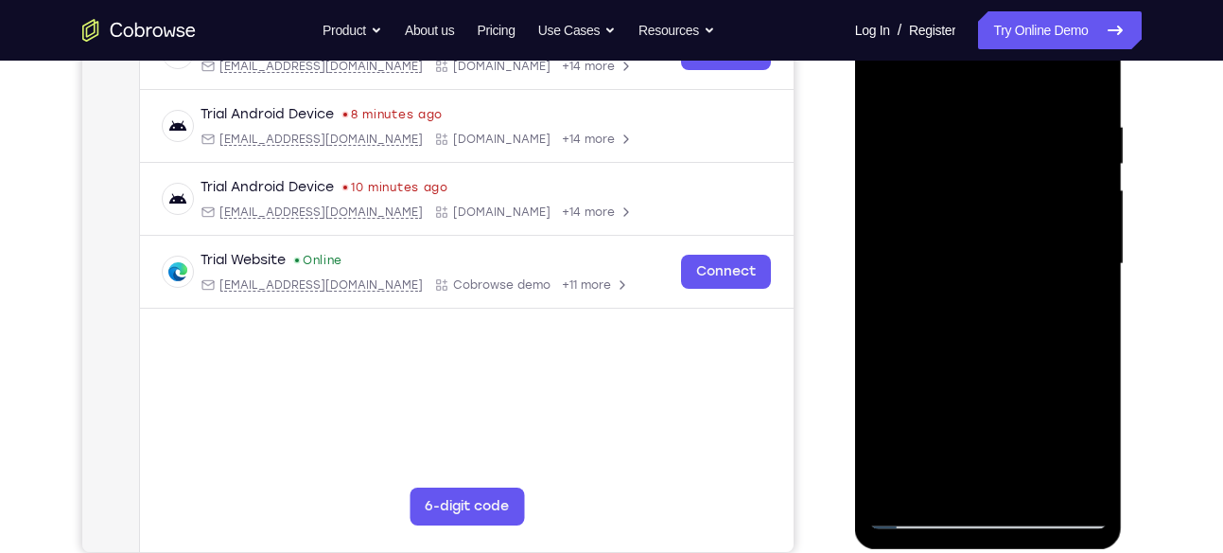
scroll to position [337, 0]
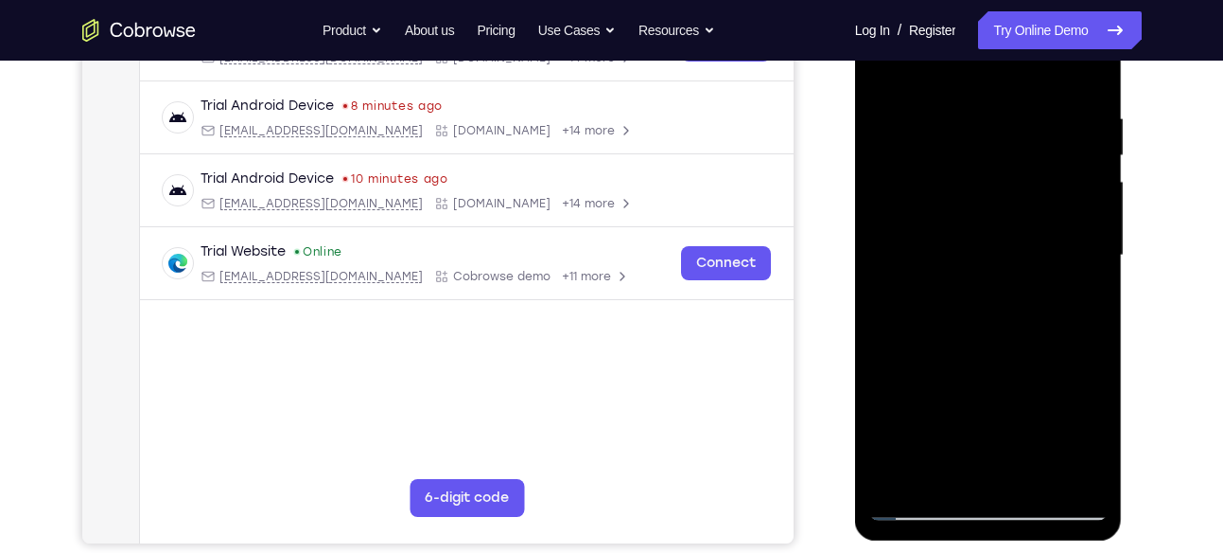
click at [1098, 220] on div at bounding box center [989, 256] width 238 height 530
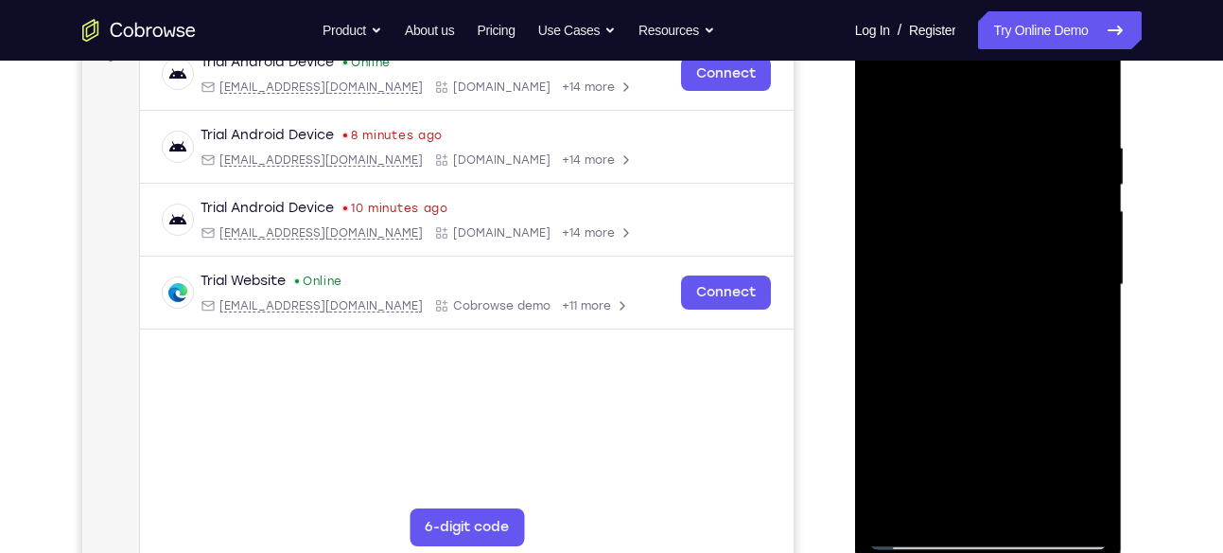
click at [1097, 245] on div at bounding box center [989, 285] width 238 height 530
click at [879, 242] on div at bounding box center [989, 285] width 238 height 530
click at [1093, 249] on div at bounding box center [989, 285] width 238 height 530
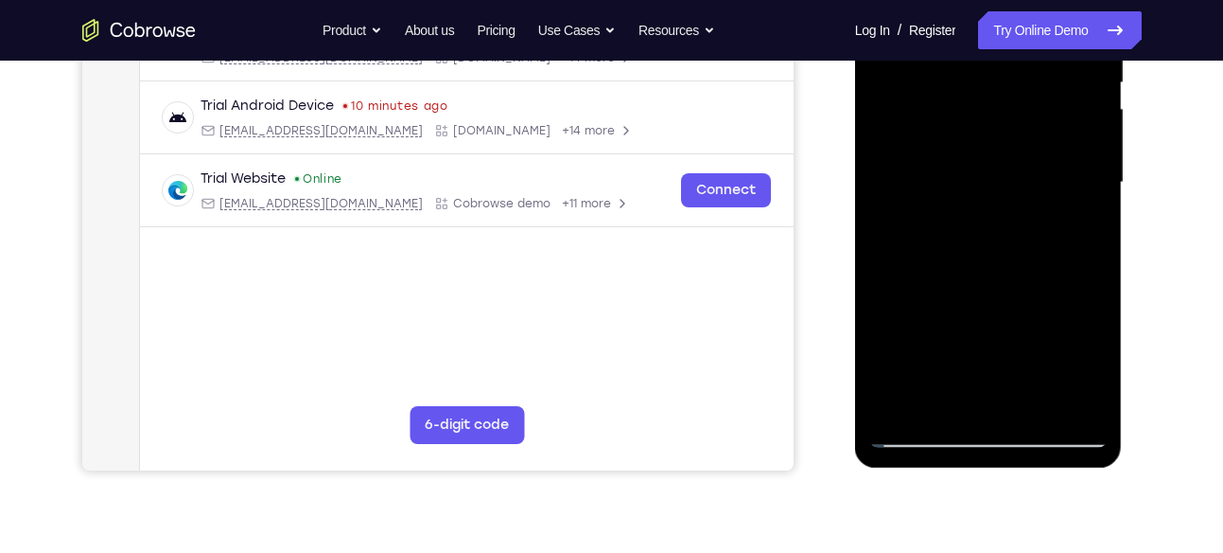
scroll to position [405, 0]
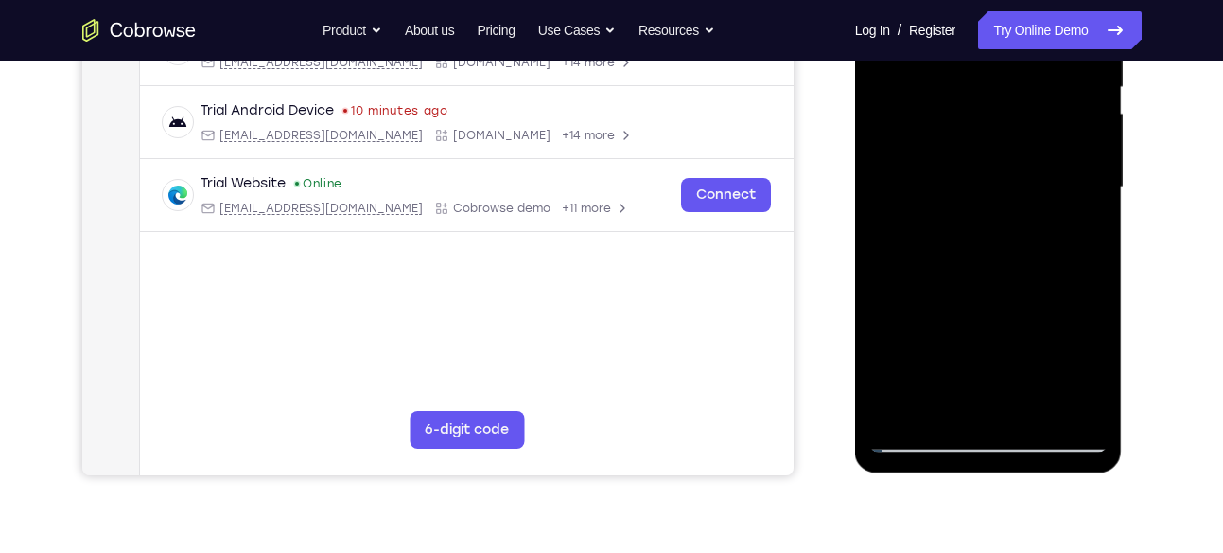
click at [1092, 152] on div at bounding box center [989, 187] width 238 height 530
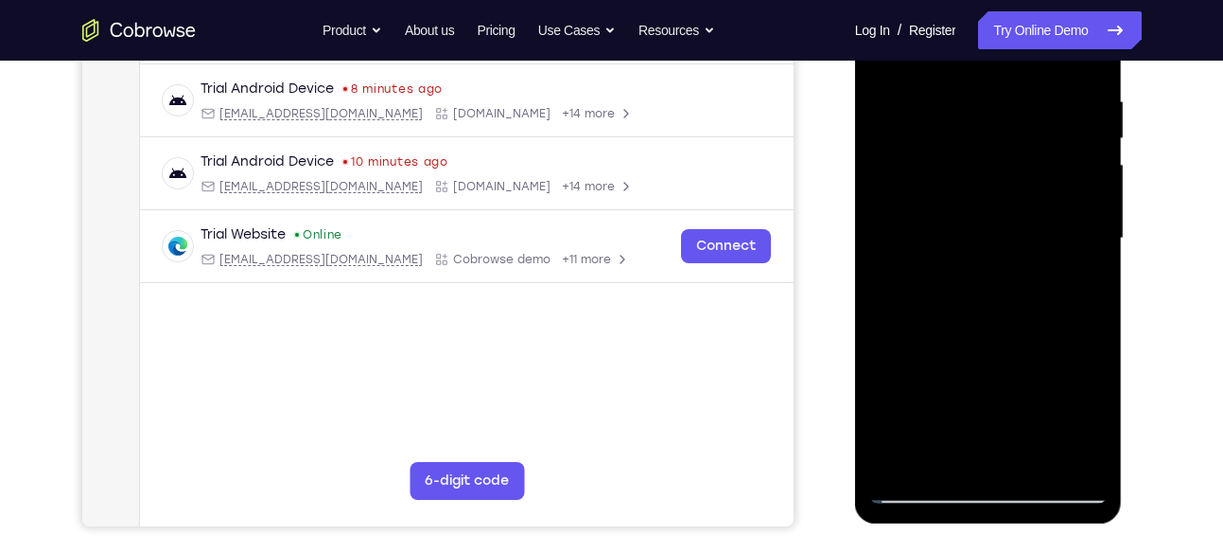
scroll to position [343, 0]
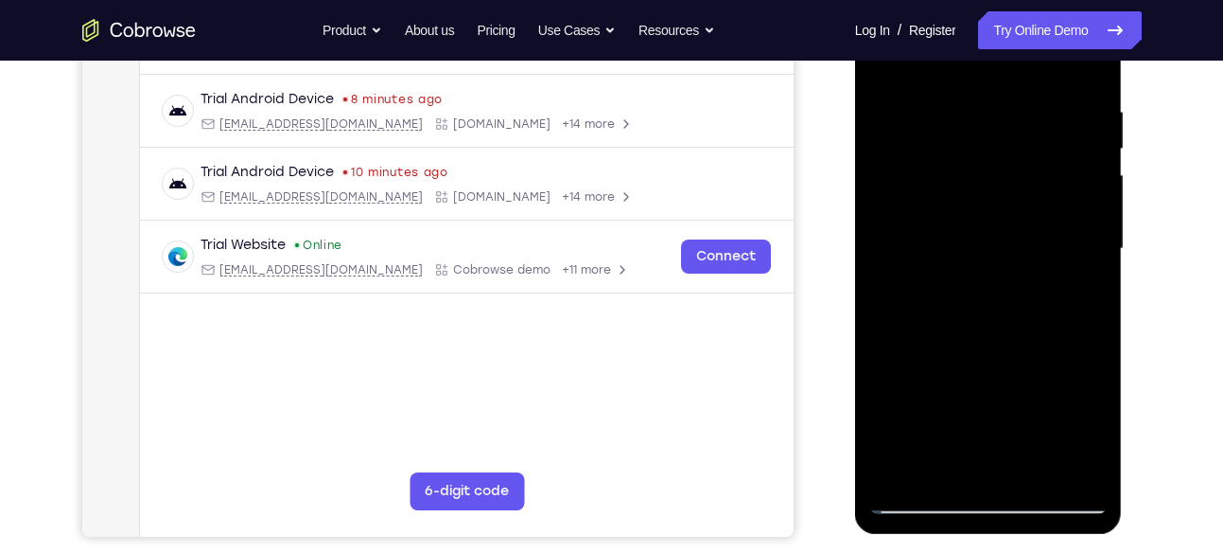
click at [1098, 212] on div at bounding box center [989, 249] width 238 height 530
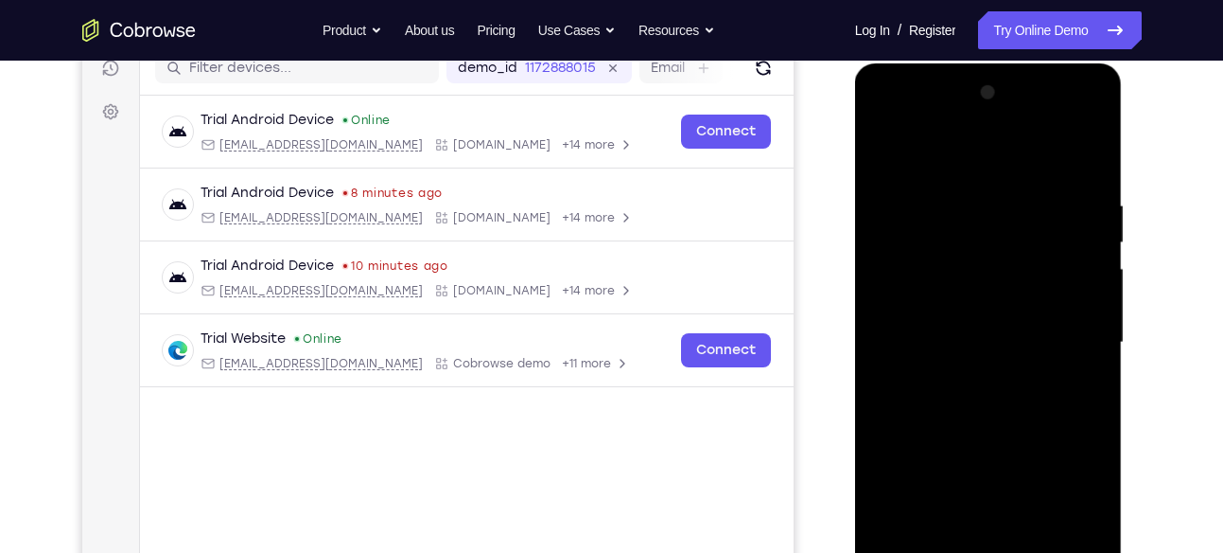
scroll to position [281, 0]
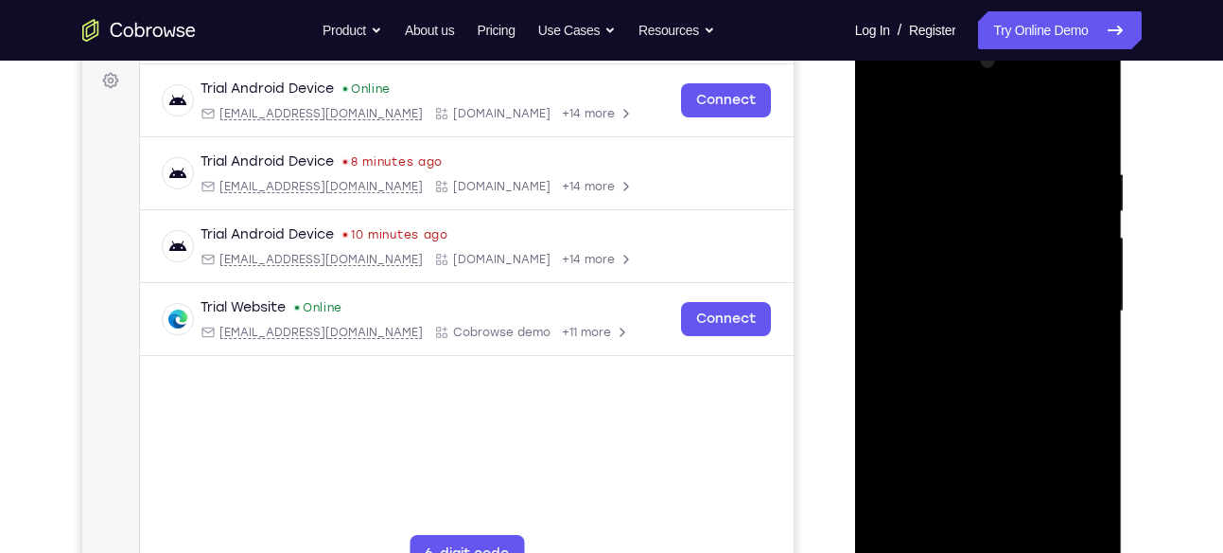
click at [882, 121] on div at bounding box center [989, 311] width 238 height 530
drag, startPoint x: 989, startPoint y: 379, endPoint x: 1081, endPoint y: 47, distance: 344.8
click at [1081, 47] on div at bounding box center [989, 311] width 238 height 530
drag, startPoint x: 1027, startPoint y: 251, endPoint x: 1066, endPoint y: 124, distance: 132.9
click at [1066, 124] on div at bounding box center [989, 311] width 238 height 530
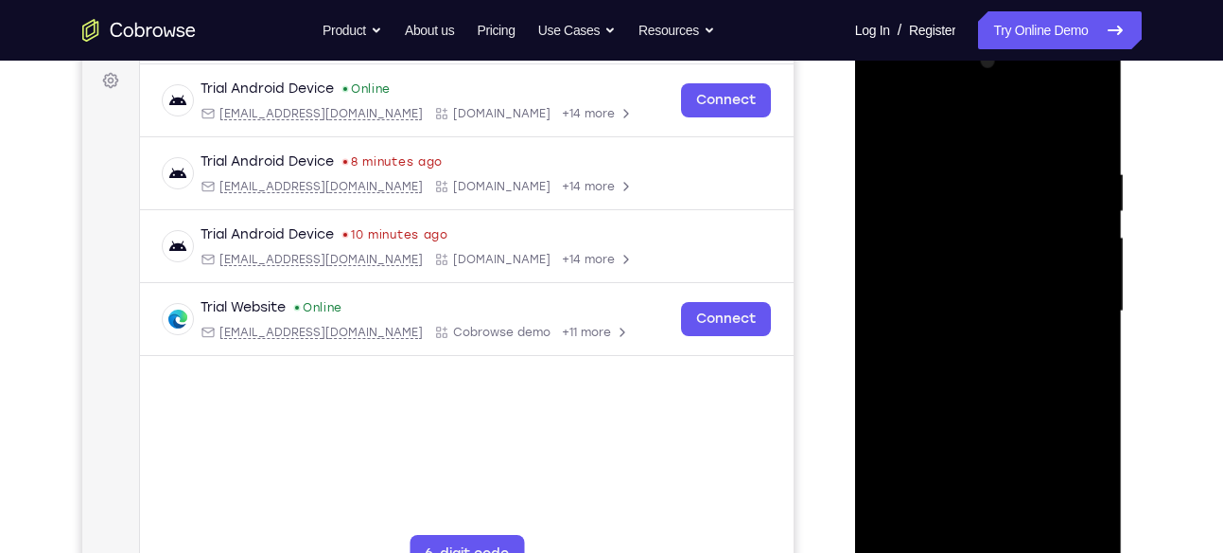
drag, startPoint x: 987, startPoint y: 321, endPoint x: 1017, endPoint y: 220, distance: 104.8
click at [1017, 220] on div at bounding box center [989, 311] width 238 height 530
click at [935, 280] on div at bounding box center [989, 311] width 238 height 530
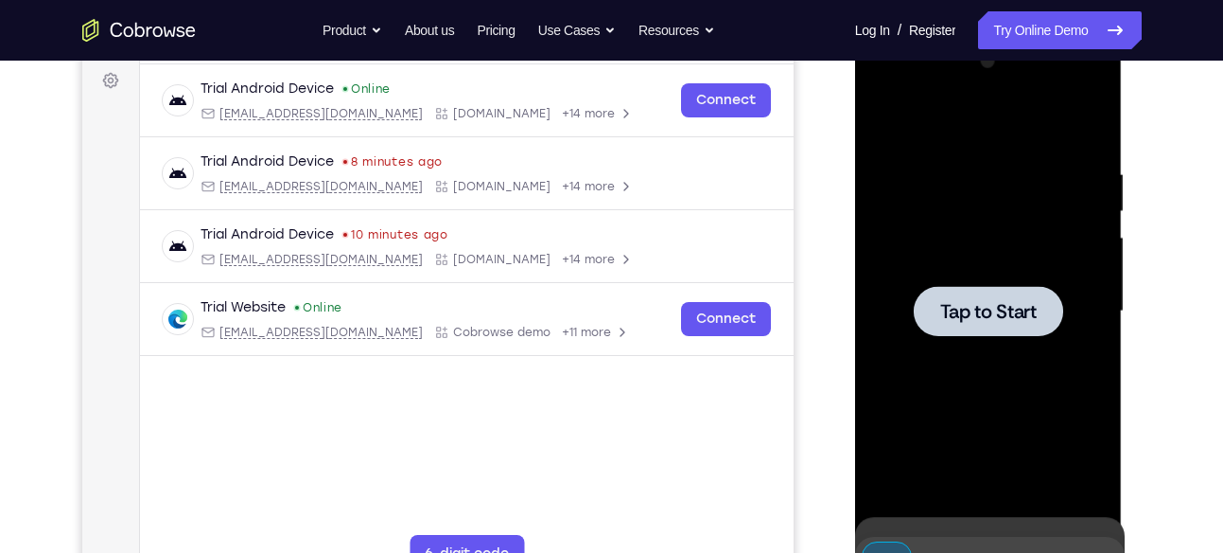
click at [1010, 379] on div at bounding box center [989, 311] width 238 height 530
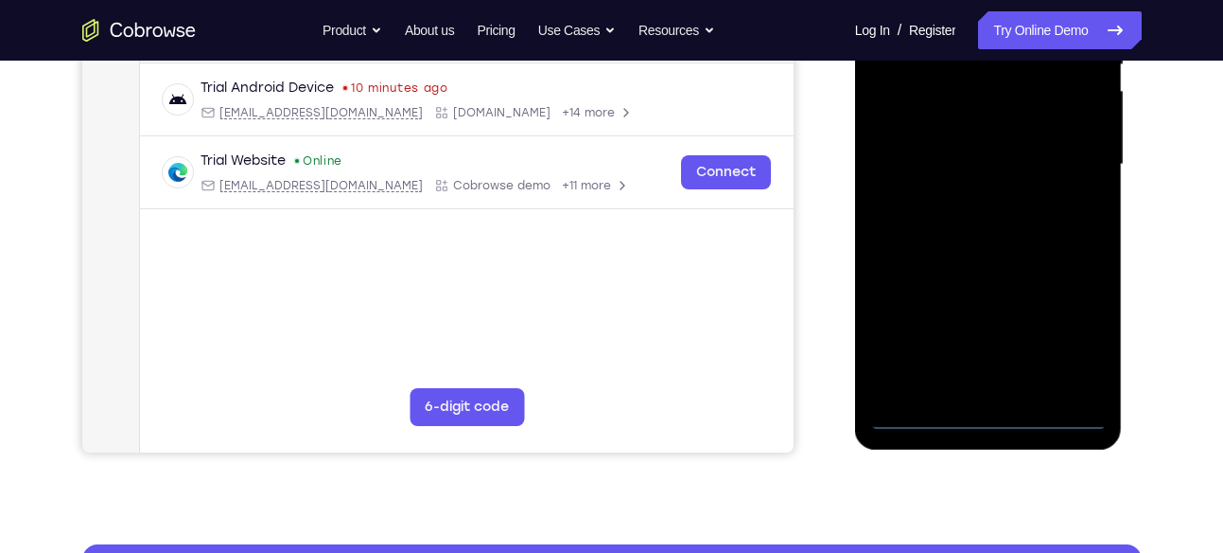
scroll to position [429, 0]
click at [995, 407] on div at bounding box center [989, 164] width 238 height 530
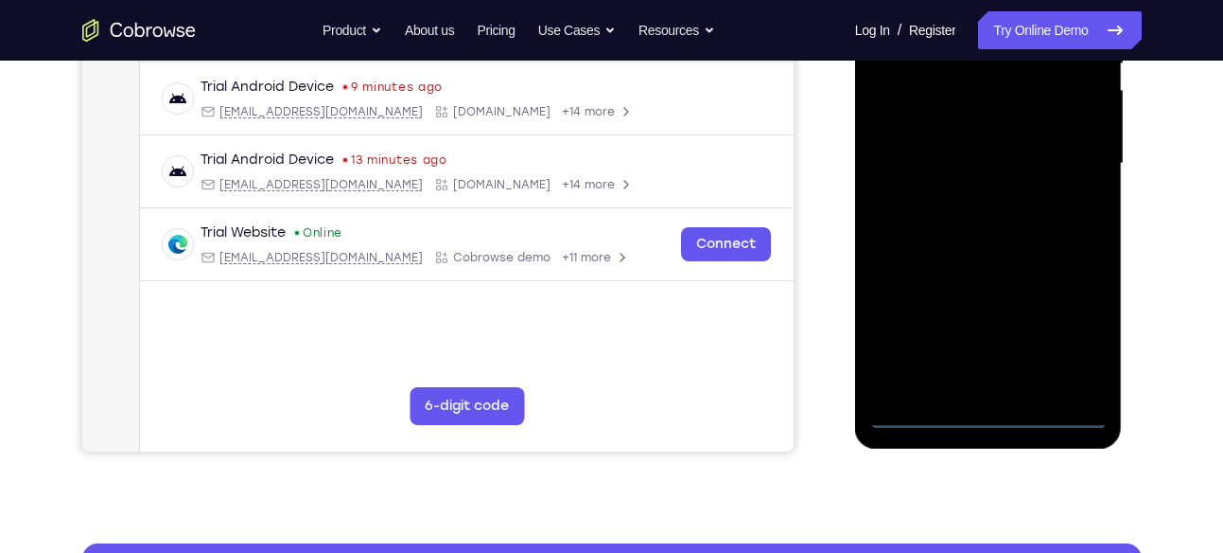
click at [989, 412] on div at bounding box center [989, 164] width 238 height 530
click at [1070, 339] on div at bounding box center [989, 164] width 238 height 530
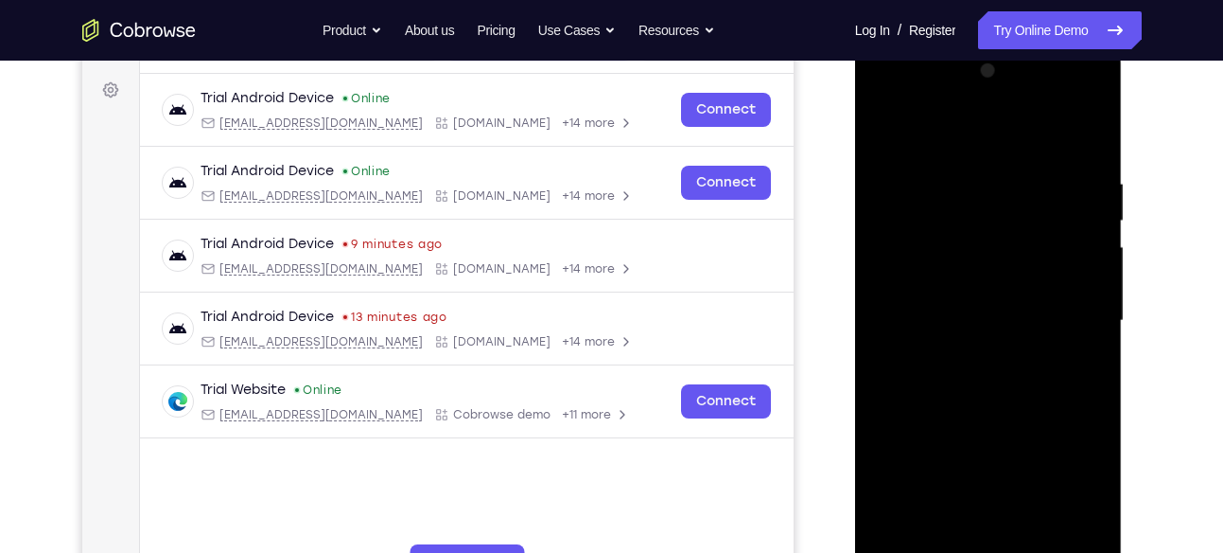
scroll to position [271, 0]
click at [883, 97] on div at bounding box center [989, 322] width 238 height 530
click at [1073, 315] on div at bounding box center [989, 322] width 238 height 530
click at [971, 355] on div at bounding box center [989, 322] width 238 height 530
click at [972, 297] on div at bounding box center [989, 322] width 238 height 530
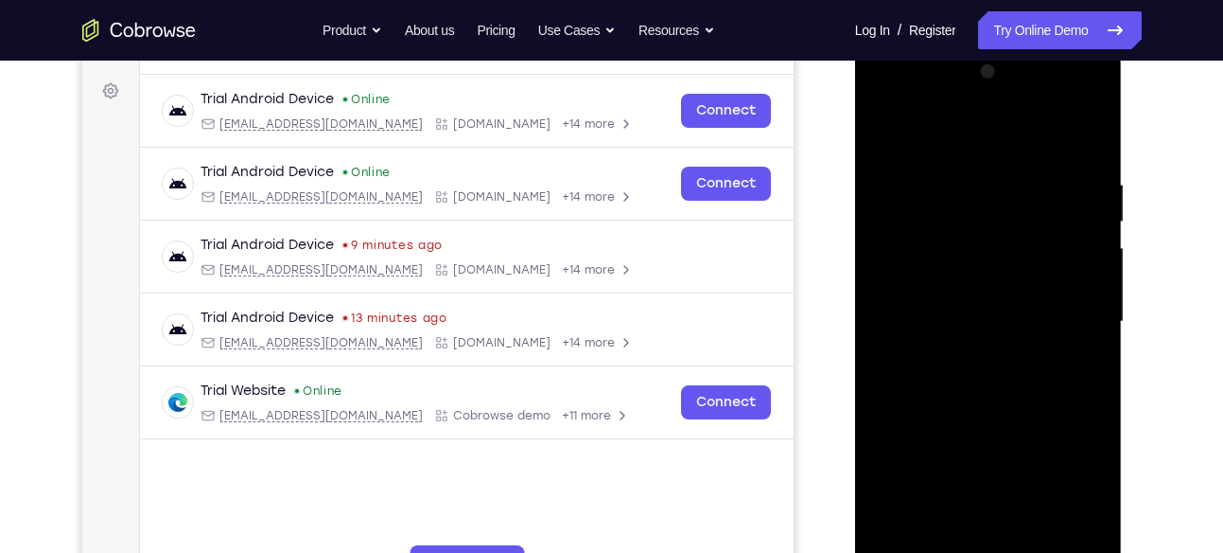
click at [990, 281] on div at bounding box center [989, 322] width 238 height 530
click at [1081, 280] on div at bounding box center [989, 322] width 238 height 530
click at [968, 320] on div at bounding box center [989, 322] width 238 height 530
click at [1004, 385] on div at bounding box center [989, 322] width 238 height 530
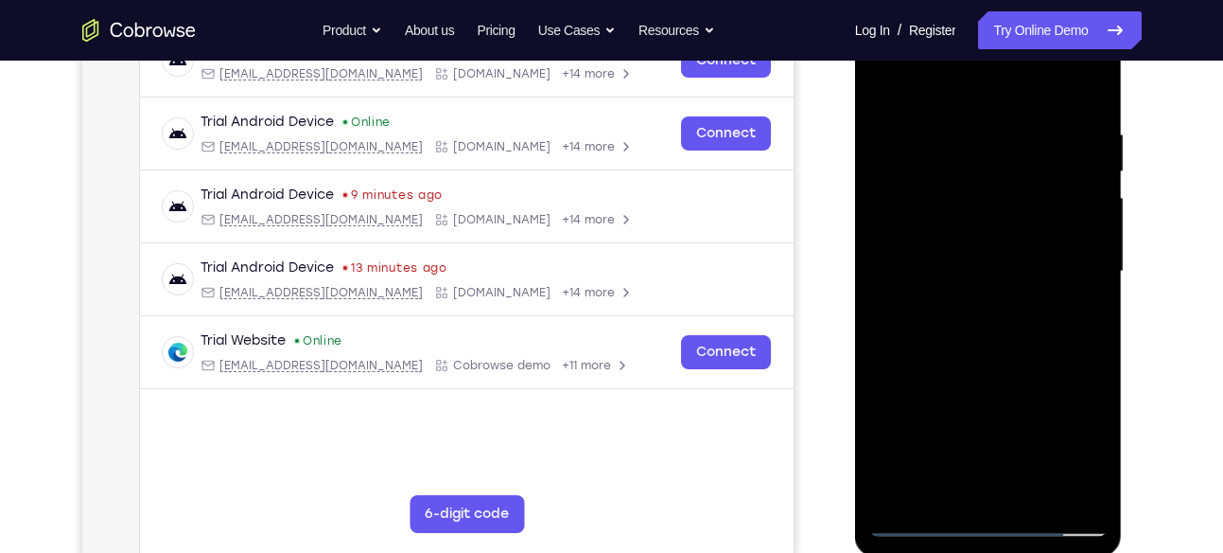
scroll to position [334, 0]
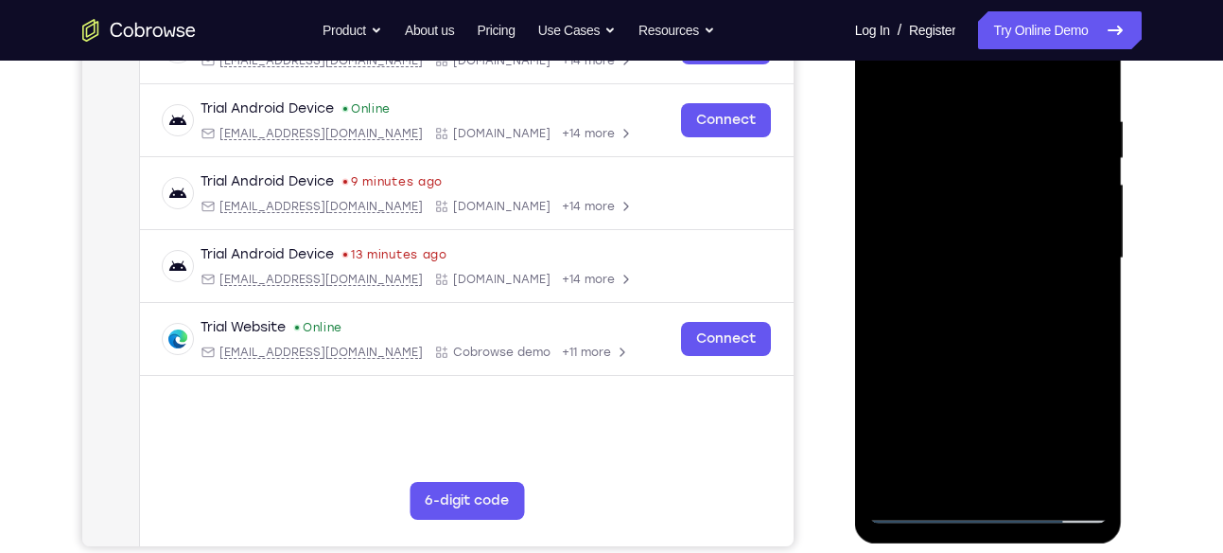
click at [1019, 319] on div at bounding box center [989, 258] width 238 height 530
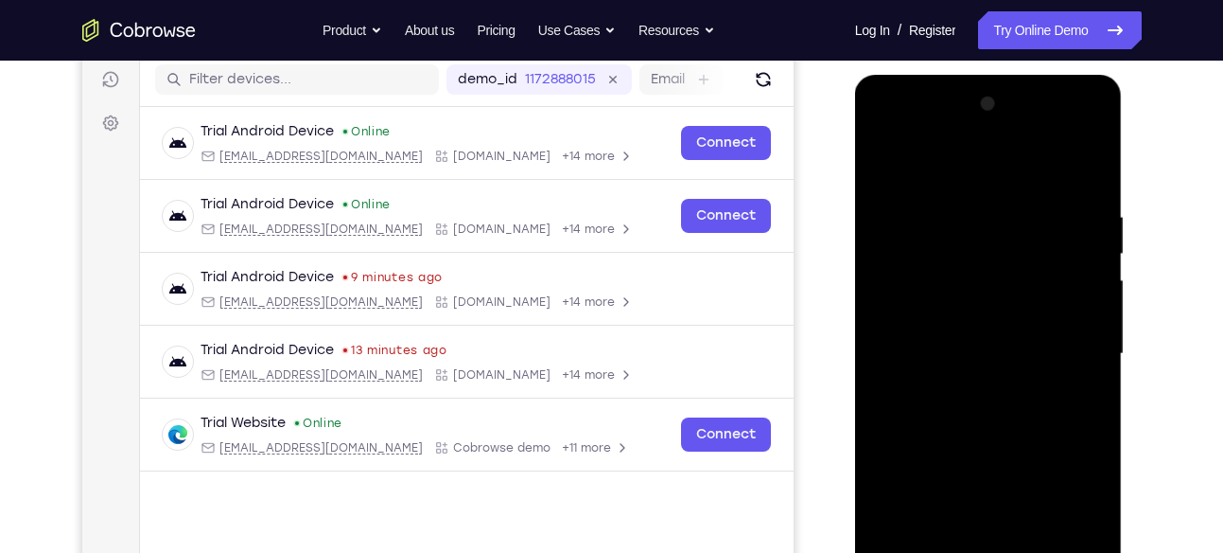
scroll to position [237, 0]
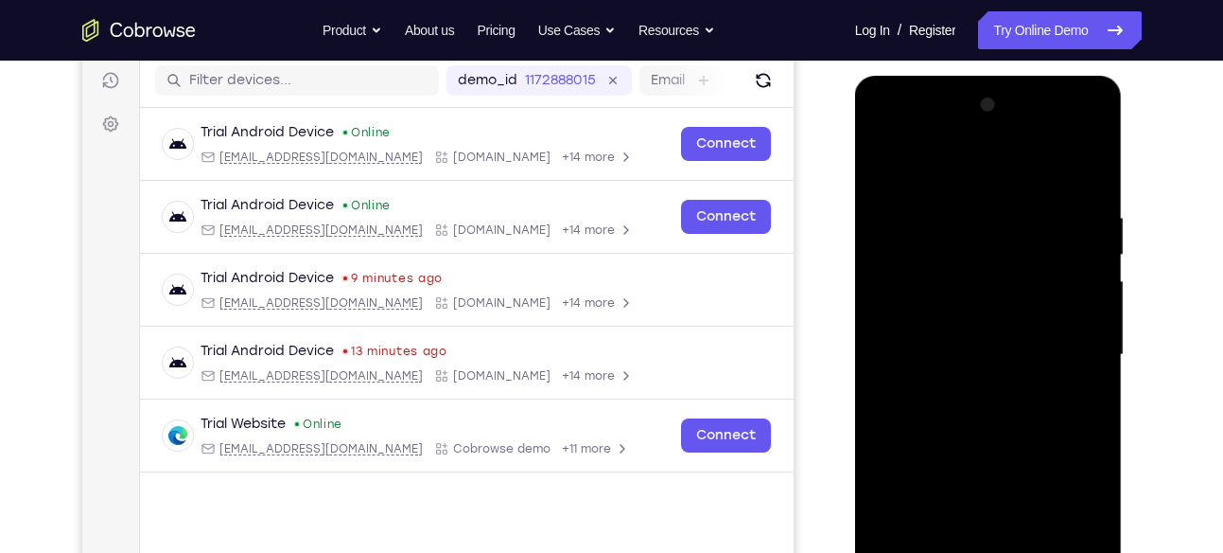
click at [1082, 165] on div at bounding box center [989, 355] width 238 height 530
click at [1002, 410] on div at bounding box center [989, 355] width 238 height 530
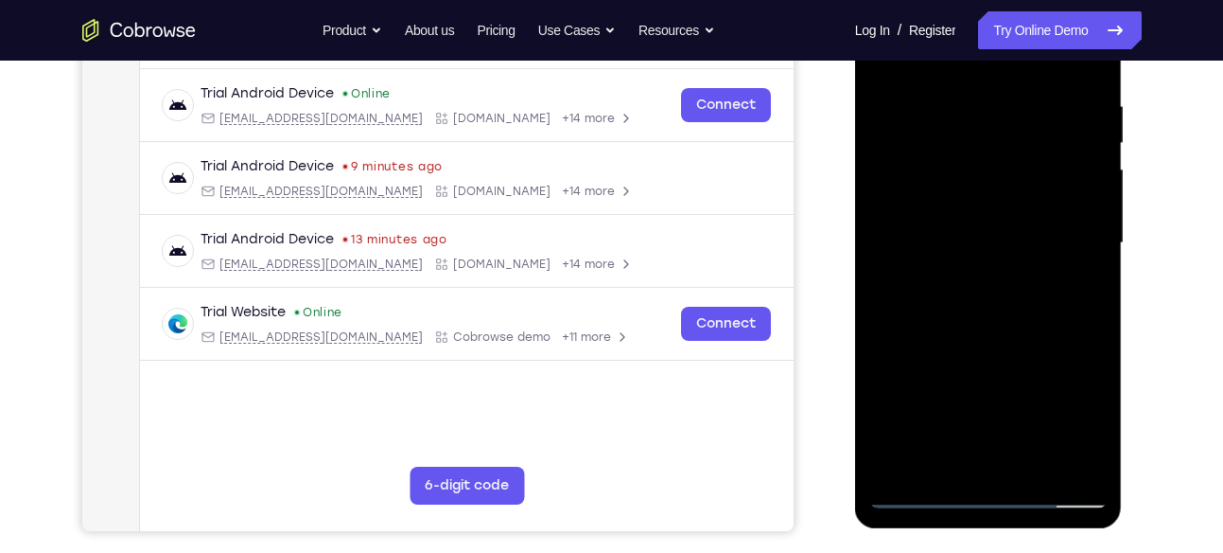
scroll to position [367, 0]
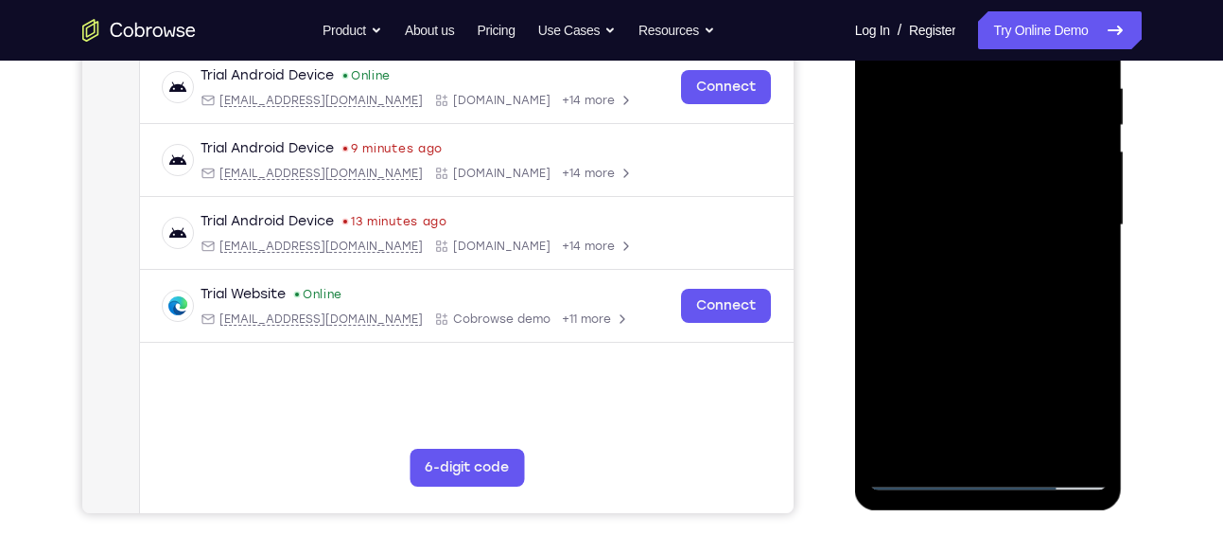
click at [980, 304] on div at bounding box center [989, 225] width 238 height 530
click at [1070, 448] on div at bounding box center [989, 225] width 238 height 530
drag, startPoint x: 984, startPoint y: 361, endPoint x: 1007, endPoint y: 219, distance: 144.7
click at [1007, 220] on div at bounding box center [989, 225] width 238 height 530
drag, startPoint x: 990, startPoint y: 348, endPoint x: 1055, endPoint y: 228, distance: 136.8
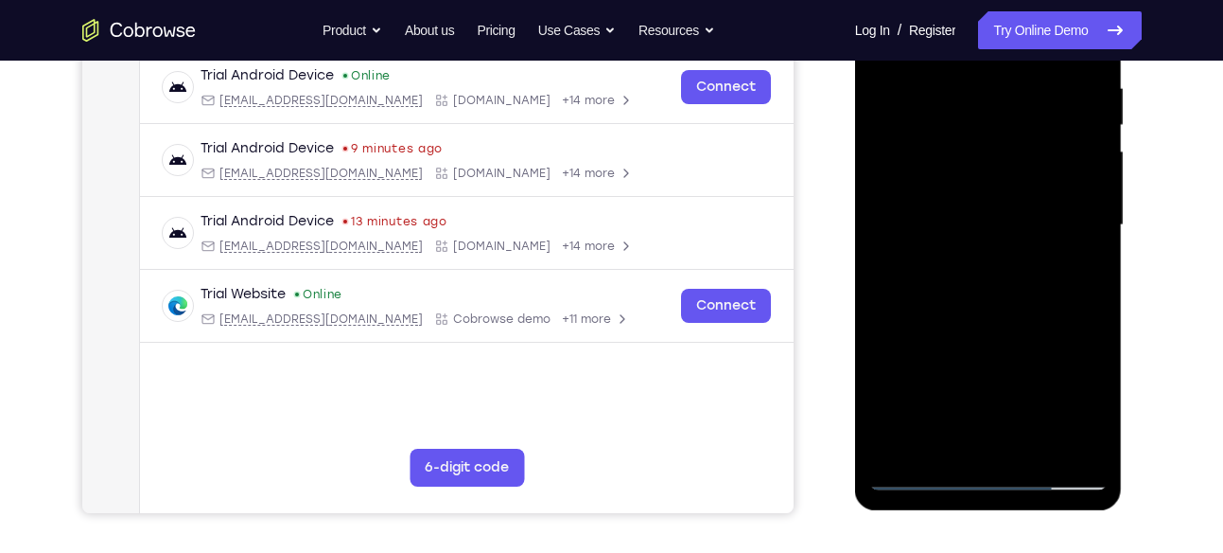
click at [1055, 228] on div at bounding box center [989, 225] width 238 height 530
click at [1067, 227] on div at bounding box center [989, 225] width 238 height 530
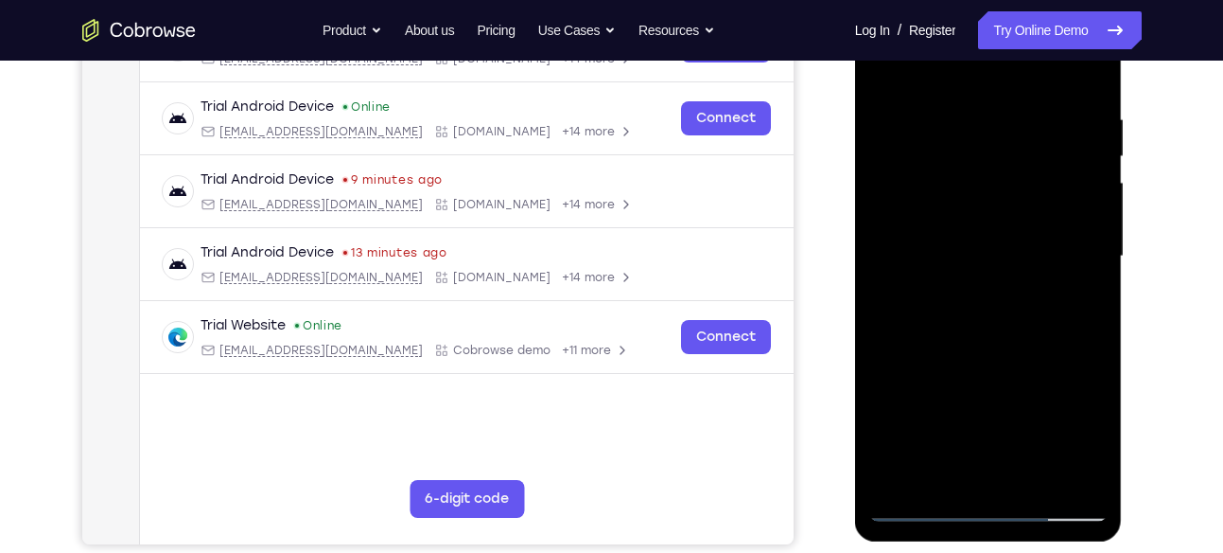
drag, startPoint x: 1044, startPoint y: 178, endPoint x: 1030, endPoint y: 280, distance: 103.0
click at [1030, 280] on div at bounding box center [989, 256] width 238 height 530
click at [1094, 255] on div at bounding box center [989, 256] width 238 height 530
click at [1093, 255] on div at bounding box center [989, 256] width 238 height 530
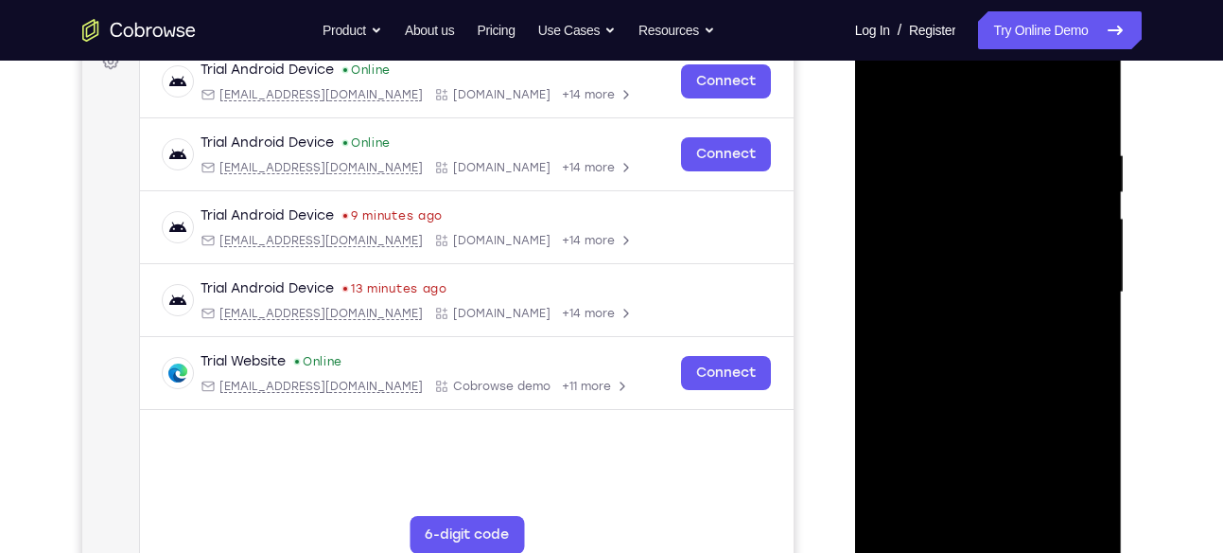
scroll to position [302, 0]
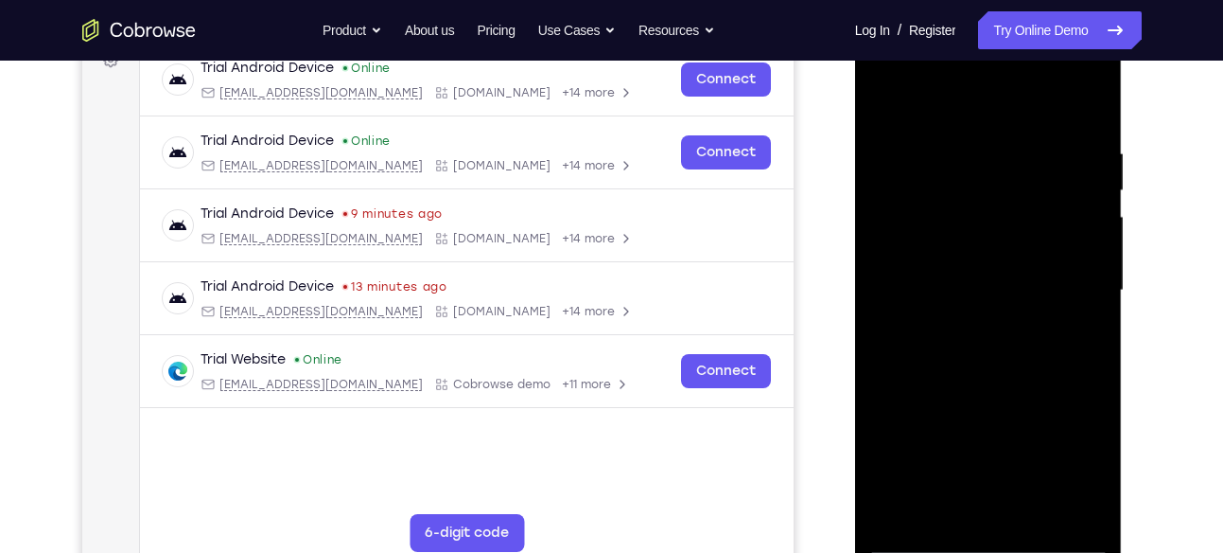
click at [883, 290] on div at bounding box center [989, 291] width 238 height 530
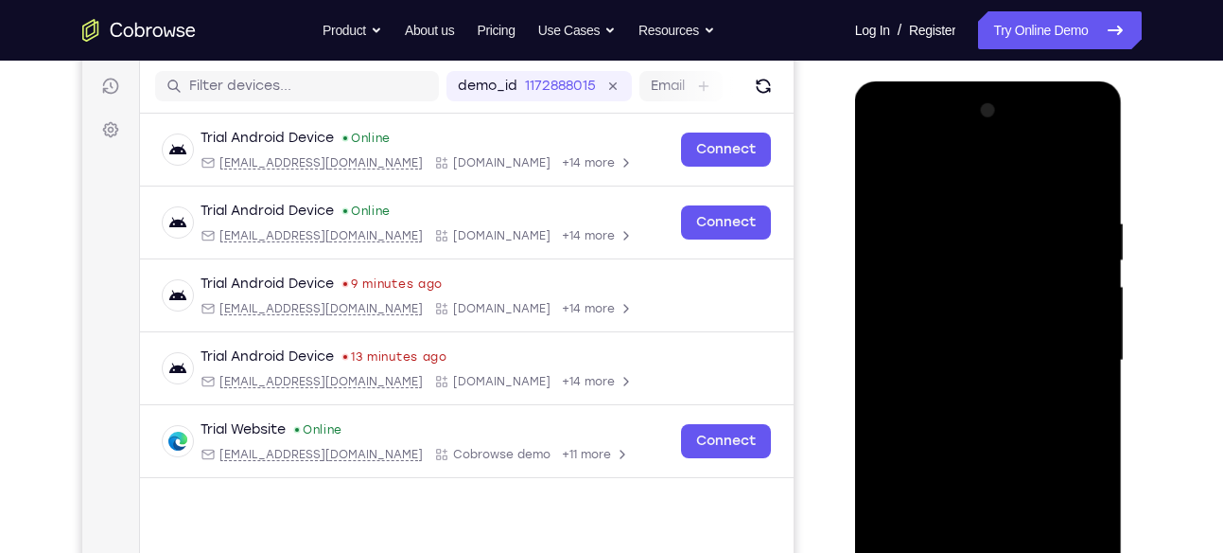
scroll to position [231, 0]
click at [887, 171] on div at bounding box center [989, 362] width 238 height 530
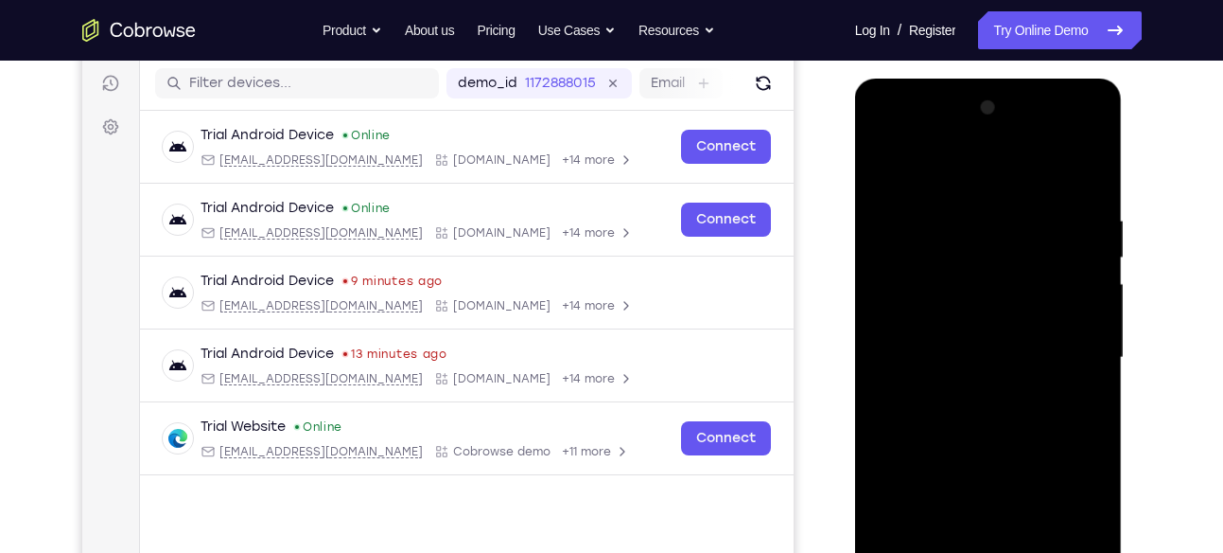
scroll to position [236, 0]
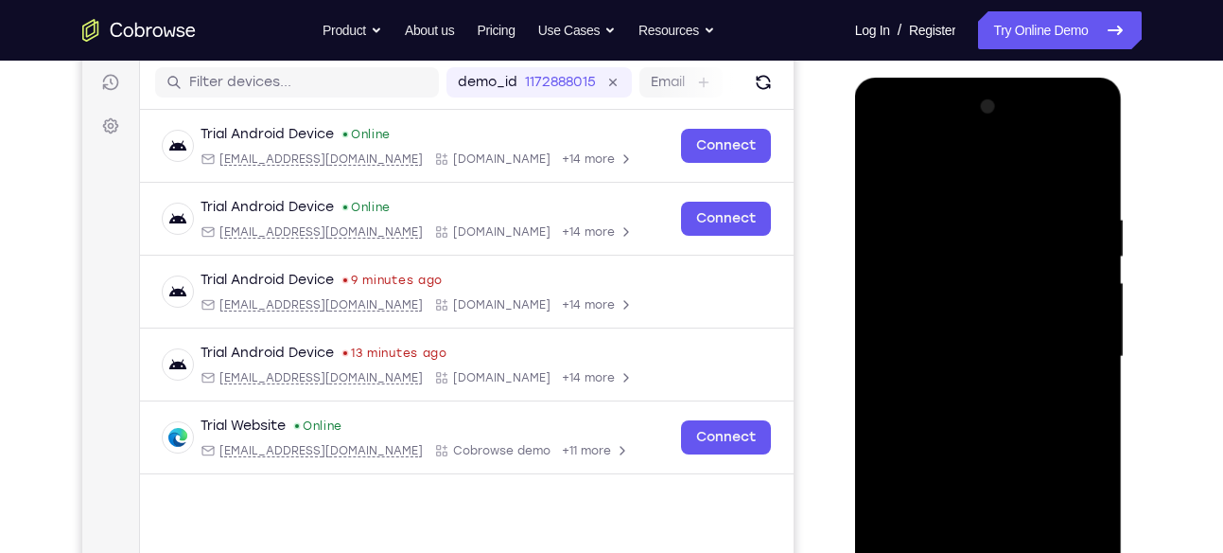
drag, startPoint x: 992, startPoint y: 379, endPoint x: 1029, endPoint y: 194, distance: 189.3
click at [1029, 194] on div at bounding box center [989, 357] width 238 height 530
drag, startPoint x: 987, startPoint y: 362, endPoint x: 1027, endPoint y: 202, distance: 165.7
click at [1027, 202] on div at bounding box center [989, 357] width 238 height 530
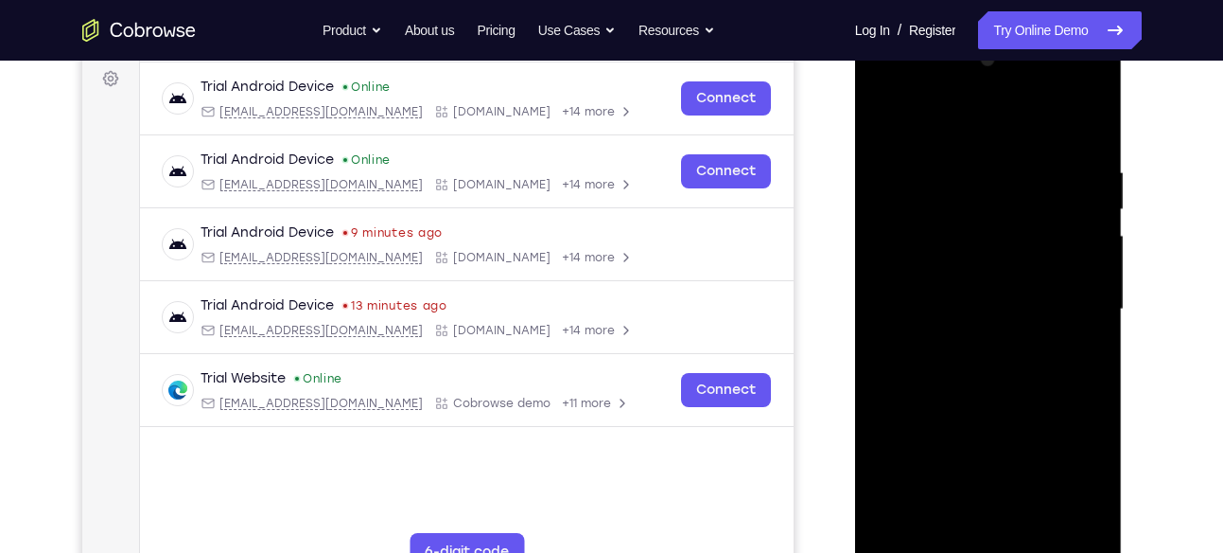
scroll to position [285, 0]
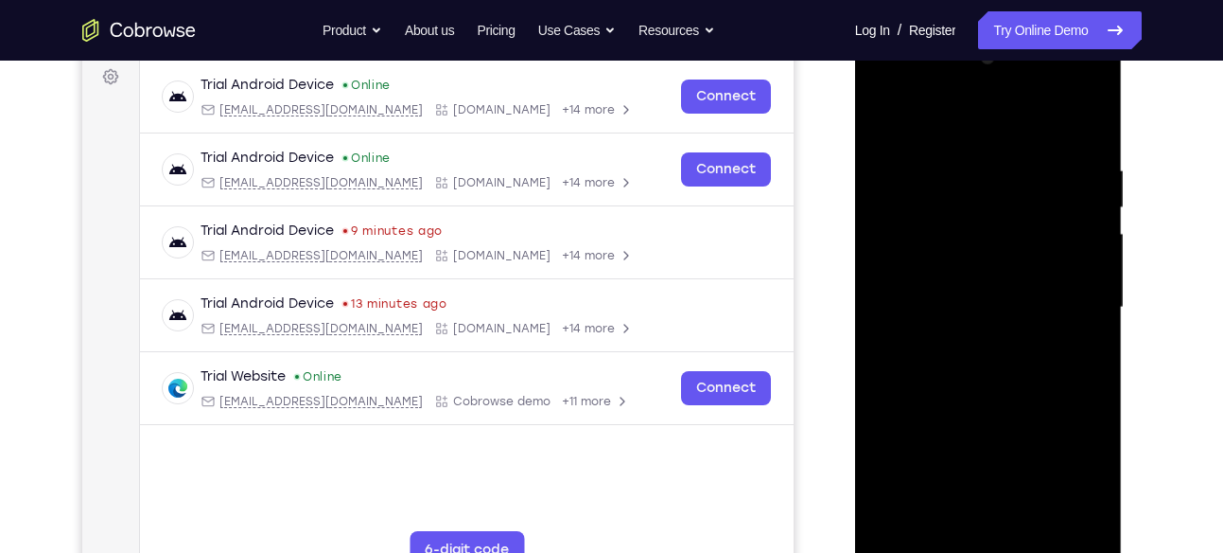
click at [986, 329] on div at bounding box center [989, 308] width 238 height 530
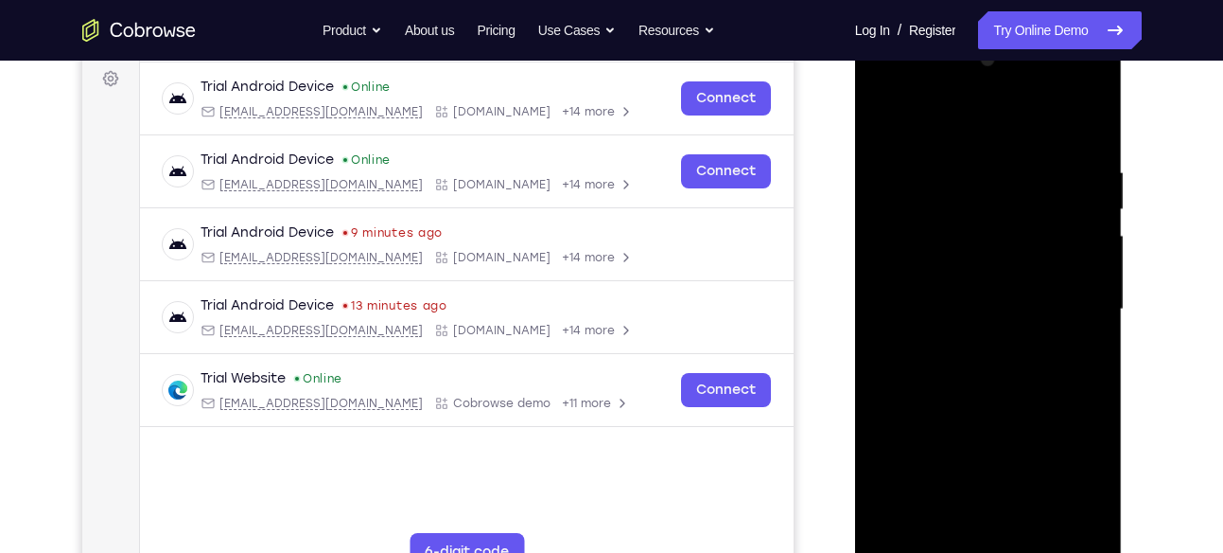
scroll to position [282, 0]
drag, startPoint x: 1034, startPoint y: 220, endPoint x: 1016, endPoint y: 280, distance: 62.3
click at [1016, 280] on div at bounding box center [989, 310] width 238 height 530
click at [1094, 258] on div at bounding box center [989, 310] width 238 height 530
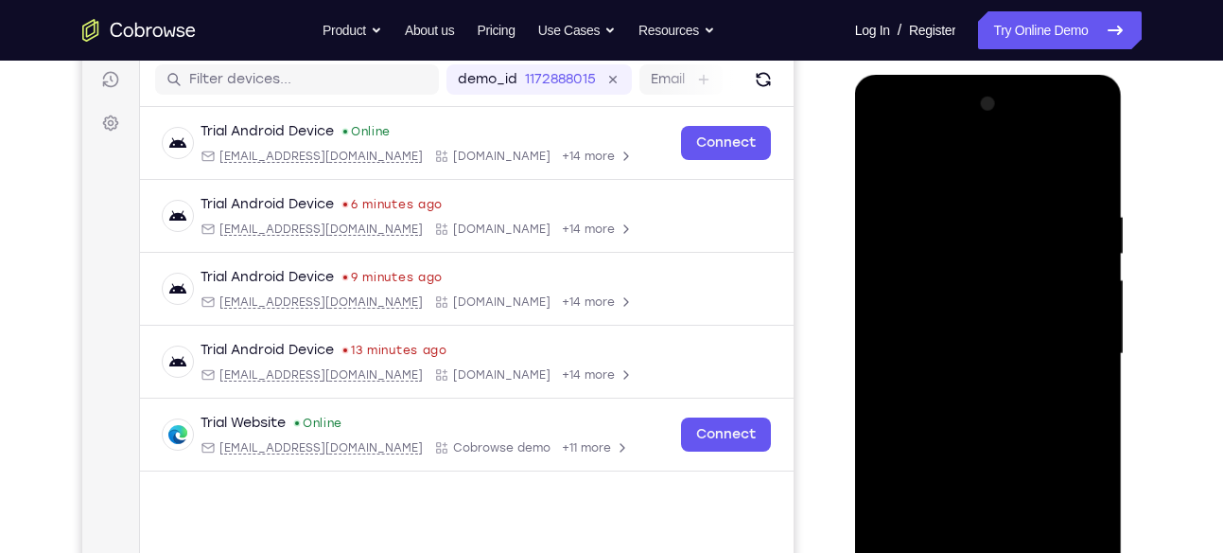
scroll to position [236, 0]
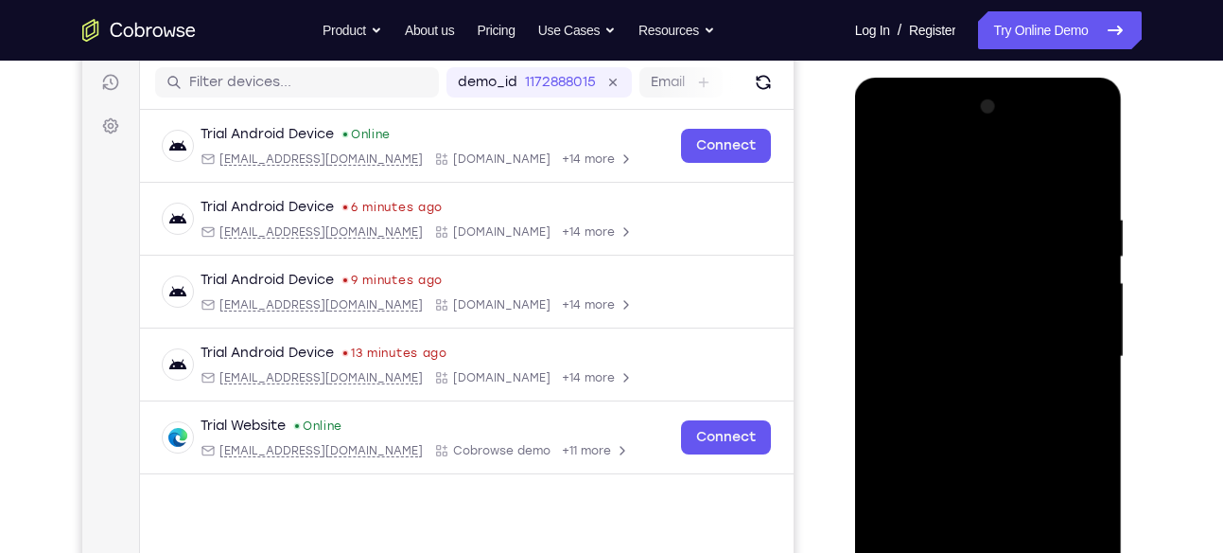
click at [885, 169] on div at bounding box center [989, 357] width 238 height 530
drag, startPoint x: 992, startPoint y: 352, endPoint x: 1044, endPoint y: 144, distance: 214.6
click at [1041, 155] on div at bounding box center [989, 357] width 238 height 530
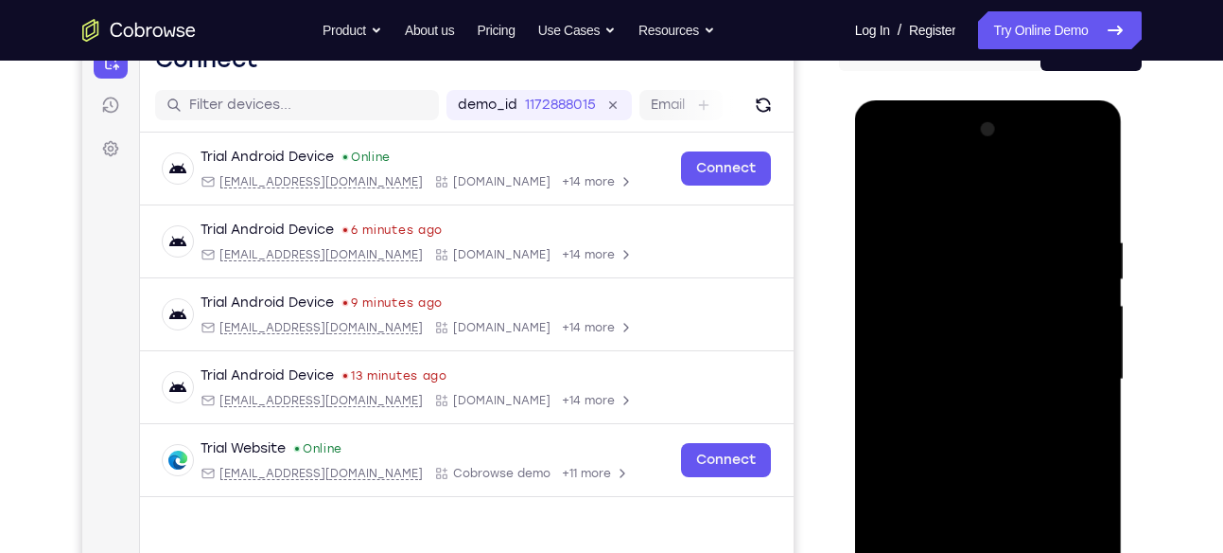
scroll to position [212, 0]
click at [917, 310] on div at bounding box center [989, 380] width 238 height 530
drag, startPoint x: 1015, startPoint y: 283, endPoint x: 1013, endPoint y: 309, distance: 26.6
click at [1013, 309] on div at bounding box center [989, 380] width 238 height 530
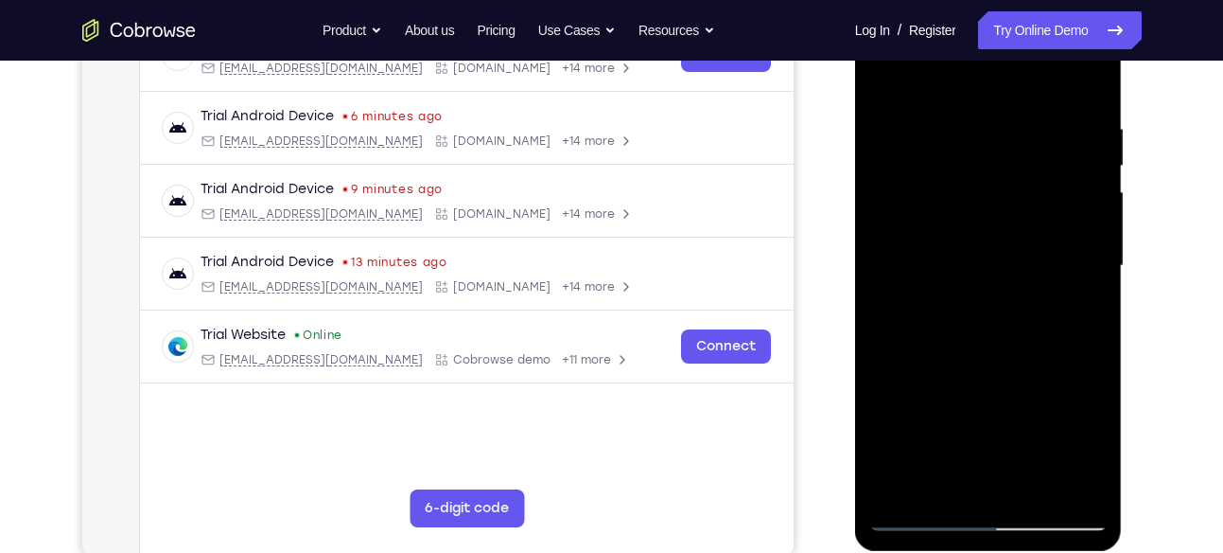
scroll to position [329, 0]
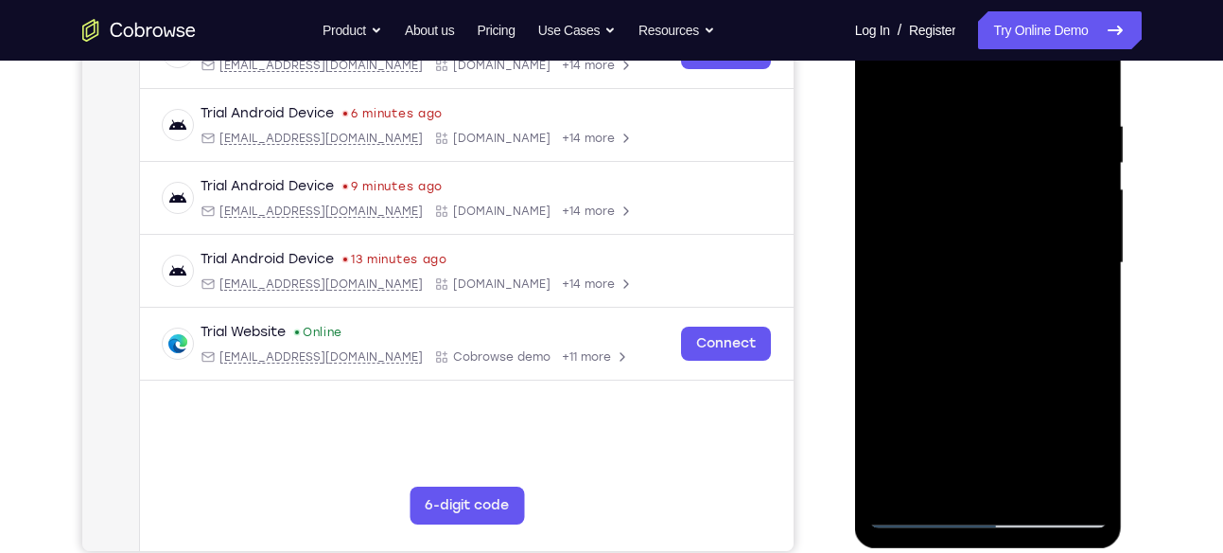
drag, startPoint x: 1000, startPoint y: 350, endPoint x: 1036, endPoint y: 202, distance: 151.9
click at [1036, 202] on div at bounding box center [989, 263] width 238 height 530
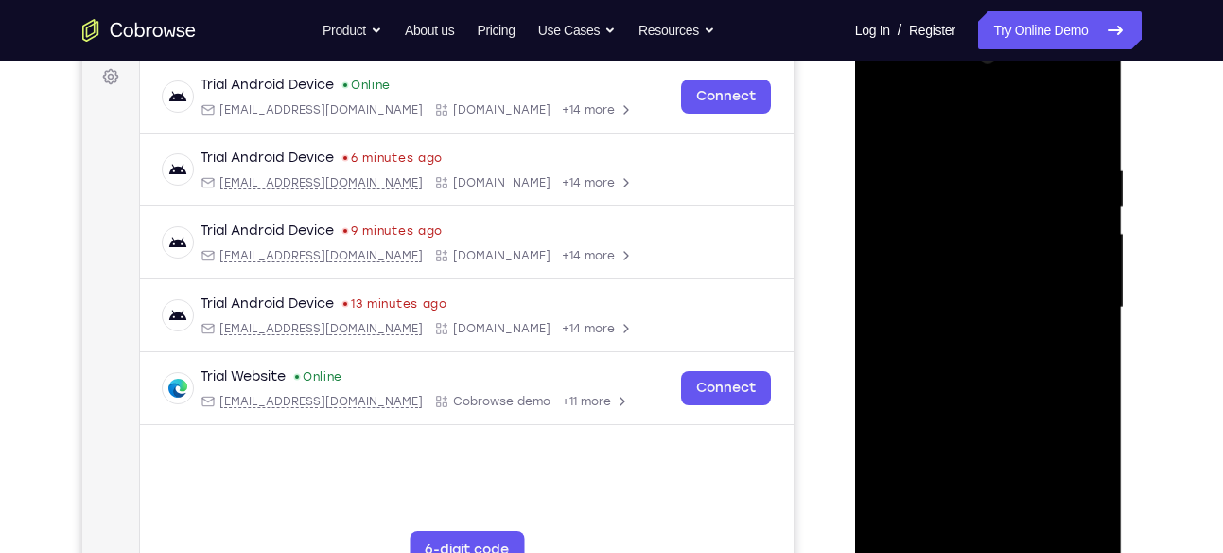
scroll to position [284, 0]
drag, startPoint x: 1006, startPoint y: 202, endPoint x: 975, endPoint y: 321, distance: 122.3
click at [975, 321] on div at bounding box center [989, 309] width 238 height 530
click at [885, 121] on div at bounding box center [989, 309] width 238 height 530
drag, startPoint x: 1002, startPoint y: 349, endPoint x: 1067, endPoint y: 76, distance: 281.1
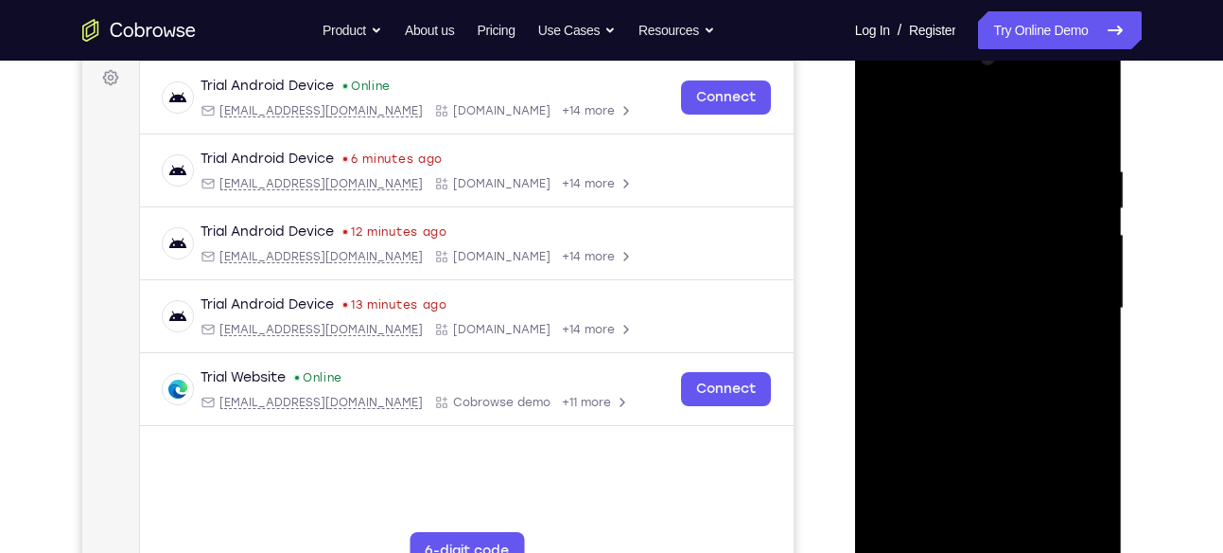
click at [1067, 76] on div at bounding box center [989, 309] width 238 height 530
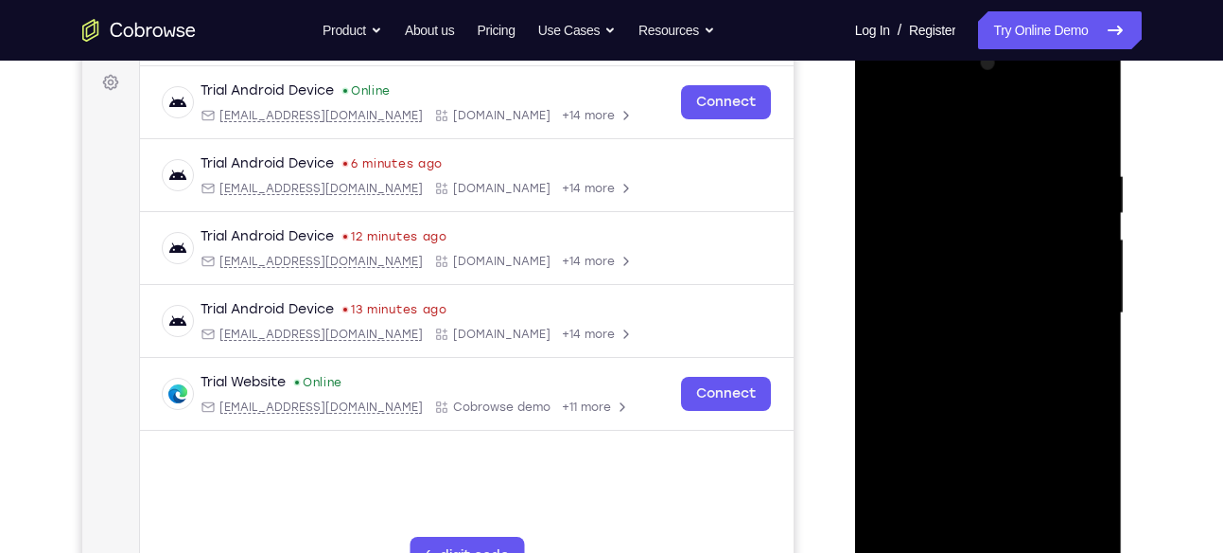
scroll to position [312, 0]
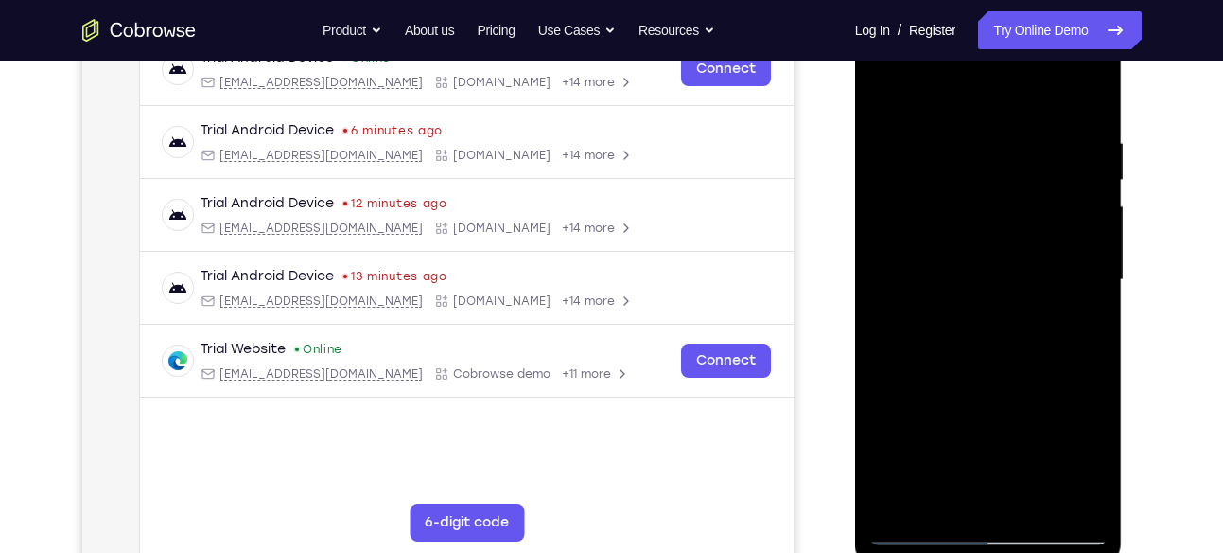
click at [1060, 313] on div at bounding box center [989, 280] width 238 height 530
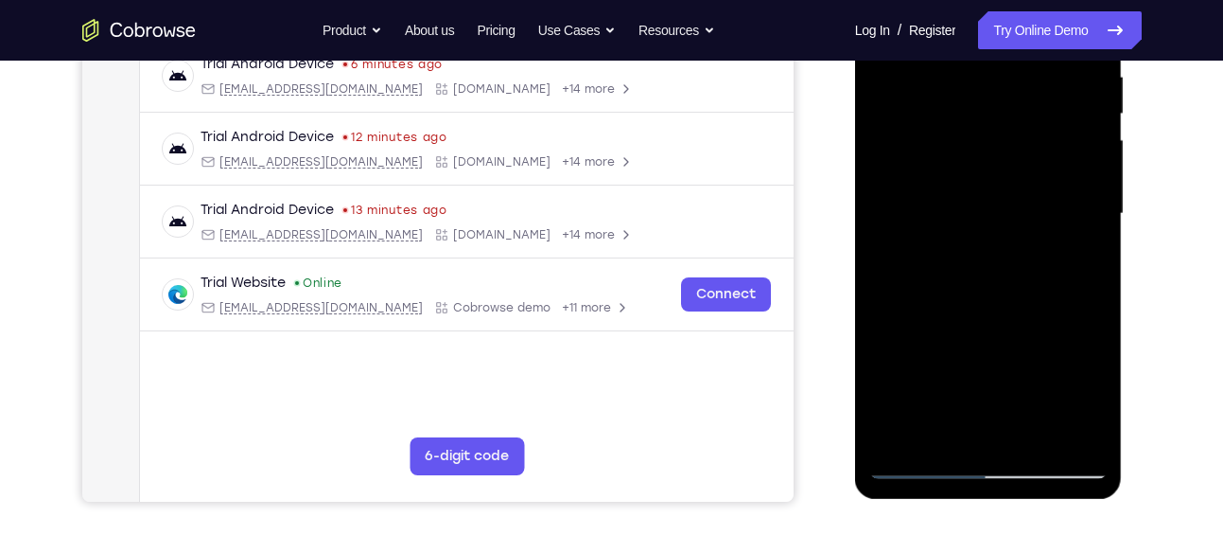
scroll to position [379, 0]
click at [1025, 274] on div at bounding box center [989, 213] width 238 height 530
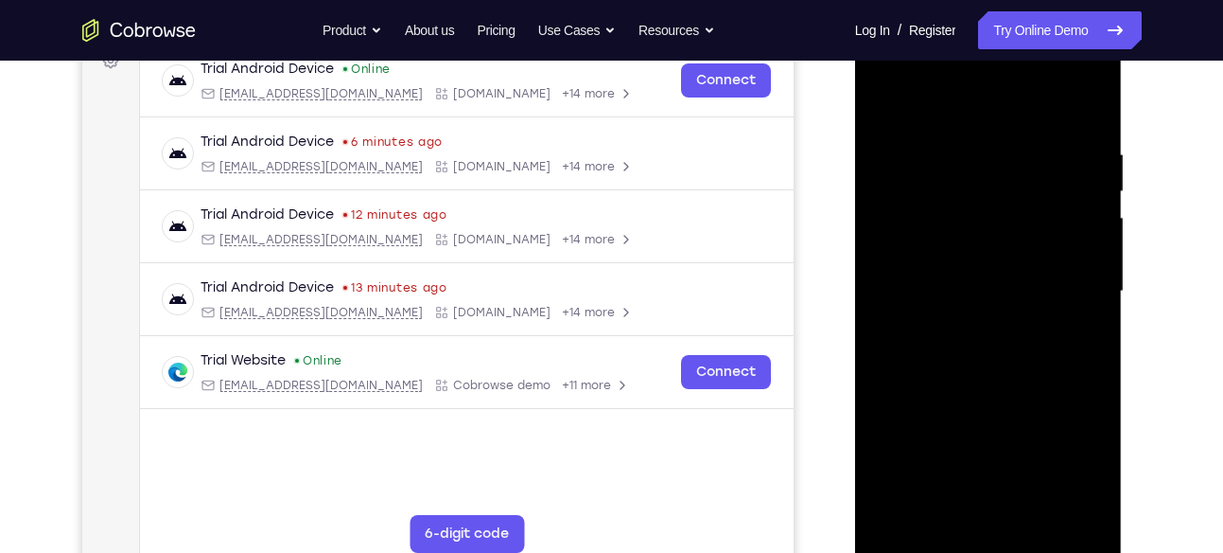
scroll to position [275, 0]
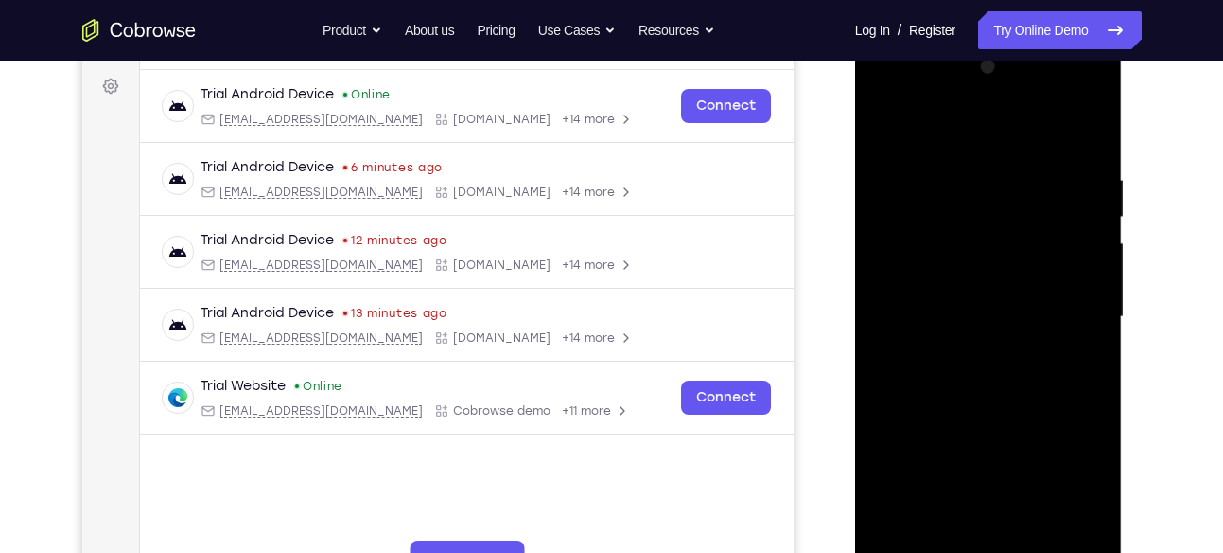
click at [887, 121] on div at bounding box center [989, 317] width 238 height 530
drag, startPoint x: 979, startPoint y: 436, endPoint x: 1096, endPoint y: -5, distance: 456.0
click at [1096, 38] on html "Online web based iOS Simulators and Android Emulators. Run iPhone, iPad, Mobile…" at bounding box center [990, 322] width 270 height 568
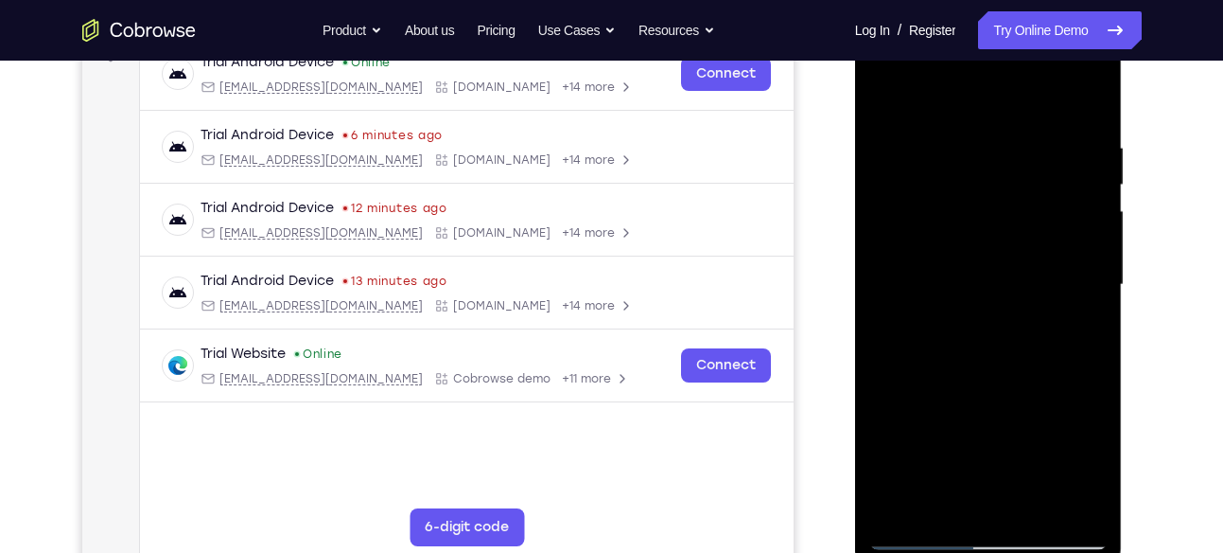
scroll to position [349, 0]
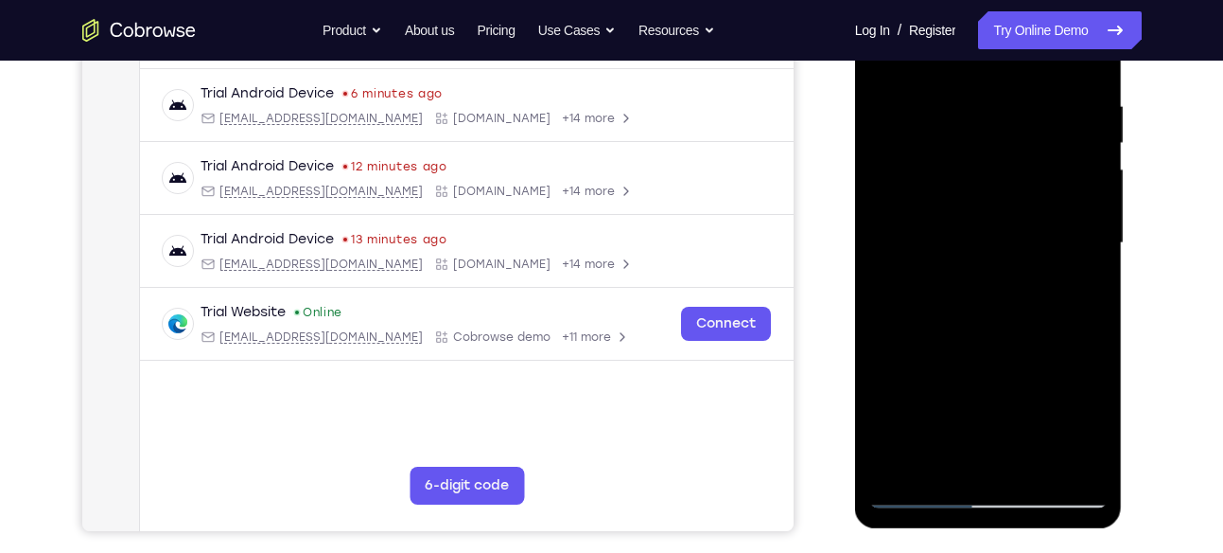
click at [985, 387] on div at bounding box center [989, 243] width 238 height 530
drag, startPoint x: 1019, startPoint y: 250, endPoint x: 975, endPoint y: 405, distance: 161.2
click at [975, 405] on div at bounding box center [989, 243] width 238 height 530
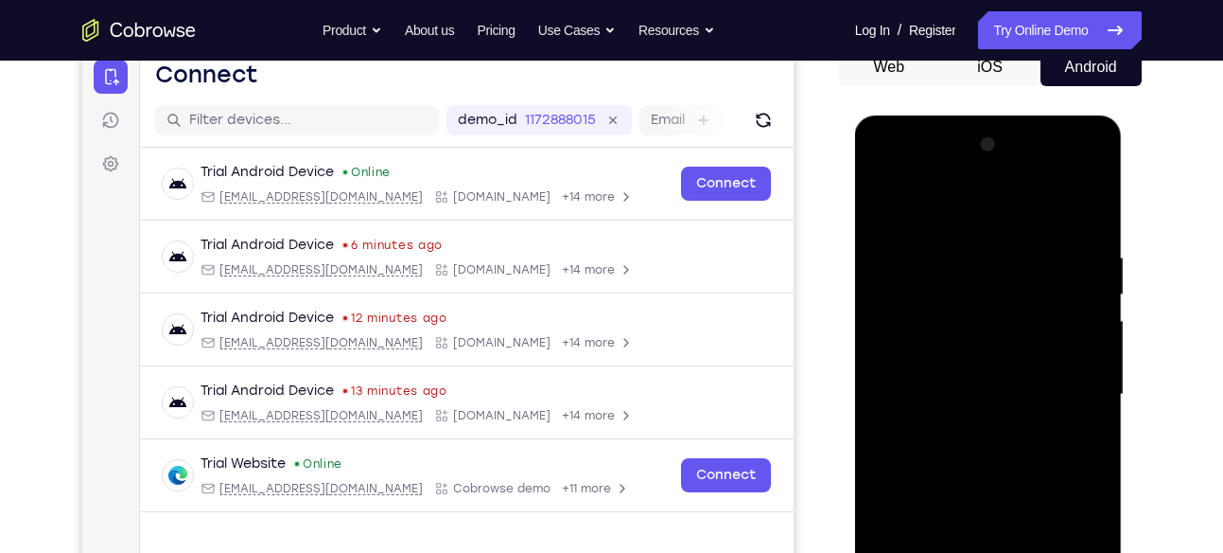
scroll to position [196, 0]
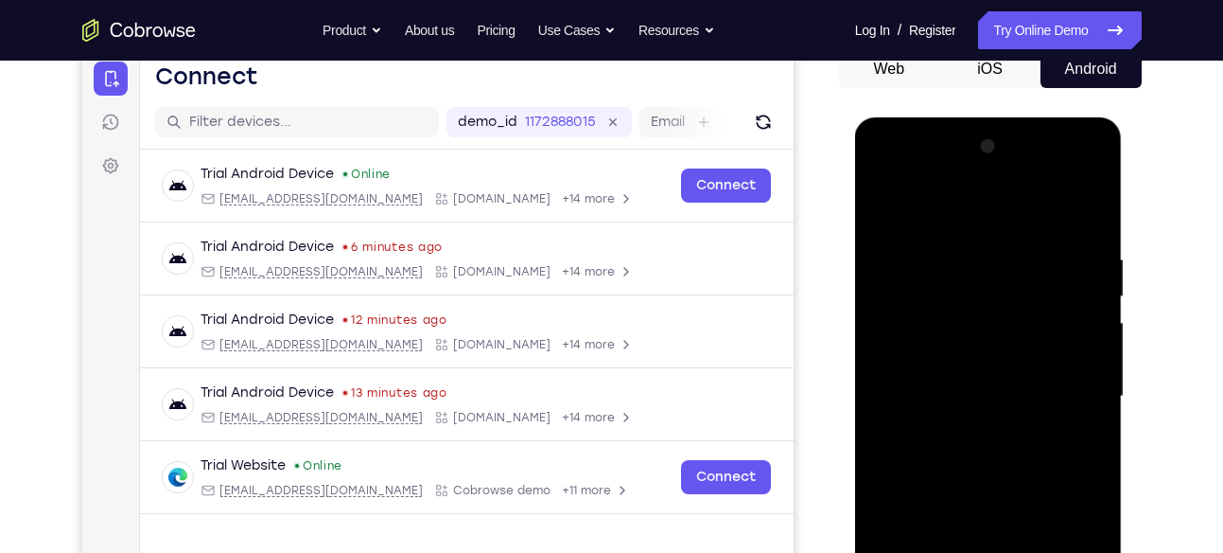
click at [879, 205] on div at bounding box center [989, 397] width 238 height 530
drag, startPoint x: 1007, startPoint y: 327, endPoint x: 1026, endPoint y: 270, distance: 60.7
click at [1026, 270] on div at bounding box center [989, 397] width 238 height 530
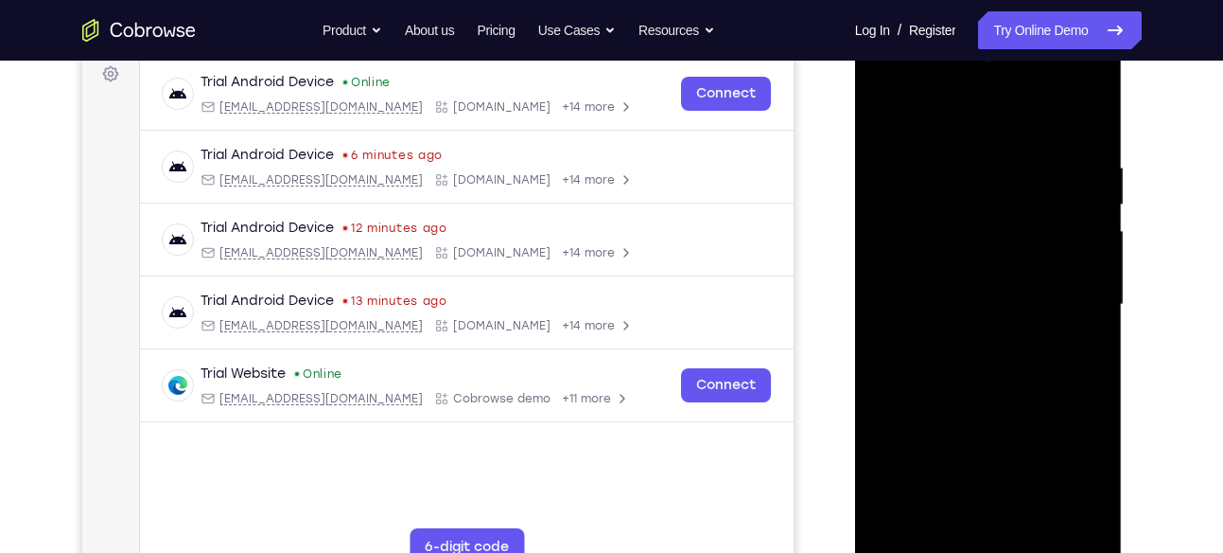
scroll to position [292, 0]
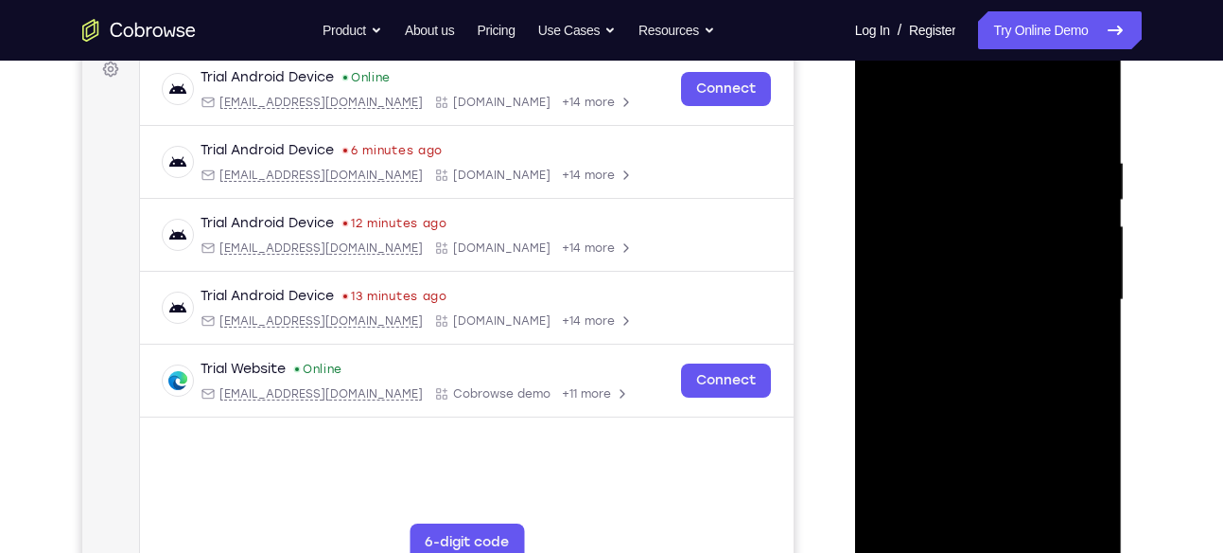
click at [975, 233] on div at bounding box center [989, 300] width 238 height 530
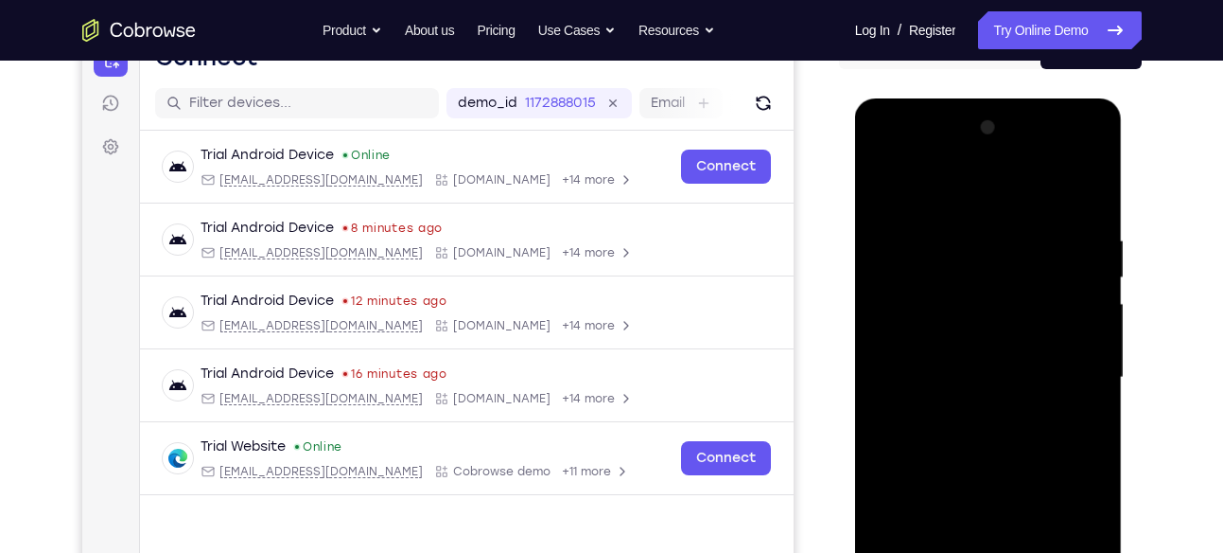
scroll to position [217, 0]
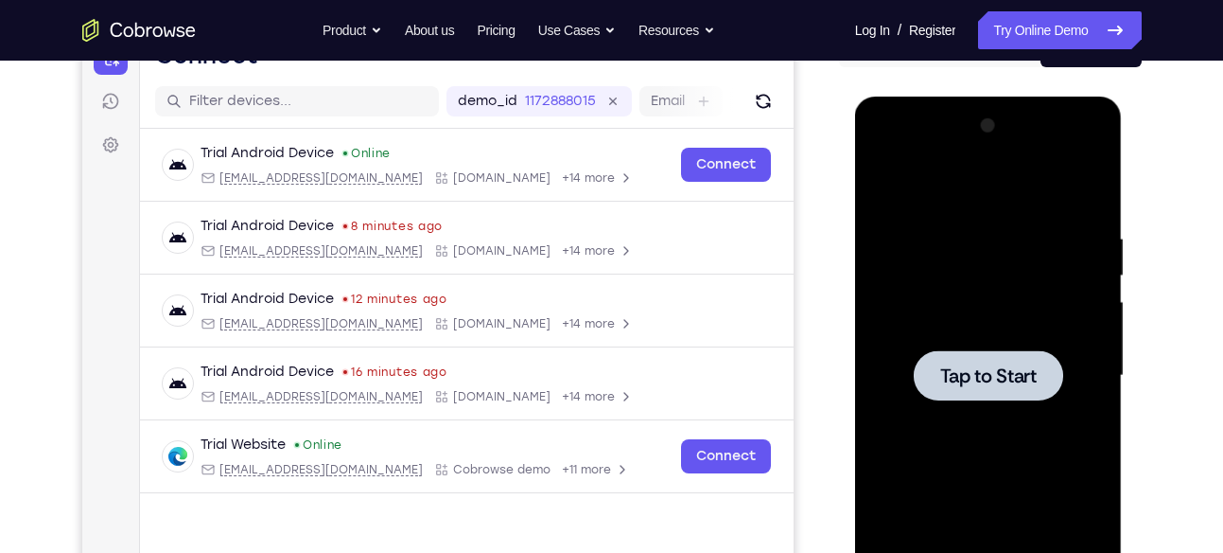
click at [968, 347] on div at bounding box center [989, 376] width 238 height 530
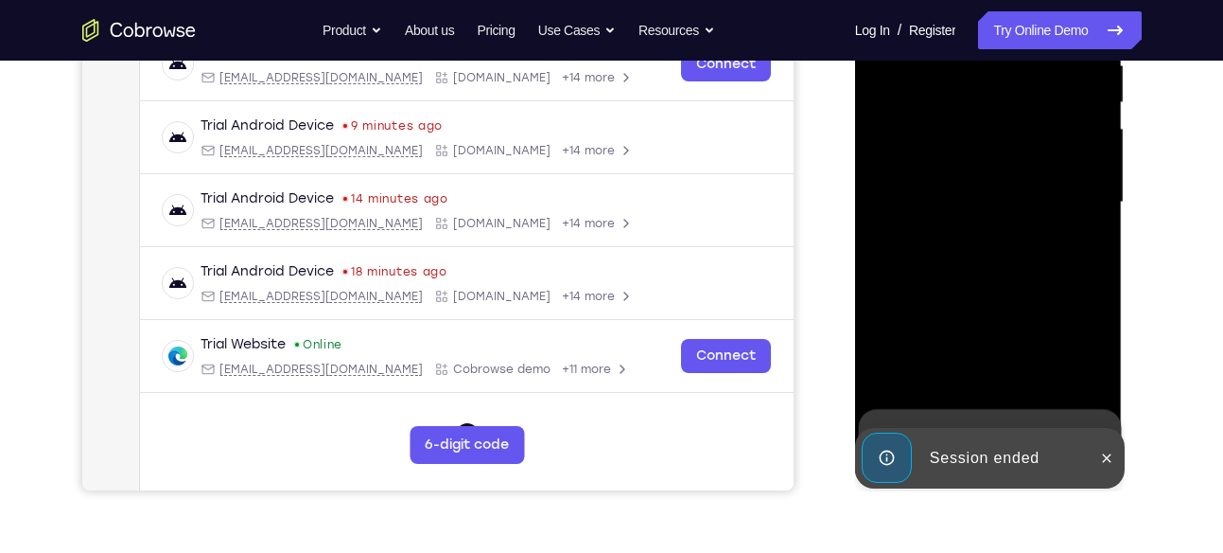
scroll to position [399, 0]
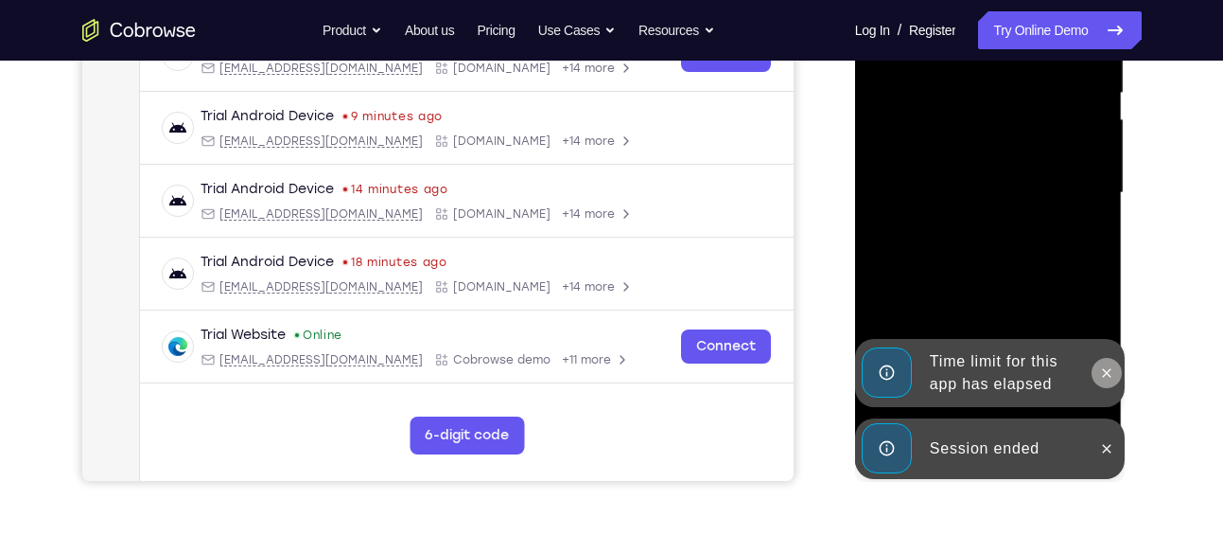
click at [1103, 374] on icon at bounding box center [1106, 372] width 15 height 15
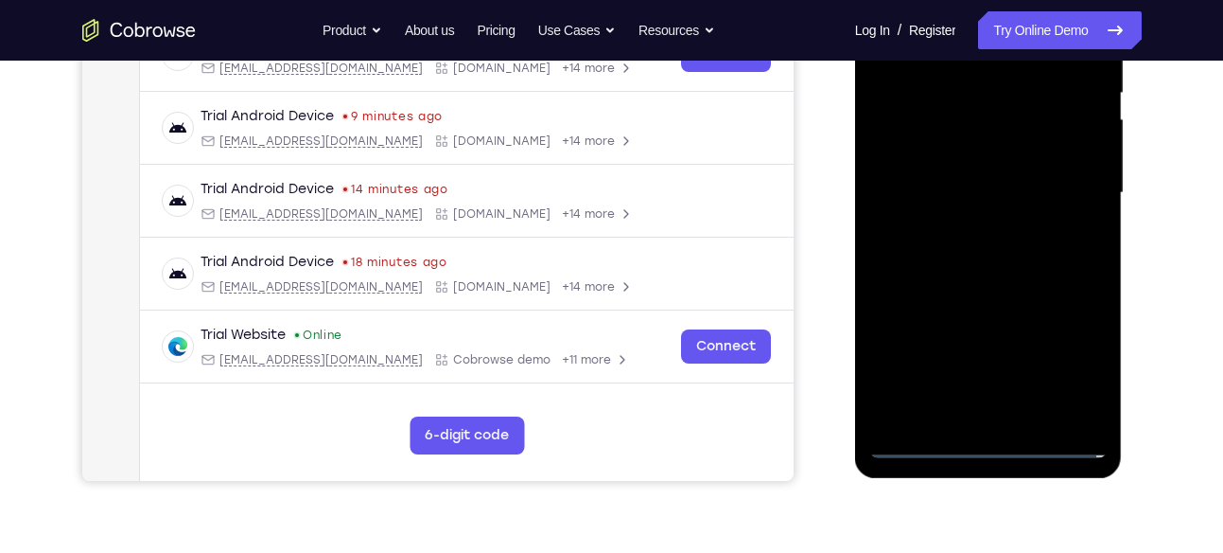
click at [984, 441] on div at bounding box center [989, 193] width 238 height 530
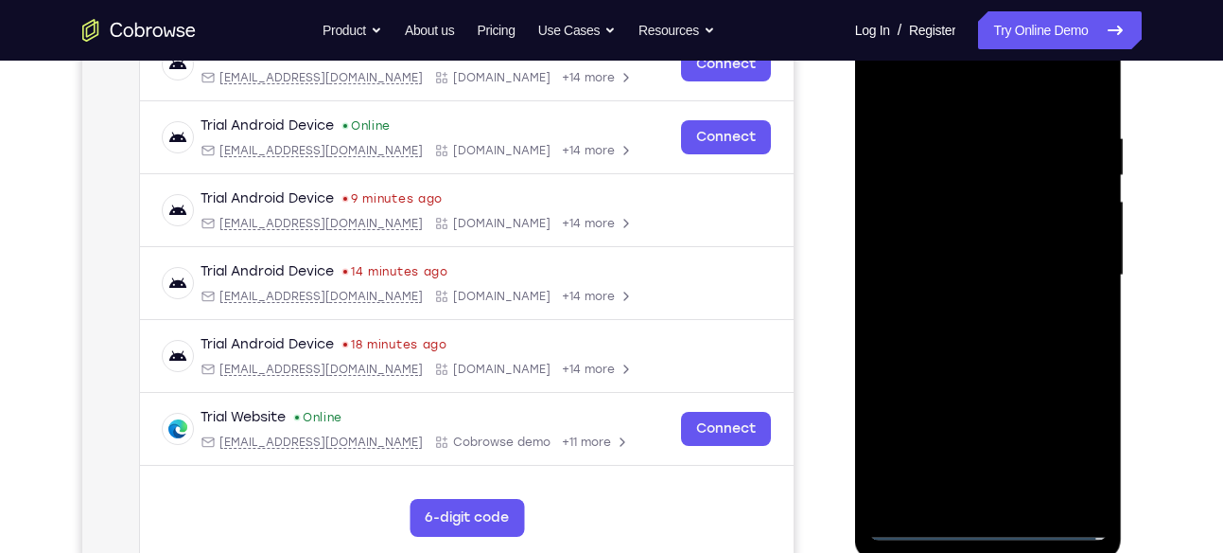
scroll to position [316, 0]
click at [1065, 447] on div at bounding box center [989, 276] width 238 height 530
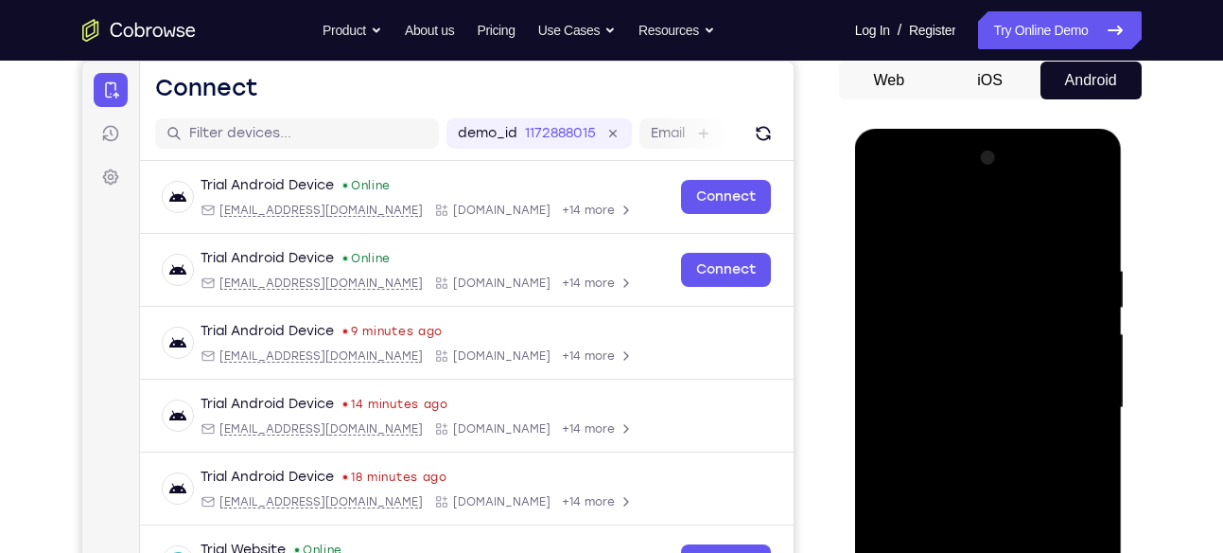
scroll to position [185, 0]
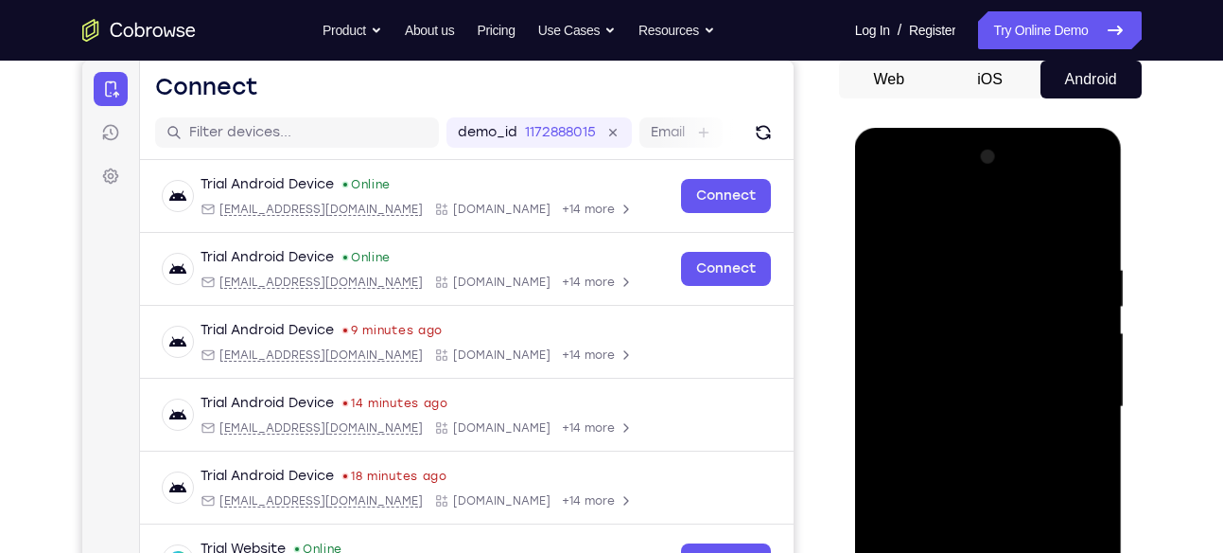
click at [889, 190] on div at bounding box center [989, 407] width 238 height 530
click at [1067, 396] on div at bounding box center [989, 407] width 238 height 530
click at [966, 437] on div at bounding box center [989, 407] width 238 height 530
click at [990, 371] on div at bounding box center [989, 407] width 238 height 530
click at [985, 365] on div at bounding box center [989, 407] width 238 height 530
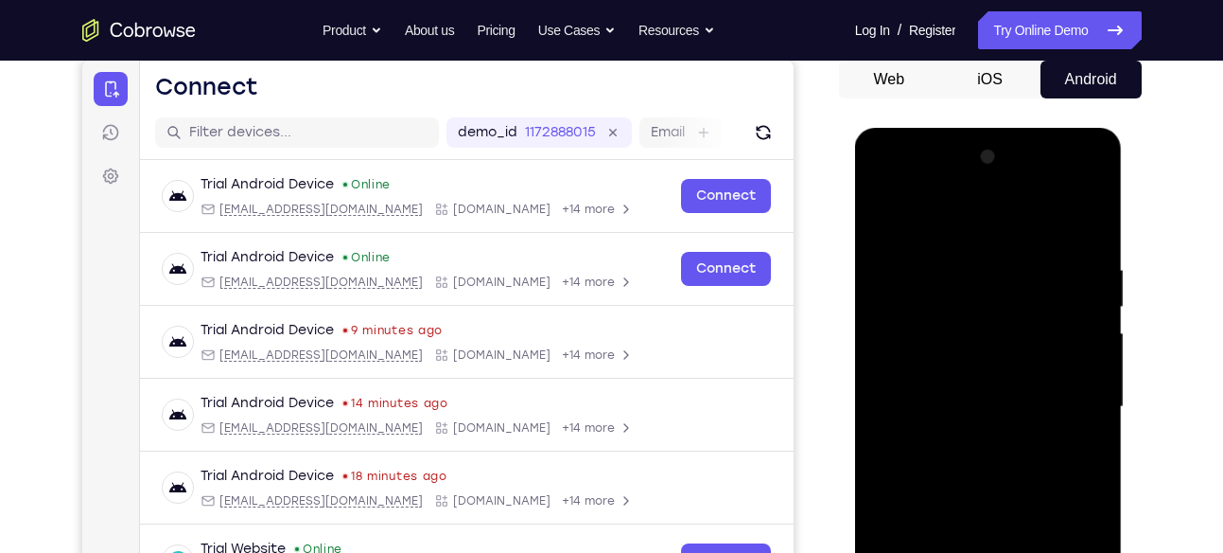
click at [1083, 372] on div at bounding box center [989, 407] width 238 height 530
click at [1020, 401] on div at bounding box center [989, 407] width 238 height 530
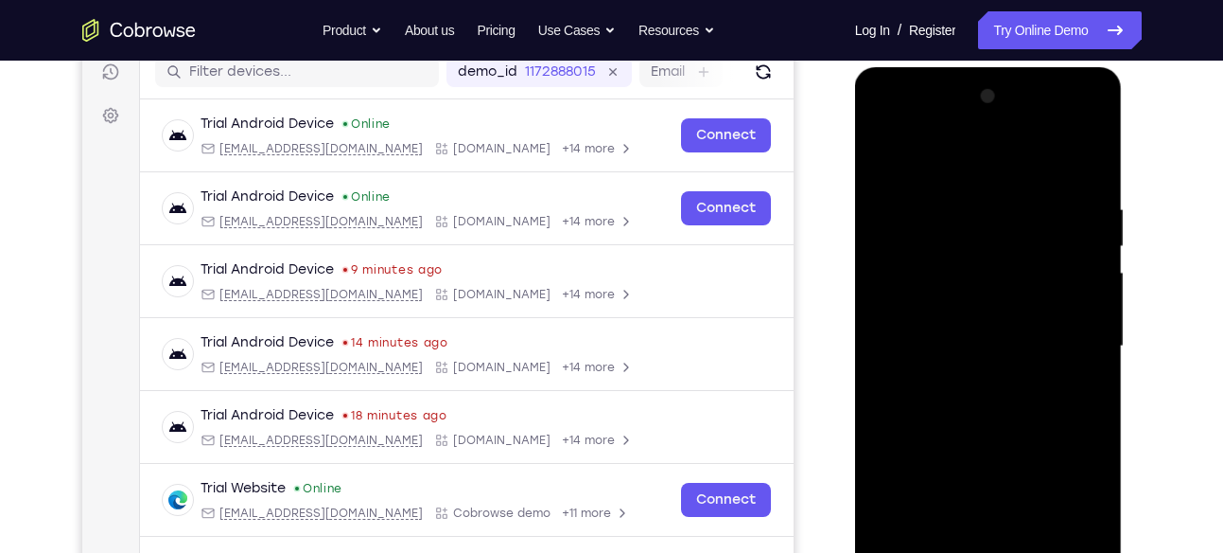
scroll to position [250, 0]
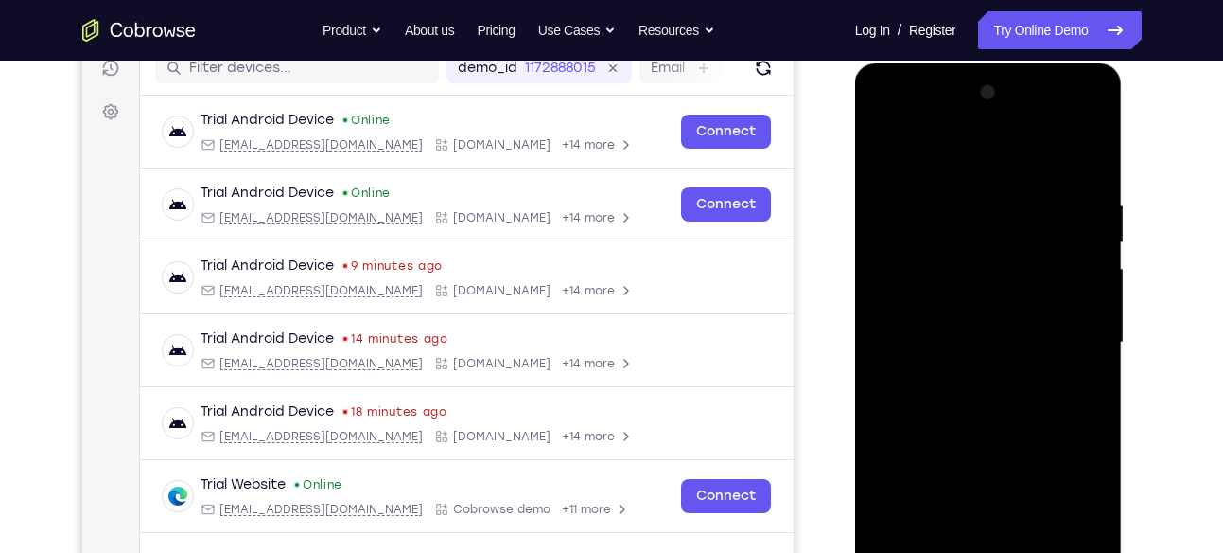
click at [1020, 401] on div at bounding box center [989, 343] width 238 height 530
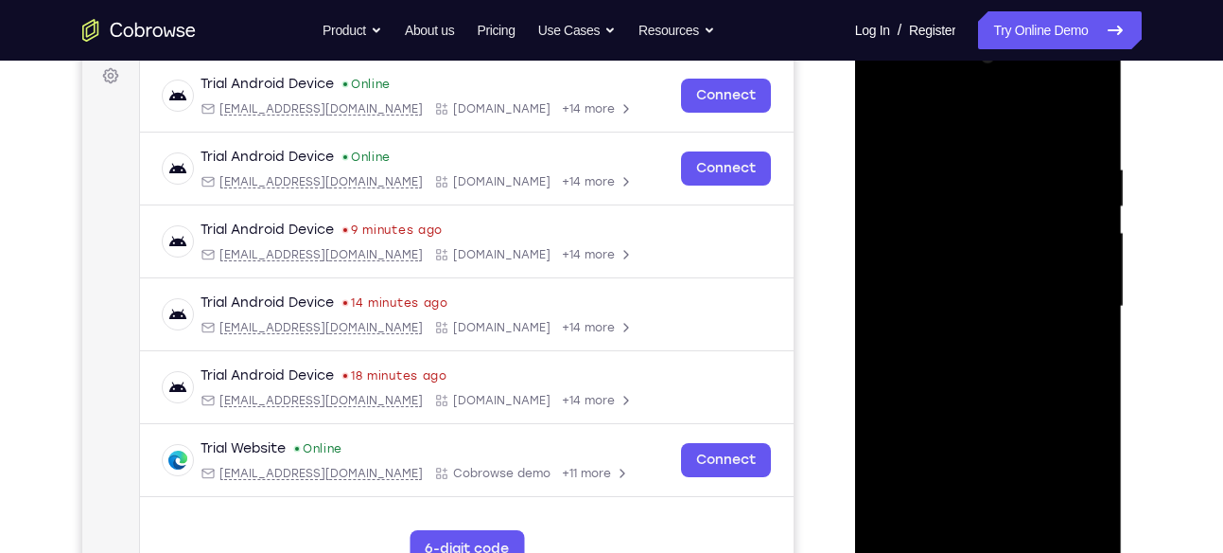
scroll to position [313, 0]
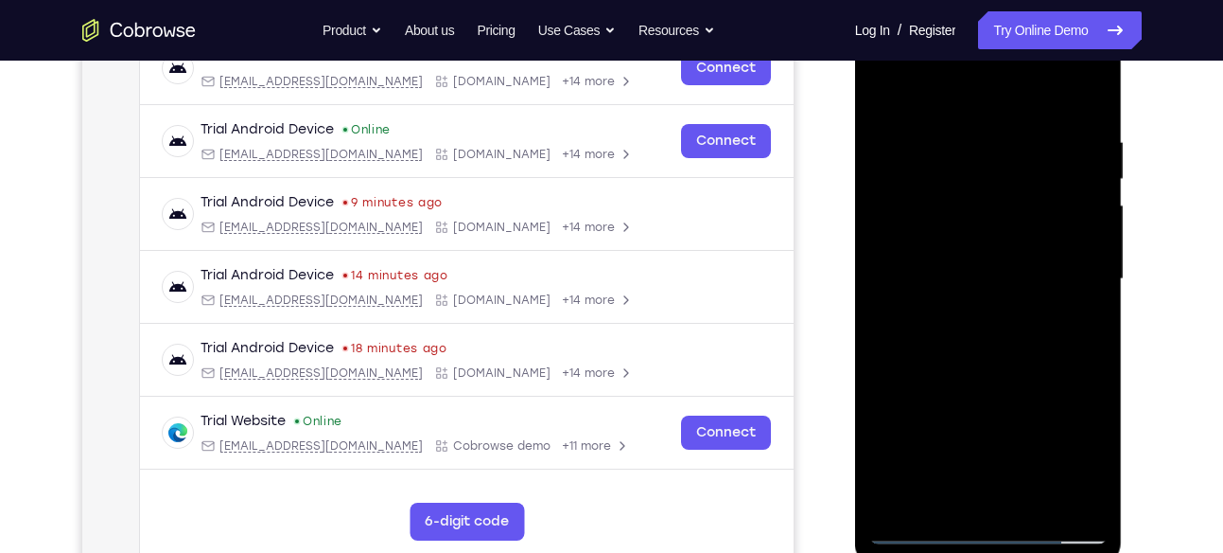
click at [1036, 325] on div at bounding box center [989, 279] width 238 height 530
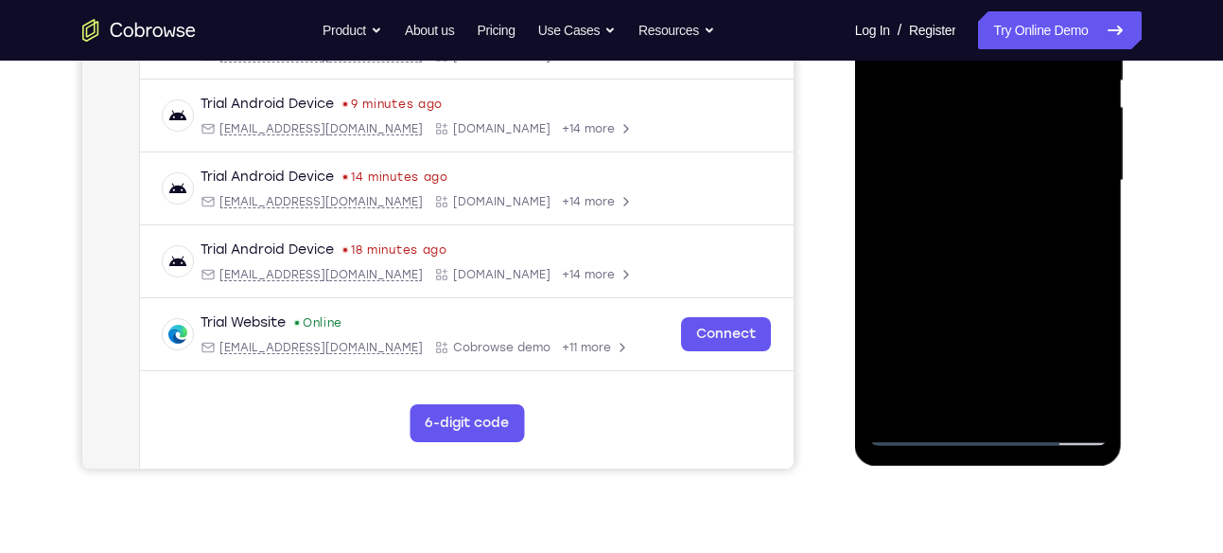
scroll to position [415, 0]
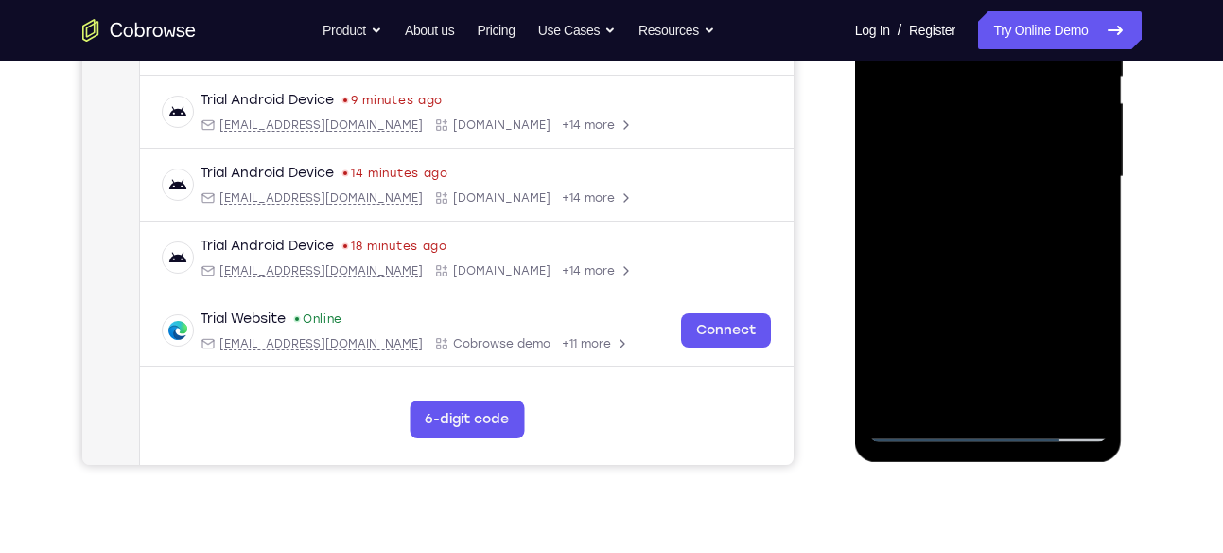
click at [993, 269] on div at bounding box center [989, 177] width 238 height 530
click at [1083, 395] on div at bounding box center [989, 177] width 238 height 530
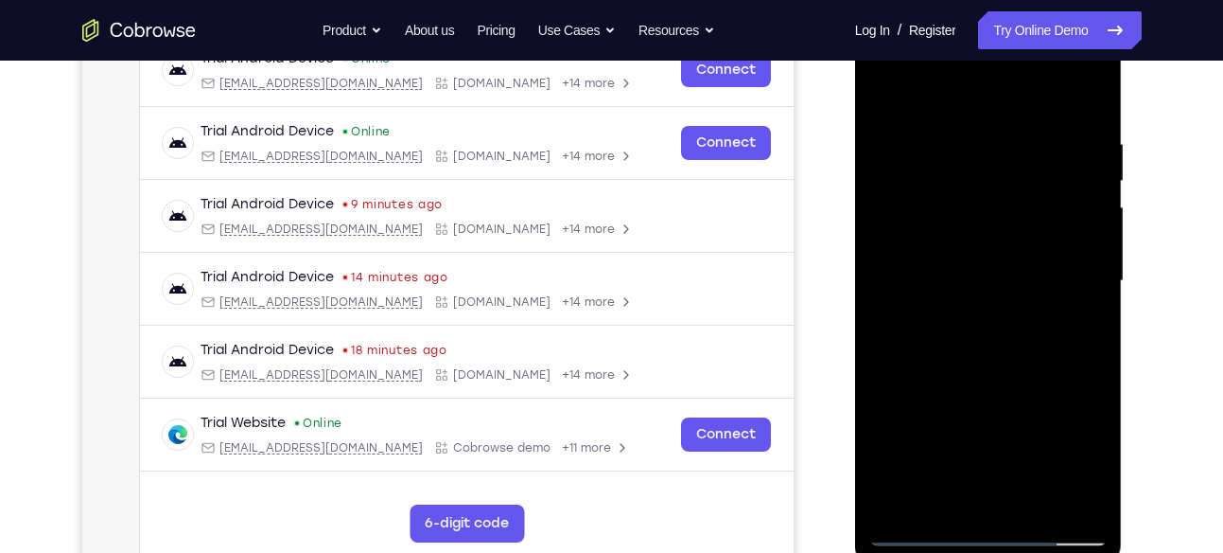
scroll to position [310, 0]
click at [1010, 285] on div at bounding box center [989, 282] width 238 height 530
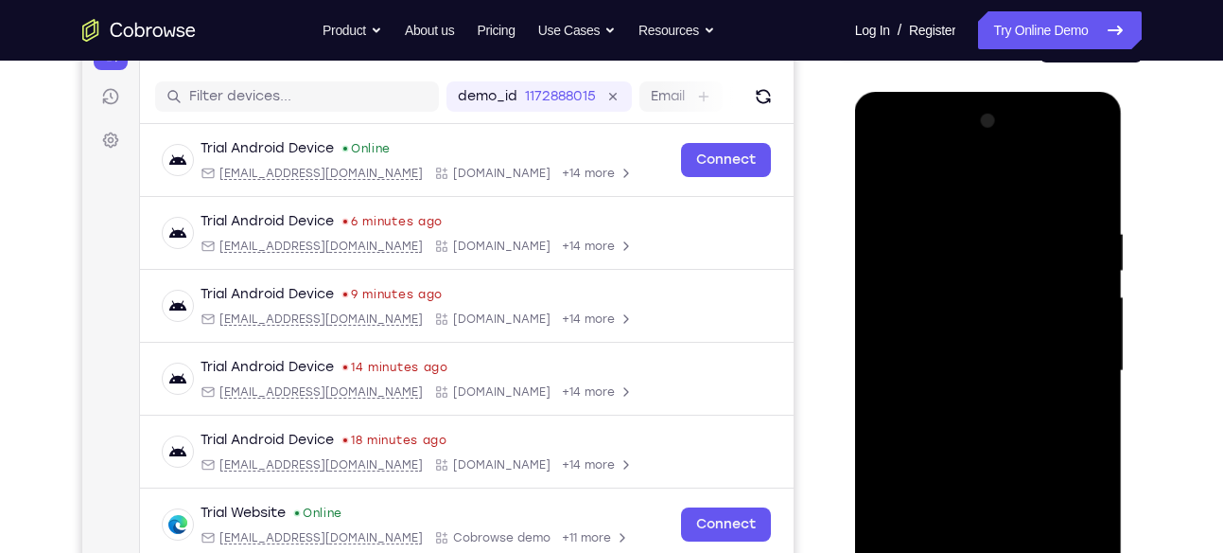
scroll to position [222, 0]
click at [915, 314] on div at bounding box center [989, 370] width 238 height 530
drag, startPoint x: 1078, startPoint y: 294, endPoint x: 788, endPoint y: 287, distance: 289.6
click at [855, 287] on html "Online web based iOS Simulators and Android Emulators. Run iPhone, iPad, Mobile…" at bounding box center [990, 375] width 270 height 568
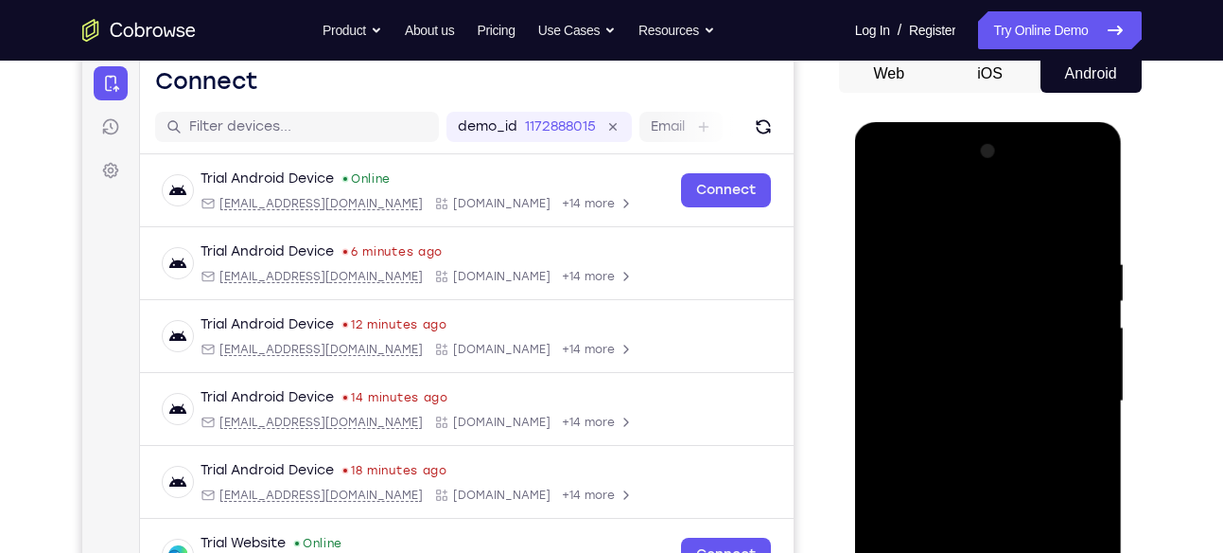
scroll to position [192, 0]
click at [1052, 282] on div at bounding box center [989, 400] width 238 height 530
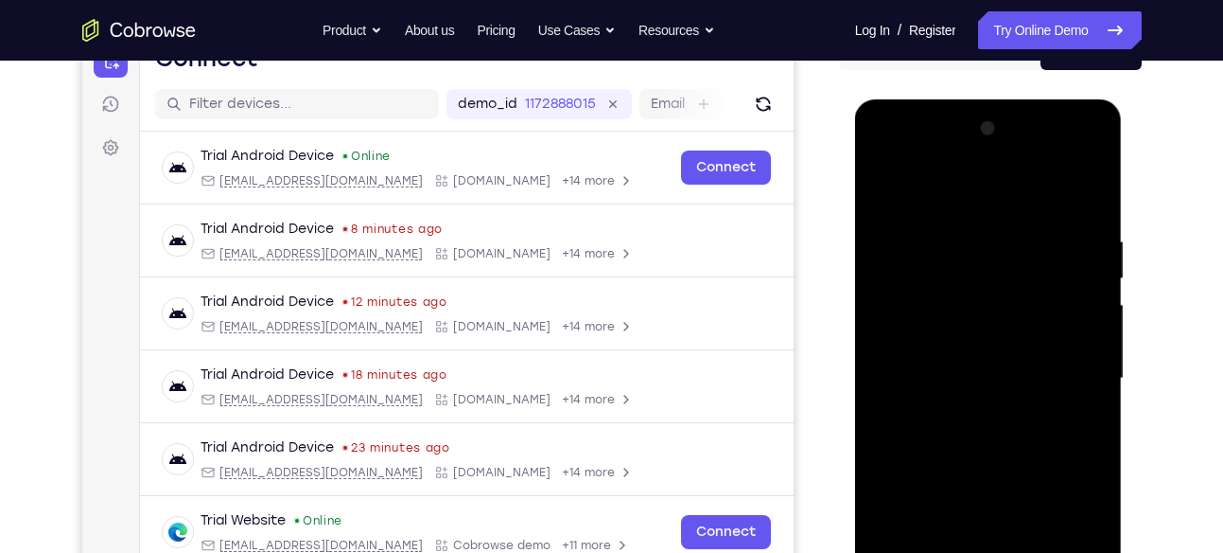
scroll to position [205, 0]
